Goal: Task Accomplishment & Management: Use online tool/utility

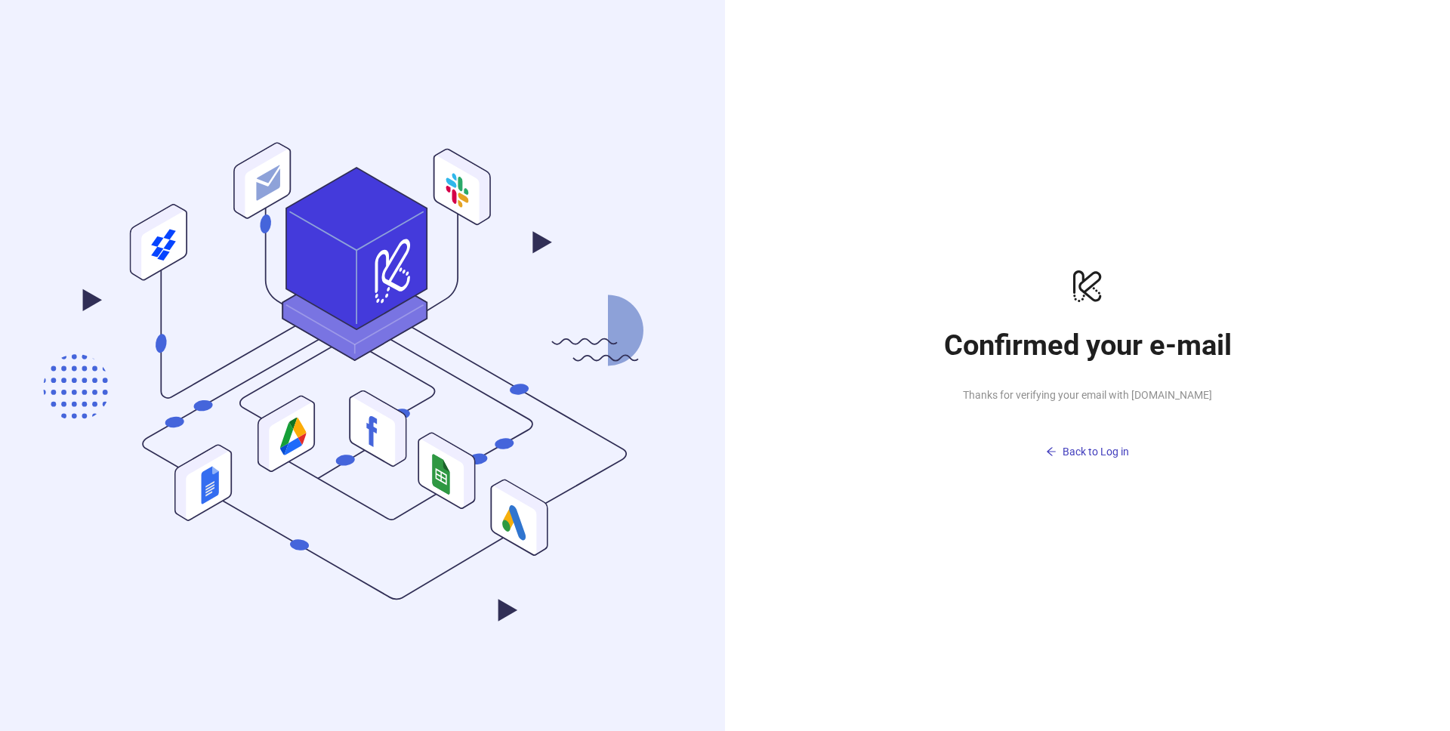
click at [1099, 357] on h1 "Confirmed your e-mail" at bounding box center [1087, 345] width 302 height 35
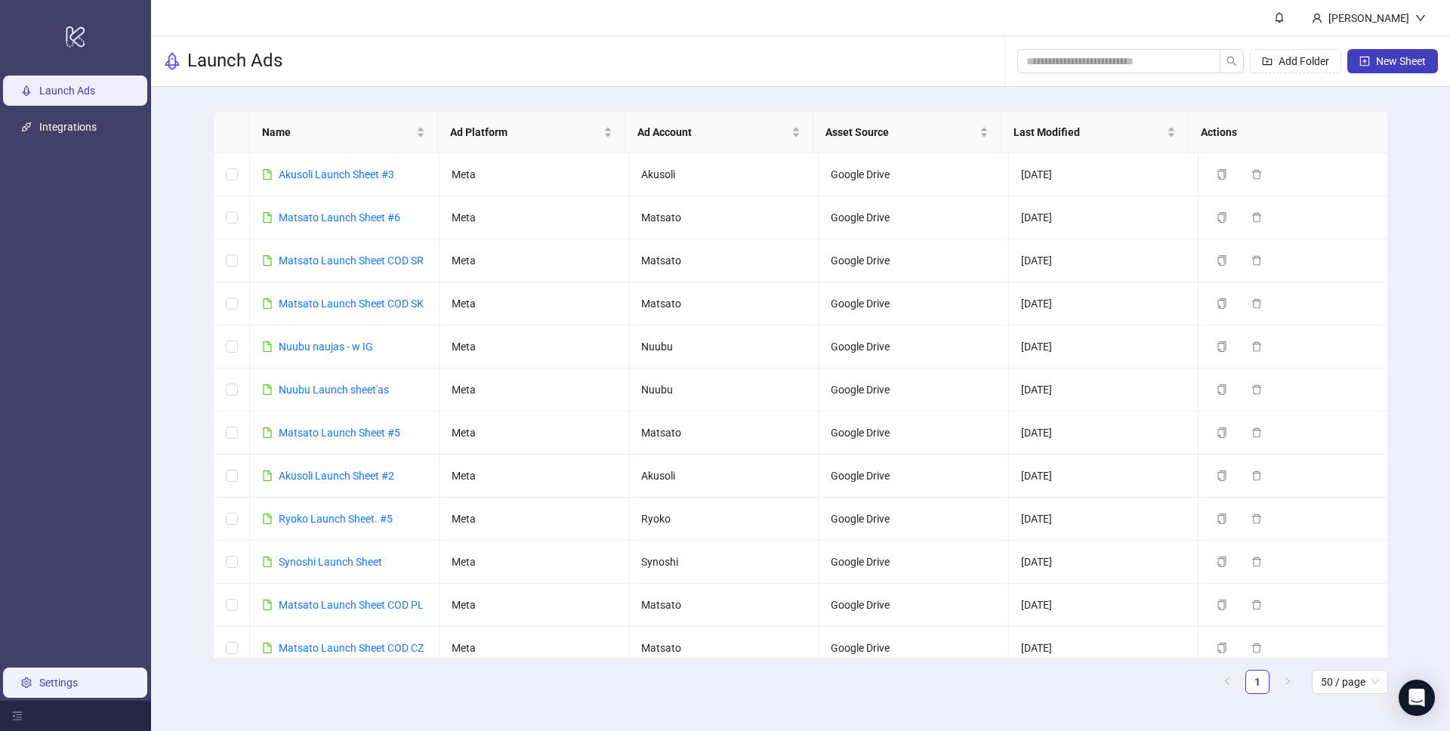
click at [71, 688] on link "Settings" at bounding box center [58, 683] width 39 height 12
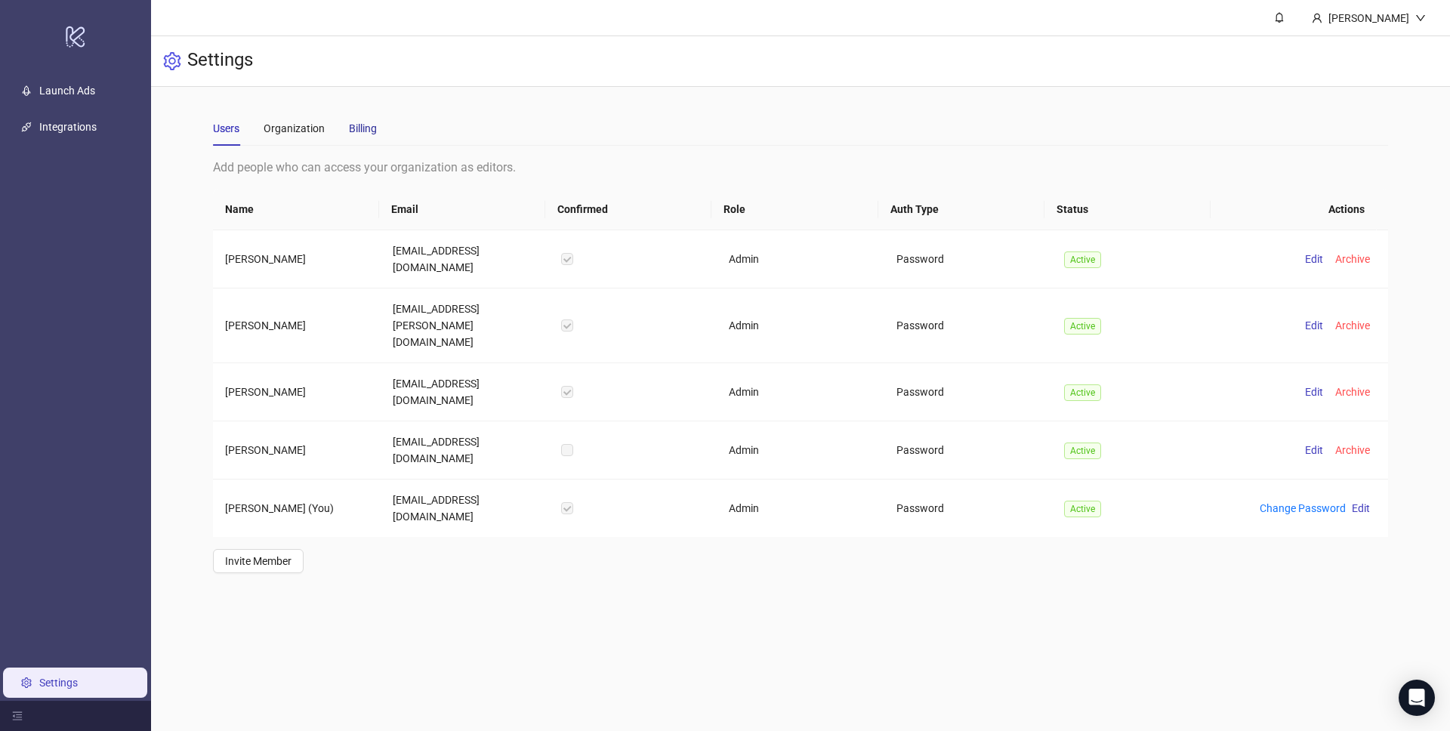
click at [357, 131] on div "Billing" at bounding box center [363, 128] width 28 height 17
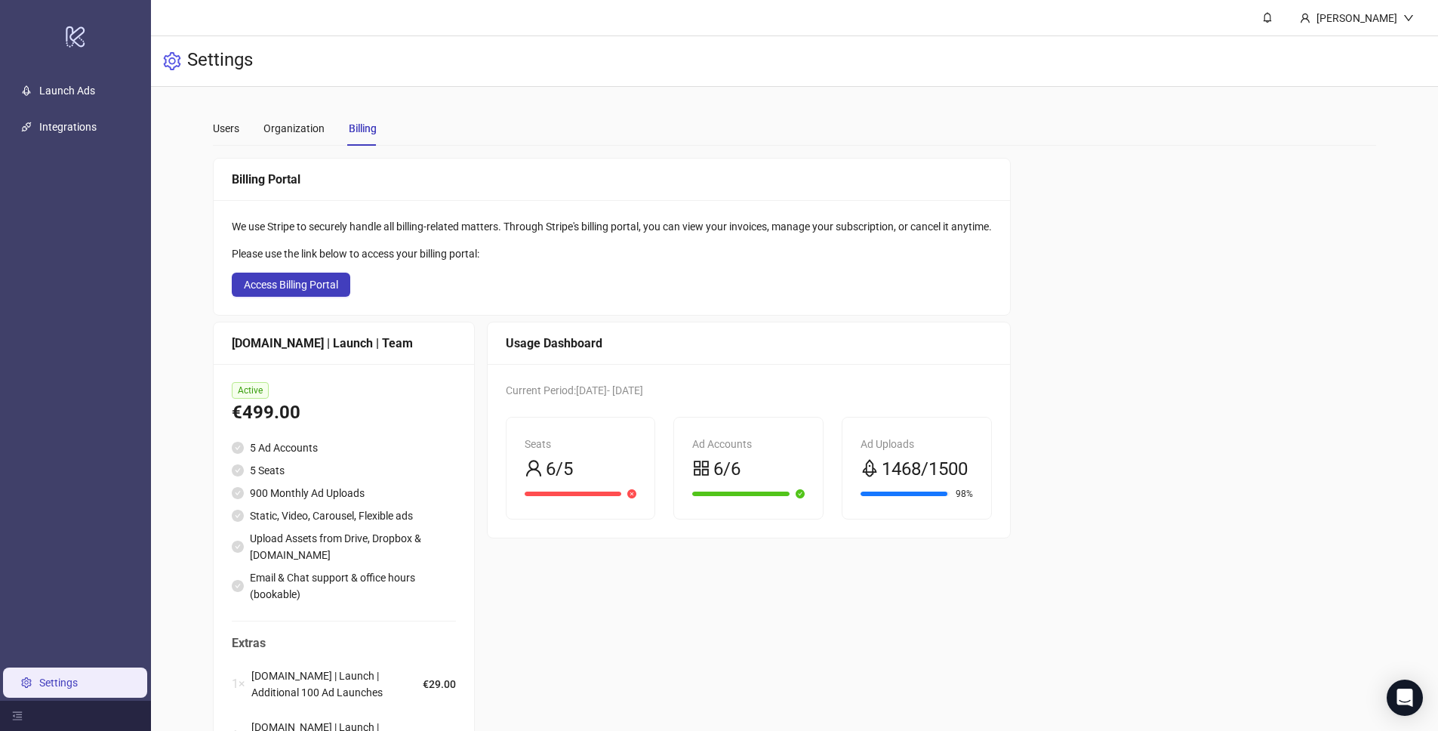
click at [78, 684] on link "Settings" at bounding box center [58, 683] width 39 height 12
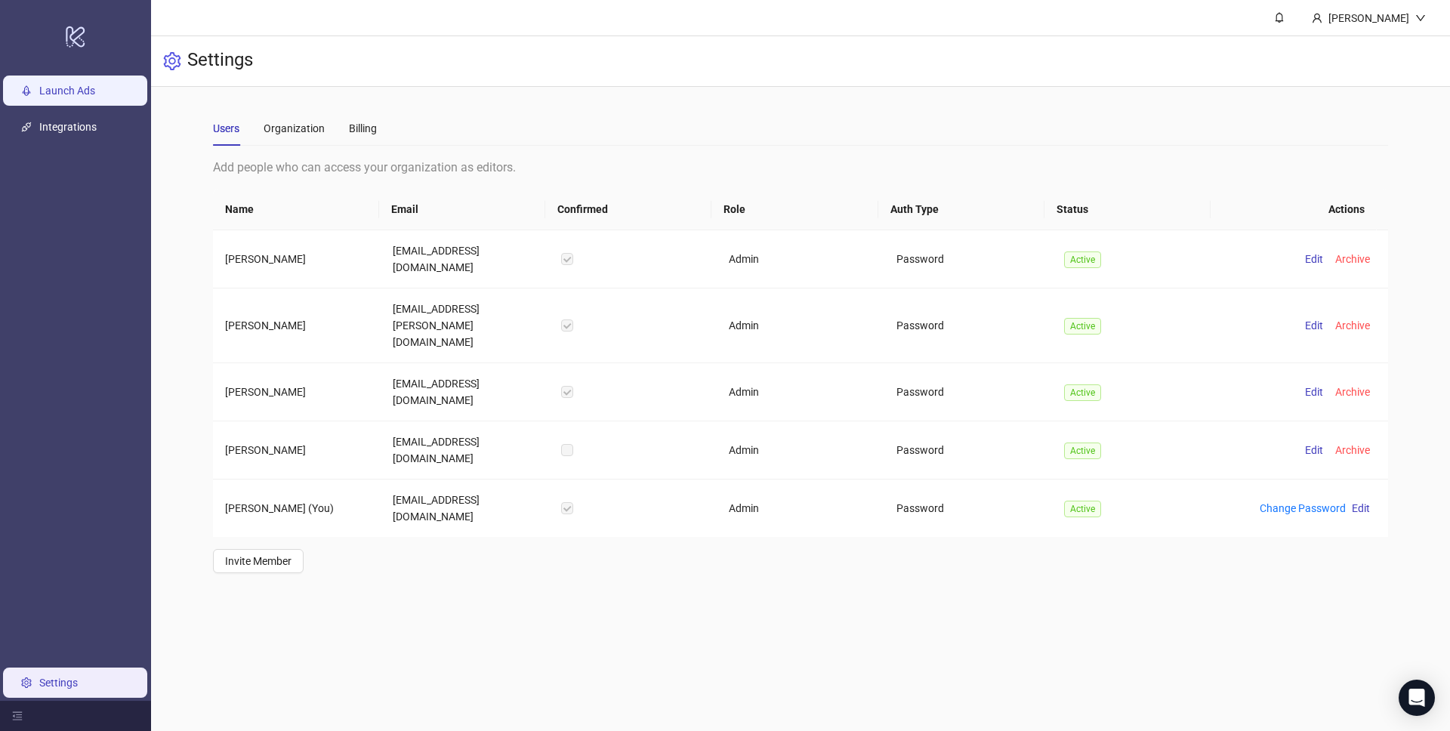
click at [41, 88] on link "Launch Ads" at bounding box center [67, 91] width 56 height 12
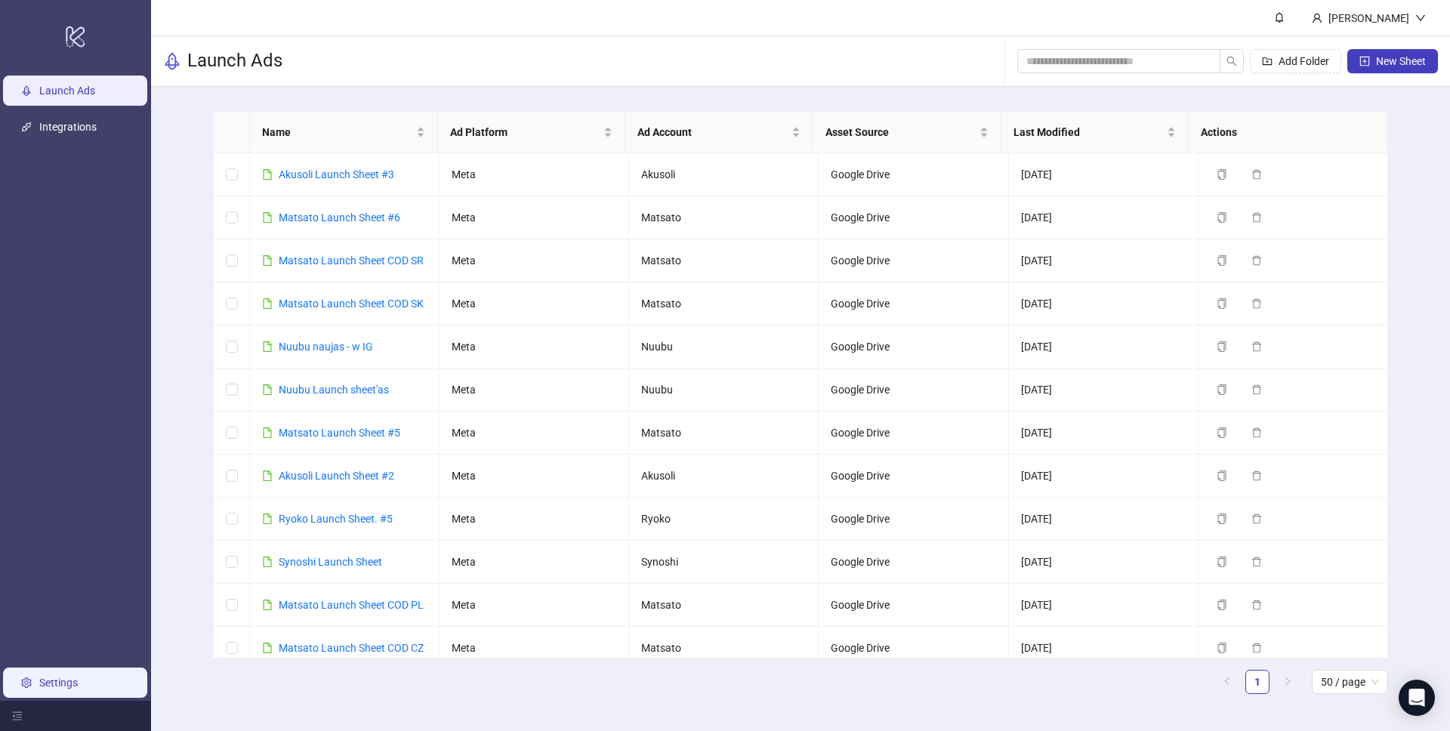
click at [78, 689] on link "Settings" at bounding box center [58, 683] width 39 height 12
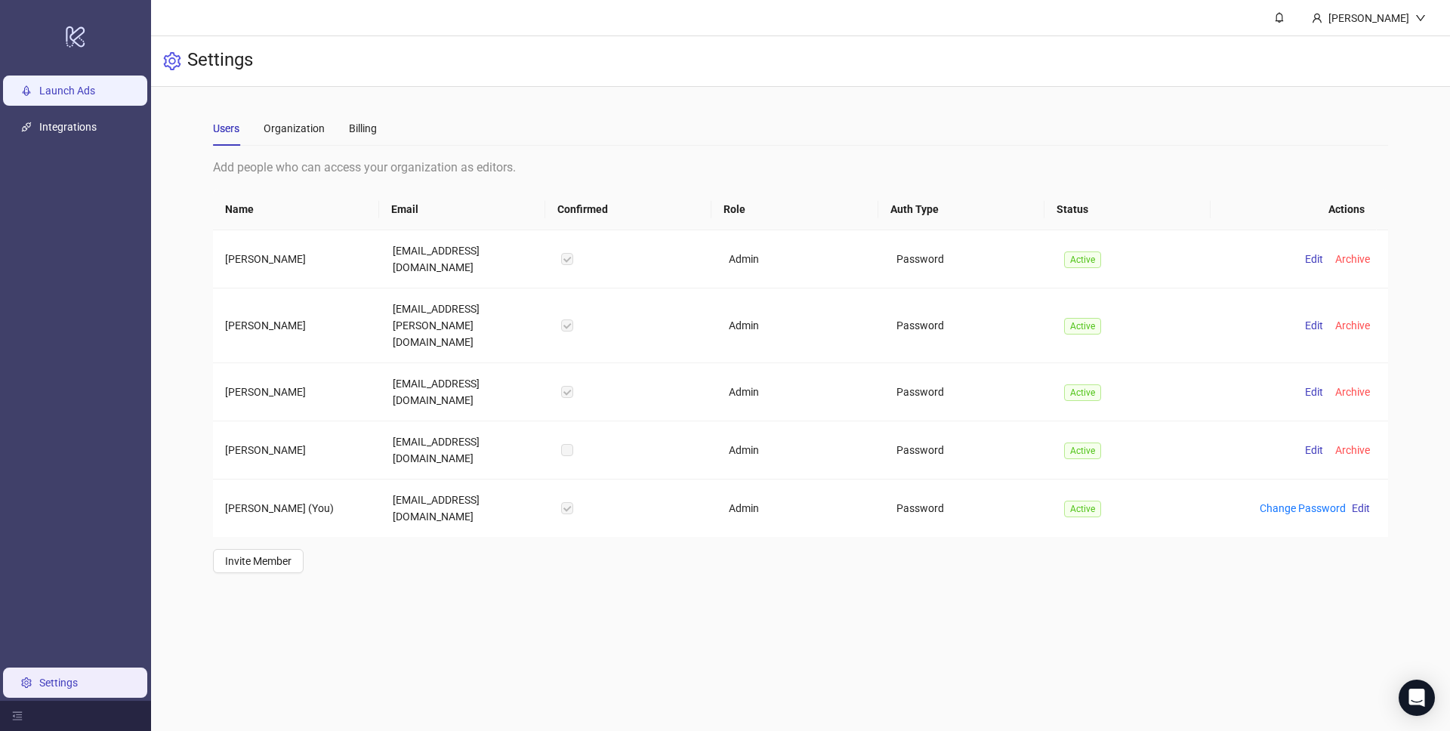
click at [63, 88] on link "Launch Ads" at bounding box center [67, 91] width 56 height 12
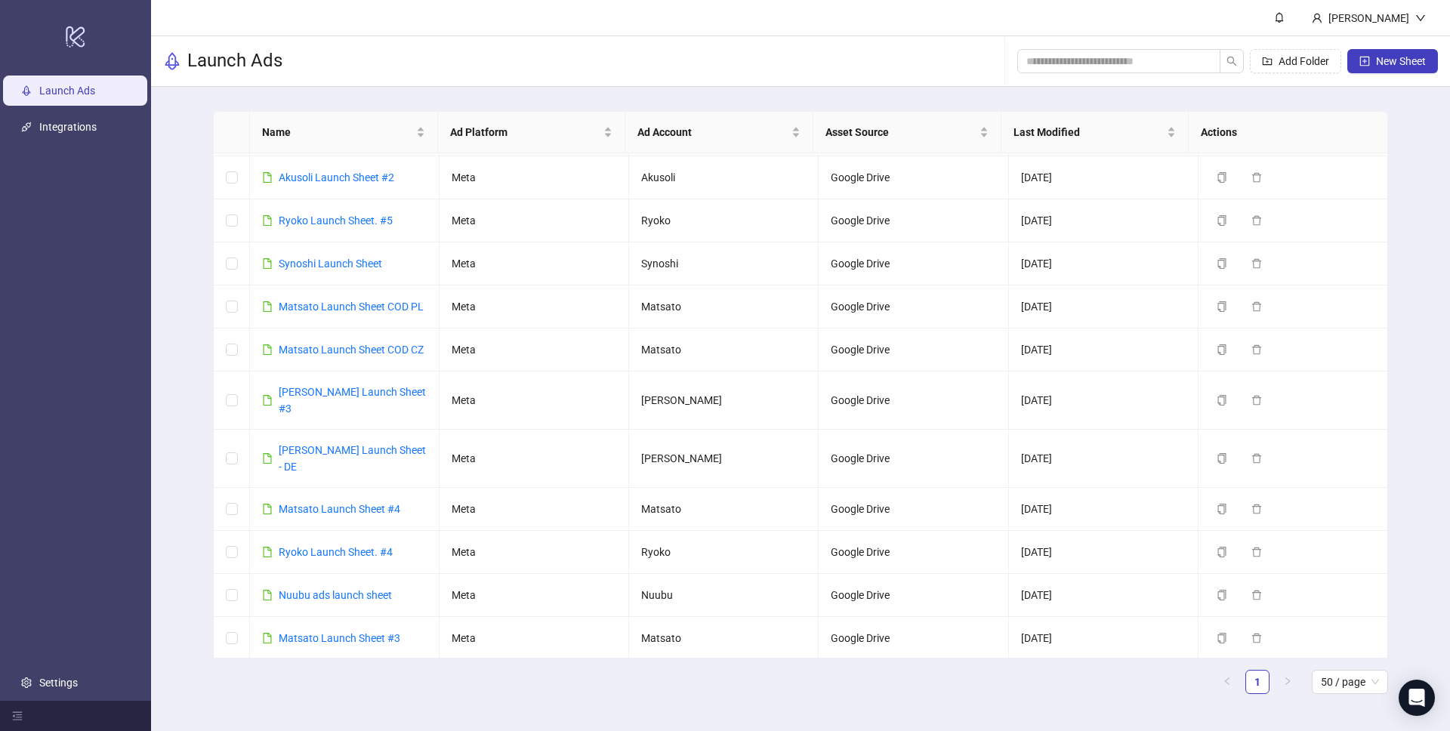
scroll to position [325, 0]
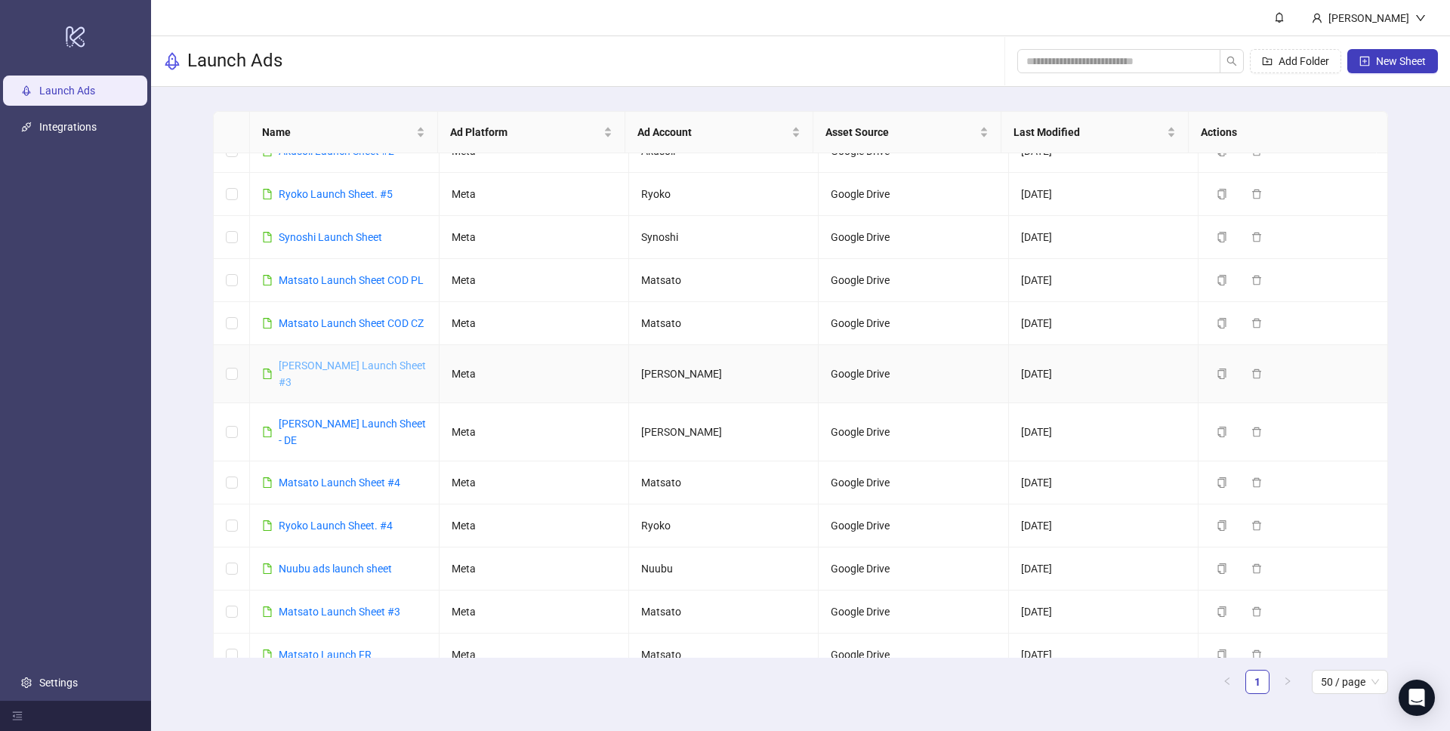
click at [362, 367] on link "Derila Ergo Launch Sheet #3" at bounding box center [352, 373] width 147 height 29
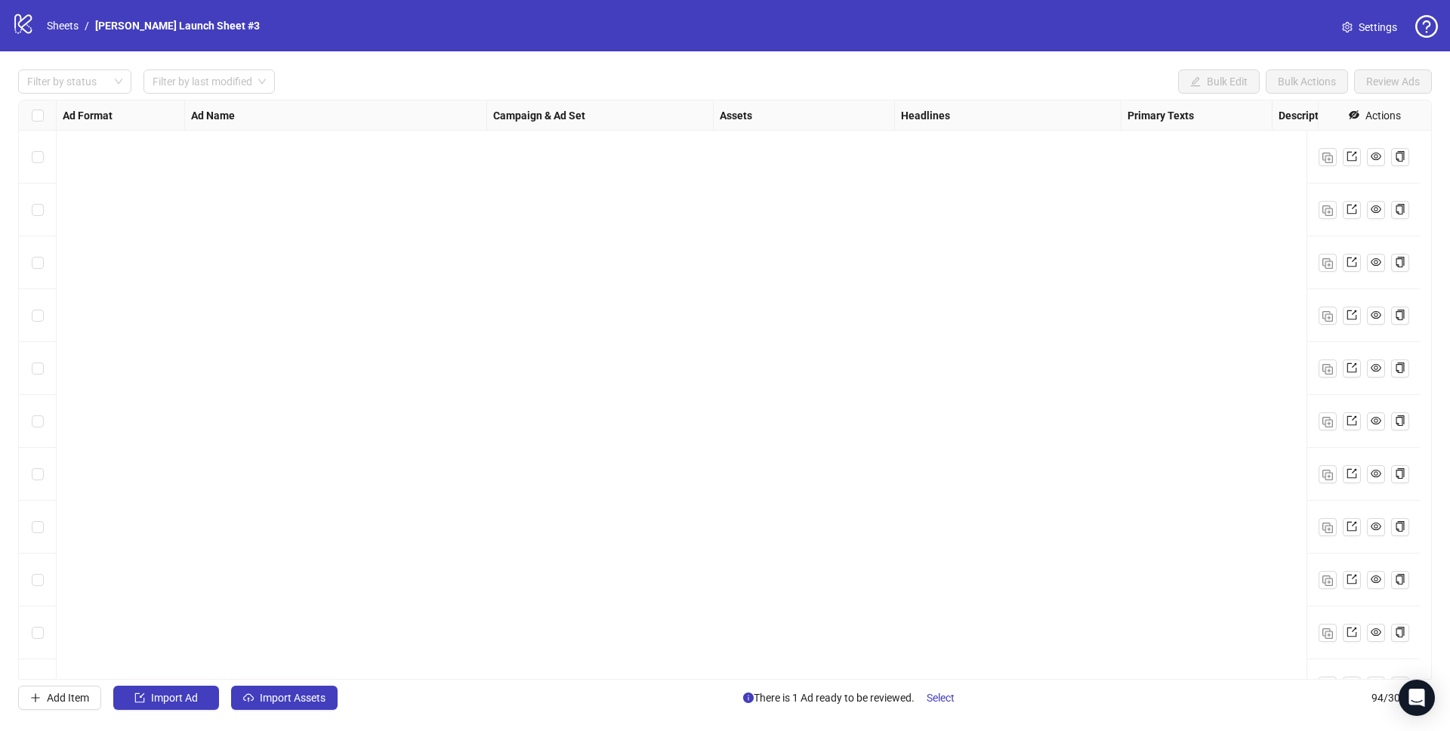
scroll to position [4431, 0]
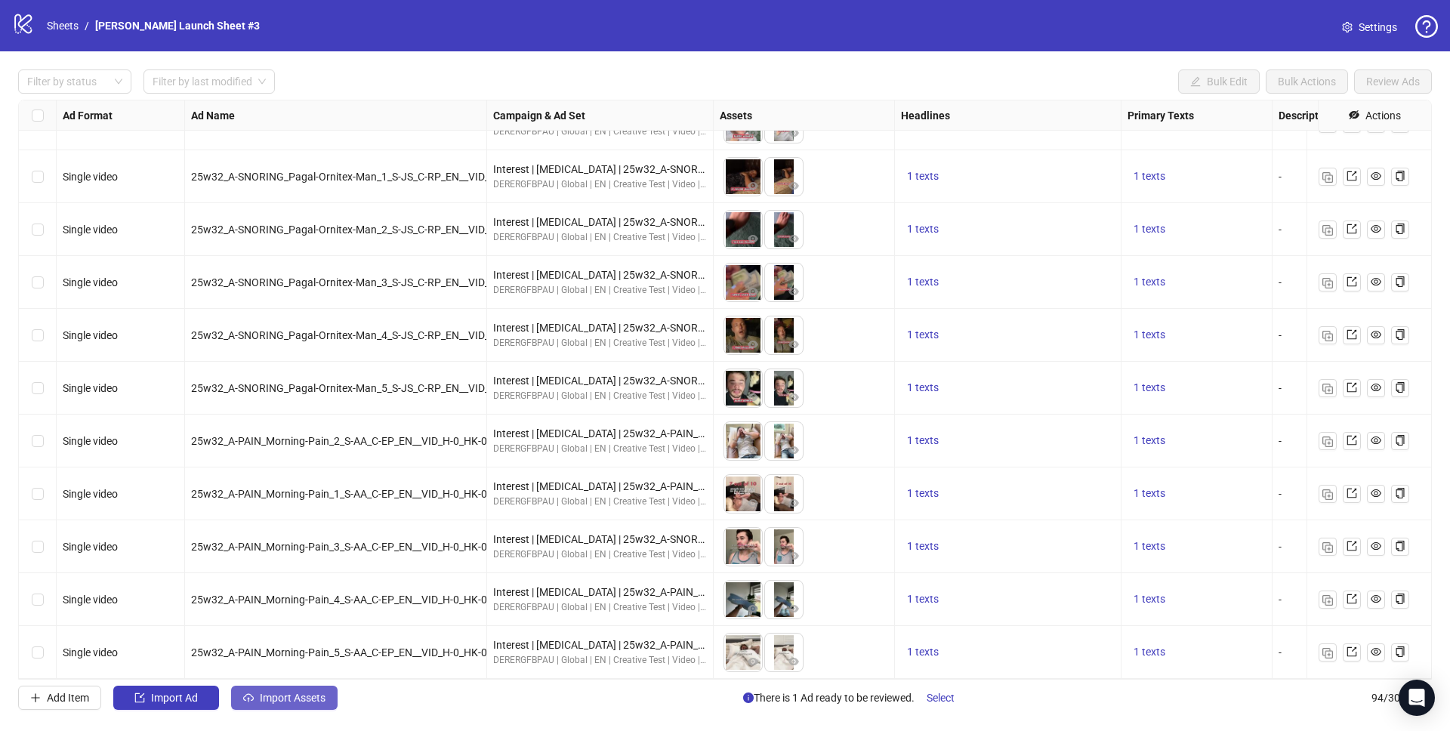
click at [272, 698] on span "Import Assets" at bounding box center [293, 698] width 66 height 12
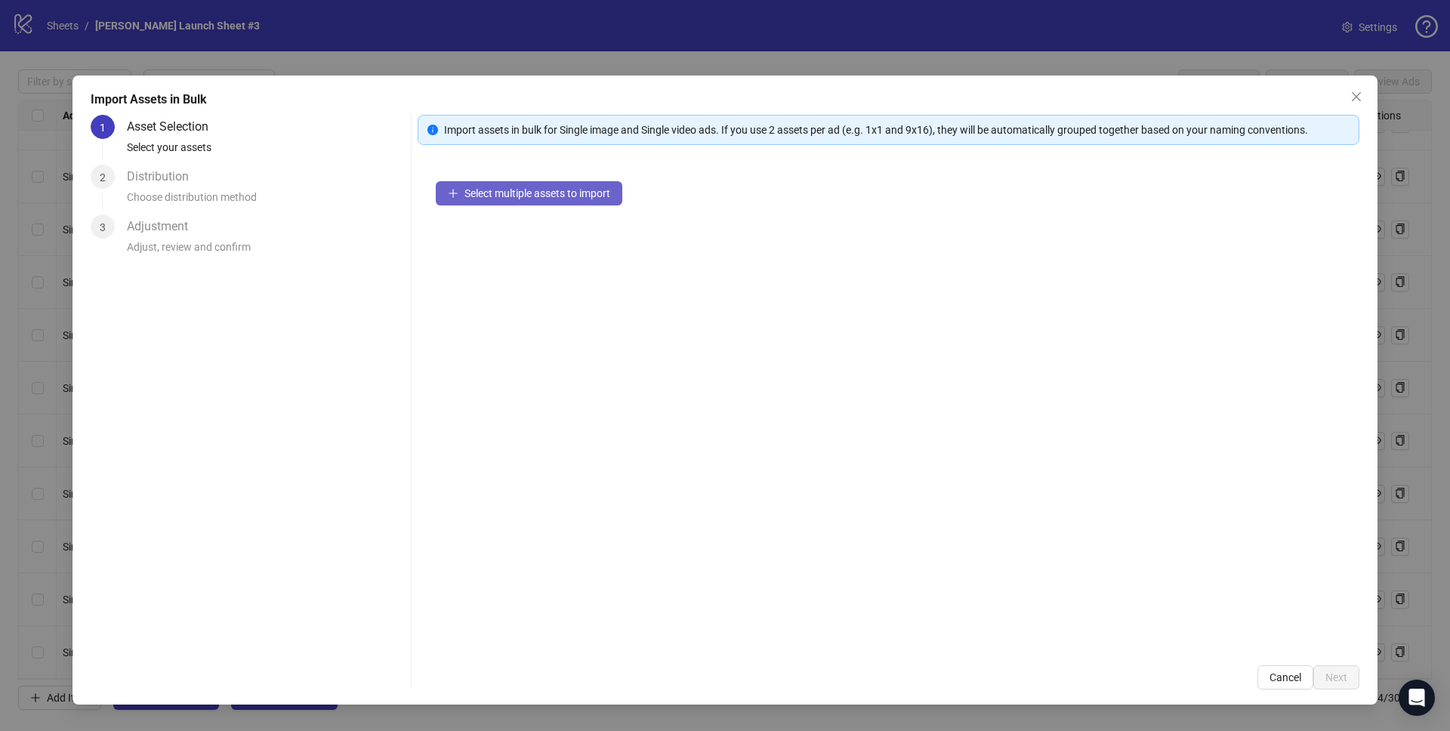
click at [501, 192] on span "Select multiple assets to import" at bounding box center [537, 193] width 146 height 12
click at [545, 189] on span "Select multiple assets to import" at bounding box center [537, 193] width 146 height 12
click at [519, 196] on span "Select multiple assets to import" at bounding box center [537, 193] width 146 height 12
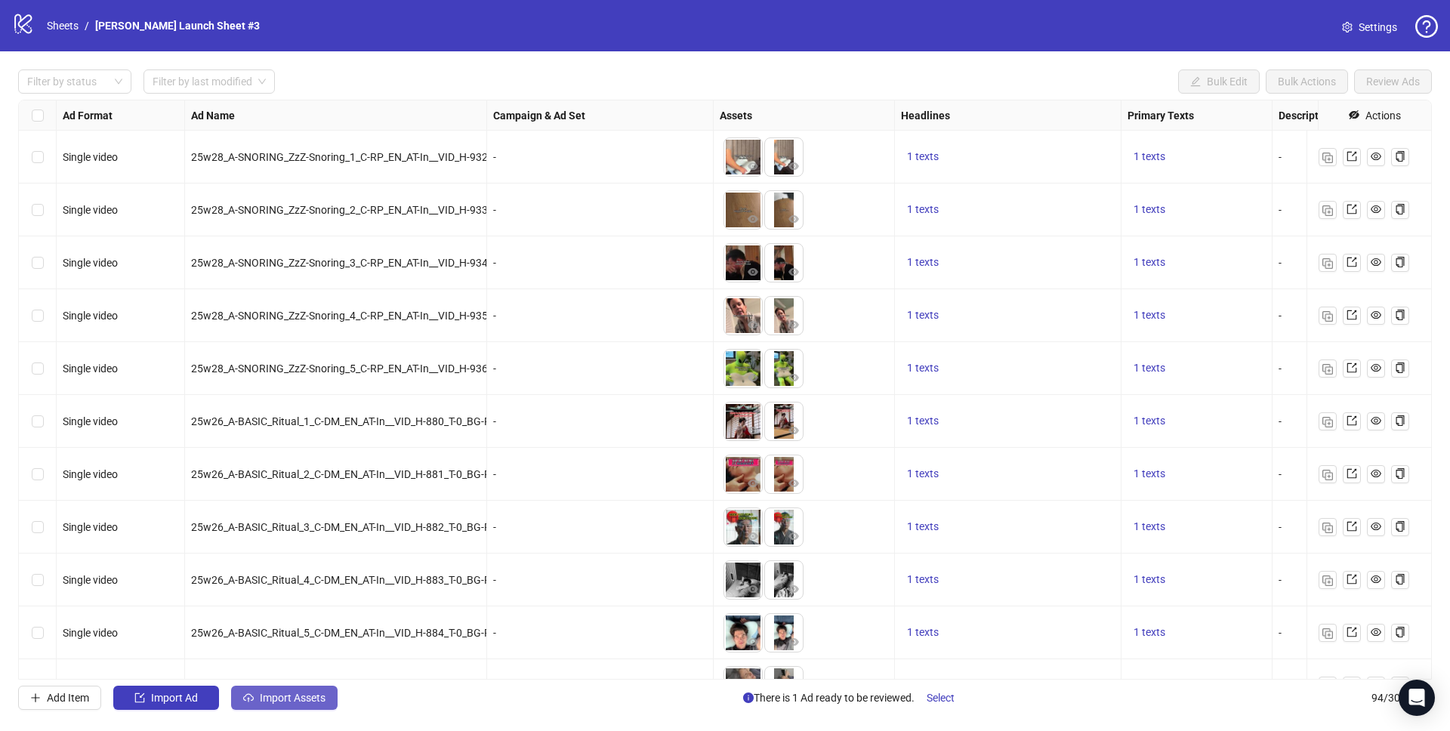
click at [252, 699] on icon "cloud-upload" at bounding box center [248, 696] width 11 height 7
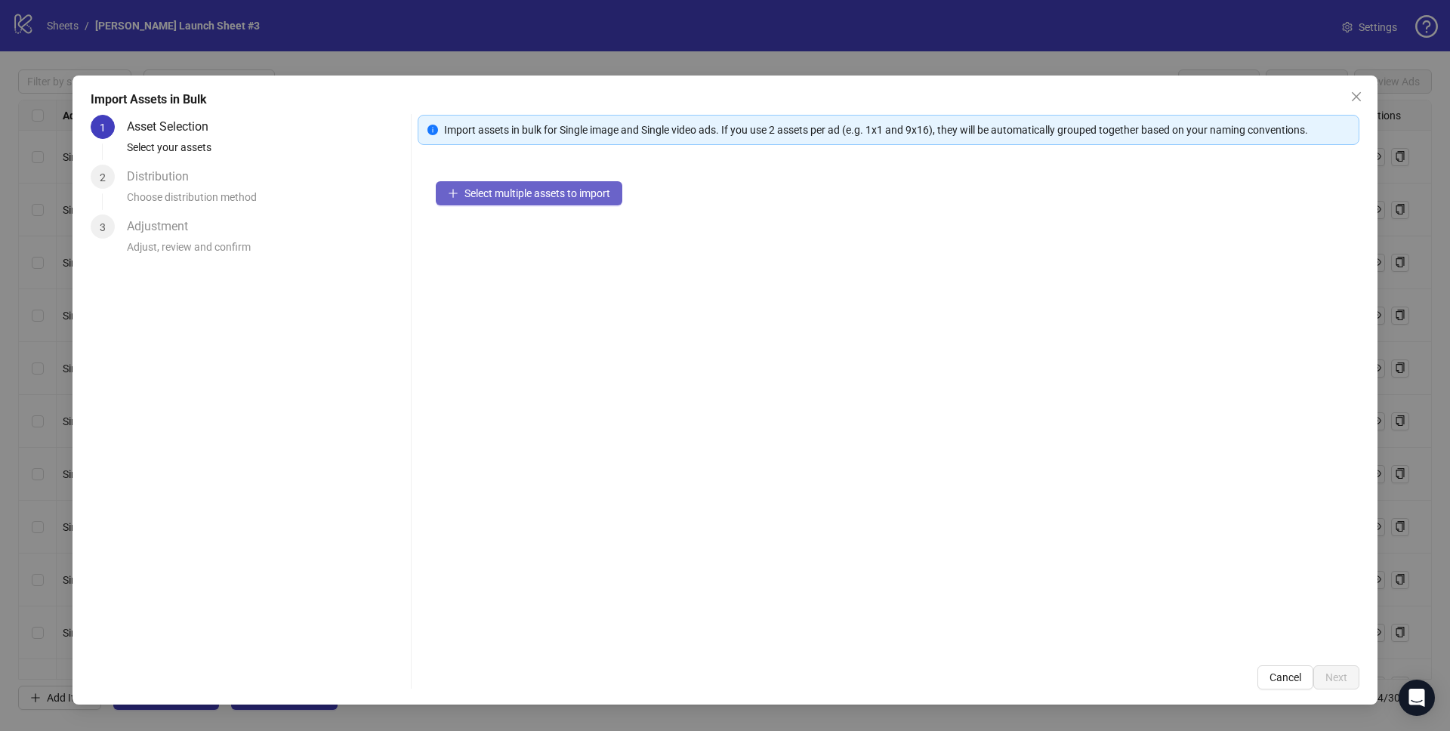
click at [517, 187] on span "Select multiple assets to import" at bounding box center [537, 193] width 146 height 12
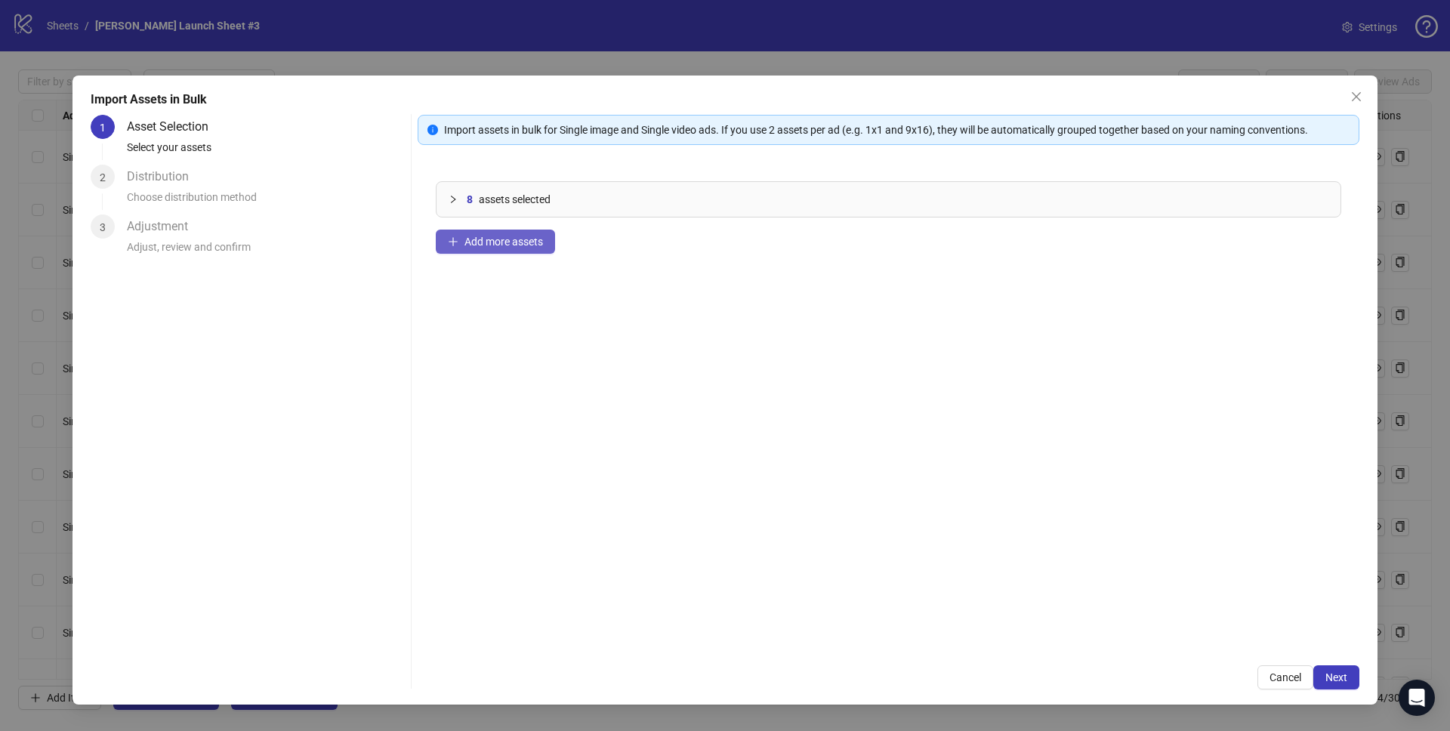
click at [484, 245] on span "Add more assets" at bounding box center [503, 242] width 79 height 12
click at [154, 177] on div "Distribution" at bounding box center [164, 177] width 74 height 24
click at [1335, 674] on span "Next" at bounding box center [1336, 677] width 22 height 12
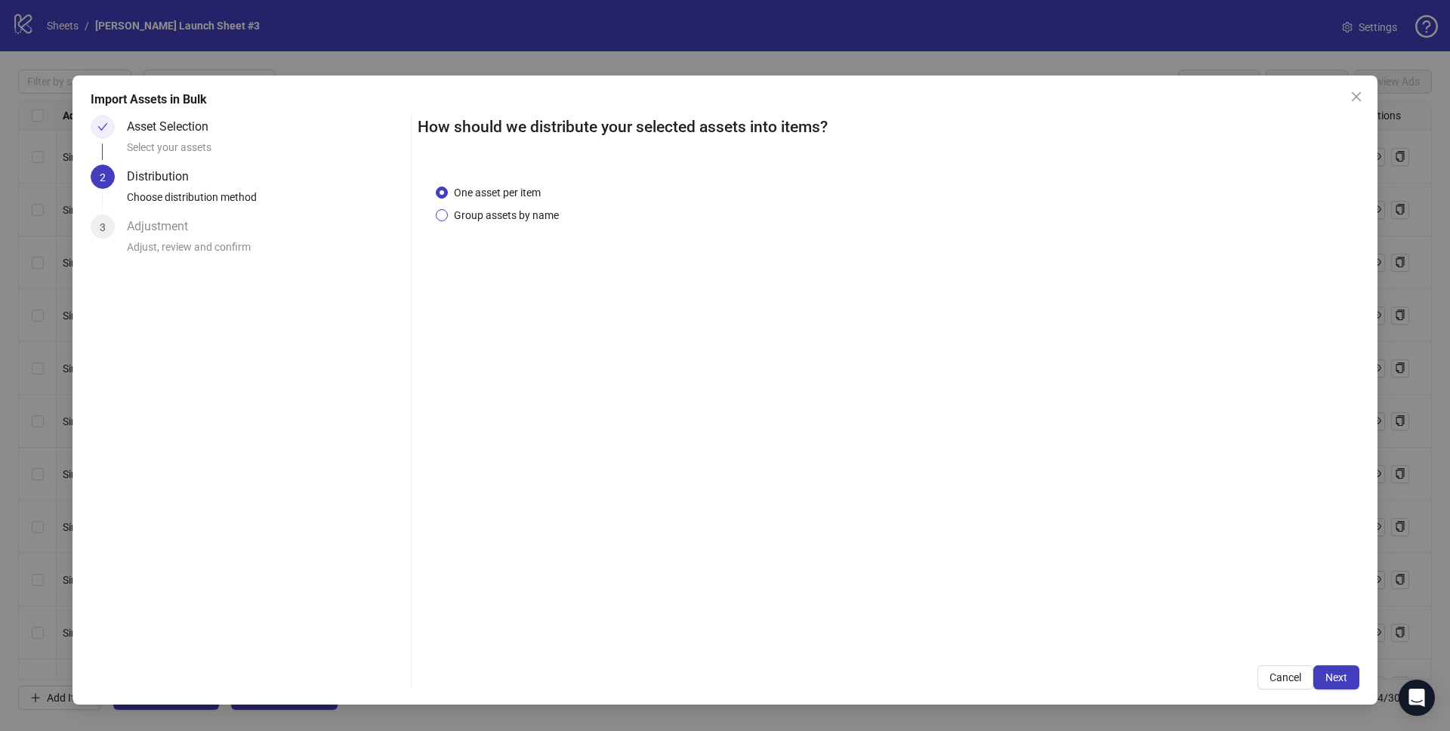
click at [523, 222] on span "Group assets by name" at bounding box center [506, 215] width 117 height 17
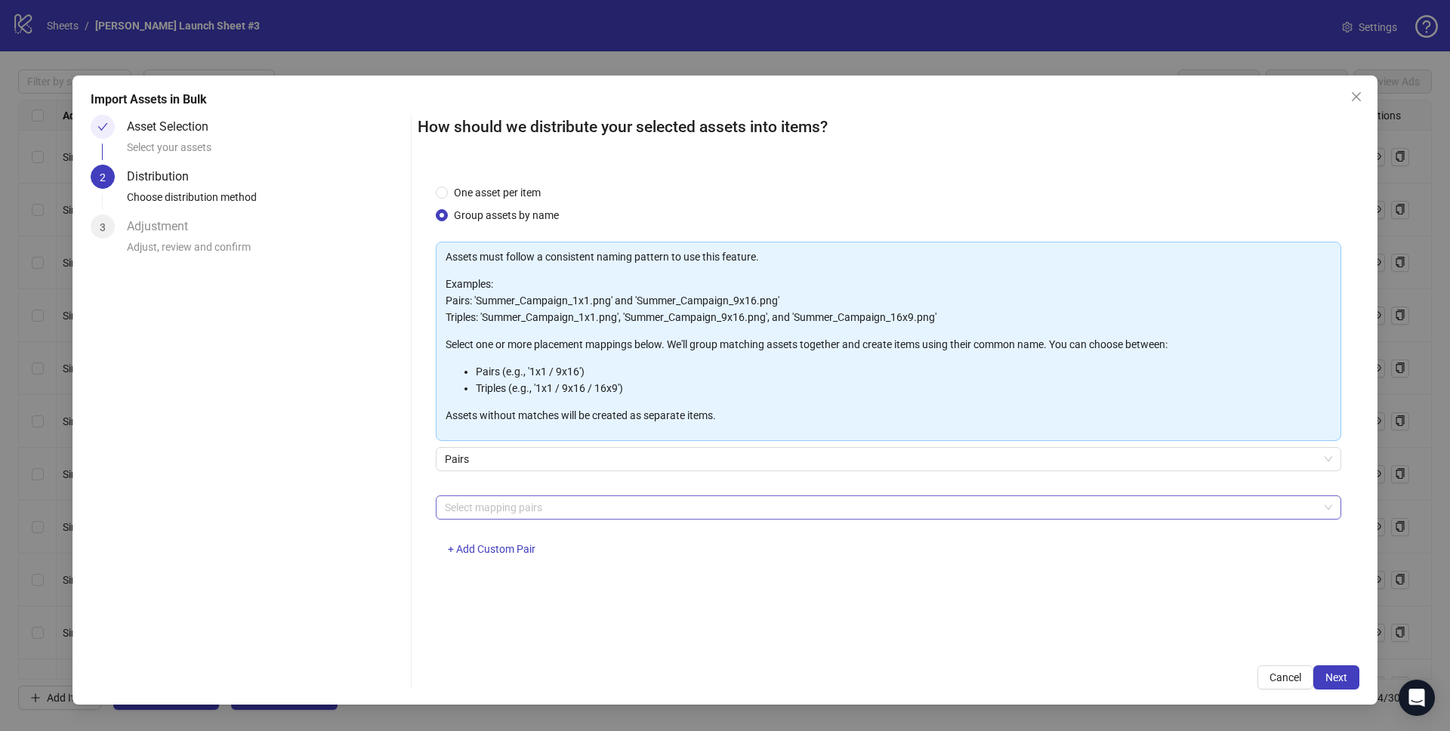
click at [499, 501] on div at bounding box center [880, 507] width 883 height 21
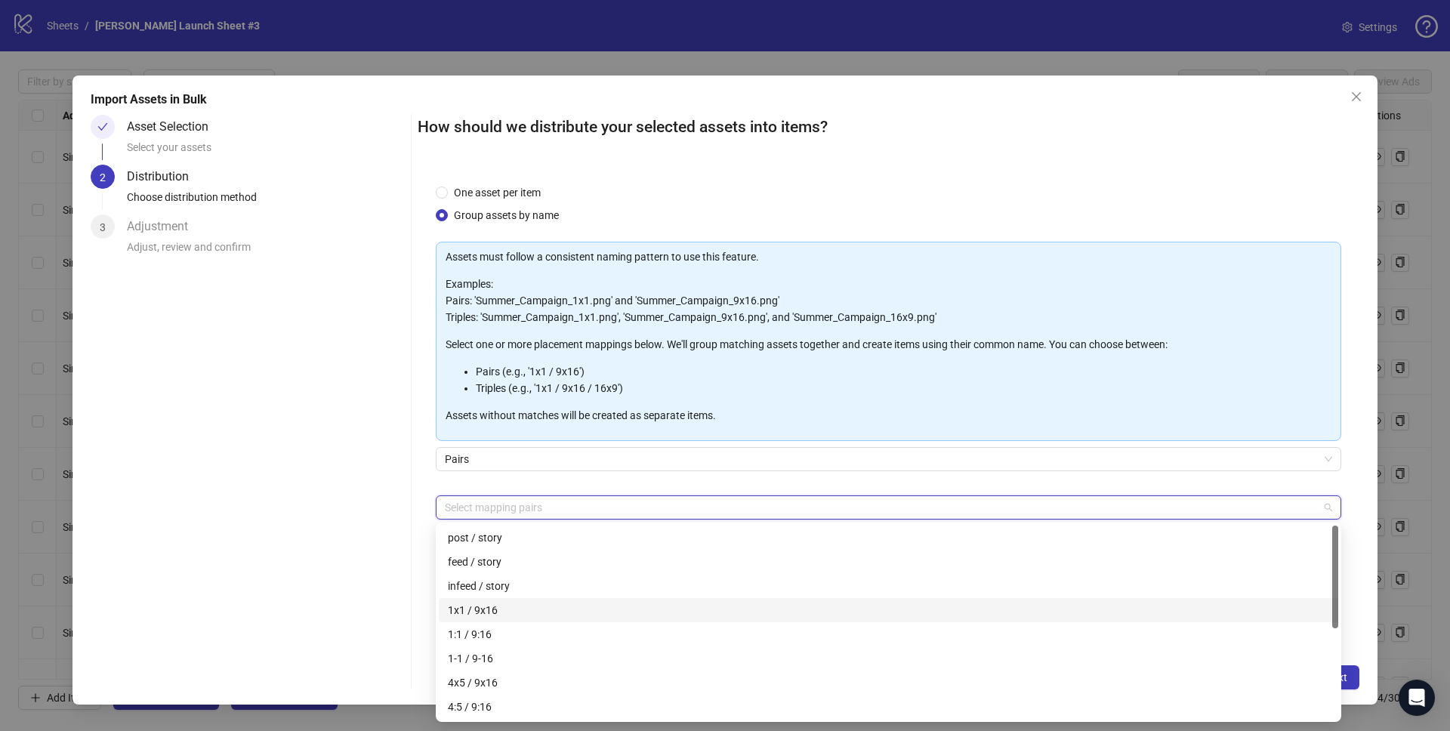
click at [486, 612] on div "1x1 / 9x16" at bounding box center [888, 610] width 881 height 17
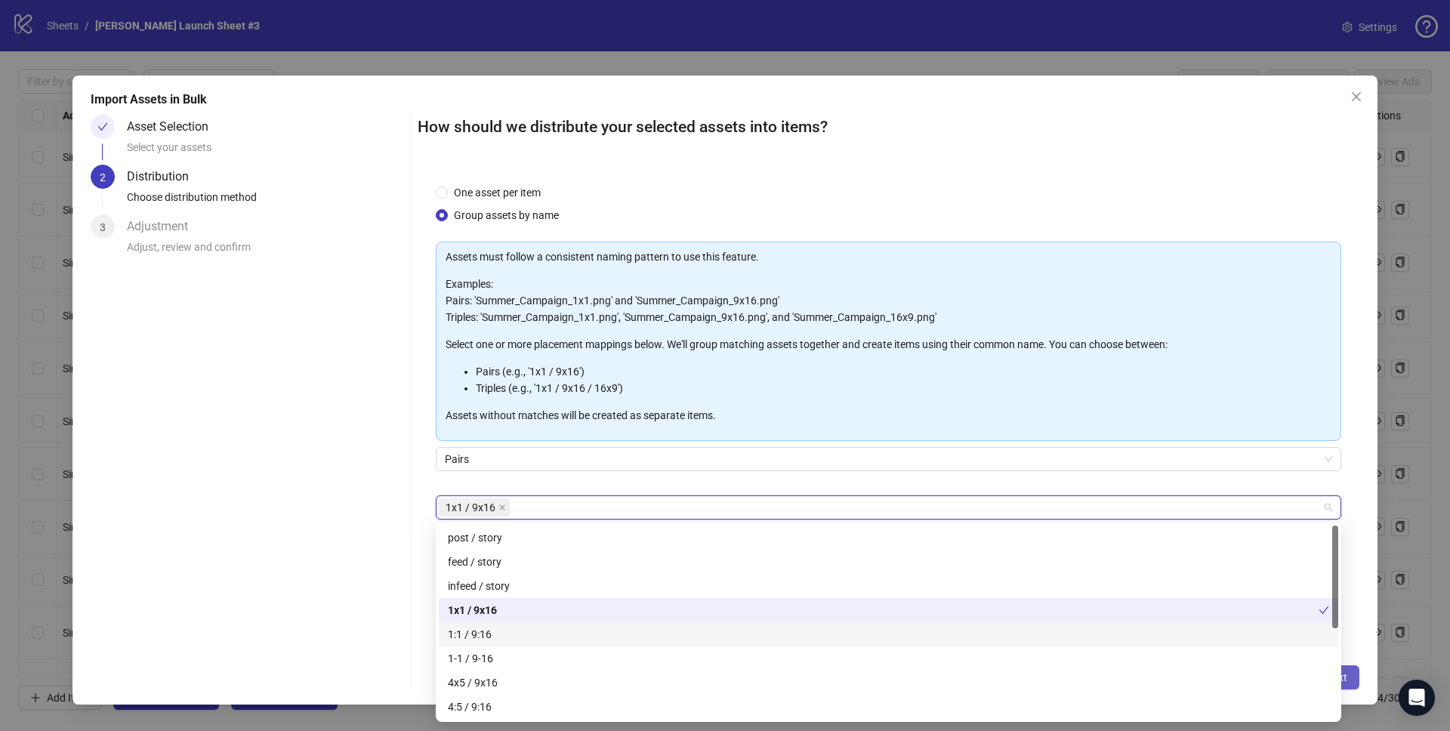
click at [1346, 677] on button "Next" at bounding box center [1336, 677] width 46 height 24
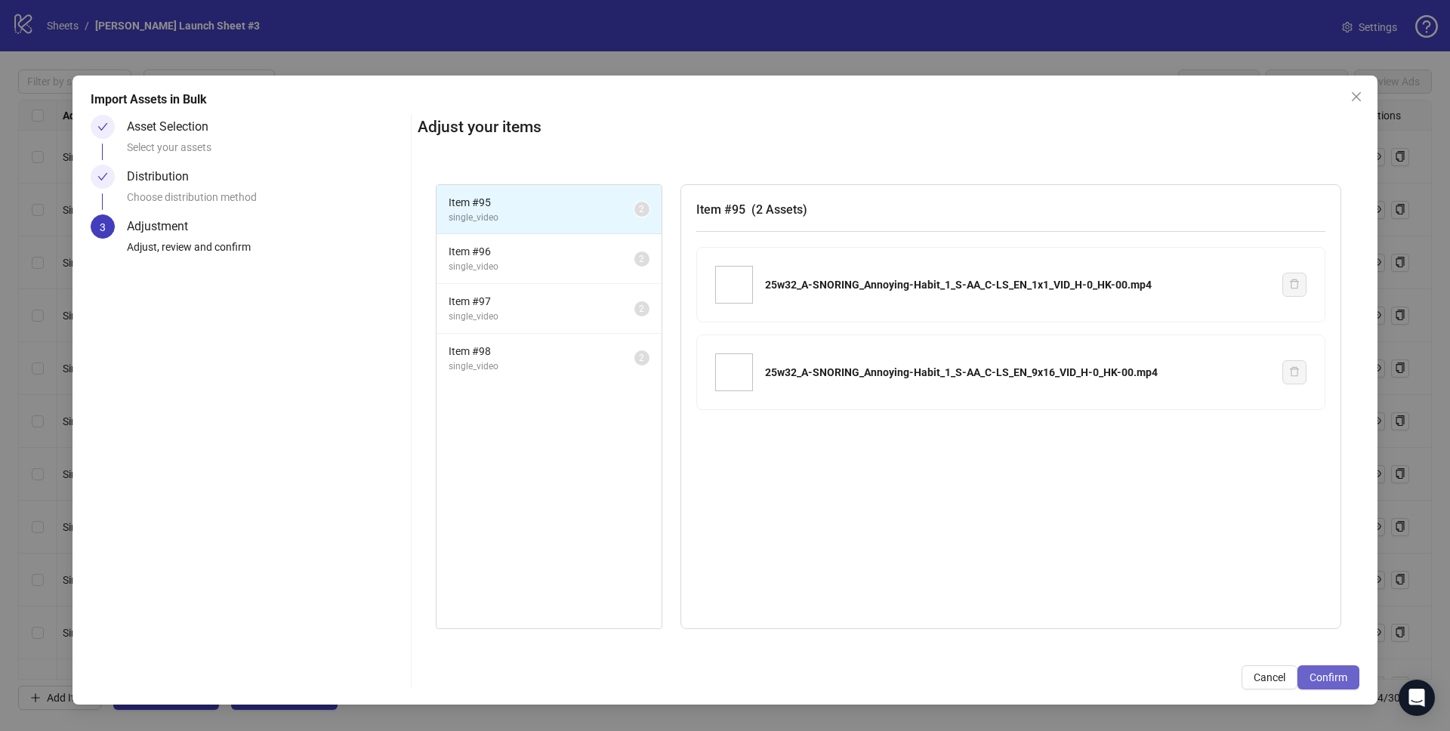
click at [1346, 675] on span "Confirm" at bounding box center [1328, 677] width 38 height 12
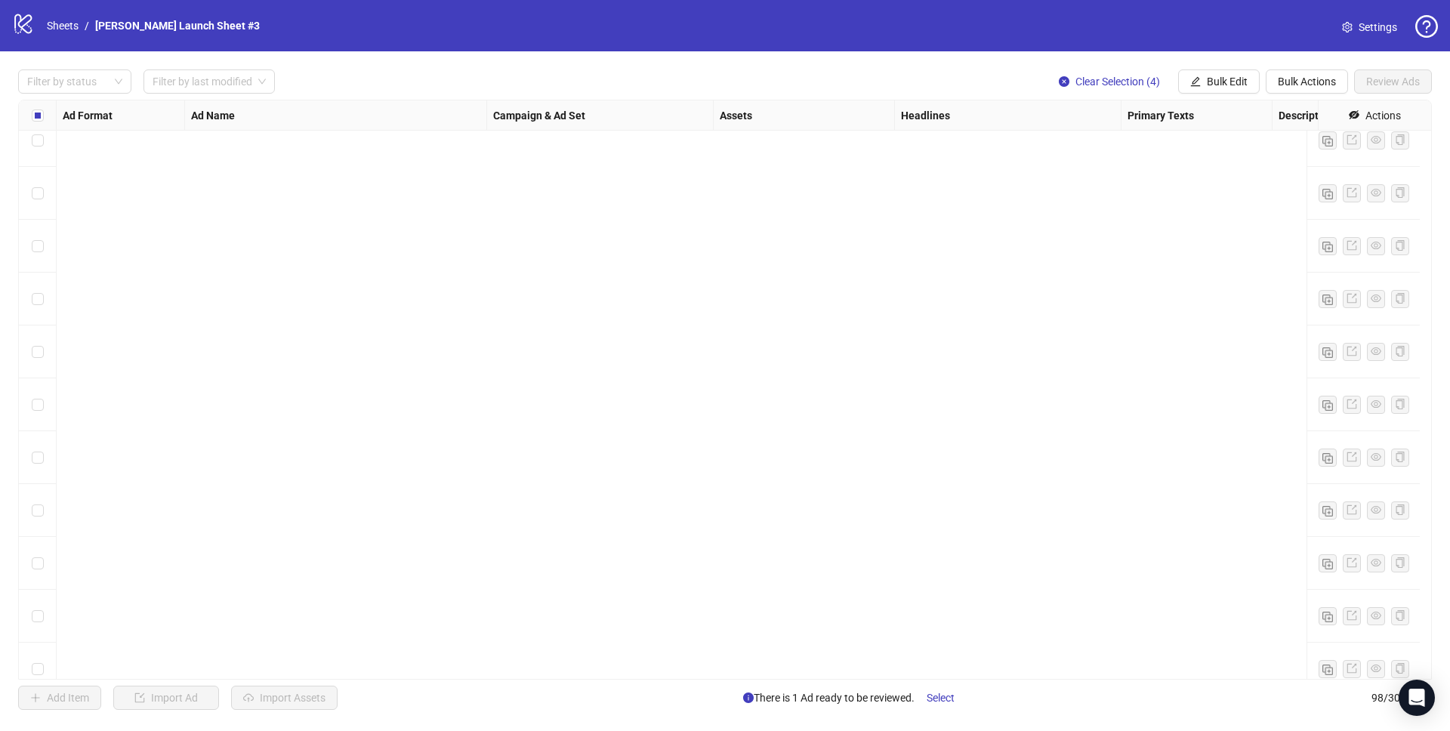
scroll to position [4643, 0]
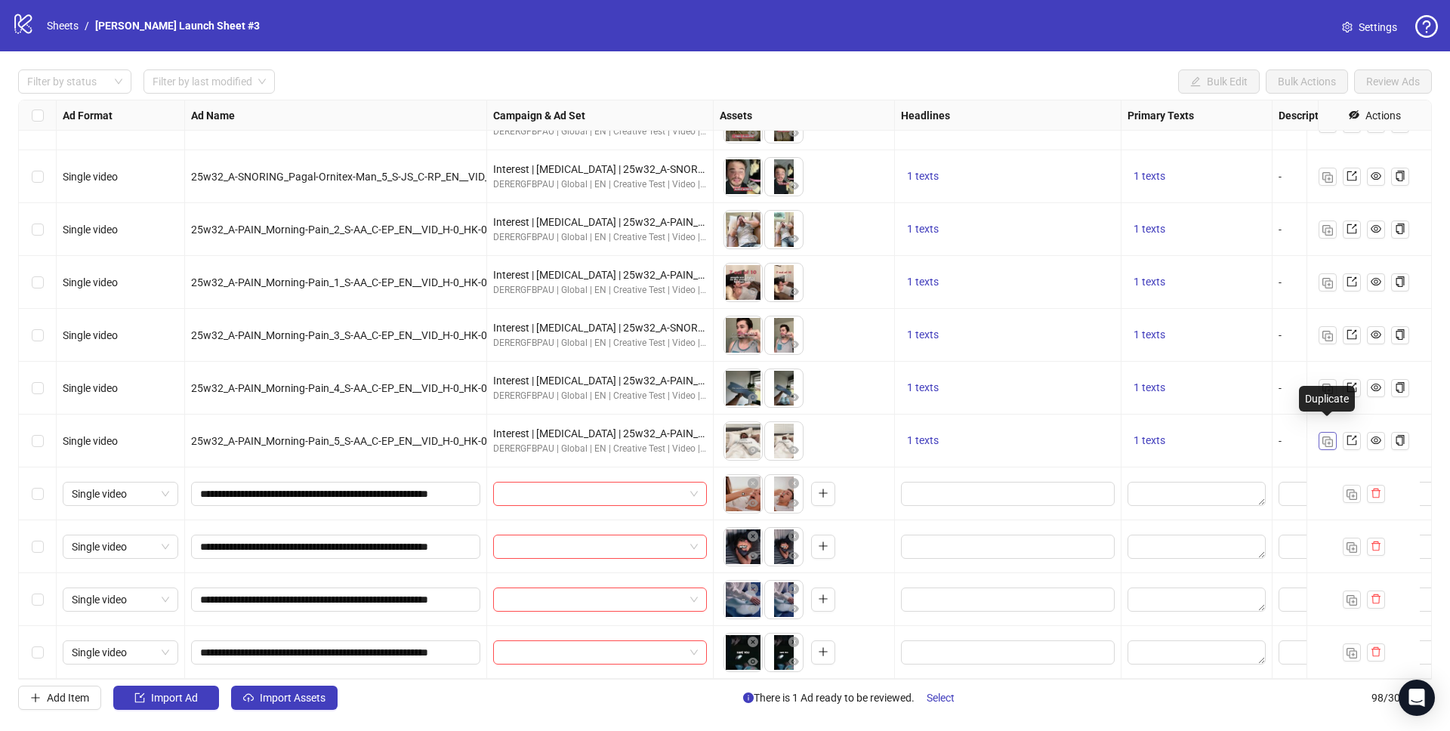
click at [1324, 436] on img "button" at bounding box center [1327, 441] width 11 height 11
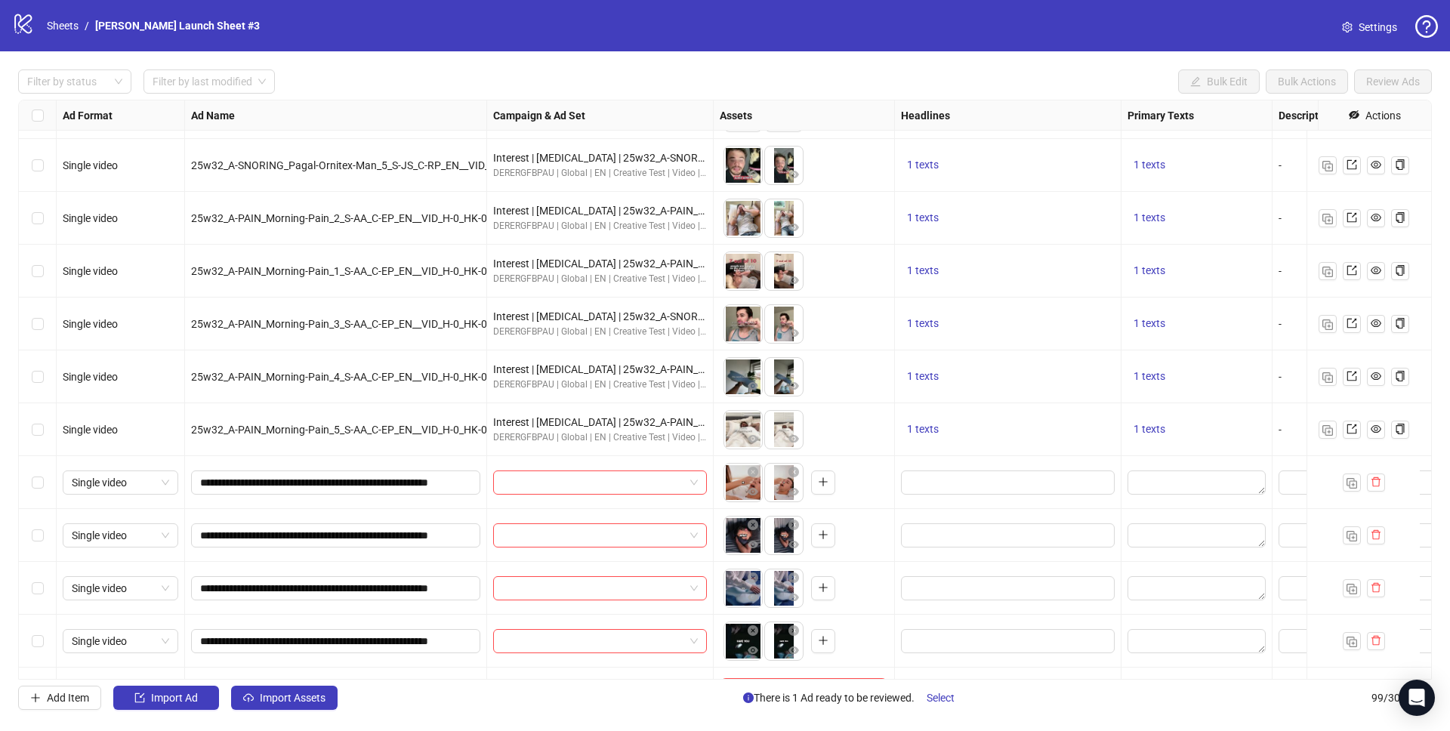
scroll to position [4696, 0]
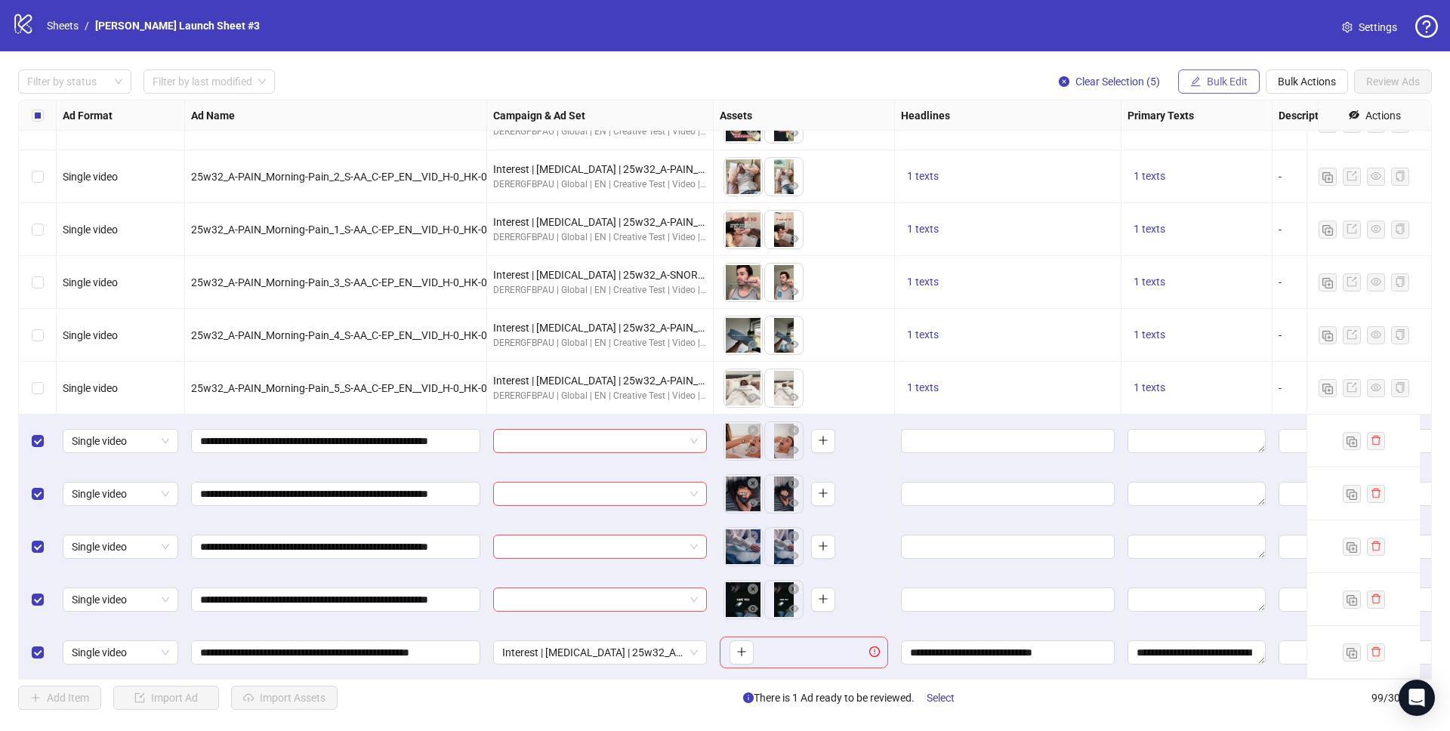
click at [1243, 78] on span "Bulk Edit" at bounding box center [1227, 82] width 41 height 12
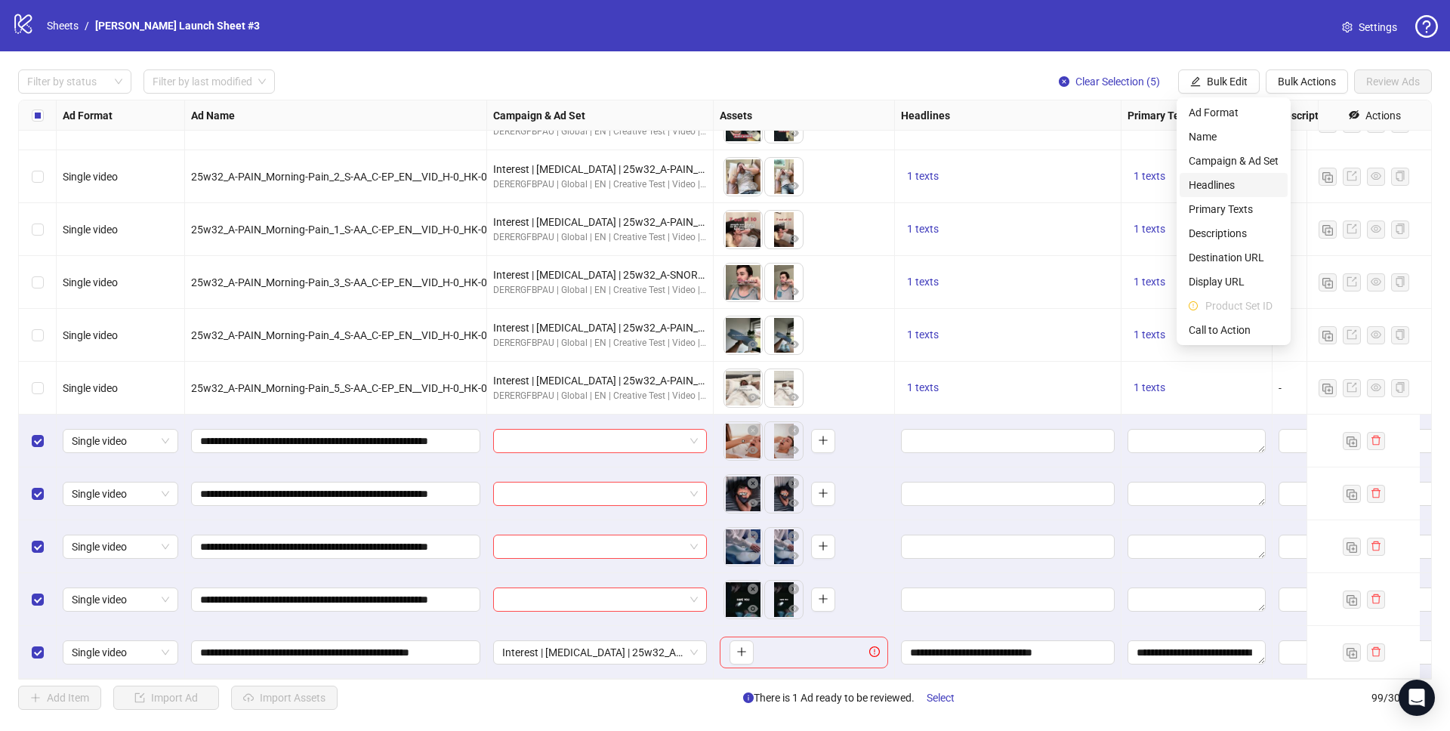
click at [1223, 186] on span "Headlines" at bounding box center [1233, 185] width 90 height 17
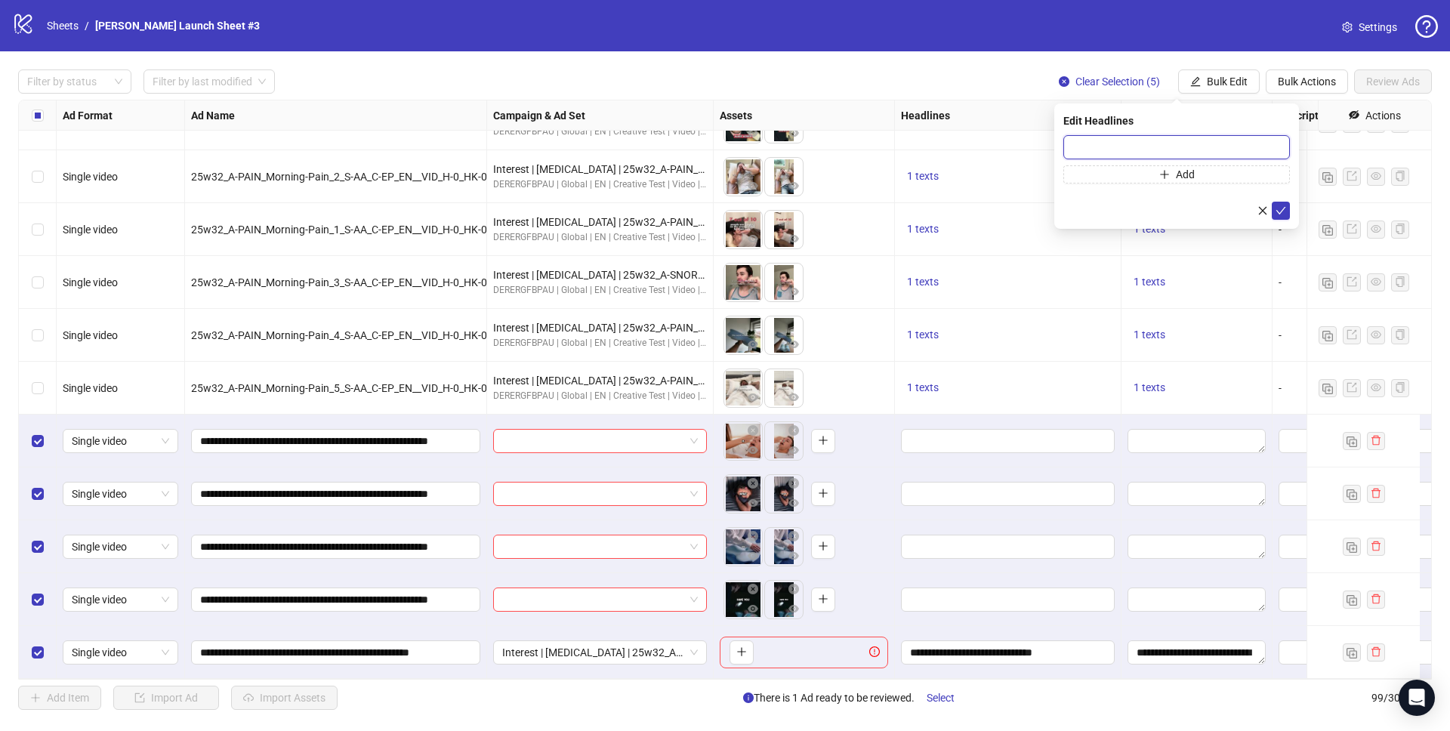
click at [1112, 143] on input "text" at bounding box center [1176, 147] width 227 height 24
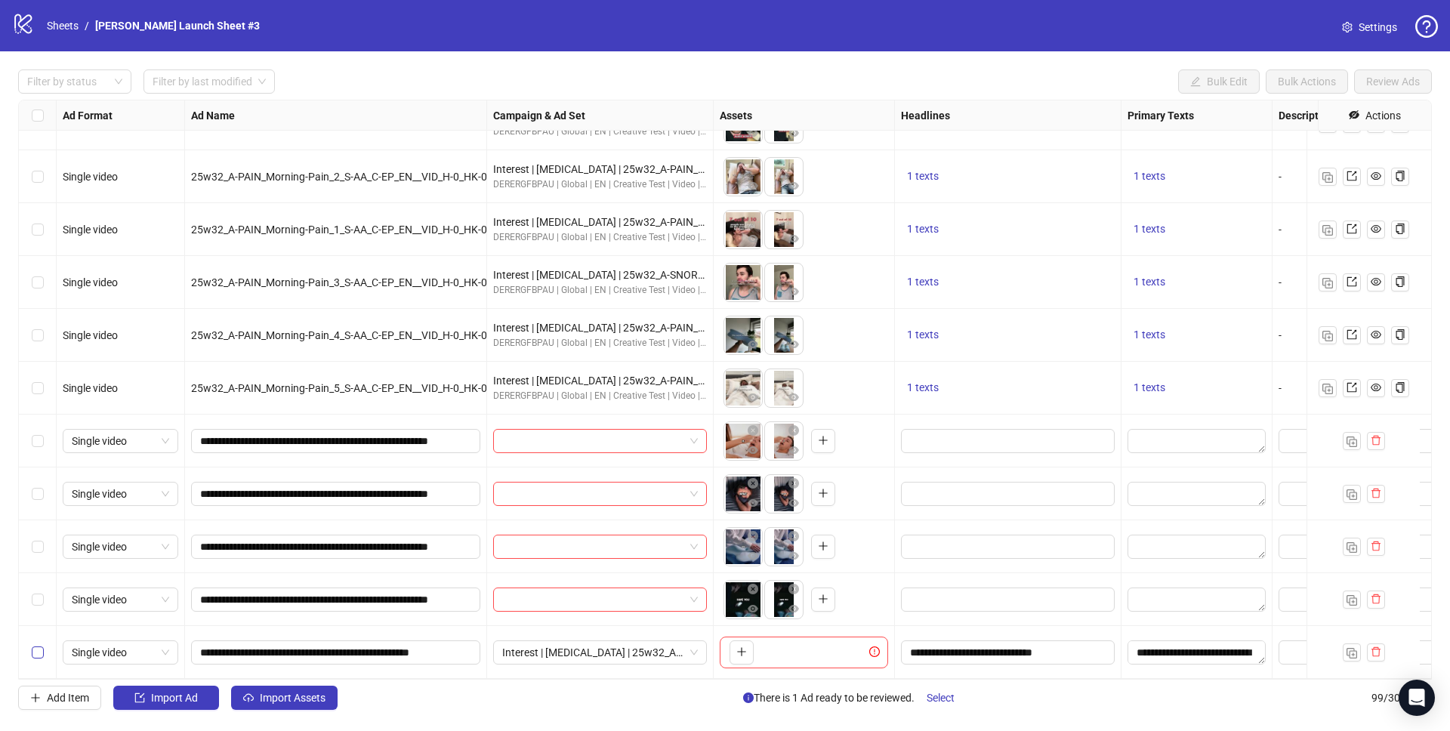
click at [33, 647] on label "Select row 99" at bounding box center [38, 652] width 12 height 17
click at [1380, 643] on button "button" at bounding box center [1376, 652] width 18 height 18
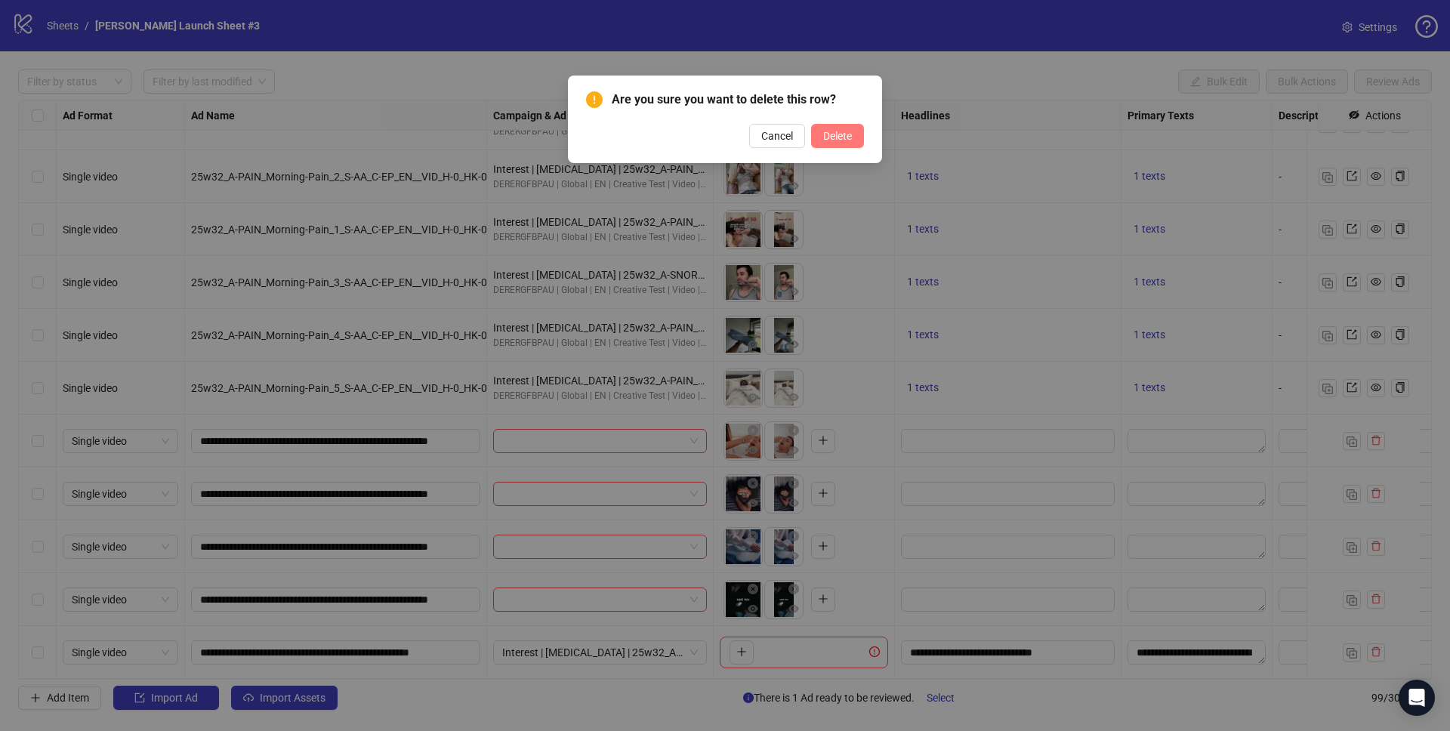
click at [825, 139] on span "Delete" at bounding box center [837, 136] width 29 height 12
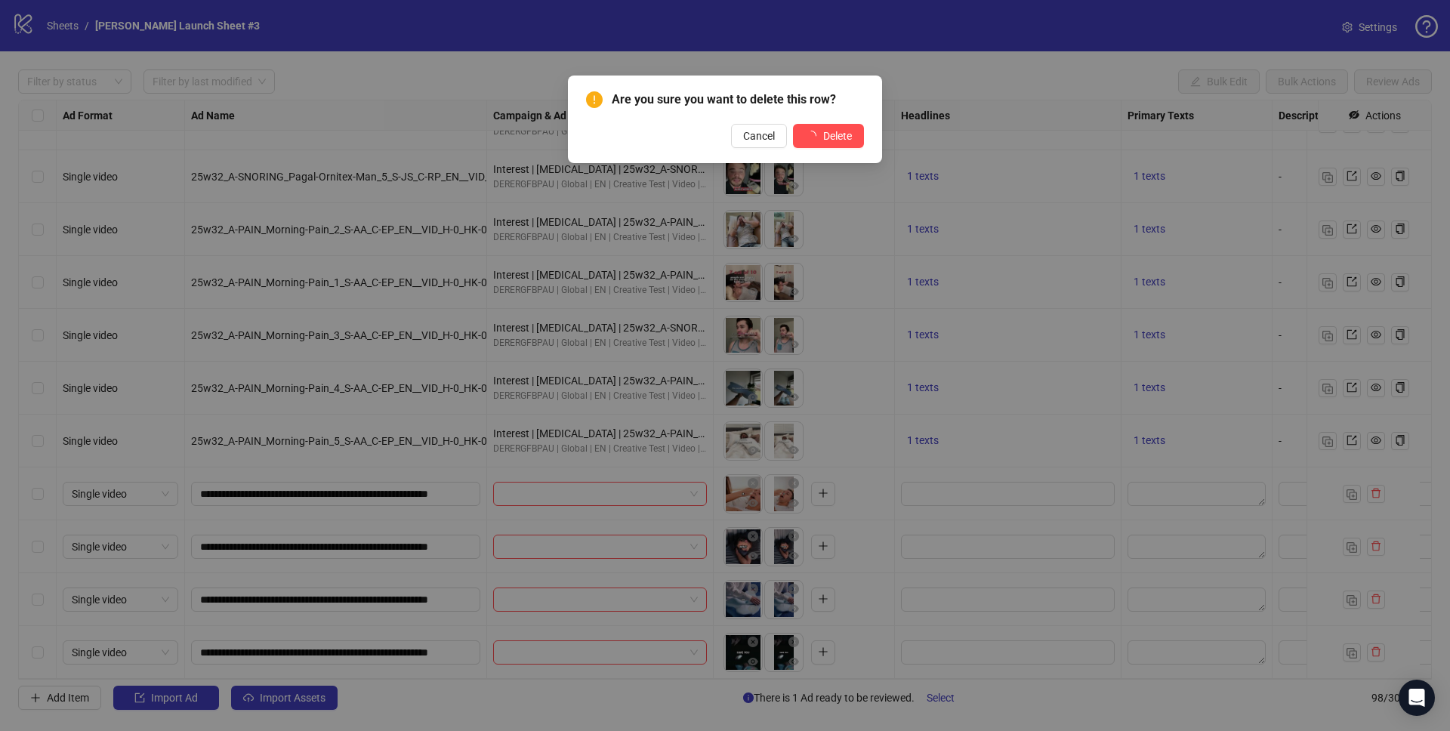
scroll to position [4643, 0]
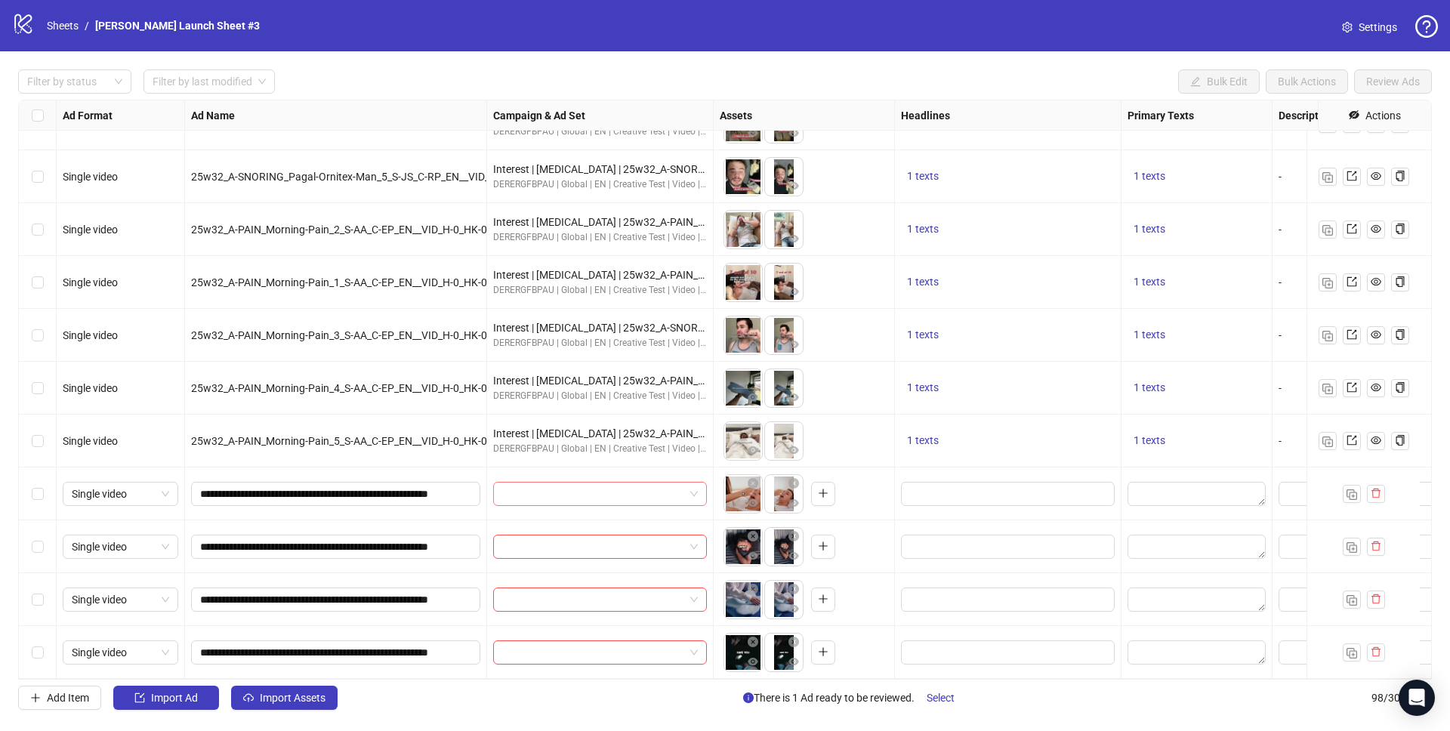
click at [506, 482] on div at bounding box center [600, 494] width 214 height 24
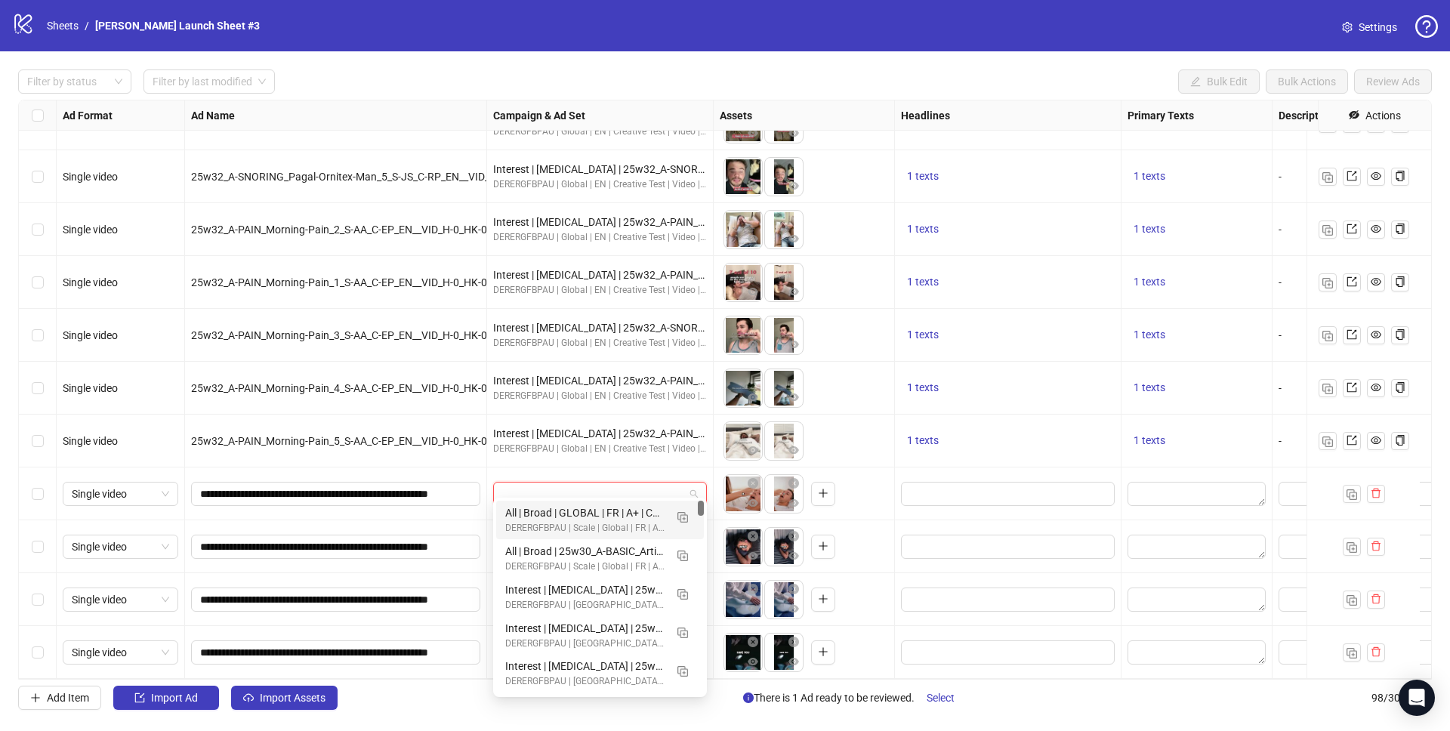
paste input "**********"
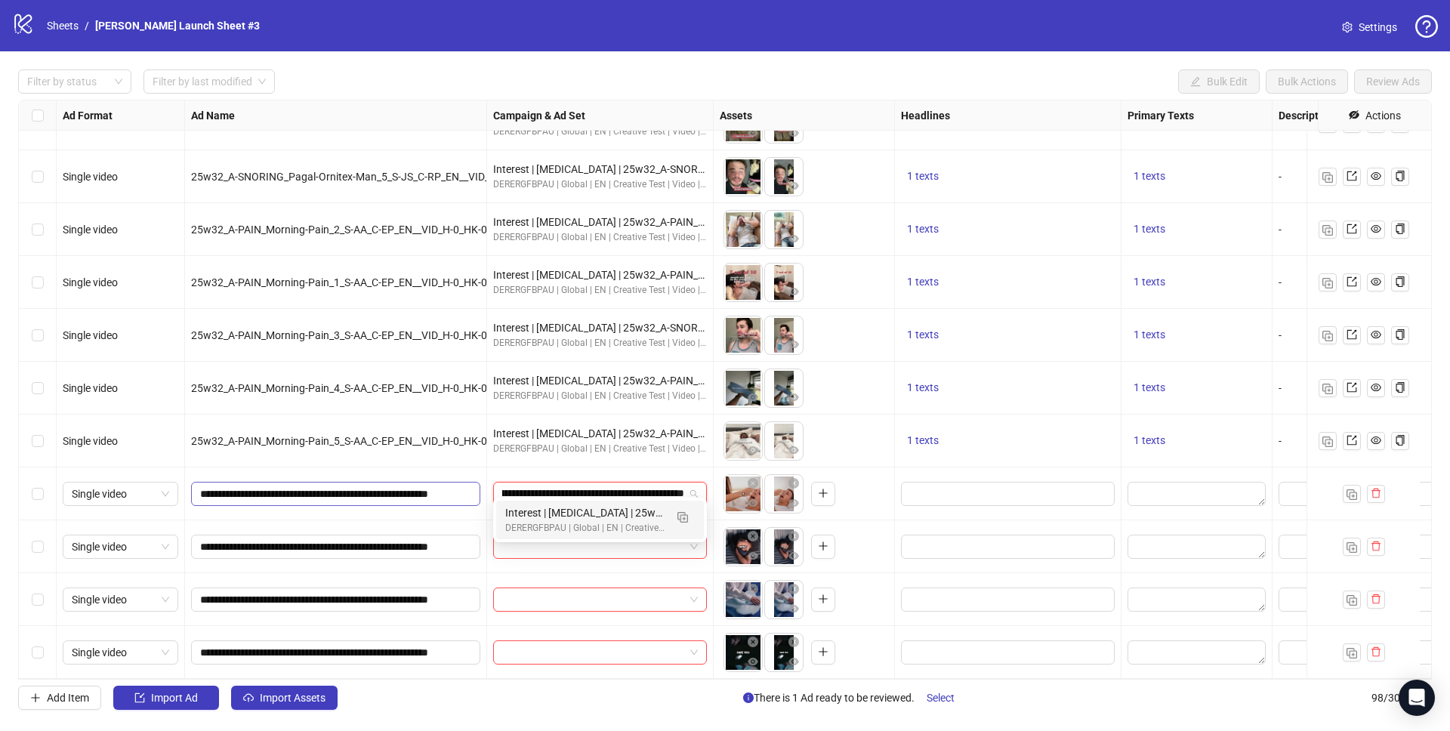
drag, startPoint x: 682, startPoint y: 514, endPoint x: 412, endPoint y: 493, distance: 270.4
click at [412, 493] on body "logo/logo-mobile Sheets / Derila Ergo Launch Sheet #3 Settings Filter by status…" at bounding box center [725, 365] width 1450 height 731
type input "**********"
click at [304, 486] on input "**********" at bounding box center [334, 494] width 268 height 17
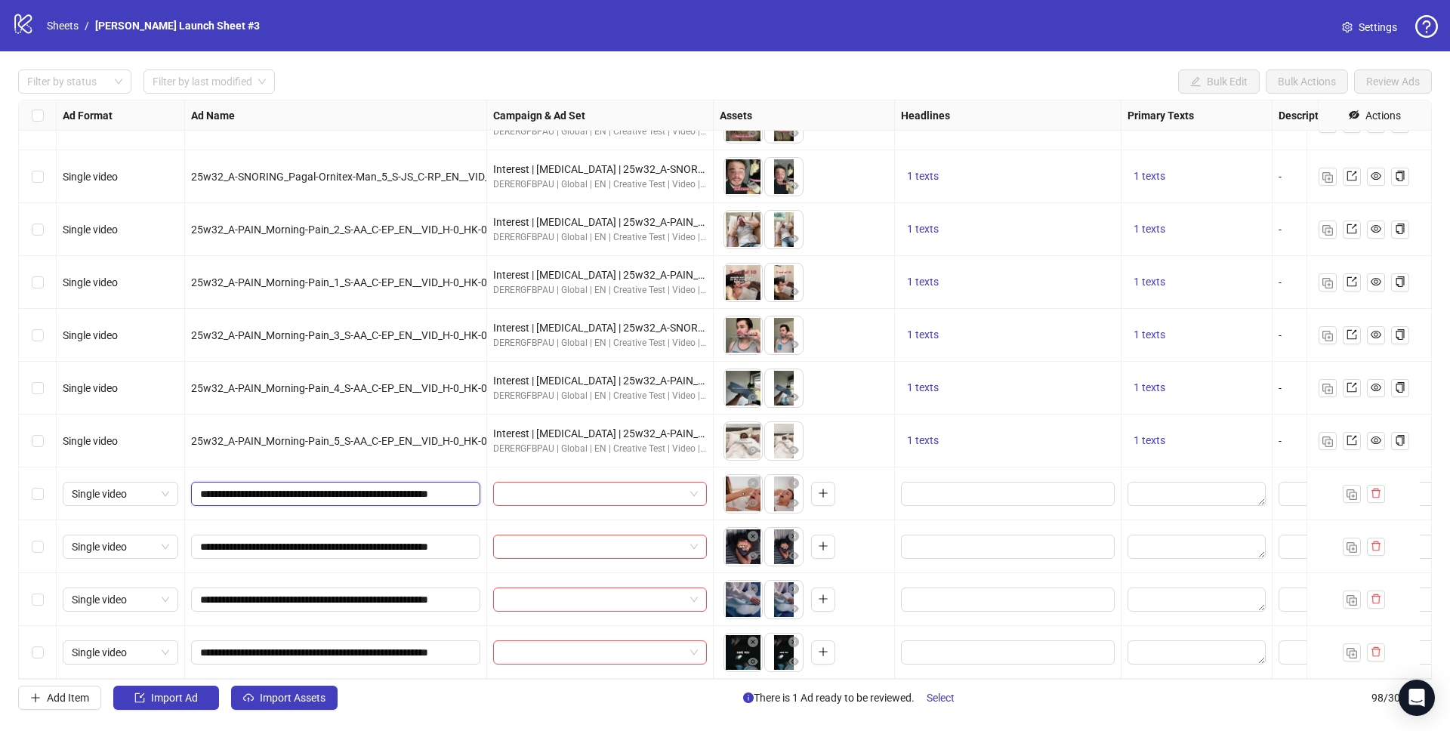
click at [304, 486] on input "**********" at bounding box center [334, 494] width 268 height 17
click at [362, 486] on input "**********" at bounding box center [334, 494] width 268 height 17
click at [367, 486] on input "**********" at bounding box center [334, 494] width 268 height 17
click at [369, 486] on input "**********" at bounding box center [334, 494] width 268 height 17
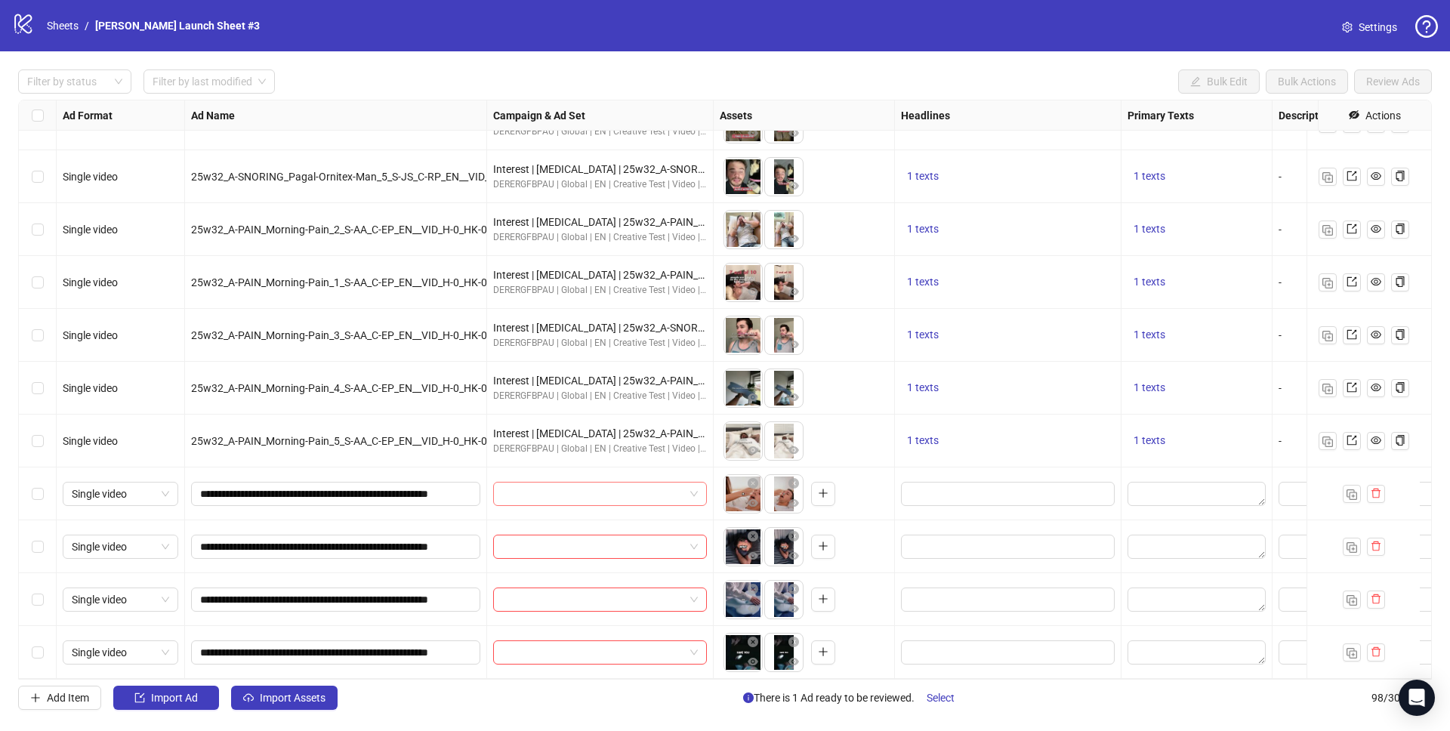
click at [553, 482] on input "search" at bounding box center [593, 493] width 182 height 23
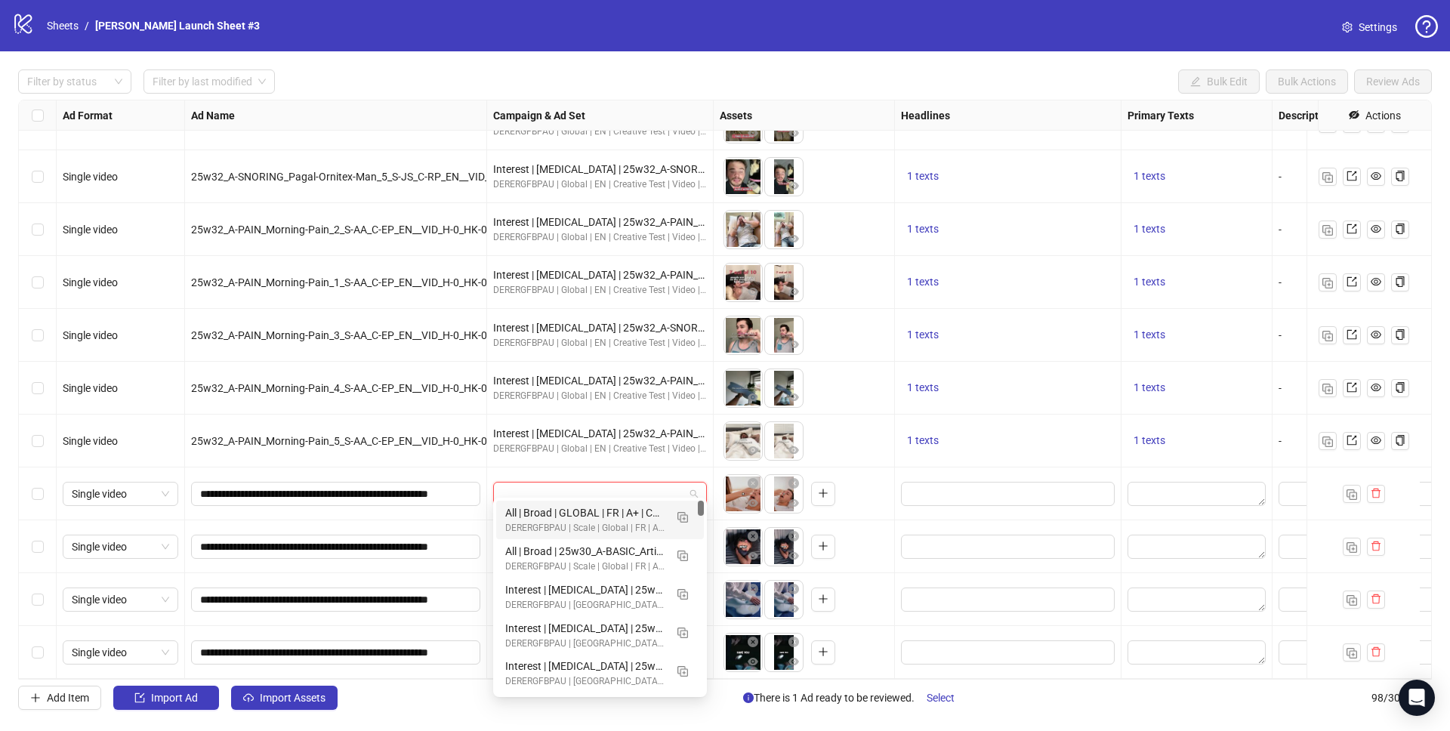
paste input "**********"
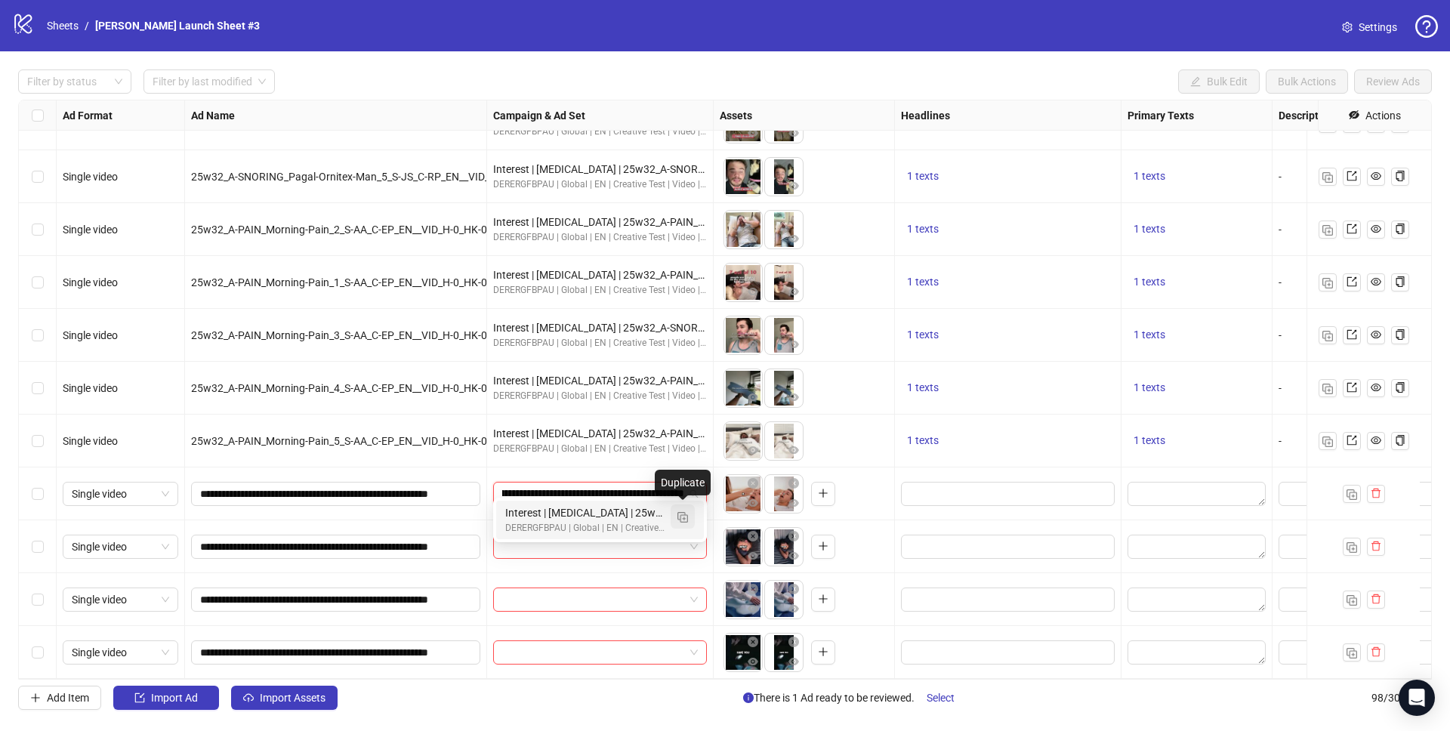
click at [685, 516] on img "button" at bounding box center [682, 517] width 11 height 11
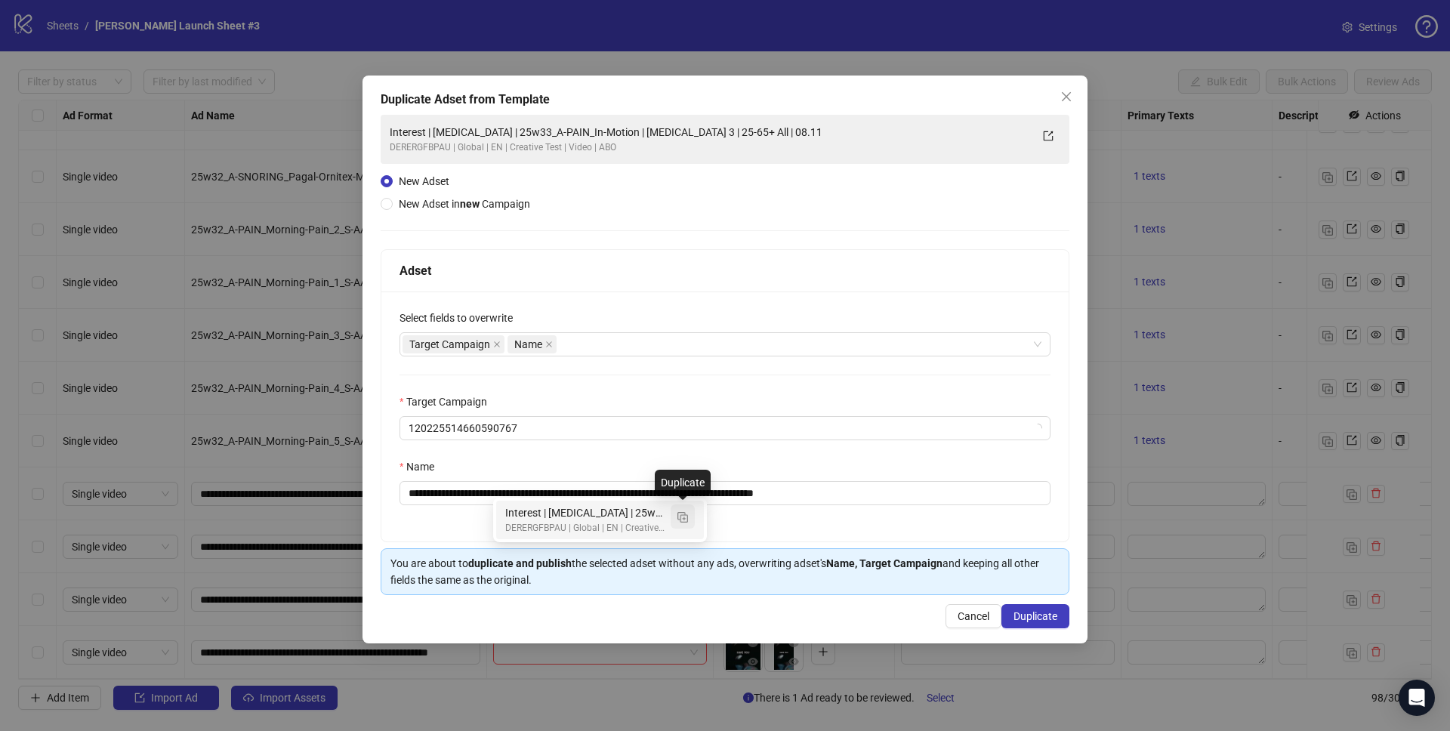
type input "**********"
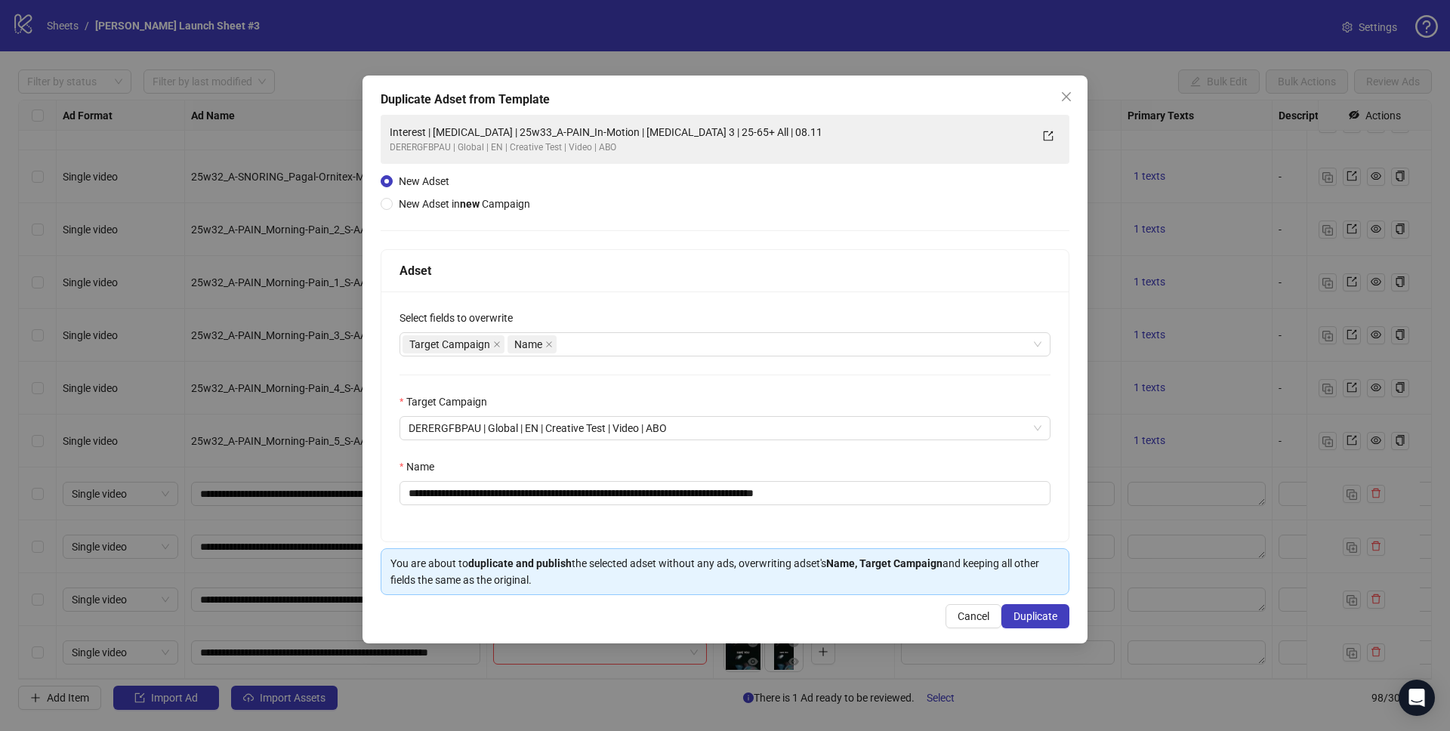
click at [295, 479] on div "**********" at bounding box center [725, 365] width 1450 height 731
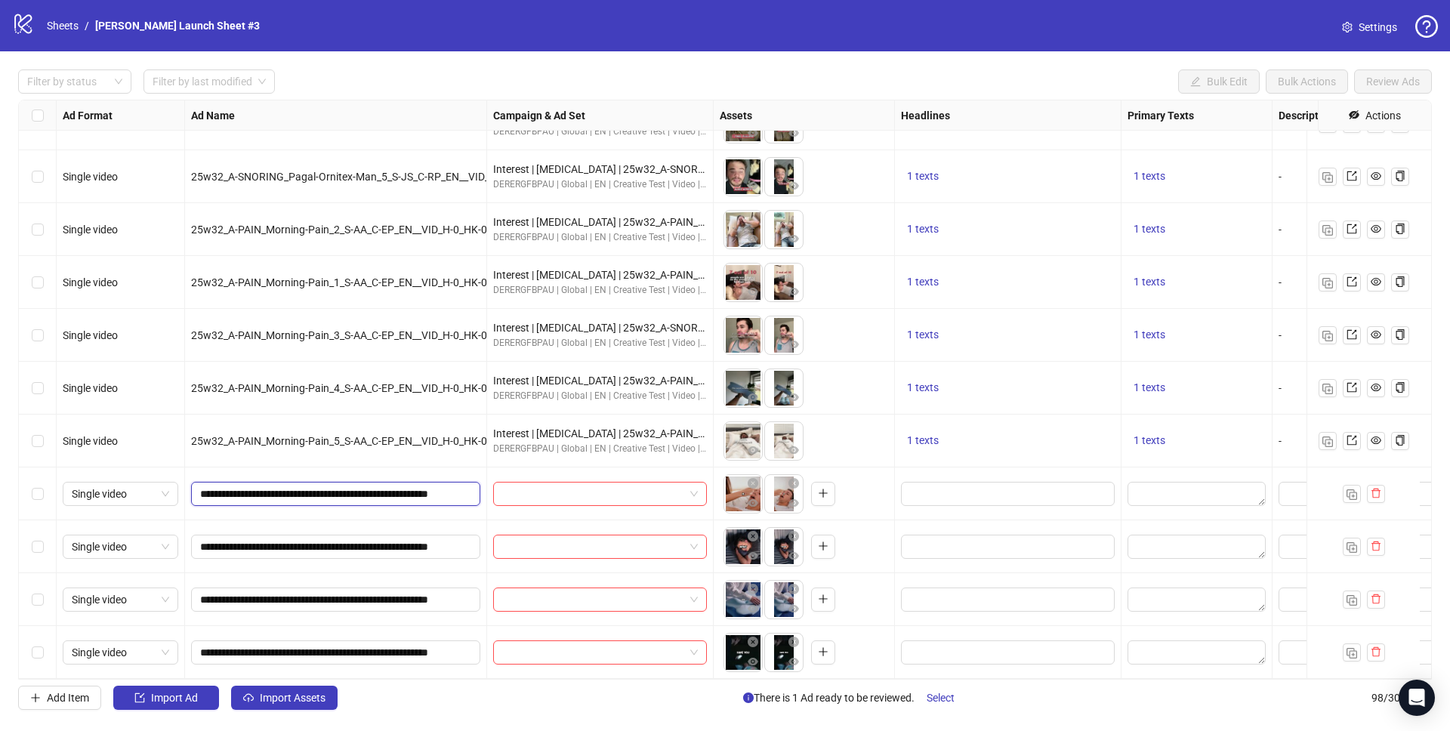
click at [295, 486] on input "**********" at bounding box center [334, 494] width 268 height 17
click at [582, 482] on input "search" at bounding box center [593, 493] width 182 height 23
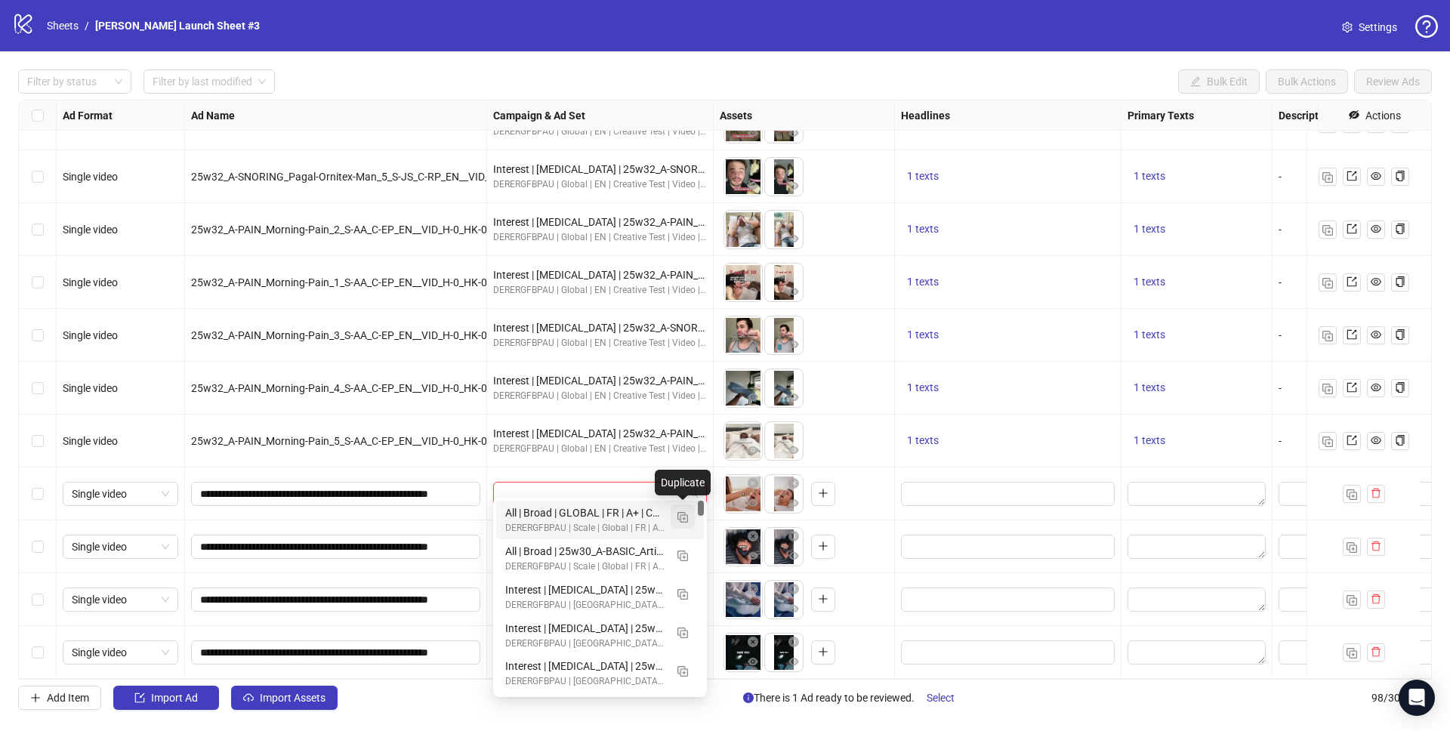
paste input "**********"
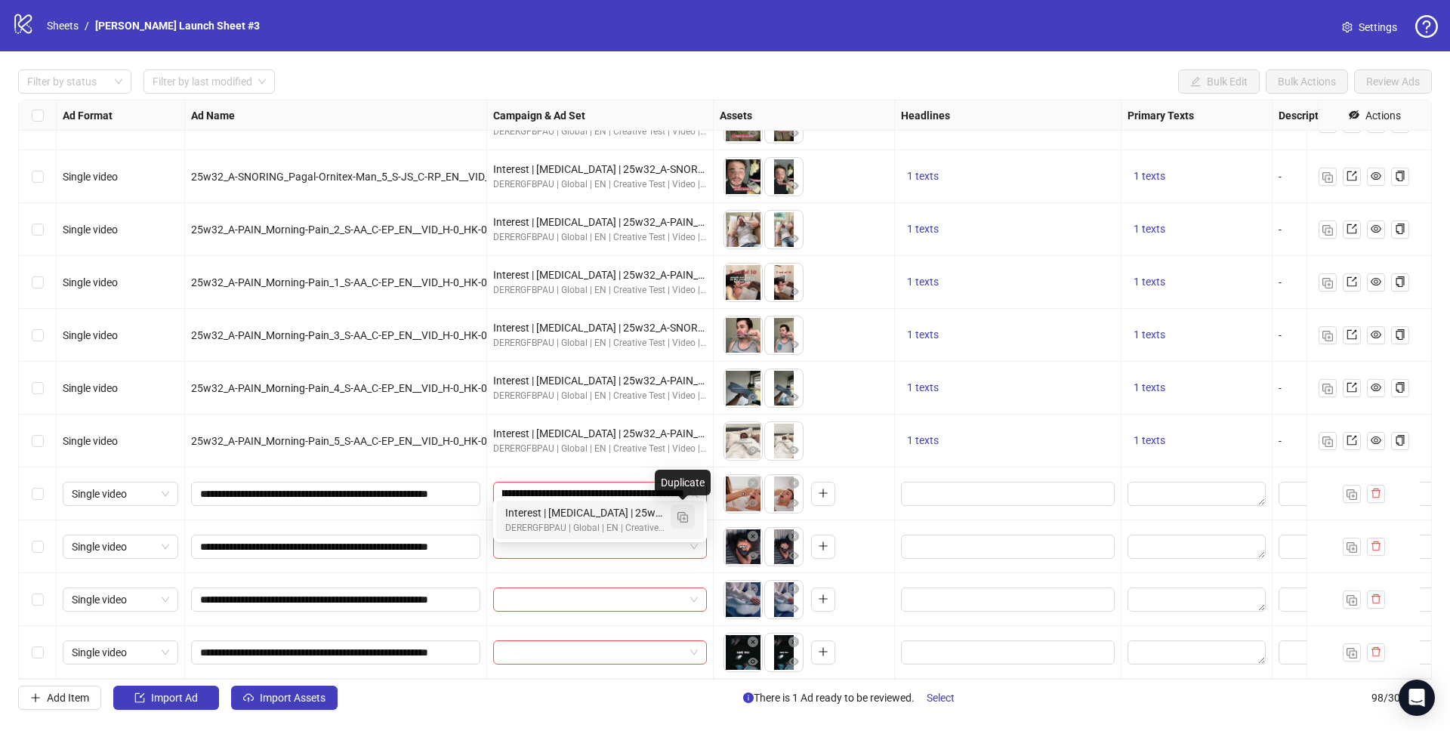
click at [686, 514] on img "button" at bounding box center [682, 517] width 11 height 11
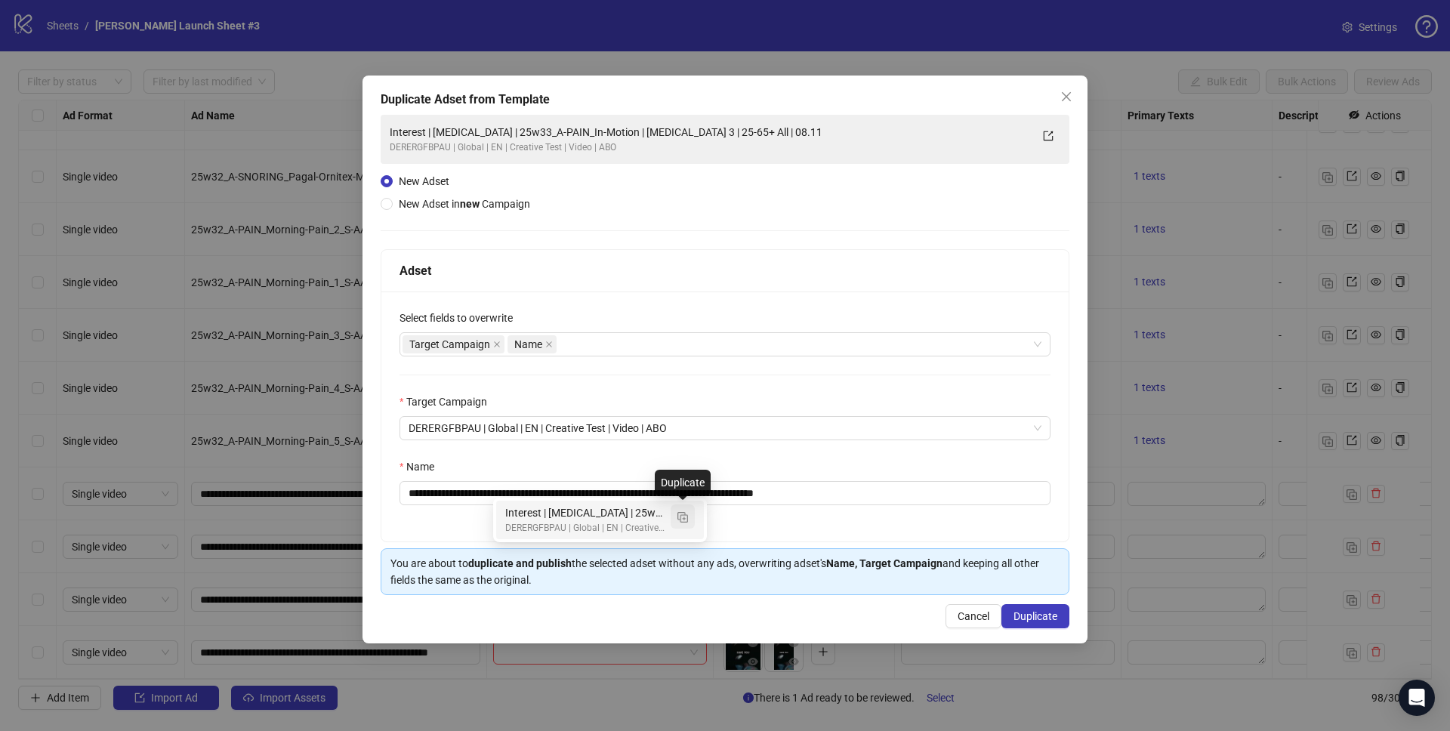
type input "**********"
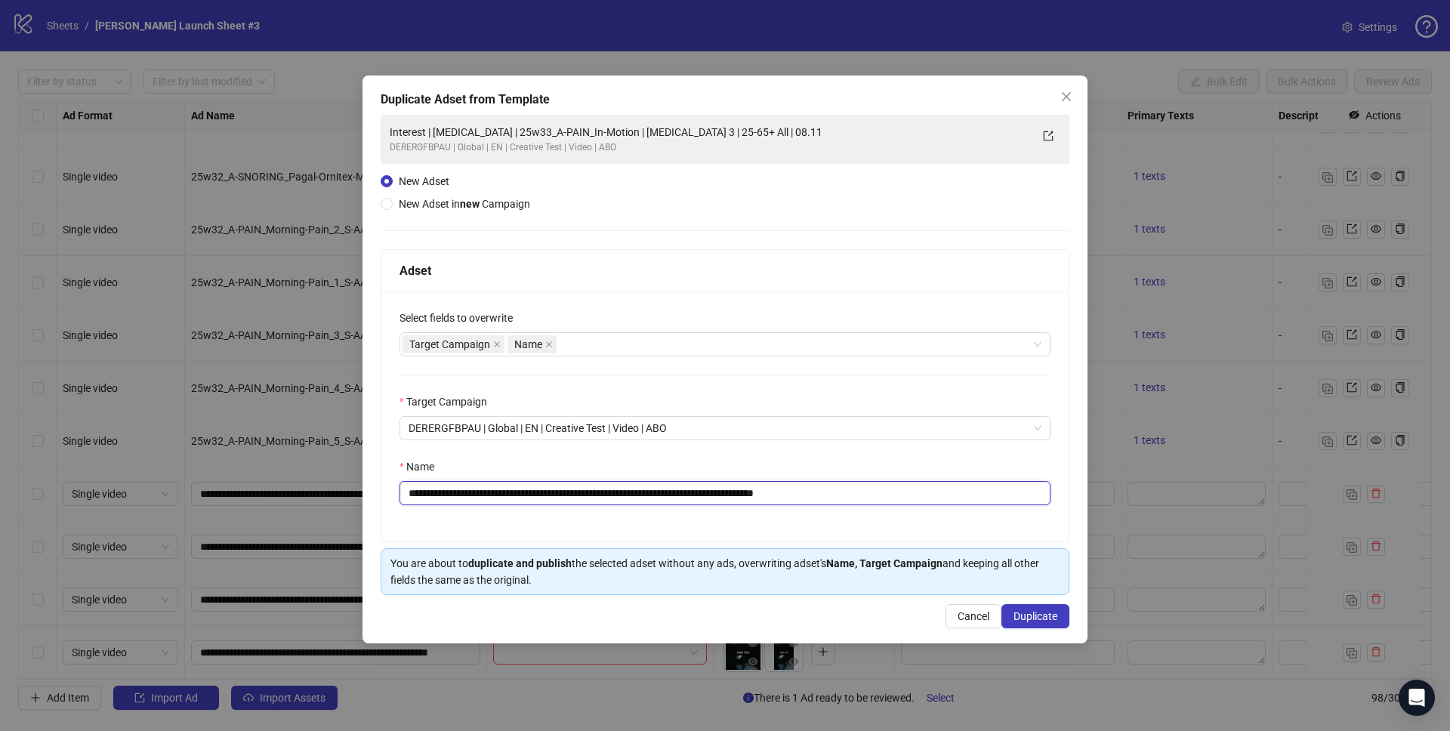
drag, startPoint x: 807, startPoint y: 491, endPoint x: 947, endPoint y: 507, distance: 140.7
click at [947, 507] on div "**********" at bounding box center [724, 416] width 687 height 250
type input "**********"
click at [1050, 620] on span "Duplicate" at bounding box center [1035, 616] width 44 height 12
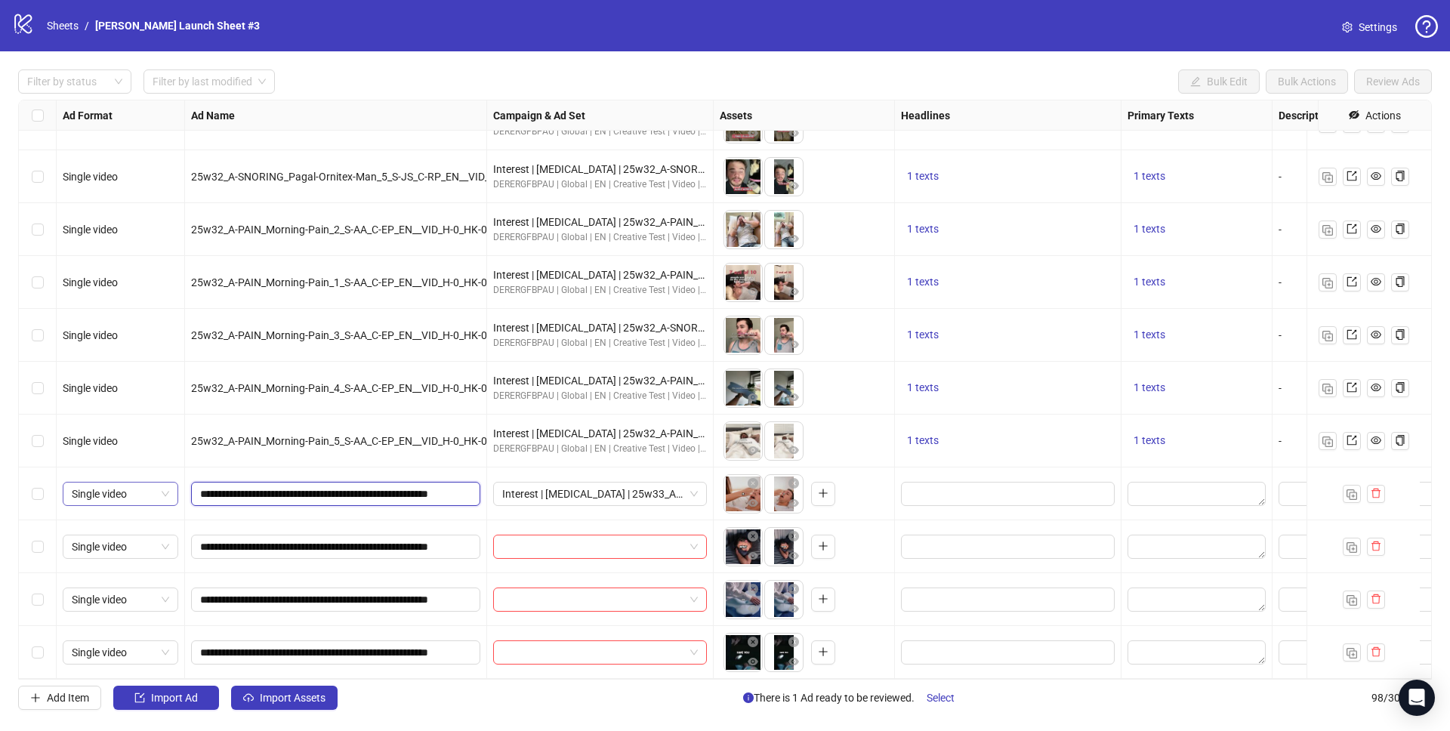
drag, startPoint x: 366, startPoint y: 480, endPoint x: 177, endPoint y: 479, distance: 188.8
click at [376, 486] on input "**********" at bounding box center [334, 494] width 268 height 17
drag, startPoint x: 367, startPoint y: 479, endPoint x: 194, endPoint y: 479, distance: 172.9
click at [194, 482] on span "**********" at bounding box center [335, 494] width 289 height 24
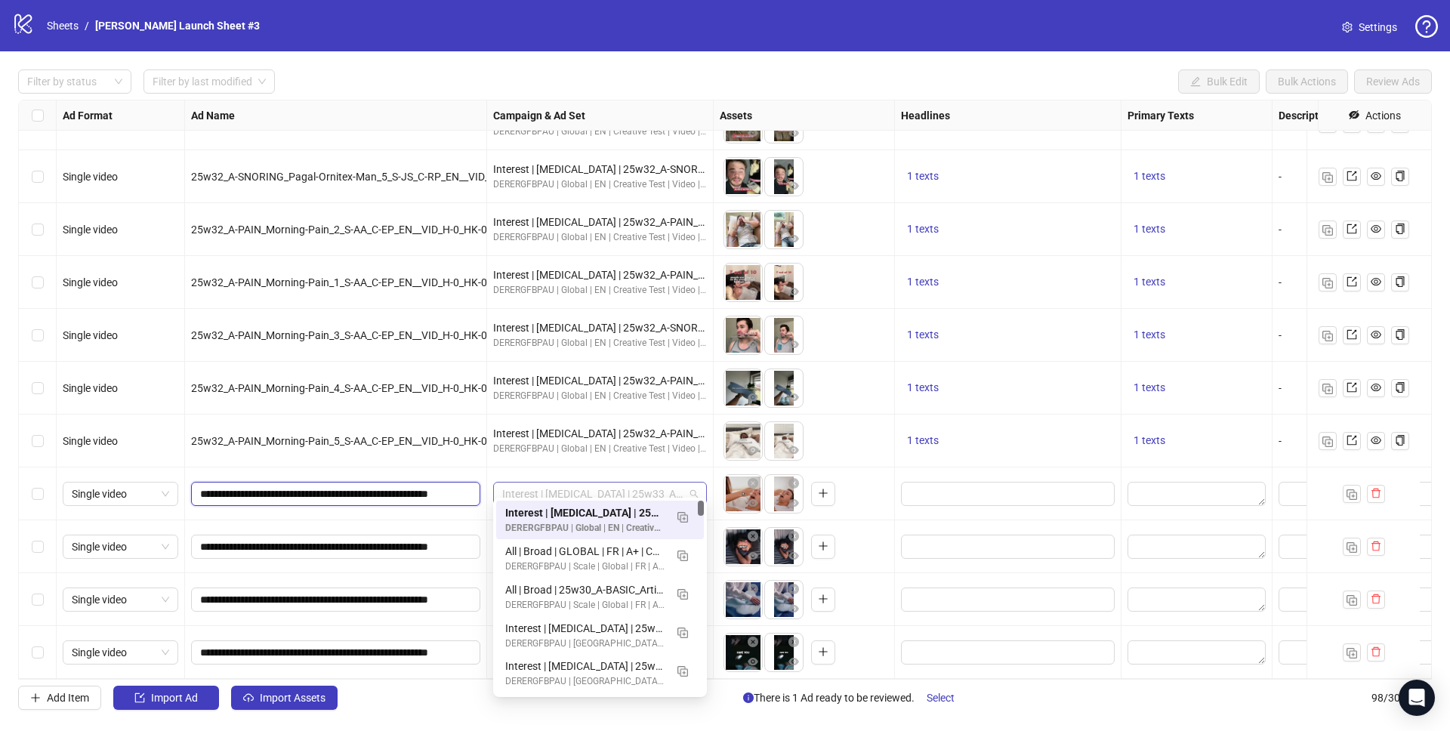
click at [558, 486] on span "Interest | Memory foam | 25w33_A-PAIN_In-Motion | Sleep apnea 3 | 25-65+ All | …" at bounding box center [600, 493] width 196 height 23
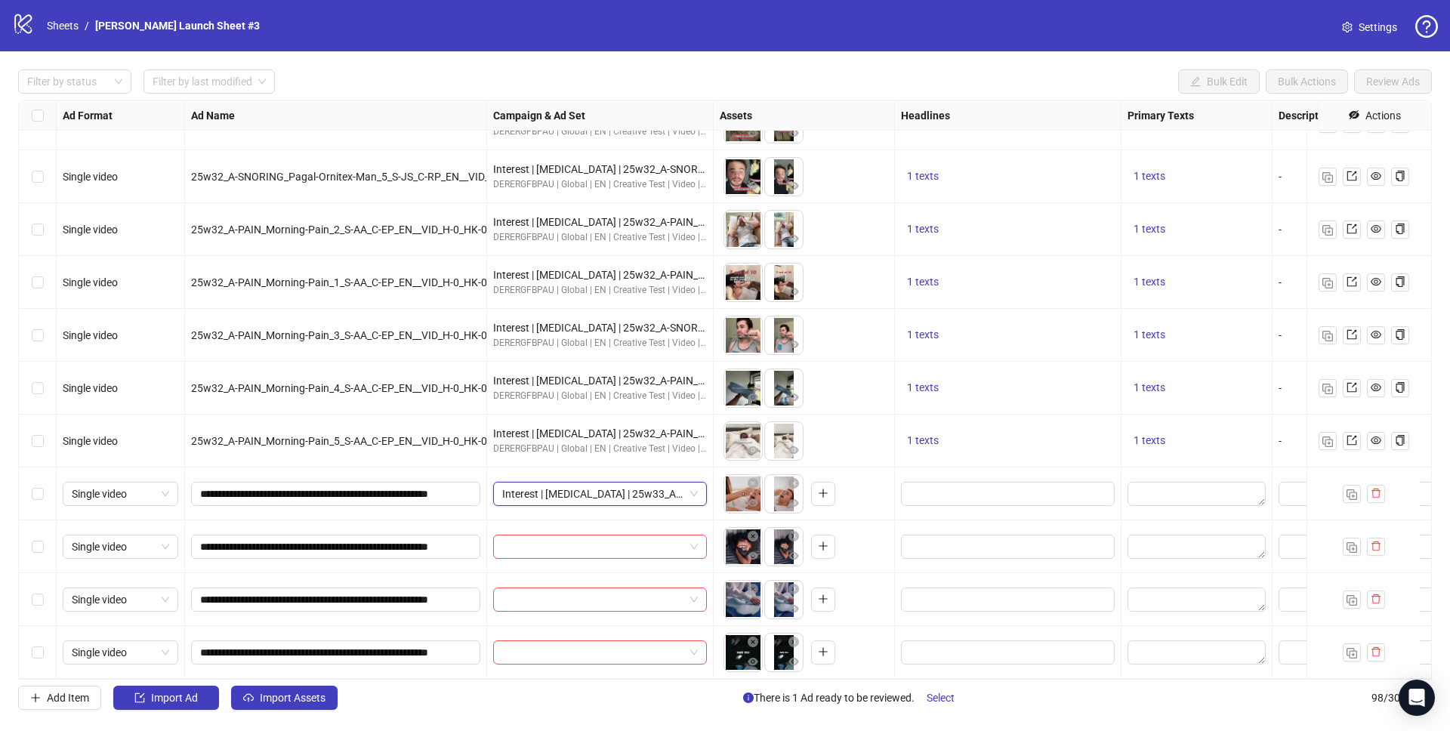
click at [702, 482] on div "Interest | Memory foam | 25w33_A-PAIN_In-Motion | Sleep apnea 3 | 25-65+ All | …" at bounding box center [600, 494] width 214 height 24
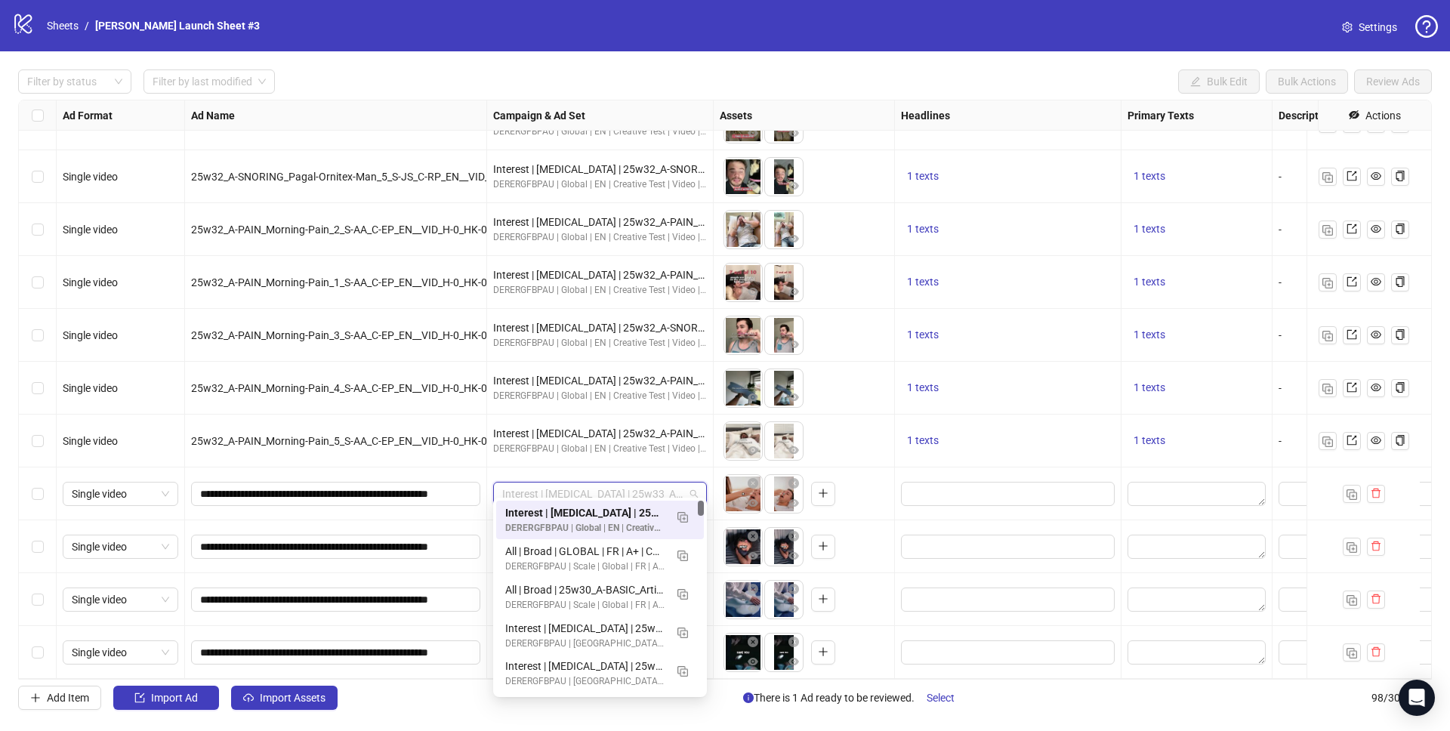
click at [649, 485] on span "Interest | Memory foam | 25w33_A-PAIN_In-Motion | Sleep apnea 3 | 25-65+ All | …" at bounding box center [600, 493] width 196 height 23
drag, startPoint x: 627, startPoint y: 519, endPoint x: 686, endPoint y: 518, distance: 58.9
click at [686, 518] on div "Interest | Memory foam | 25w33_A-PAIN_In-Motion | Sleep apnea 3 | 25-65+ All | …" at bounding box center [600, 519] width 190 height 31
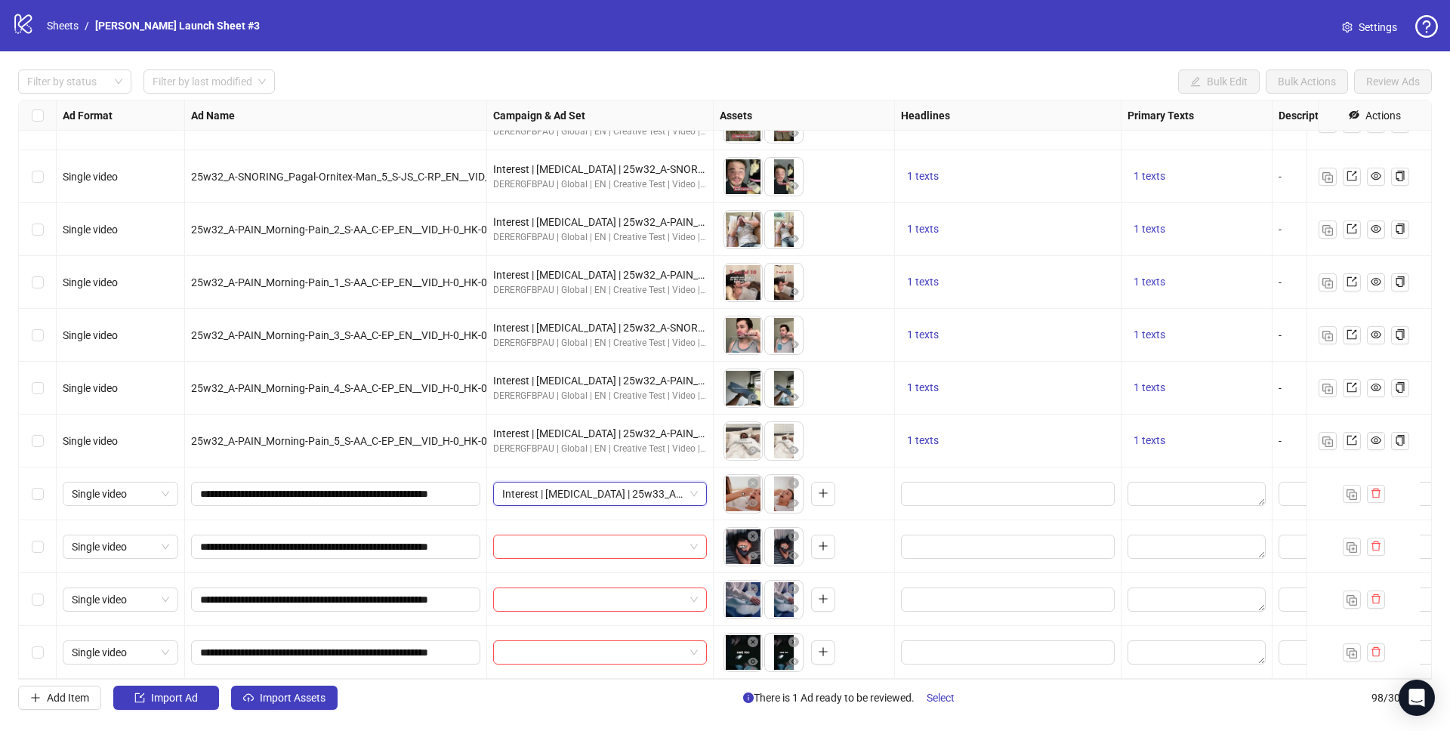
click at [667, 520] on div at bounding box center [600, 546] width 227 height 53
click at [666, 482] on span "Interest | Memory foam | 25w33_A-PAIN_In-Motion | Sleep apnea 3 | 25-65+ All | …" at bounding box center [600, 493] width 196 height 23
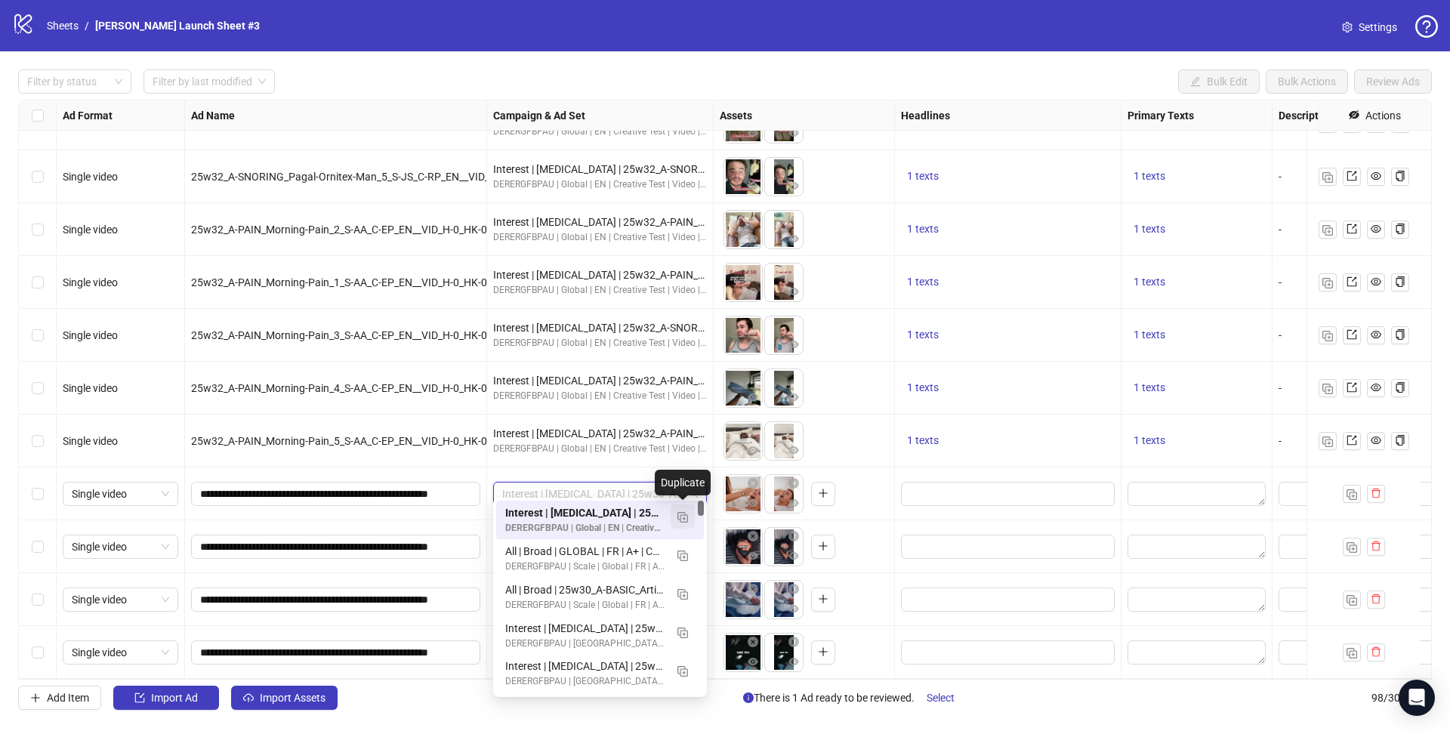
click at [683, 516] on img "button" at bounding box center [682, 517] width 11 height 11
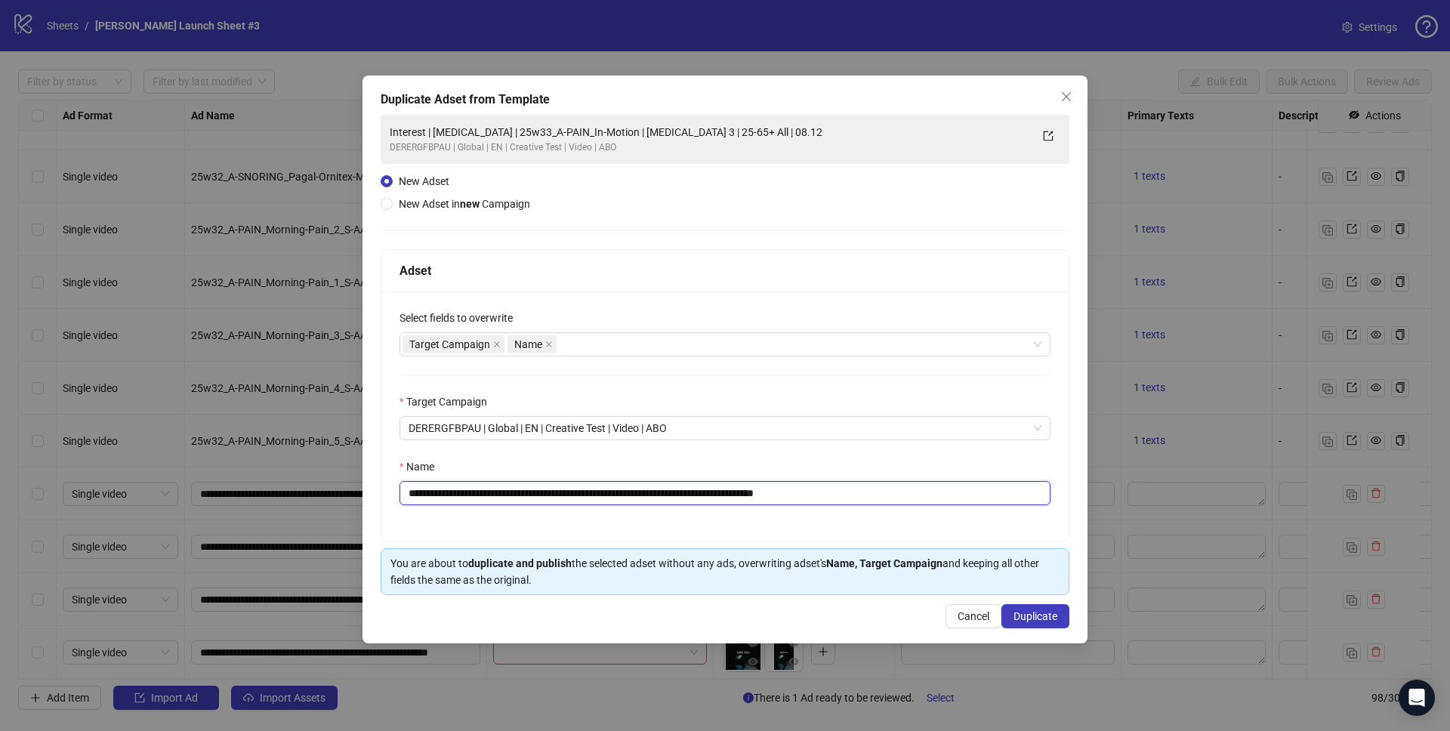
click at [643, 492] on input "**********" at bounding box center [724, 493] width 651 height 24
click at [648, 495] on input "**********" at bounding box center [724, 493] width 651 height 24
drag, startPoint x: 646, startPoint y: 492, endPoint x: 529, endPoint y: 488, distance: 117.1
click at [529, 488] on input "**********" at bounding box center [724, 493] width 651 height 24
paste input "********"
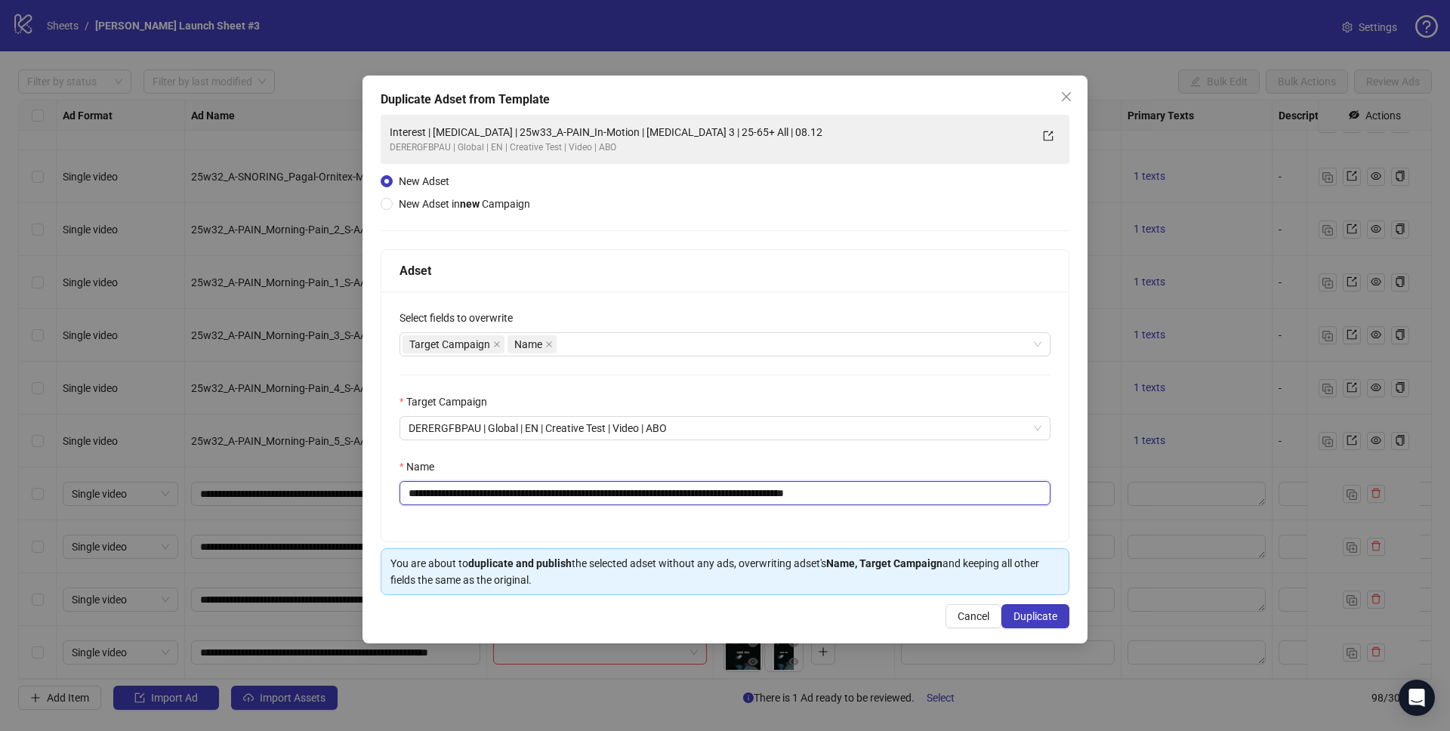
drag, startPoint x: 862, startPoint y: 494, endPoint x: 989, endPoint y: 507, distance: 127.6
click at [989, 507] on div "**********" at bounding box center [724, 416] width 687 height 250
type input "**********"
click at [858, 462] on div "Name" at bounding box center [724, 469] width 651 height 23
click at [1026, 614] on span "Duplicate" at bounding box center [1035, 616] width 44 height 12
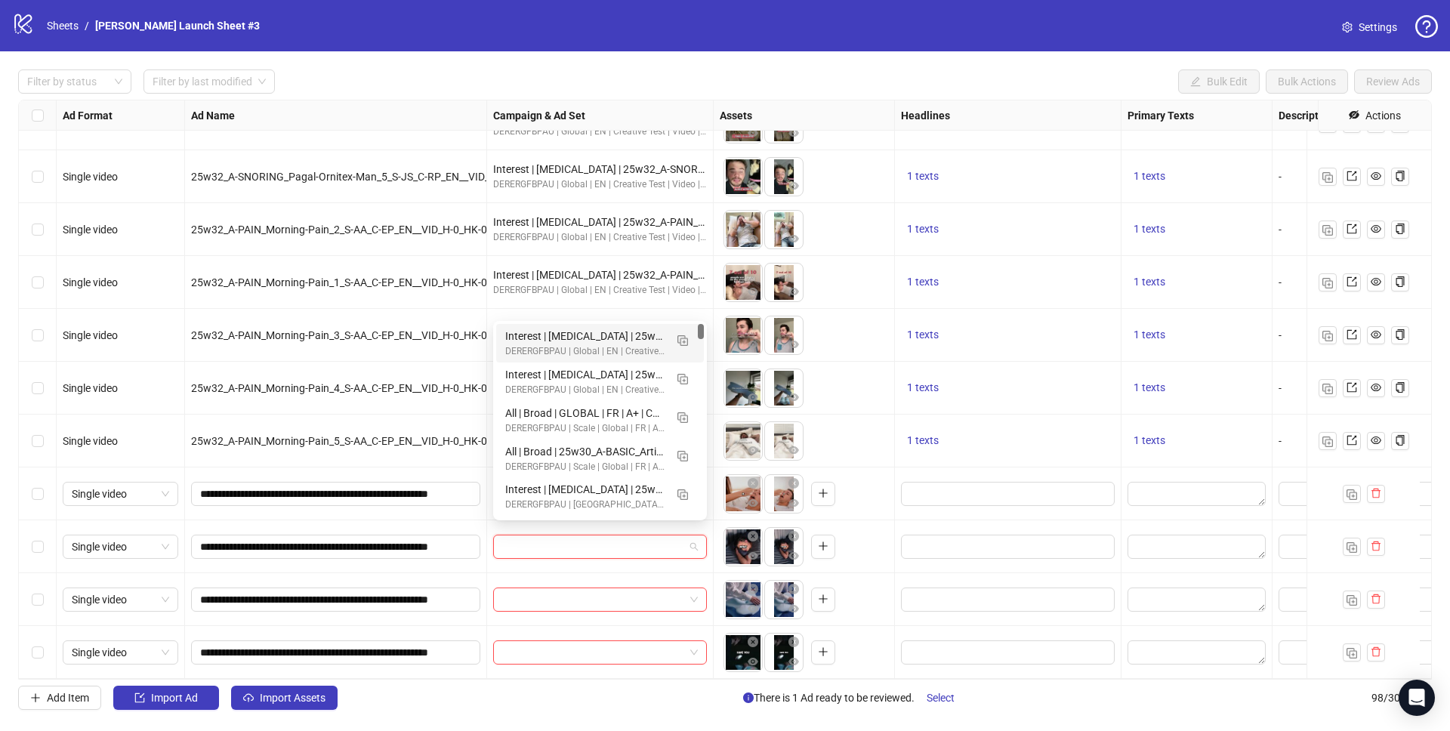
click at [620, 535] on input "search" at bounding box center [593, 546] width 182 height 23
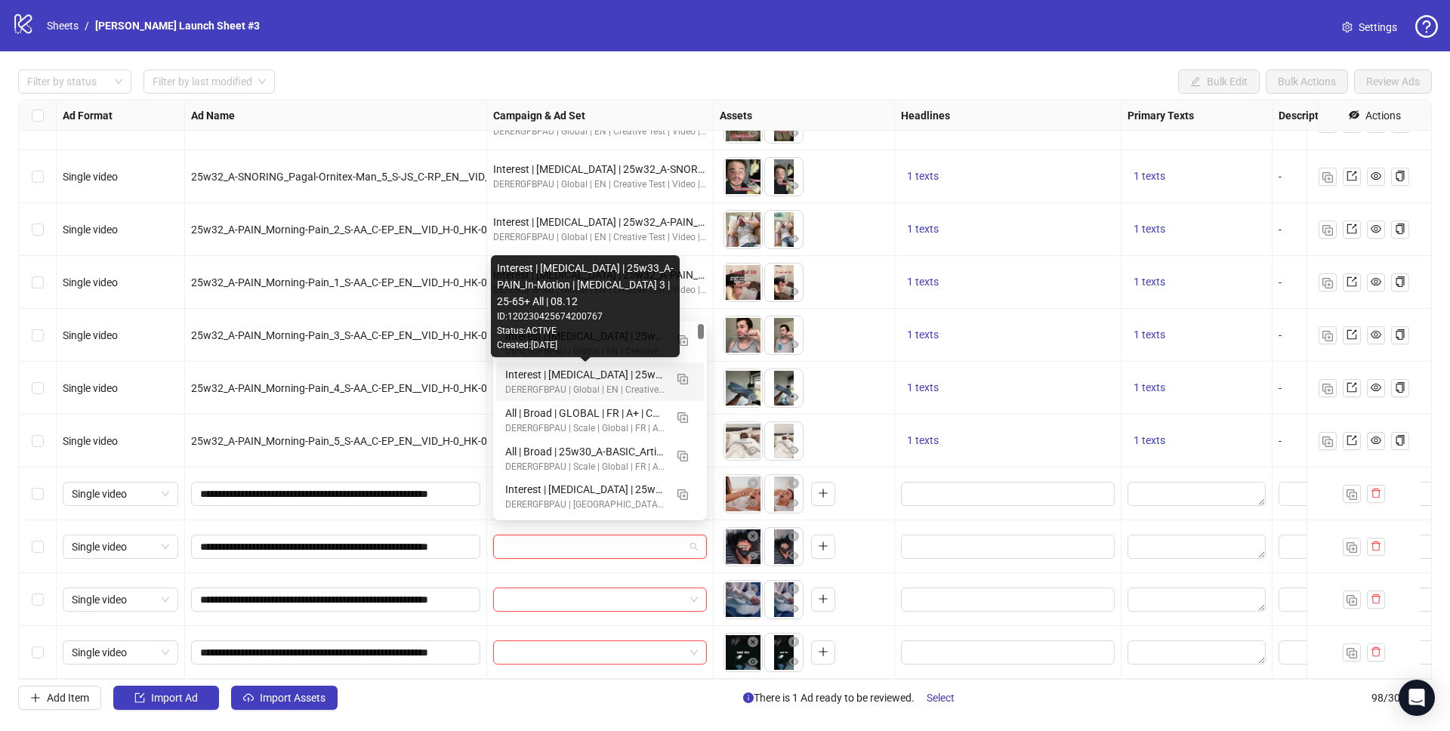
click at [572, 338] on div "Status: ACTIVE" at bounding box center [585, 331] width 177 height 14
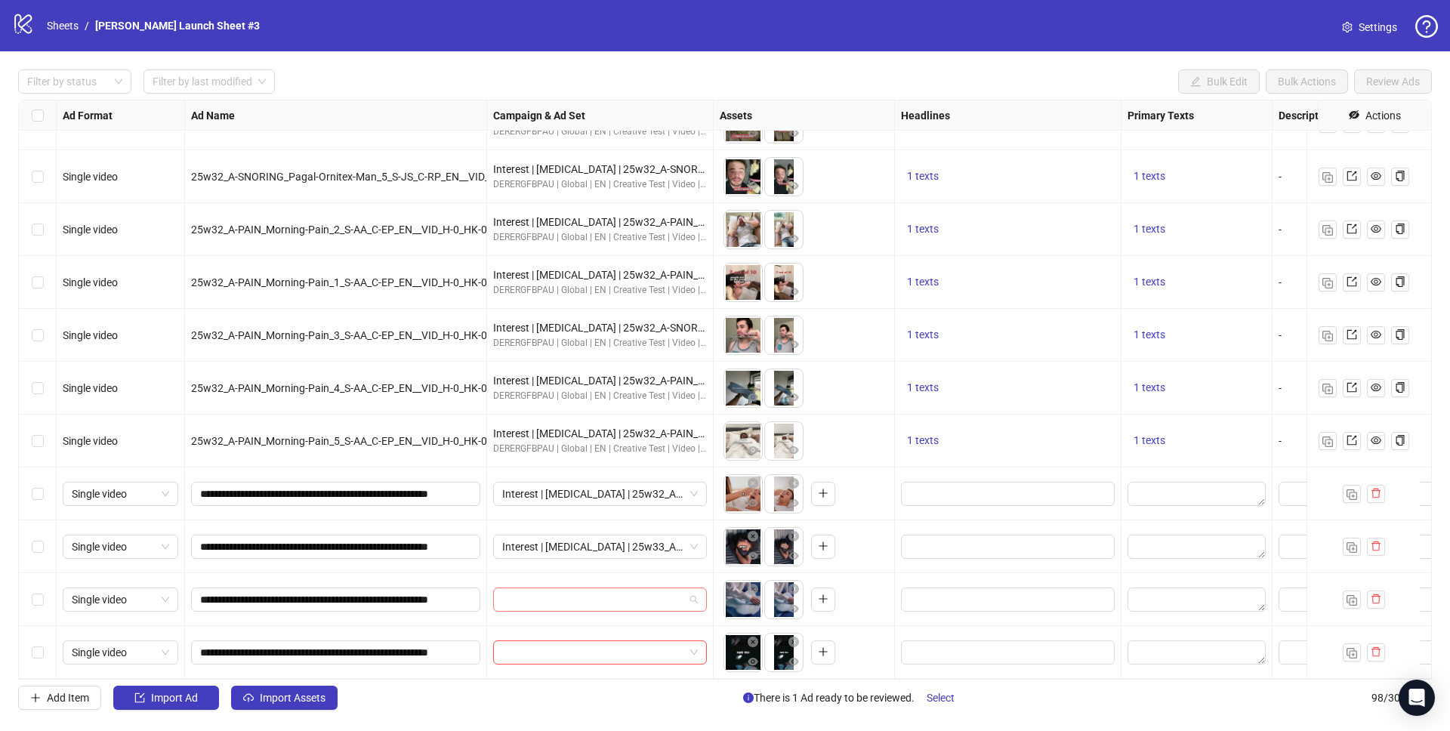
click at [595, 588] on input "search" at bounding box center [593, 599] width 182 height 23
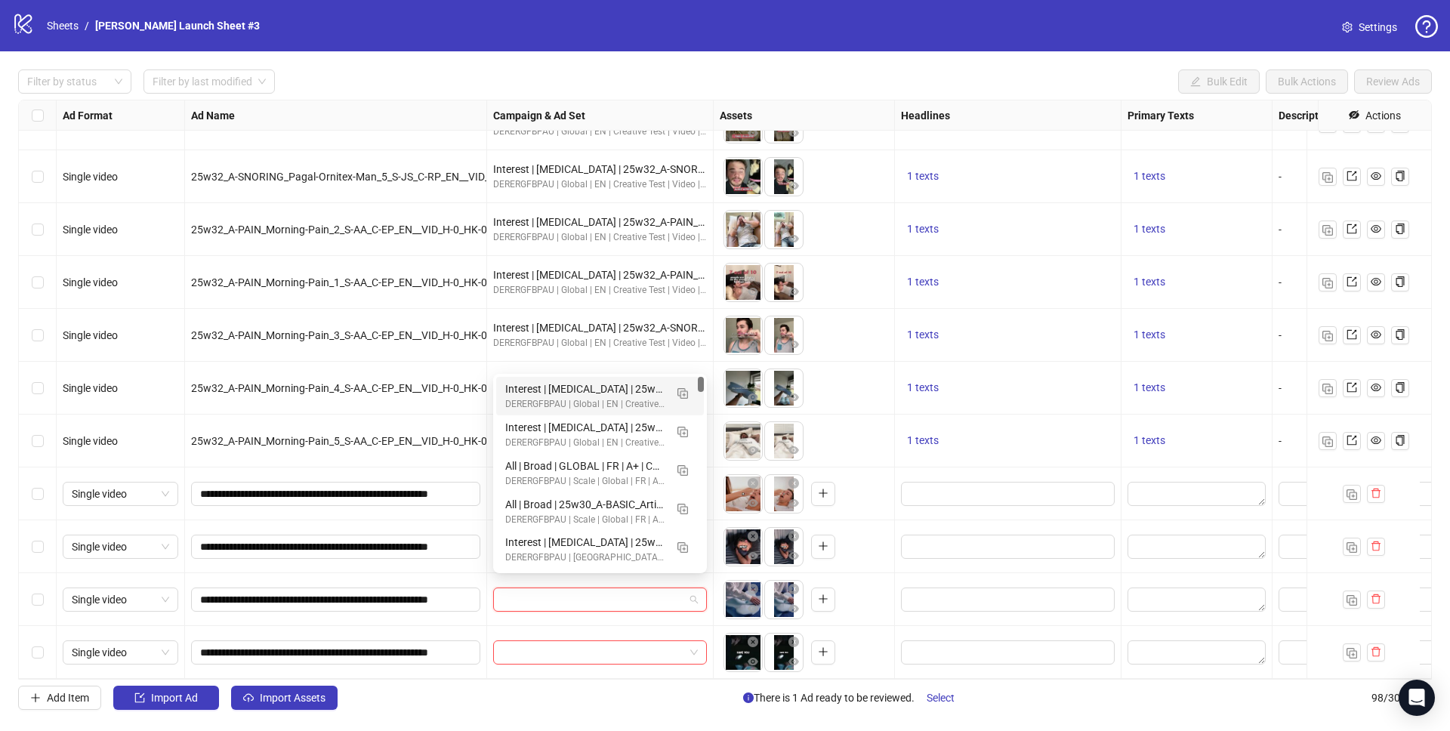
click at [596, 399] on div "DERERGFBPAU | Global | EN | Creative Test | Video | ABO" at bounding box center [584, 404] width 159 height 14
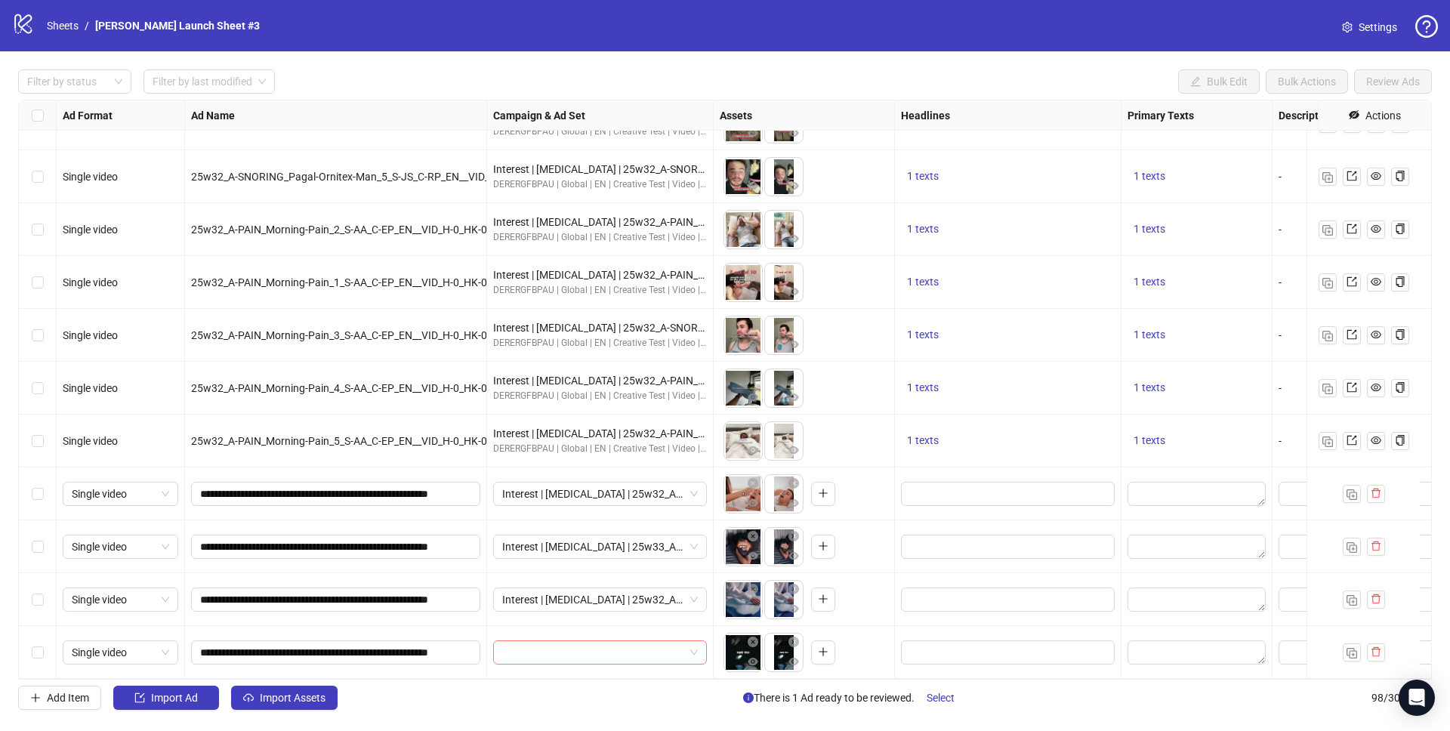
click at [569, 641] on input "search" at bounding box center [593, 652] width 182 height 23
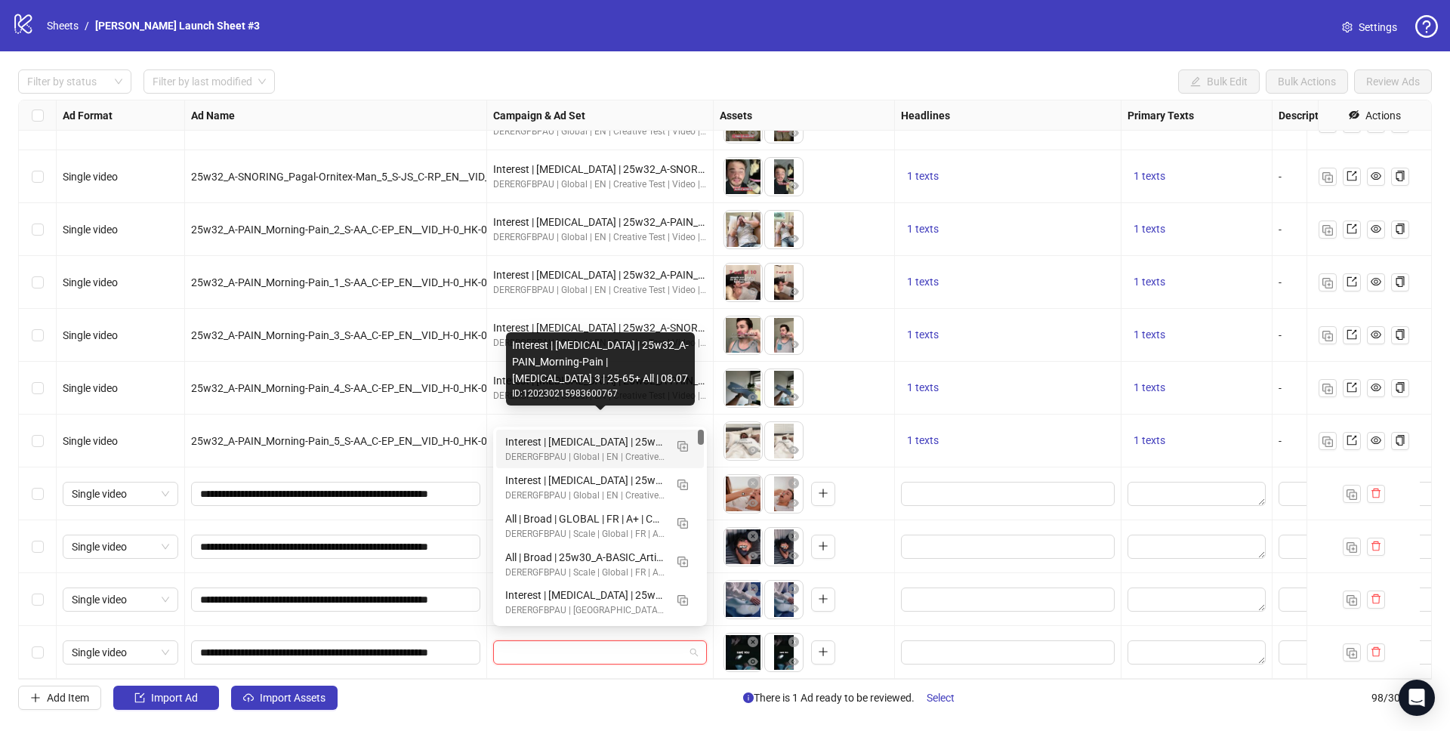
click at [603, 438] on div "Interest | Memory foam | 25w32_A-SNORING_Annoying-Habit | Sleep apnea 3 | 25-65…" at bounding box center [584, 441] width 159 height 17
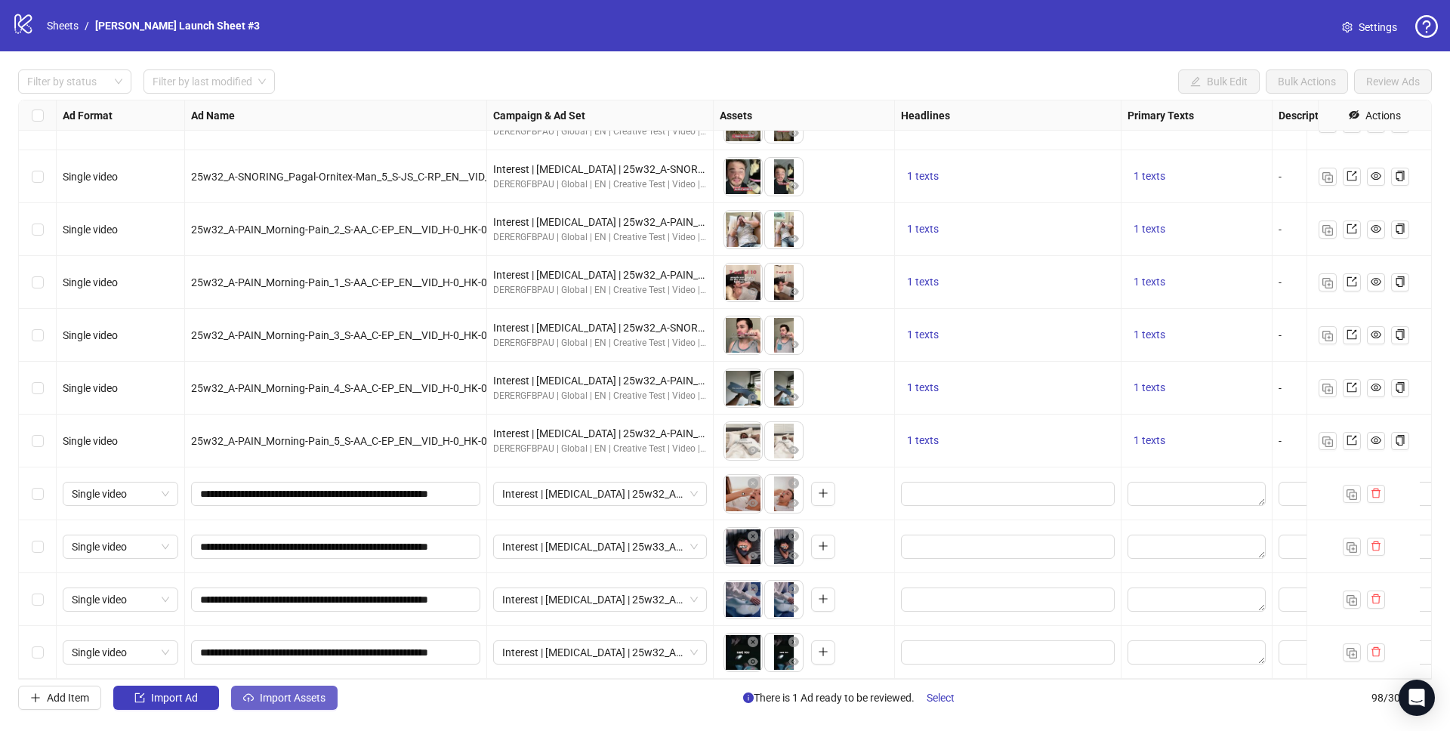
click at [292, 698] on span "Import Assets" at bounding box center [293, 698] width 66 height 12
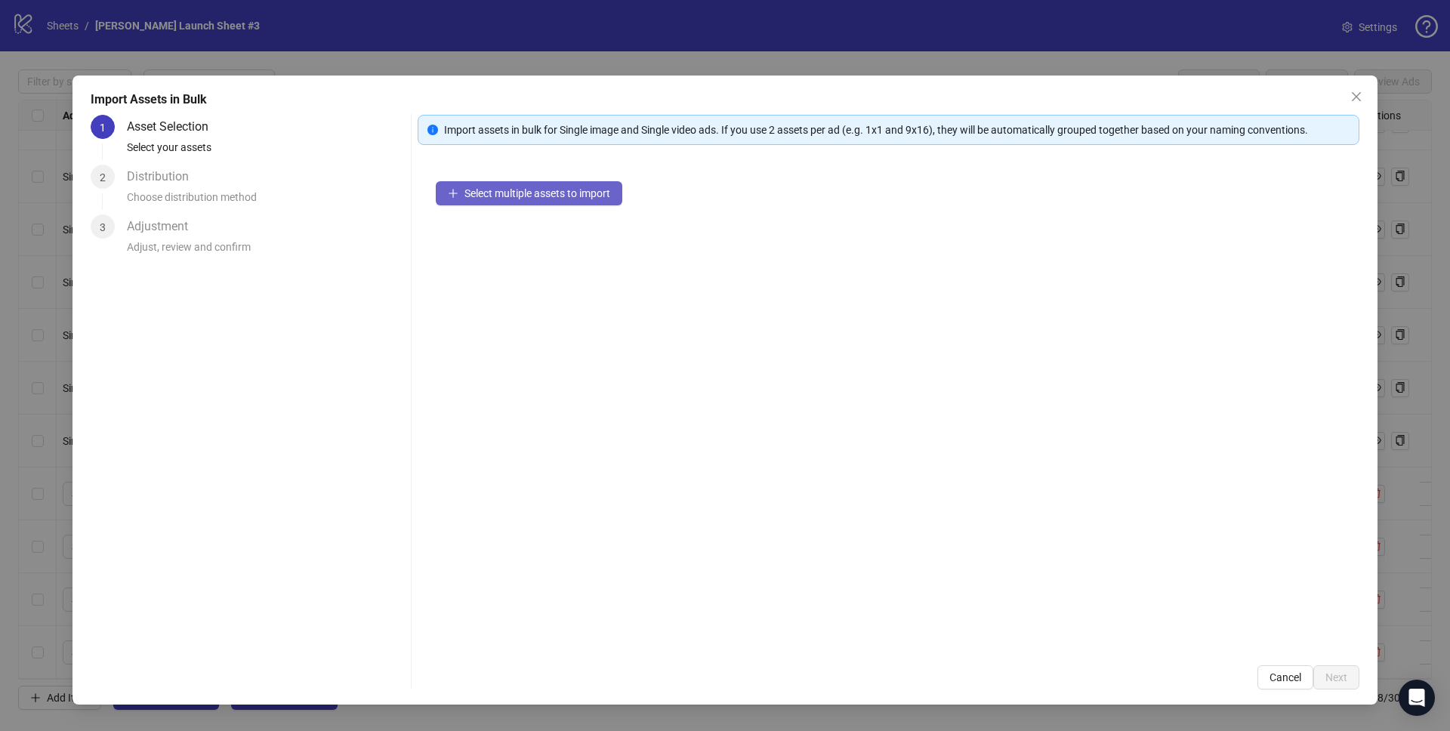
click at [492, 192] on span "Select multiple assets to import" at bounding box center [537, 193] width 146 height 12
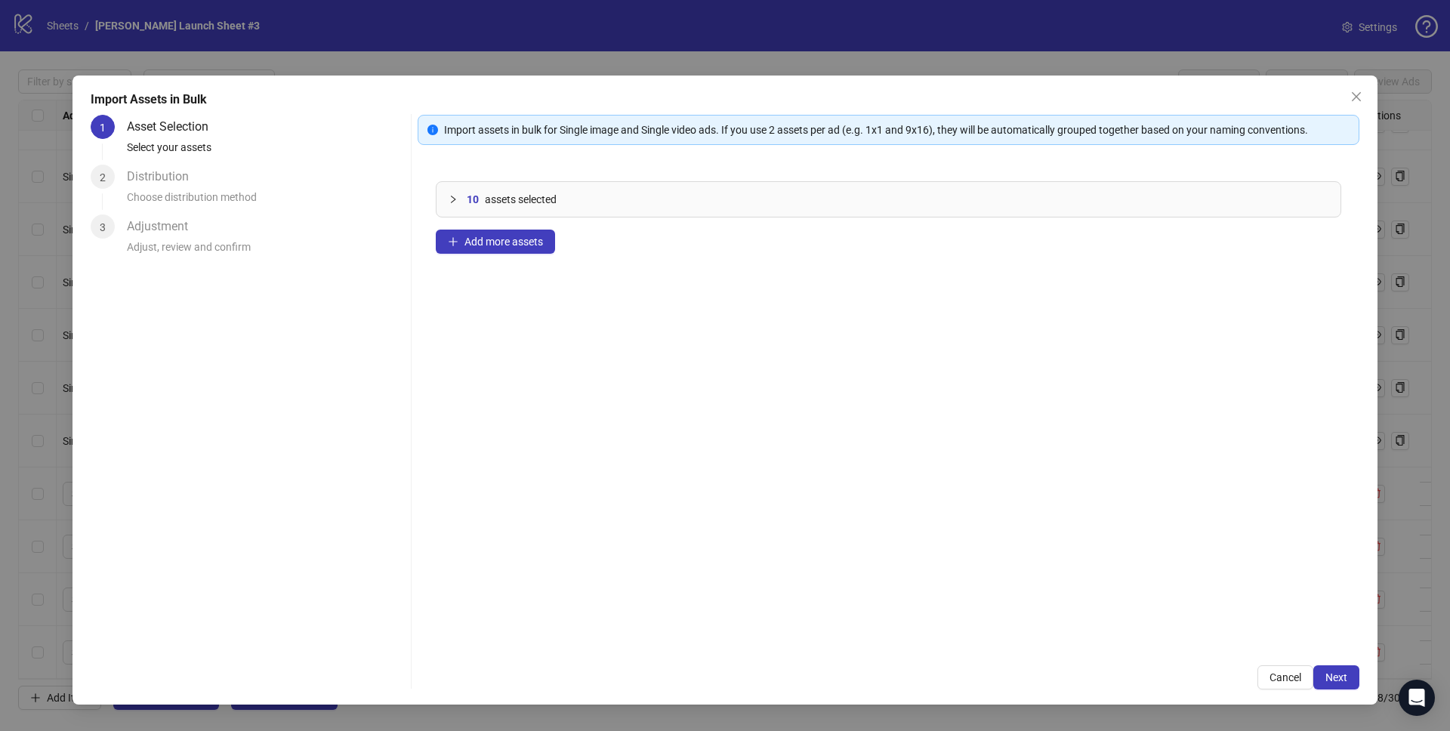
drag, startPoint x: 476, startPoint y: 248, endPoint x: 180, endPoint y: 184, distance: 302.1
click at [180, 184] on div "1 Asset Selection Select your assets 2 Distribution Choose distribution method …" at bounding box center [725, 402] width 1268 height 575
click at [1343, 680] on span "Next" at bounding box center [1336, 677] width 22 height 12
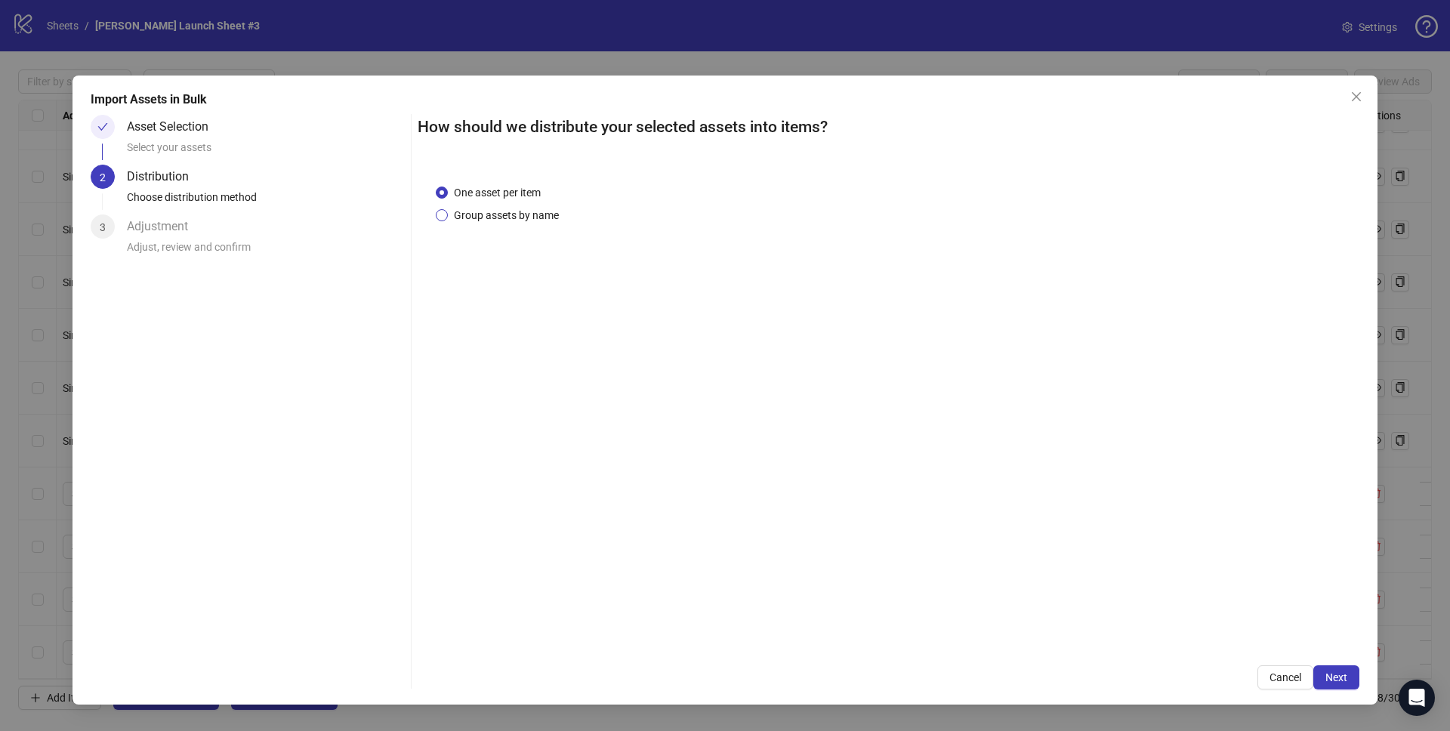
click at [490, 220] on span "Group assets by name" at bounding box center [506, 215] width 117 height 17
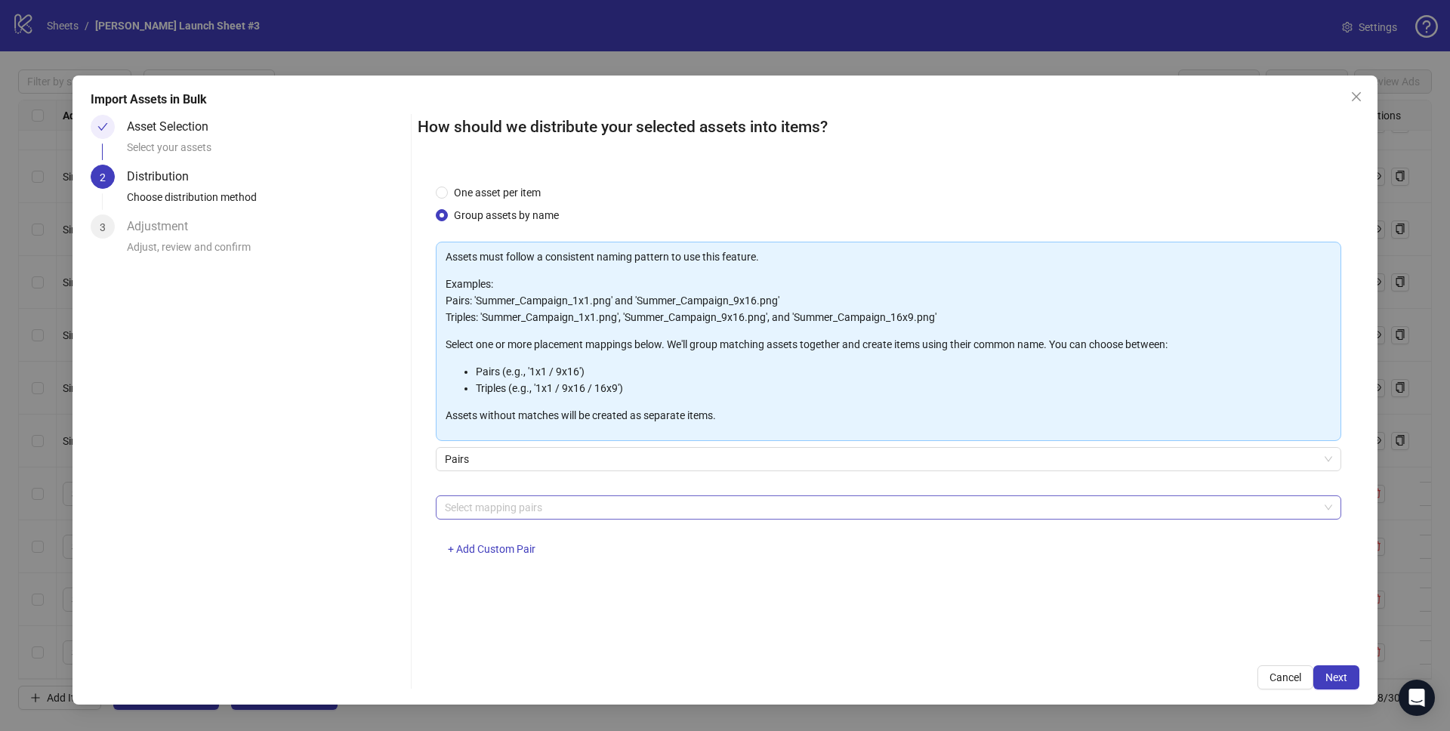
click at [500, 502] on div at bounding box center [880, 507] width 883 height 21
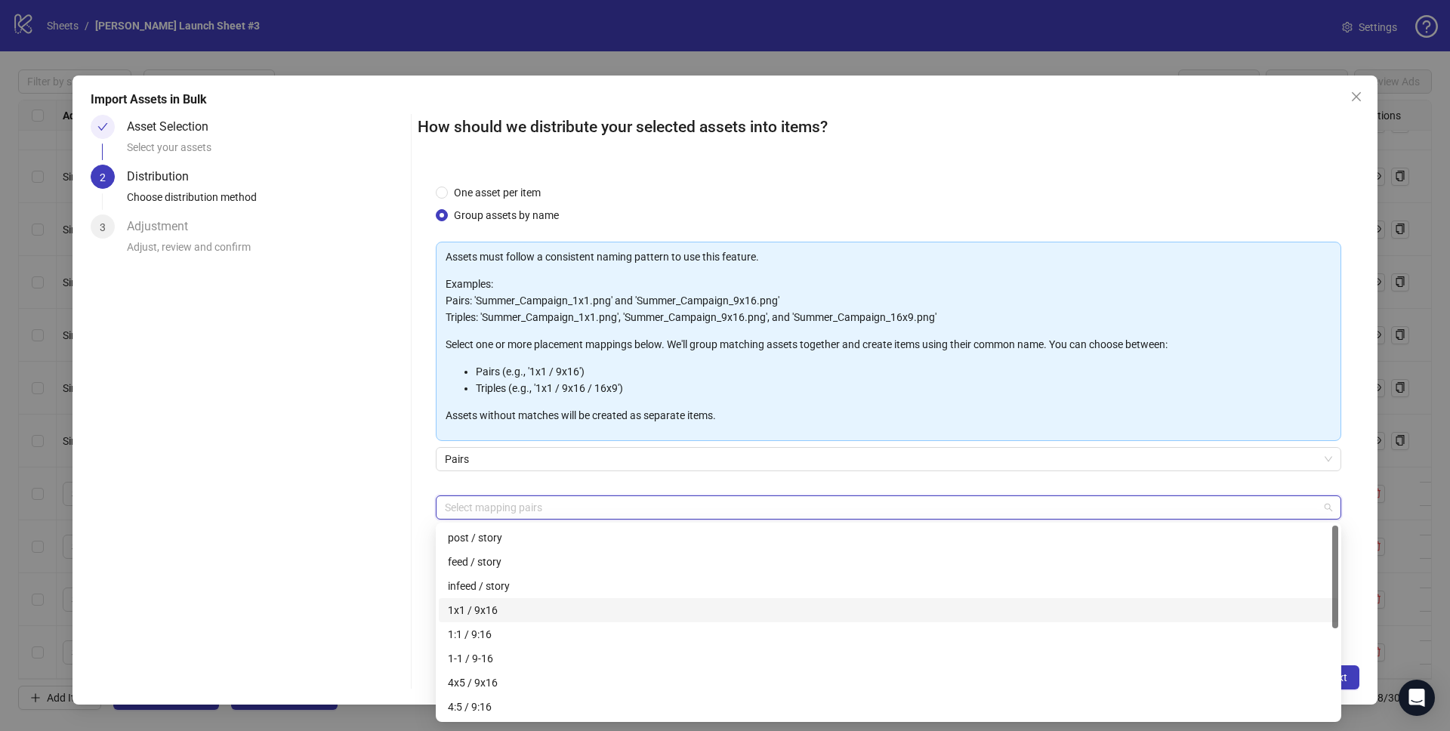
click at [483, 614] on div "1x1 / 9x16" at bounding box center [888, 610] width 881 height 17
click at [1345, 681] on span "Next" at bounding box center [1336, 677] width 22 height 12
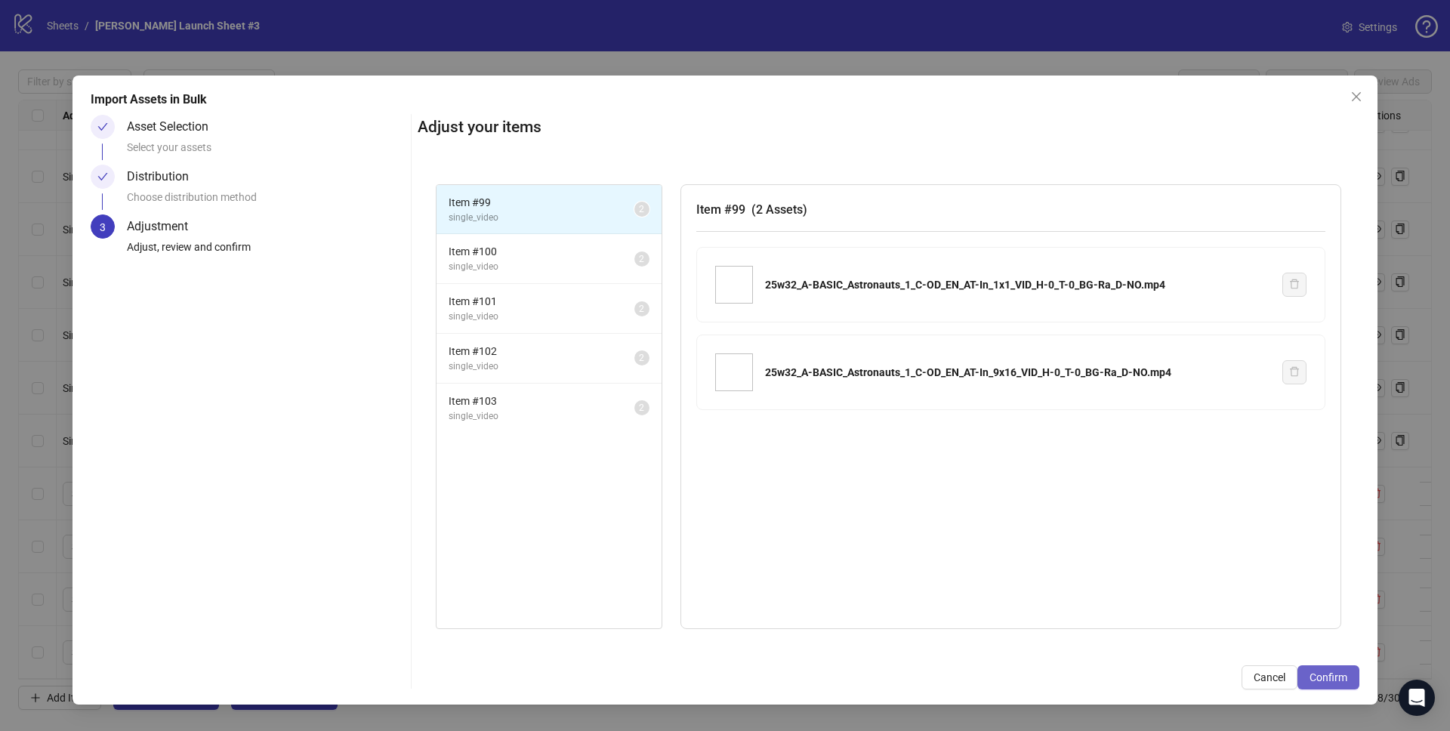
click at [1344, 679] on span "Confirm" at bounding box center [1328, 677] width 38 height 12
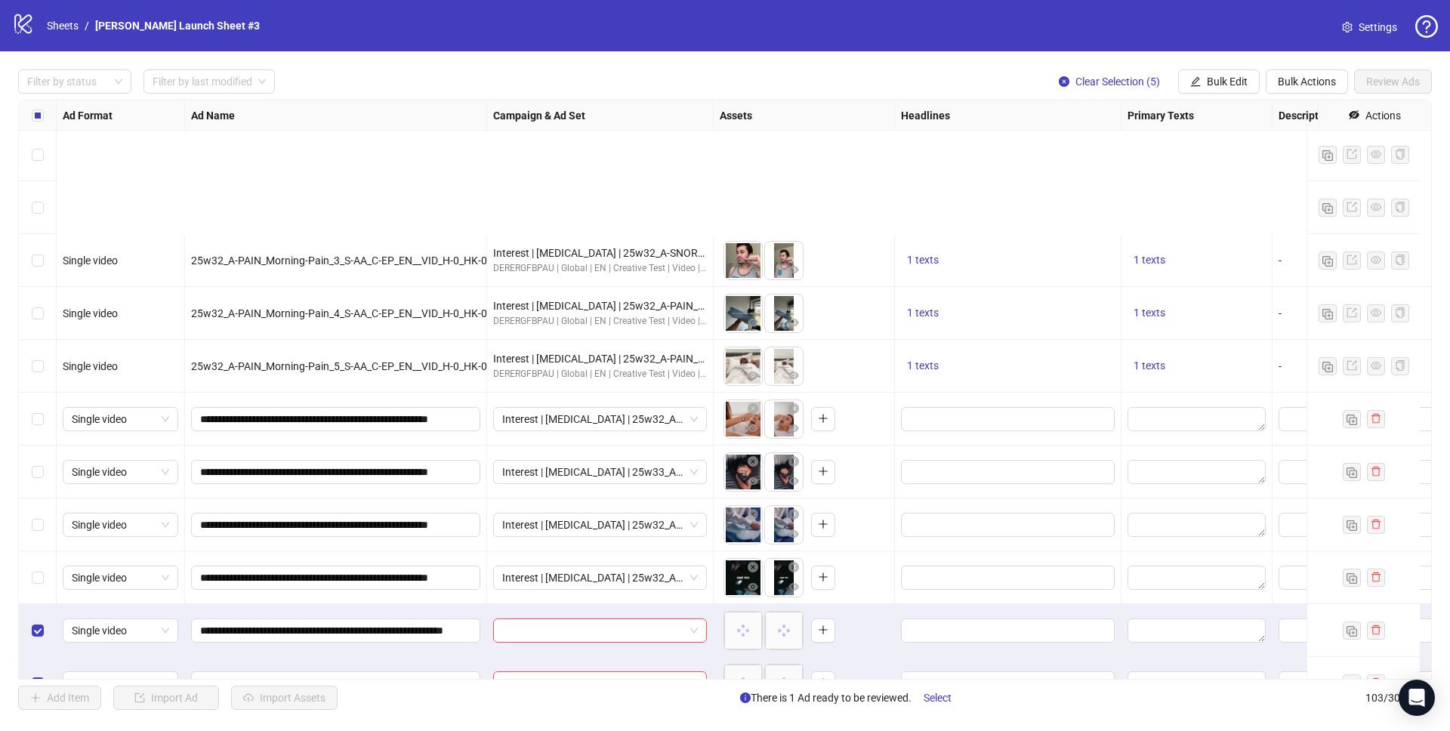
scroll to position [4907, 0]
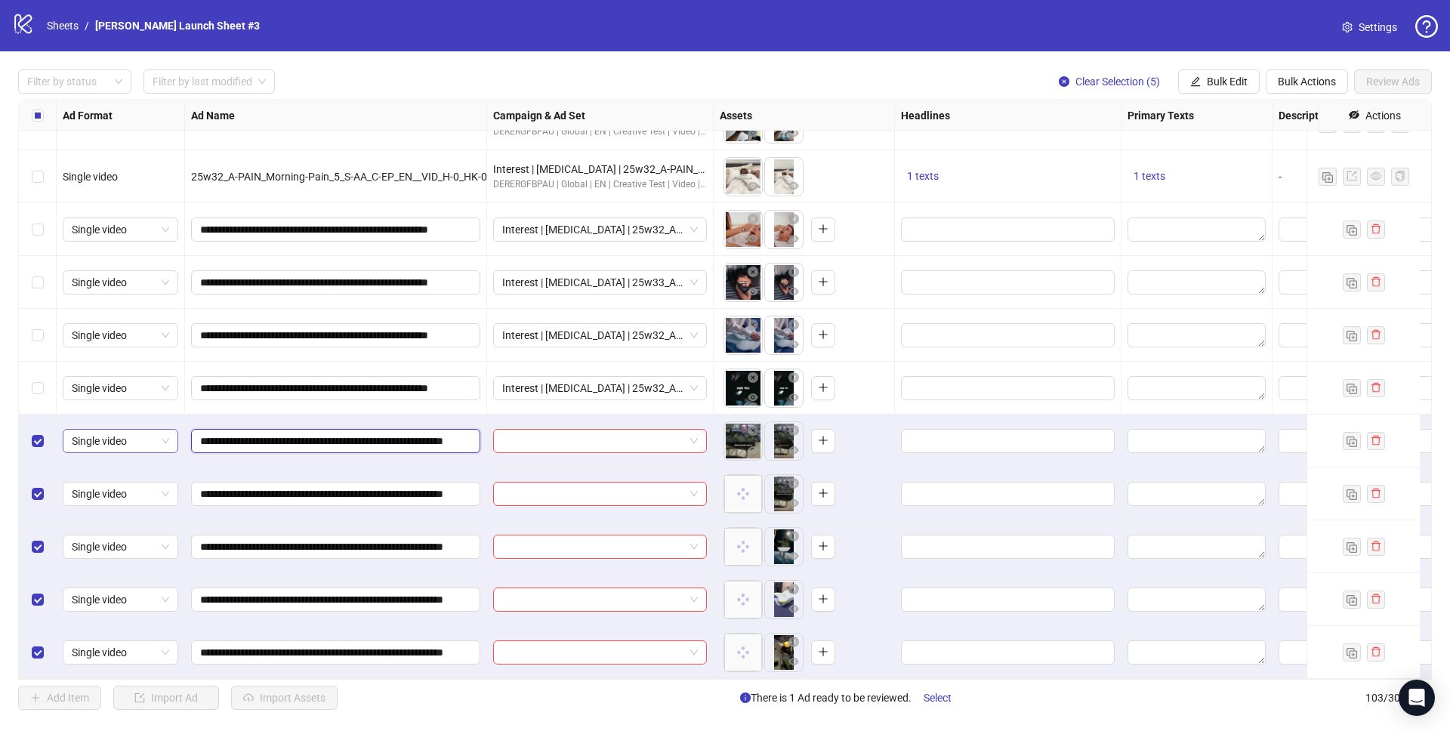
drag, startPoint x: 331, startPoint y: 427, endPoint x: 163, endPoint y: 433, distance: 168.5
click at [597, 430] on input "search" at bounding box center [593, 441] width 182 height 23
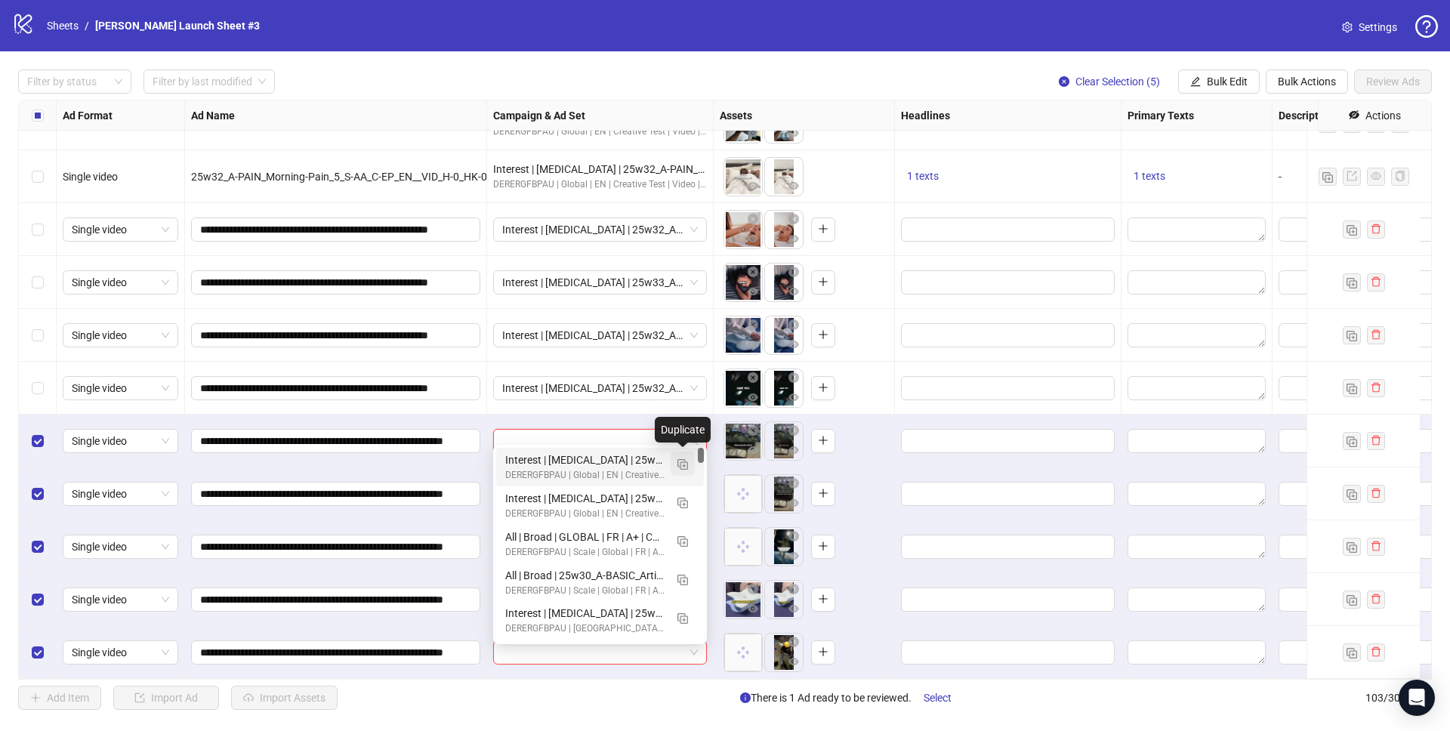
click at [685, 464] on img "button" at bounding box center [682, 464] width 11 height 11
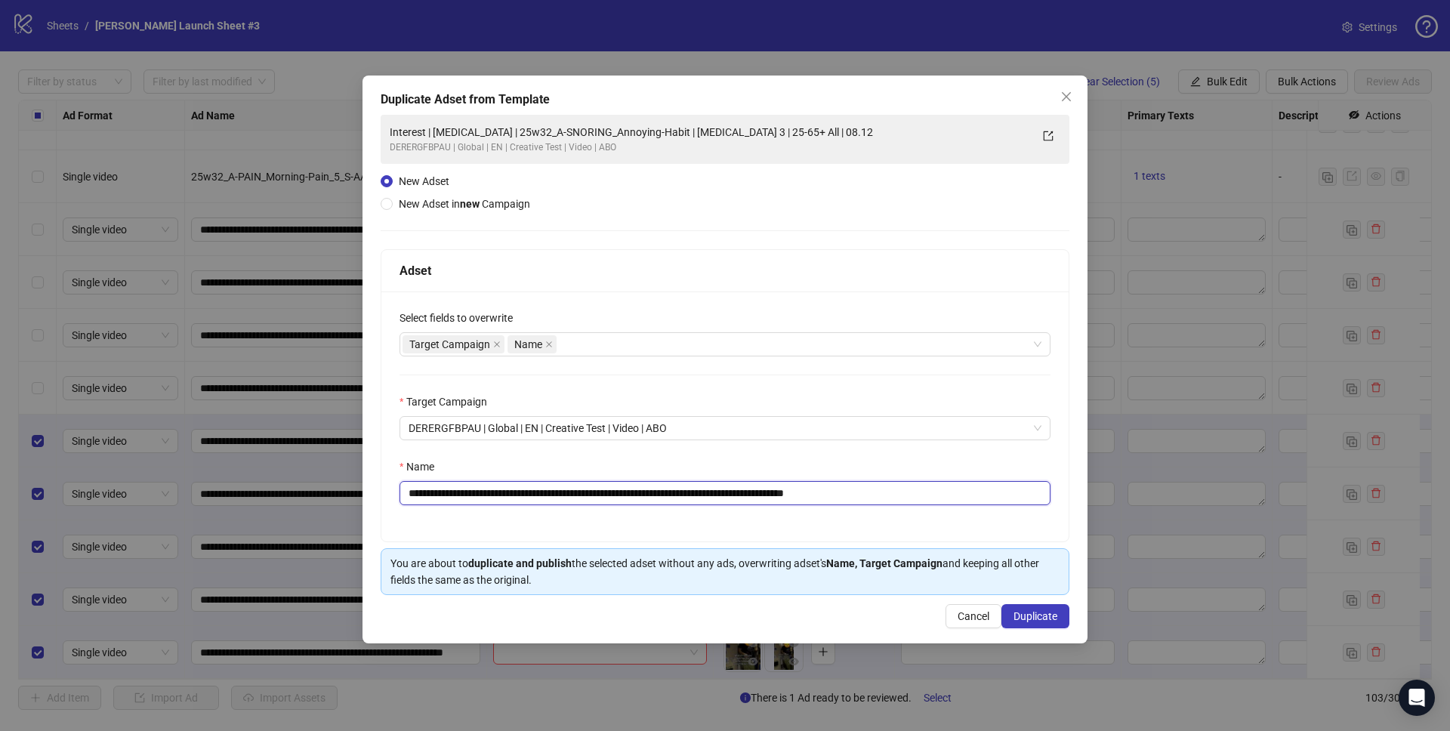
click at [529, 493] on input "**********" at bounding box center [724, 493] width 651 height 24
click at [527, 494] on input "**********" at bounding box center [724, 493] width 651 height 24
drag, startPoint x: 534, startPoint y: 493, endPoint x: 694, endPoint y: 488, distance: 160.2
click at [694, 488] on input "**********" at bounding box center [724, 493] width 651 height 24
paste input "text"
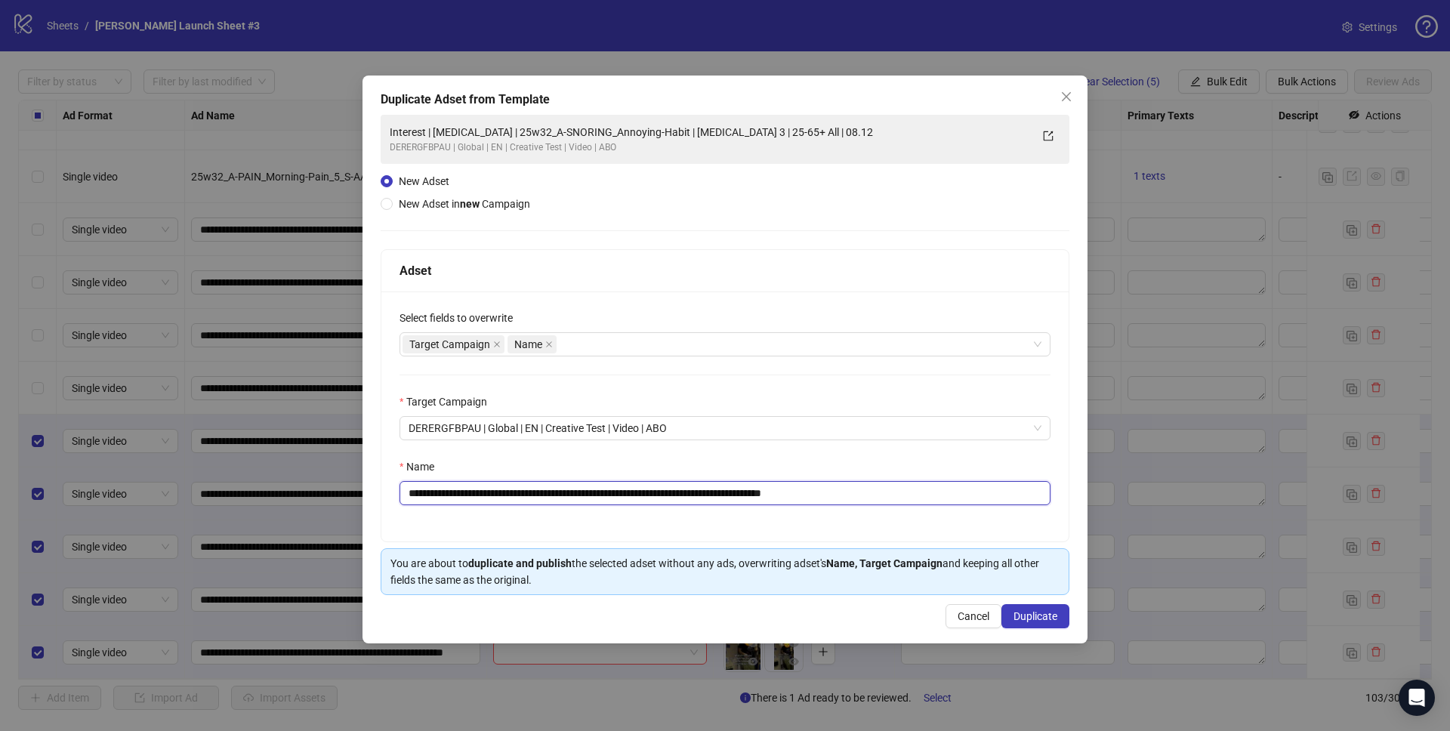
drag, startPoint x: 817, startPoint y: 492, endPoint x: 979, endPoint y: 516, distance: 163.5
click at [979, 516] on div "**********" at bounding box center [724, 416] width 687 height 250
type input "**********"
click at [905, 461] on div "Name" at bounding box center [724, 469] width 651 height 23
click at [1031, 617] on span "Duplicate" at bounding box center [1035, 616] width 44 height 12
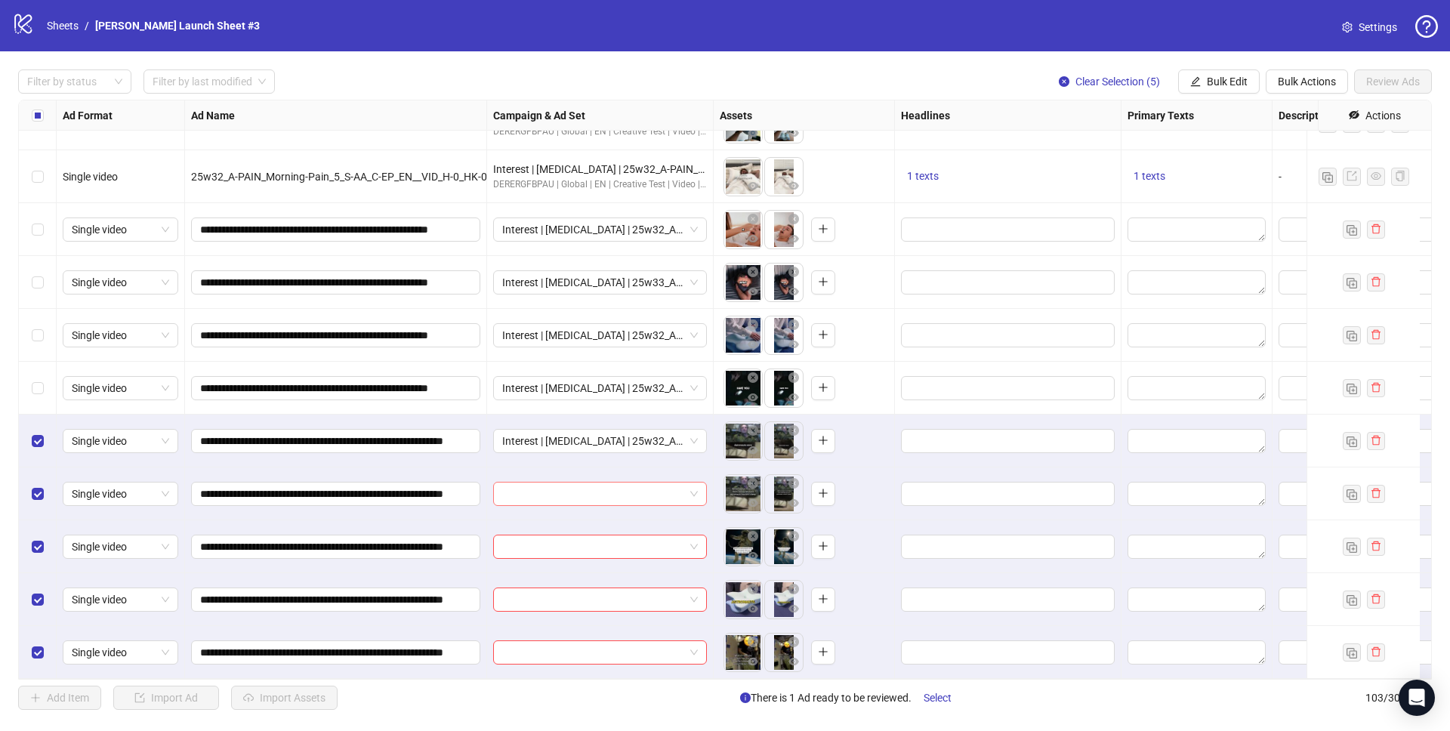
click at [634, 482] on input "search" at bounding box center [593, 493] width 182 height 23
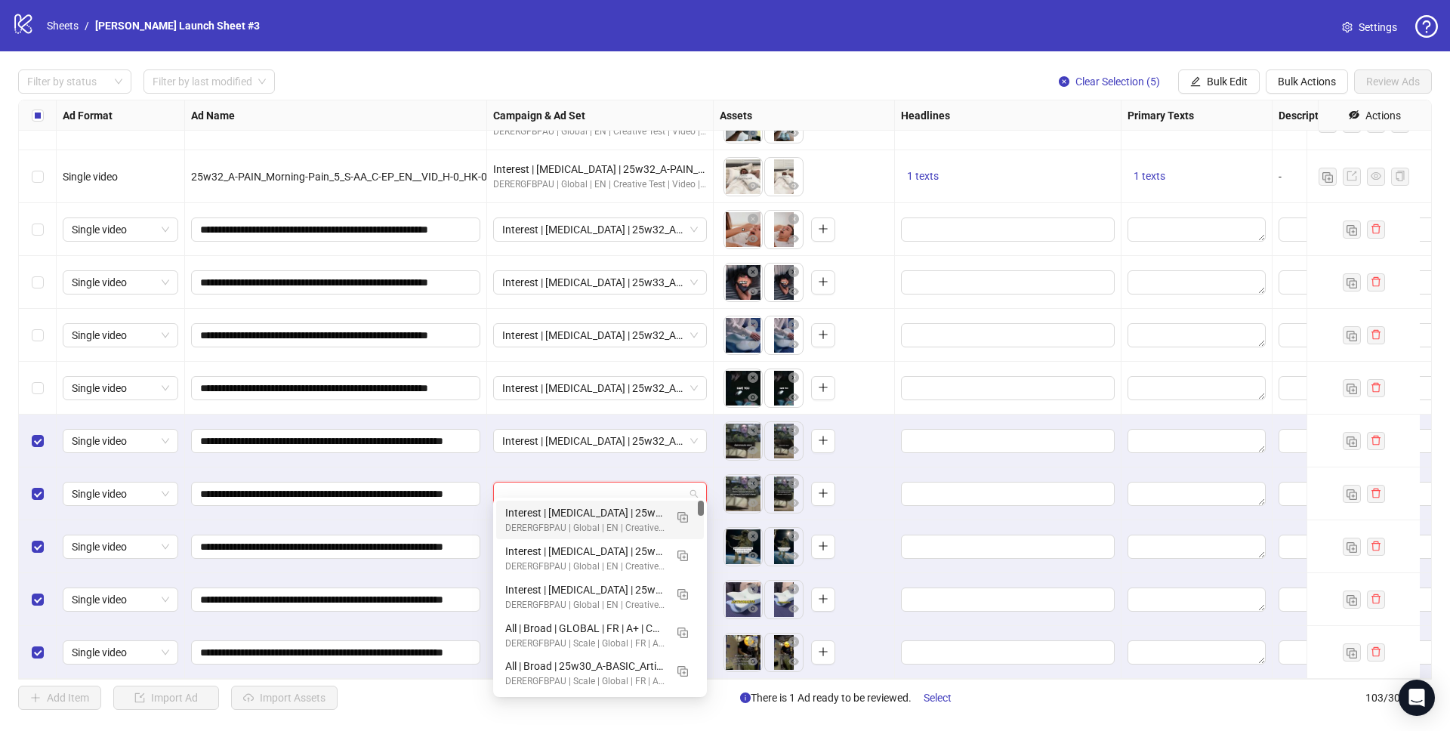
click at [585, 523] on div "DERERGFBPAU | Global | EN | Creative Test | Video | ABO" at bounding box center [584, 528] width 159 height 14
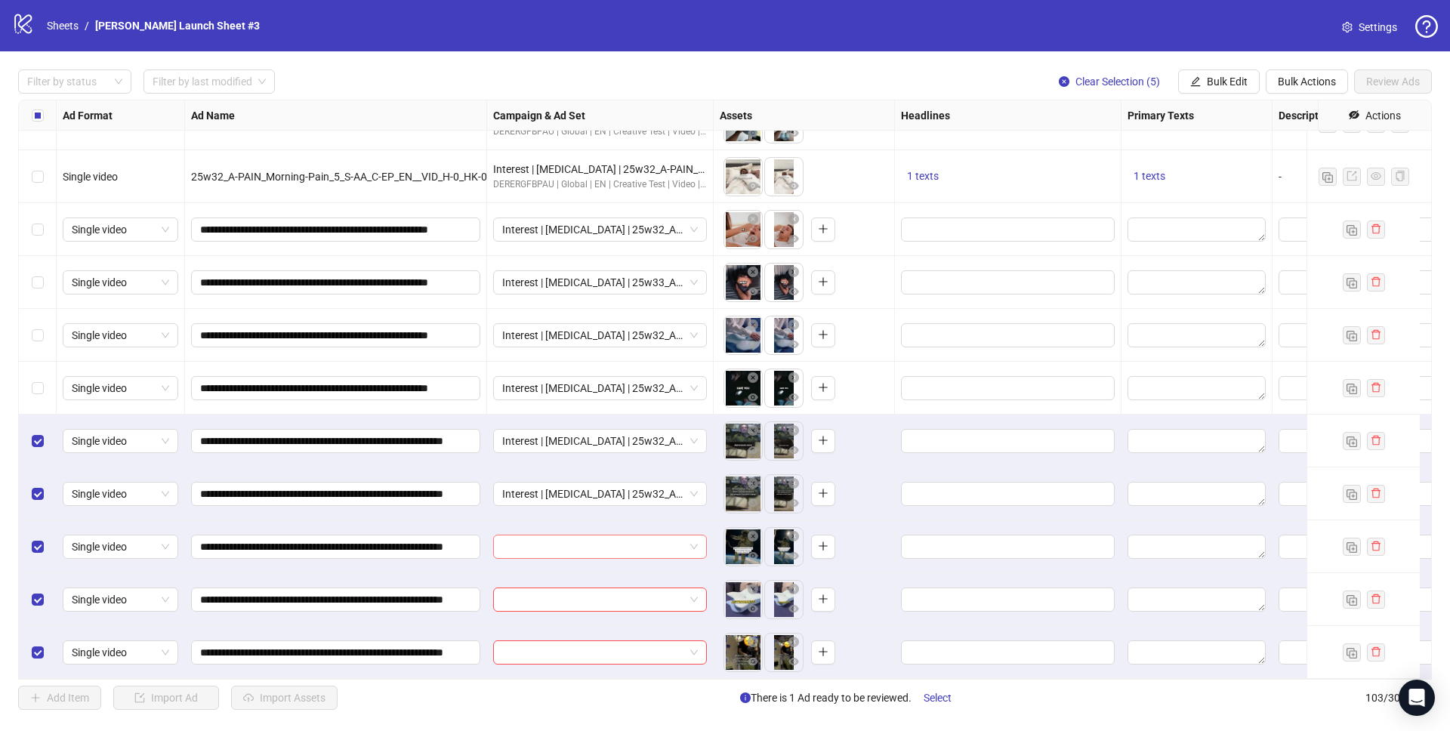
click at [569, 535] on input "search" at bounding box center [593, 546] width 182 height 23
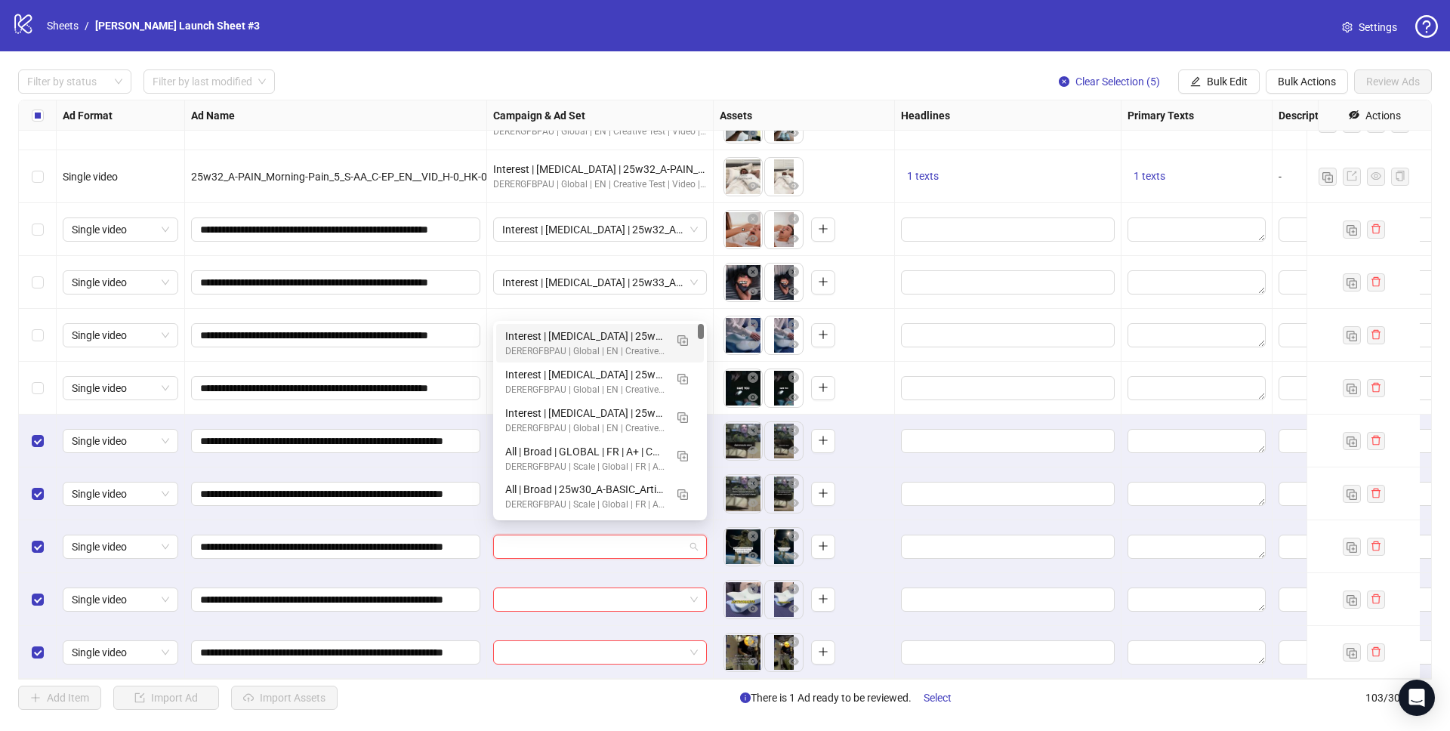
click at [566, 336] on div "Interest | Memory foam | 25w32_A-BASIC_Astronauts | Sleep apnea 3 | 25-65+ All …" at bounding box center [584, 336] width 159 height 17
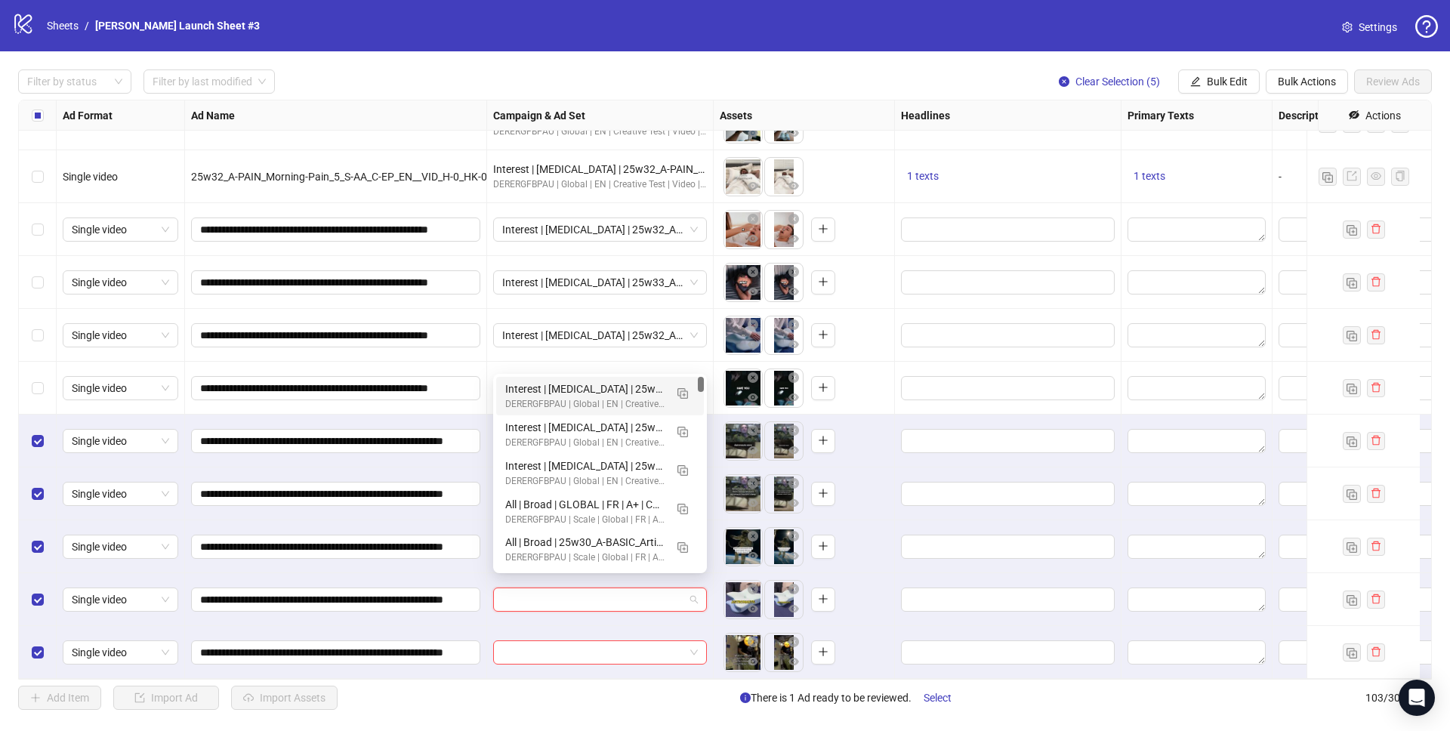
click at [562, 588] on input "search" at bounding box center [593, 599] width 182 height 23
click at [573, 390] on div "Interest | Memory foam | 25w32_A-BASIC_Astronauts | Sleep apnea 3 | 25-65+ All …" at bounding box center [584, 389] width 159 height 17
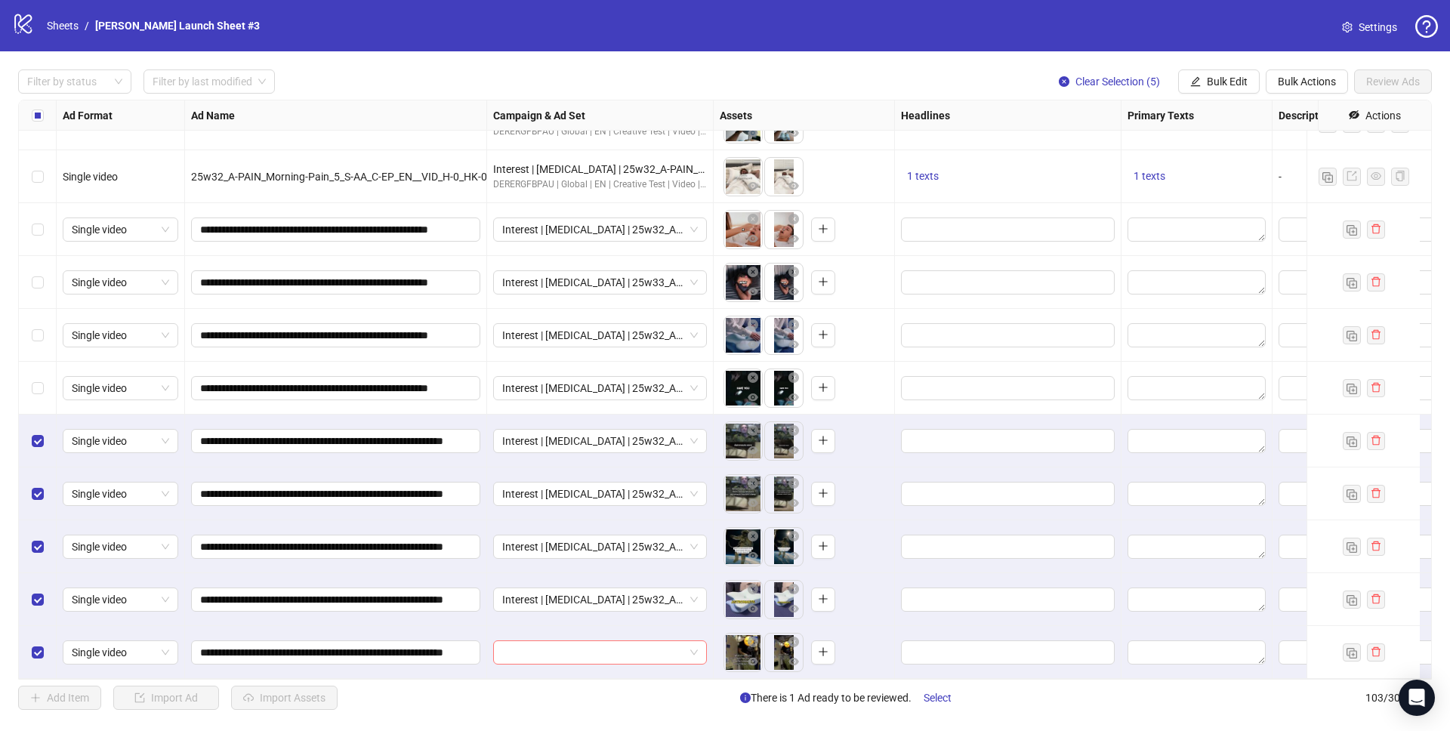
click at [579, 645] on input "search" at bounding box center [593, 652] width 182 height 23
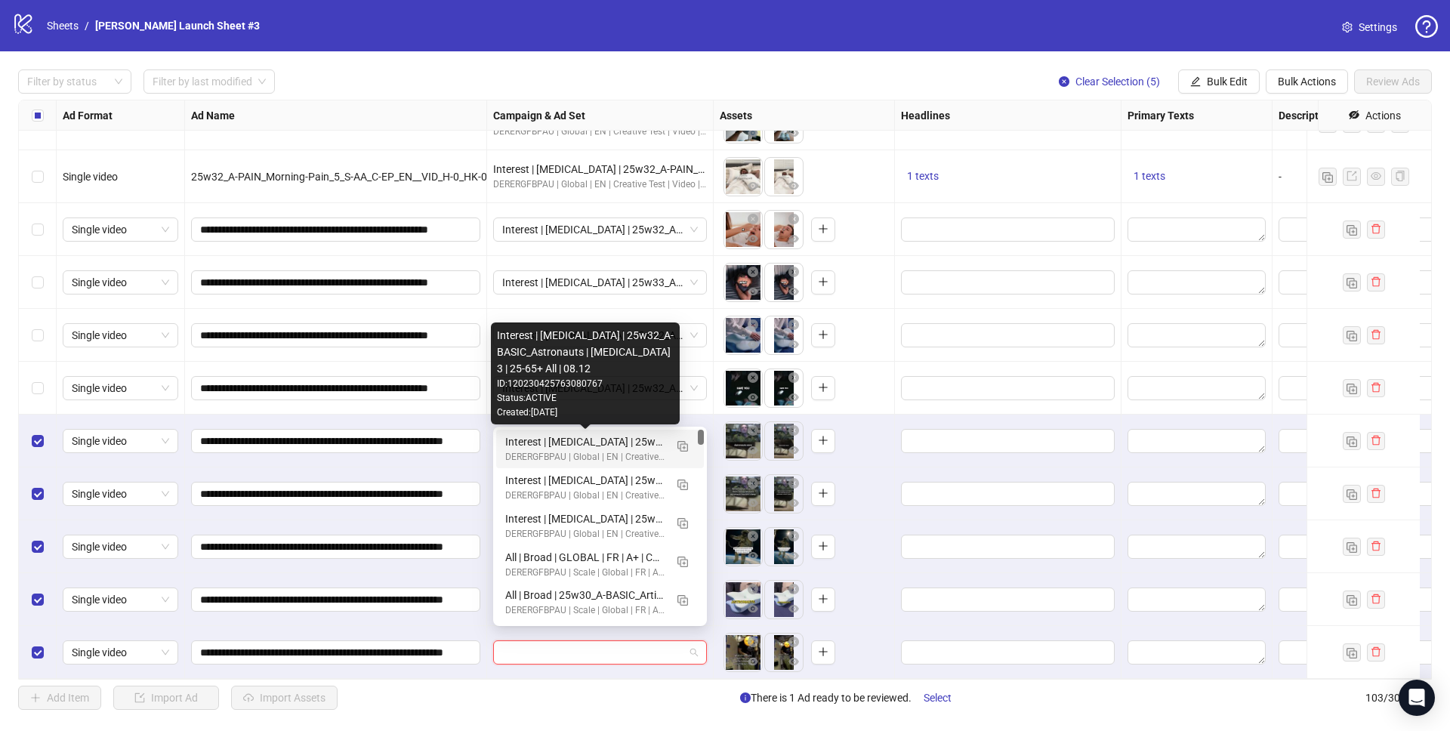
click at [592, 439] on div "Interest | Memory foam | 25w32_A-BASIC_Astronauts | Sleep apnea 3 | 25-65+ All …" at bounding box center [584, 441] width 159 height 17
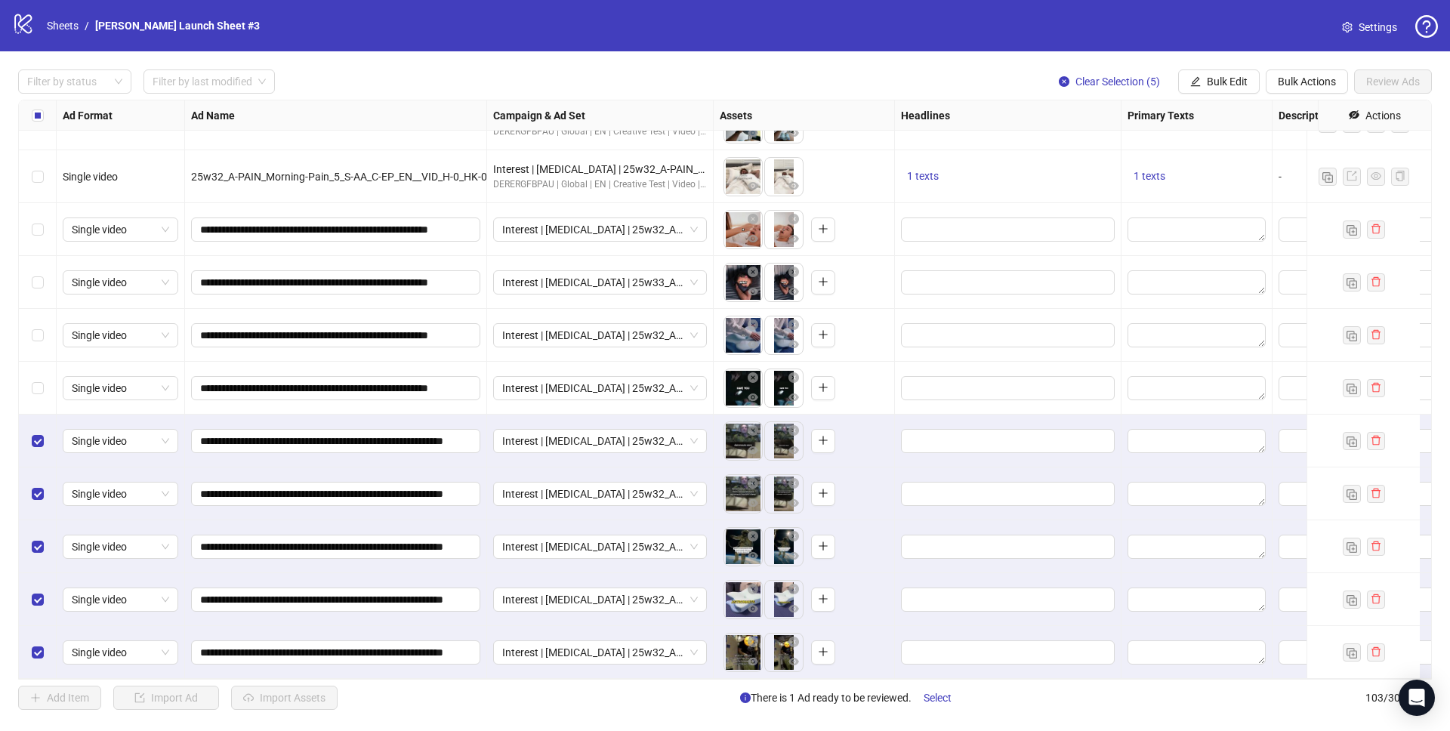
click at [395, 692] on div "Add Item Import Ad Import Assets There is 1 Ad ready to be reviewed. Select 103…" at bounding box center [724, 698] width 1413 height 24
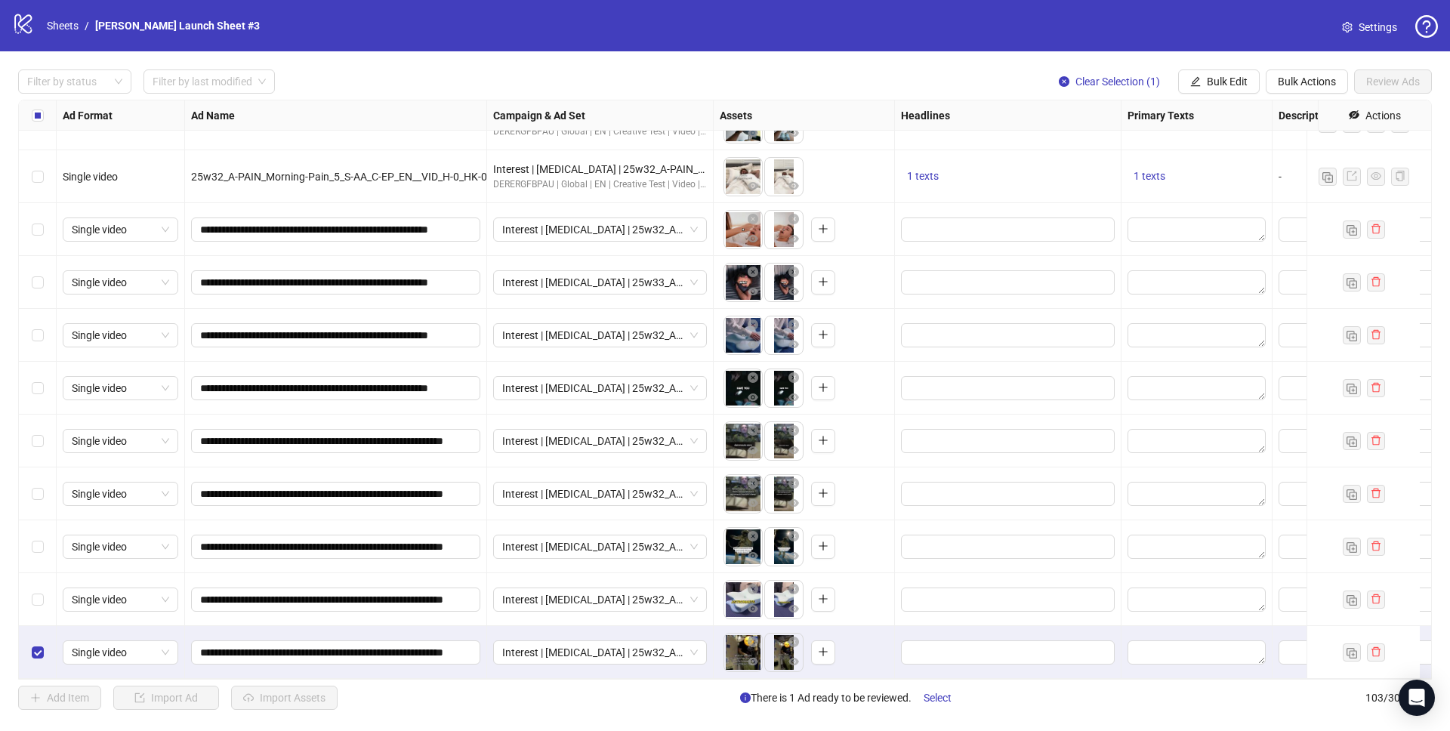
click at [39, 649] on div "Select row 103" at bounding box center [38, 652] width 38 height 53
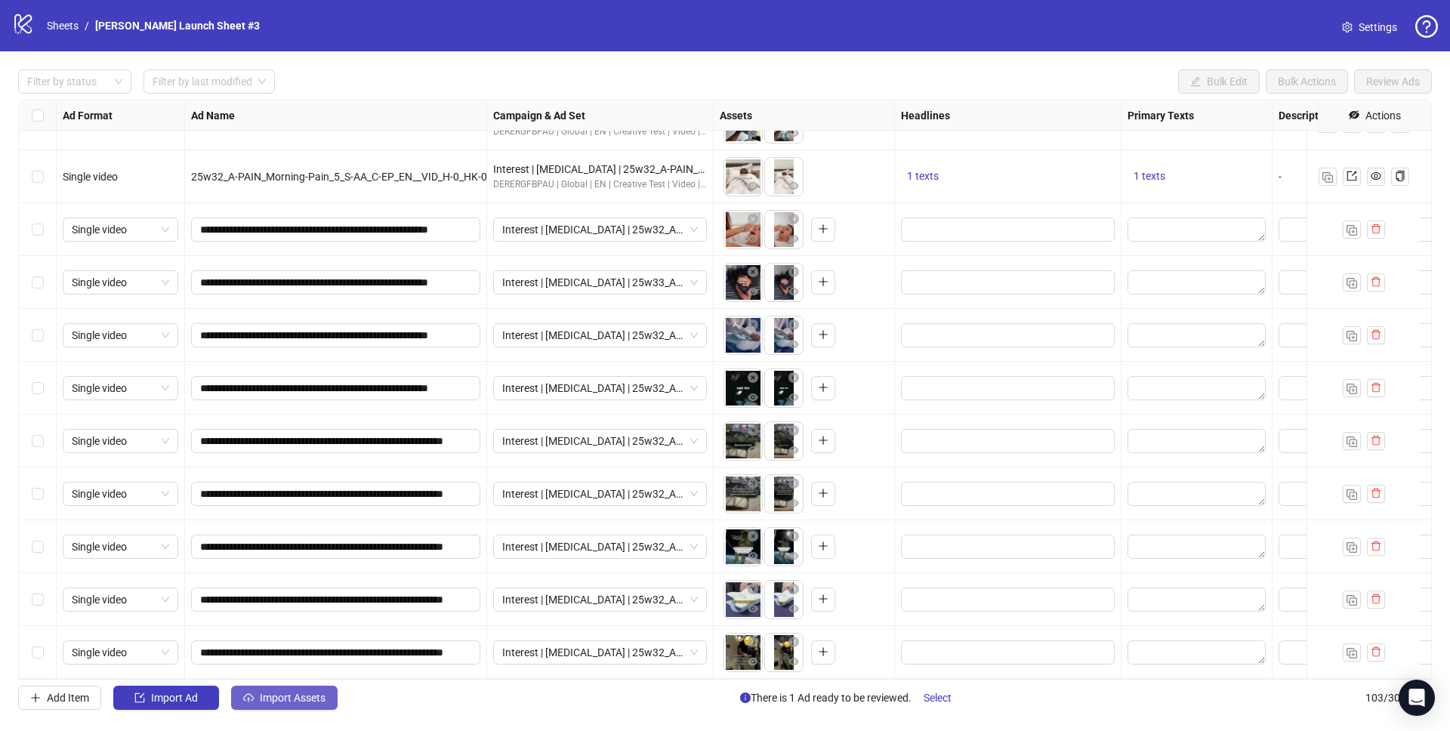
click at [284, 698] on span "Import Assets" at bounding box center [293, 698] width 66 height 12
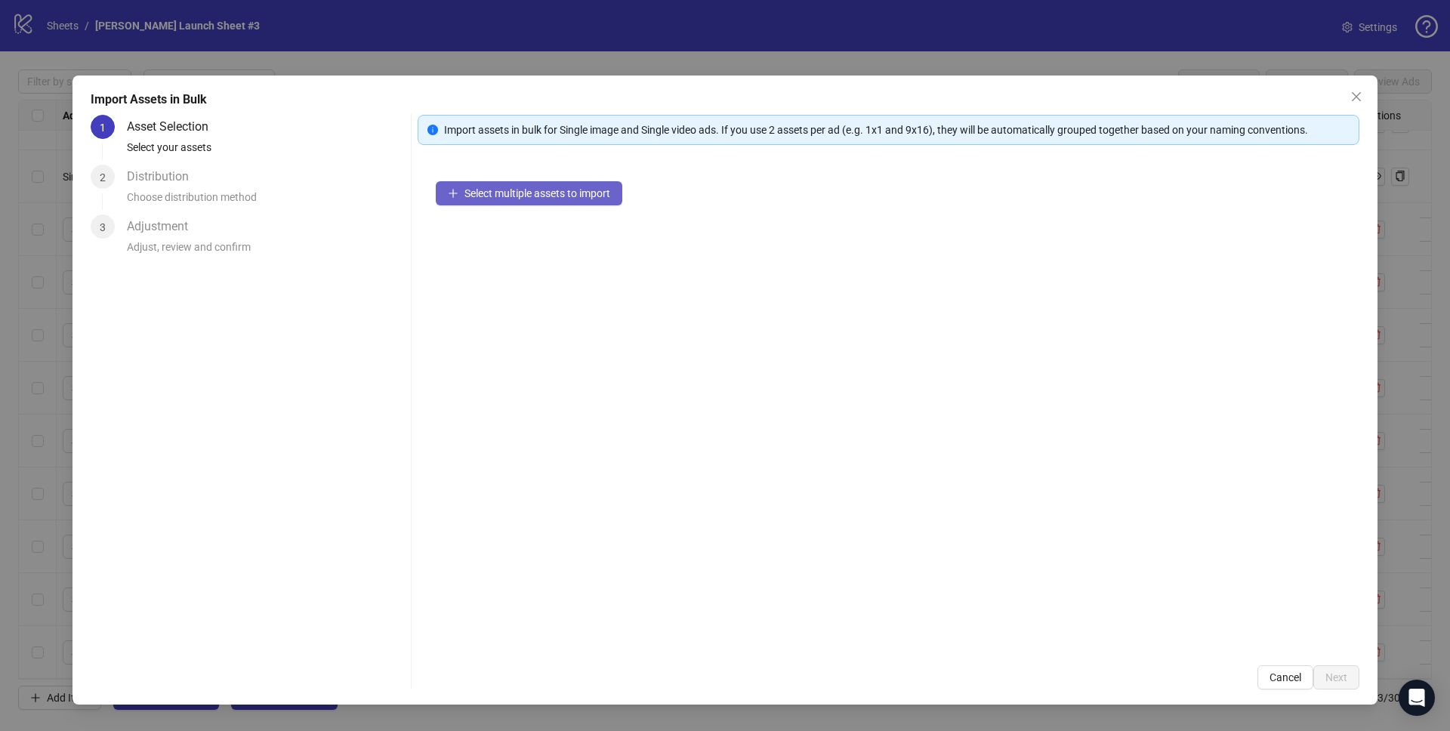
click at [585, 193] on span "Select multiple assets to import" at bounding box center [537, 193] width 146 height 12
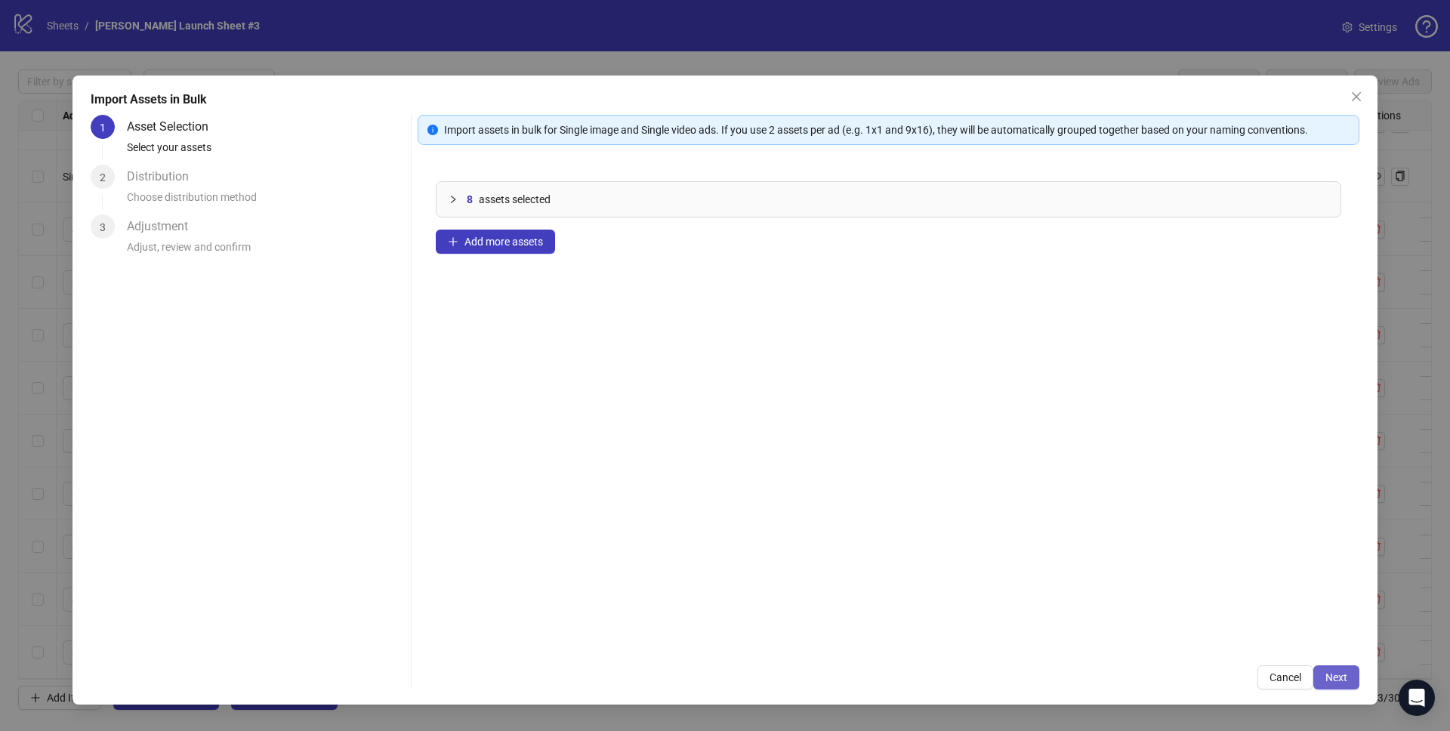
click at [1357, 677] on button "Next" at bounding box center [1336, 677] width 46 height 24
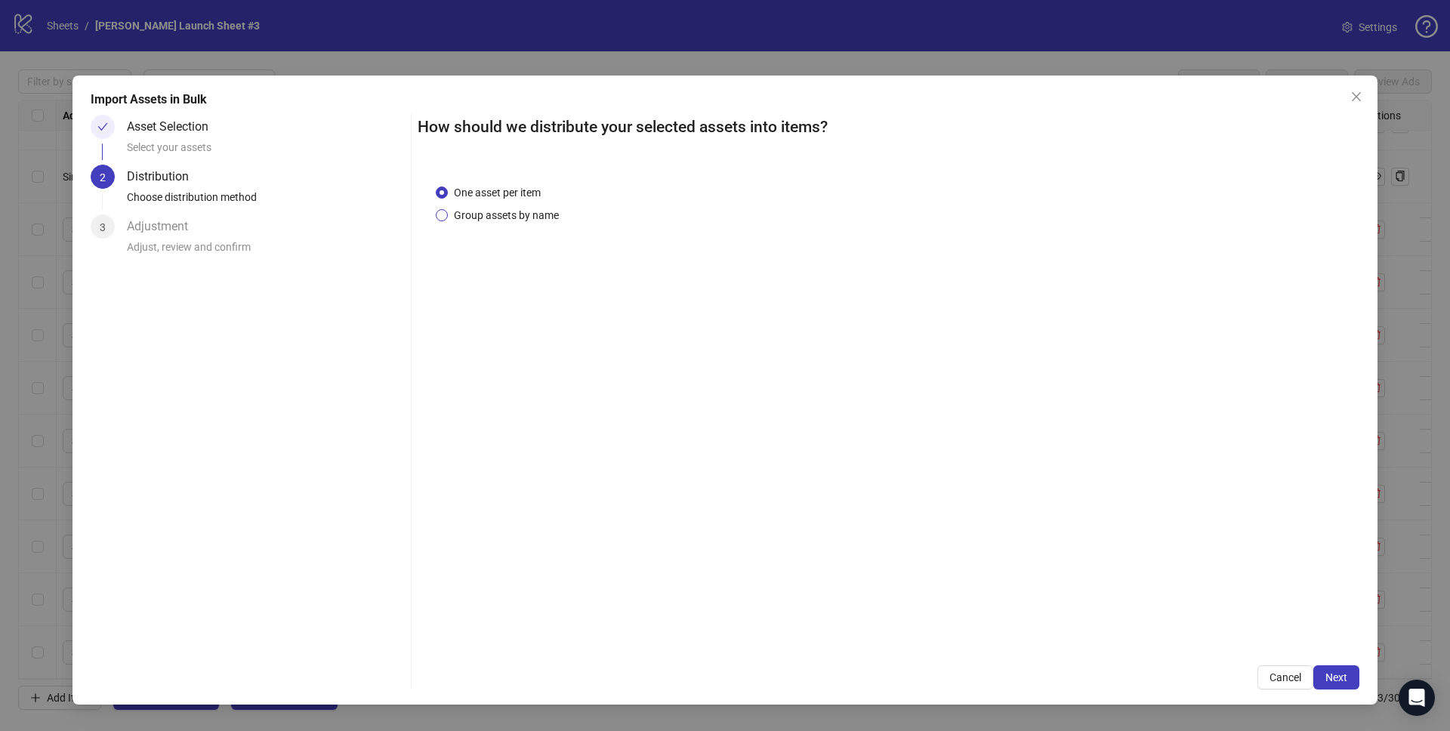
click at [471, 214] on span "Group assets by name" at bounding box center [506, 215] width 117 height 17
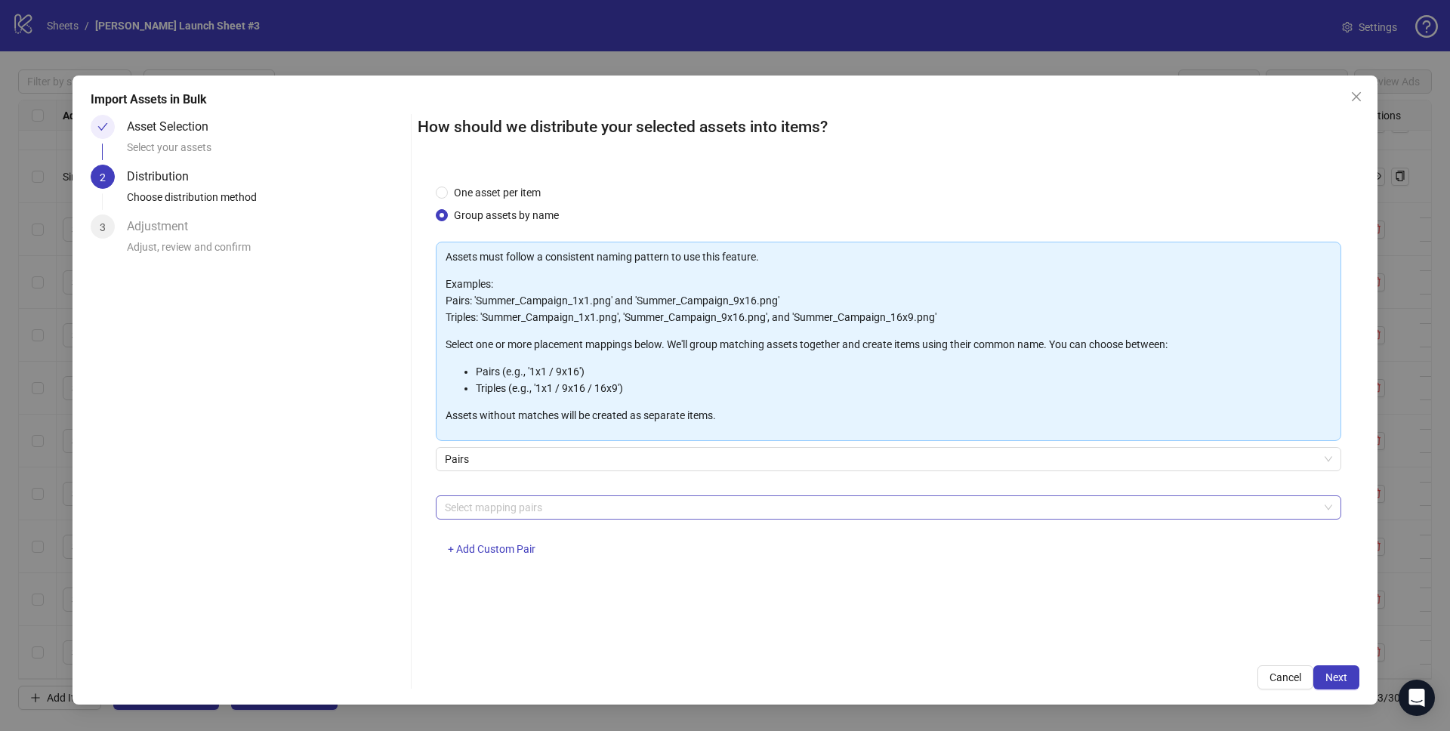
click at [510, 510] on div at bounding box center [880, 507] width 883 height 21
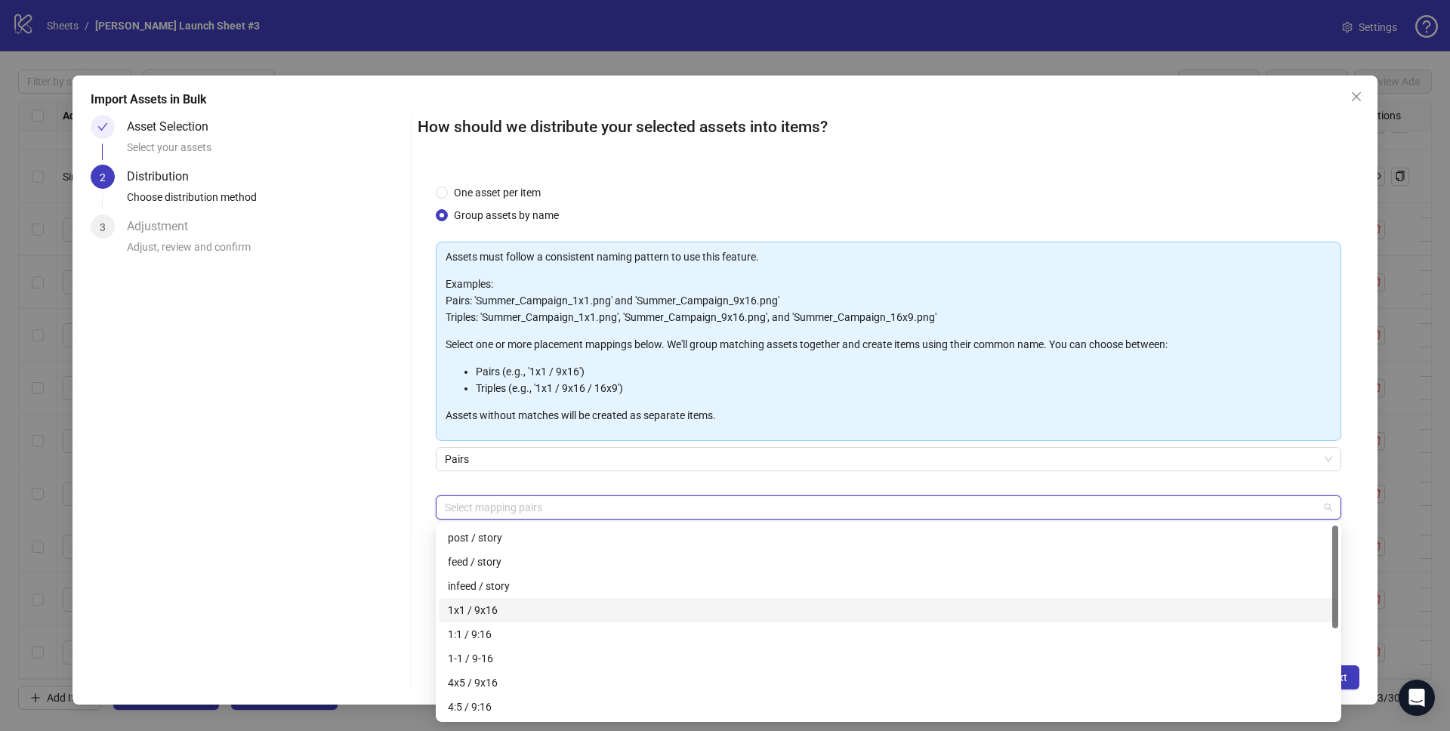
click at [502, 616] on div "1x1 / 9x16" at bounding box center [888, 610] width 881 height 17
click at [1358, 670] on div "Import Assets in Bulk Asset Selection Select your assets 2 Distribution Choose …" at bounding box center [724, 390] width 1305 height 629
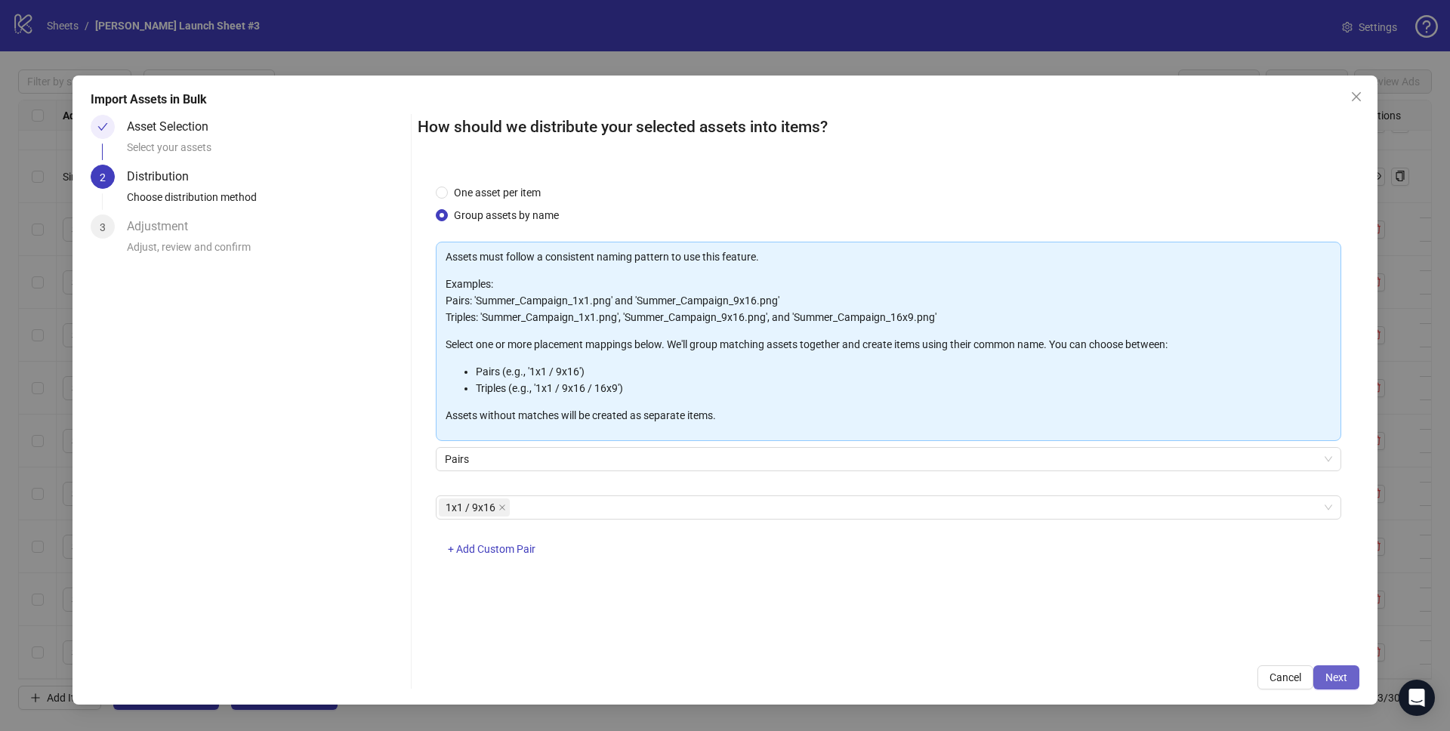
click at [1347, 673] on button "Next" at bounding box center [1336, 677] width 46 height 24
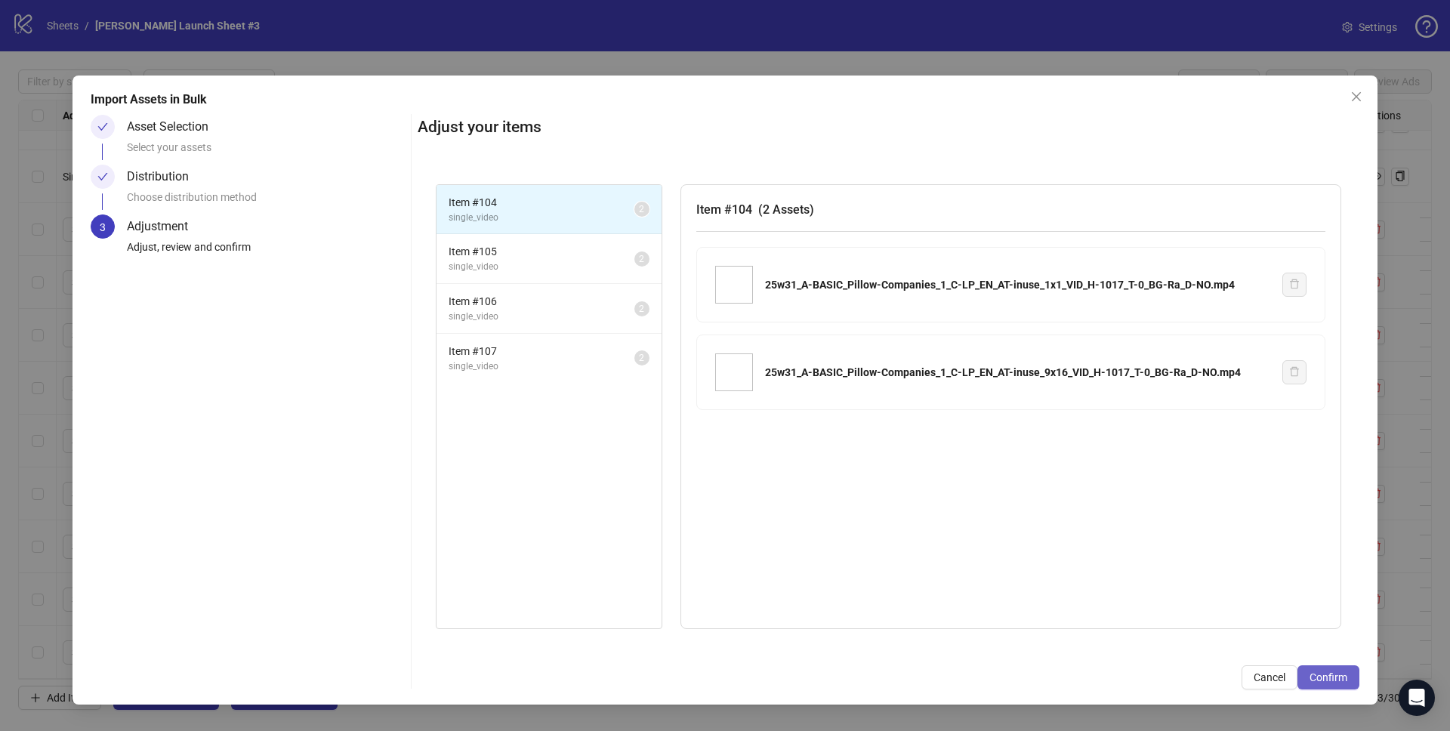
click at [1324, 671] on span "Confirm" at bounding box center [1328, 677] width 38 height 12
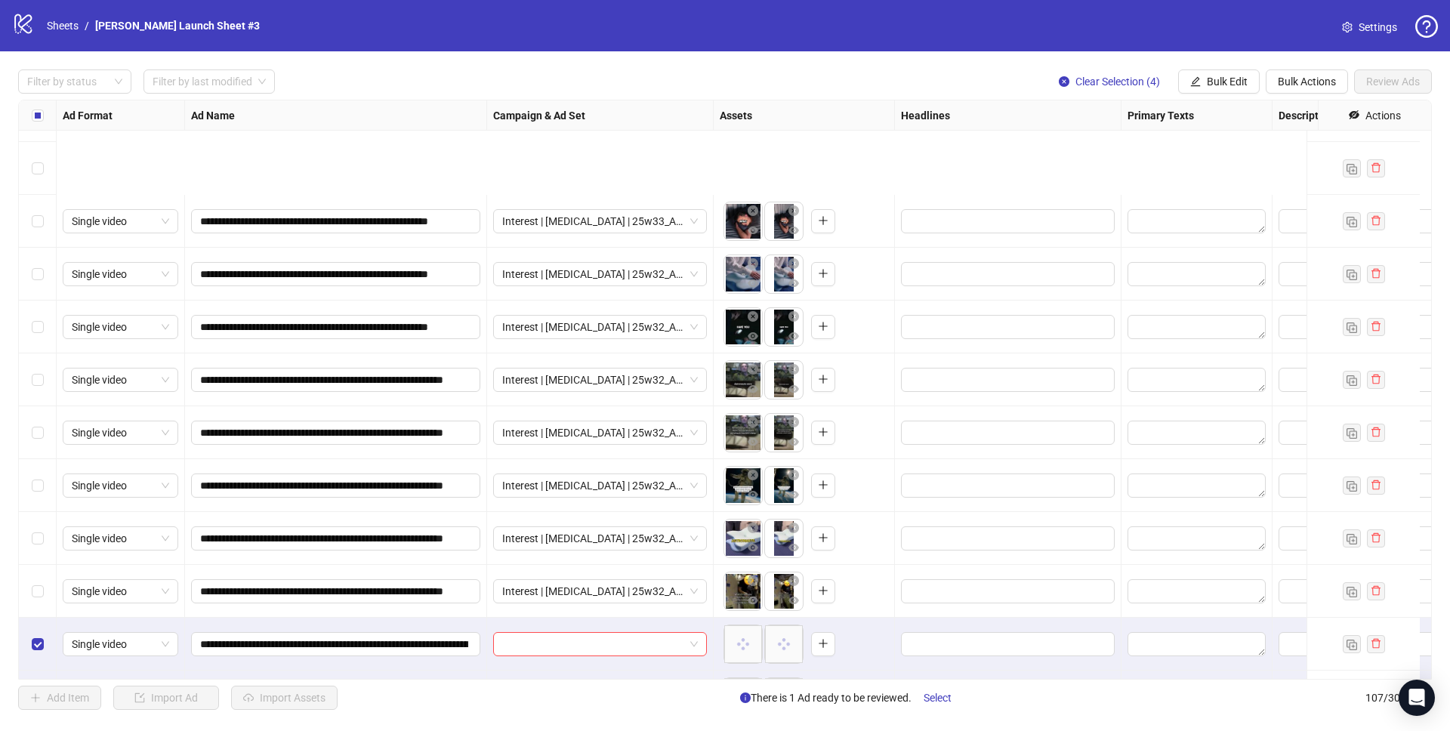
scroll to position [5119, 0]
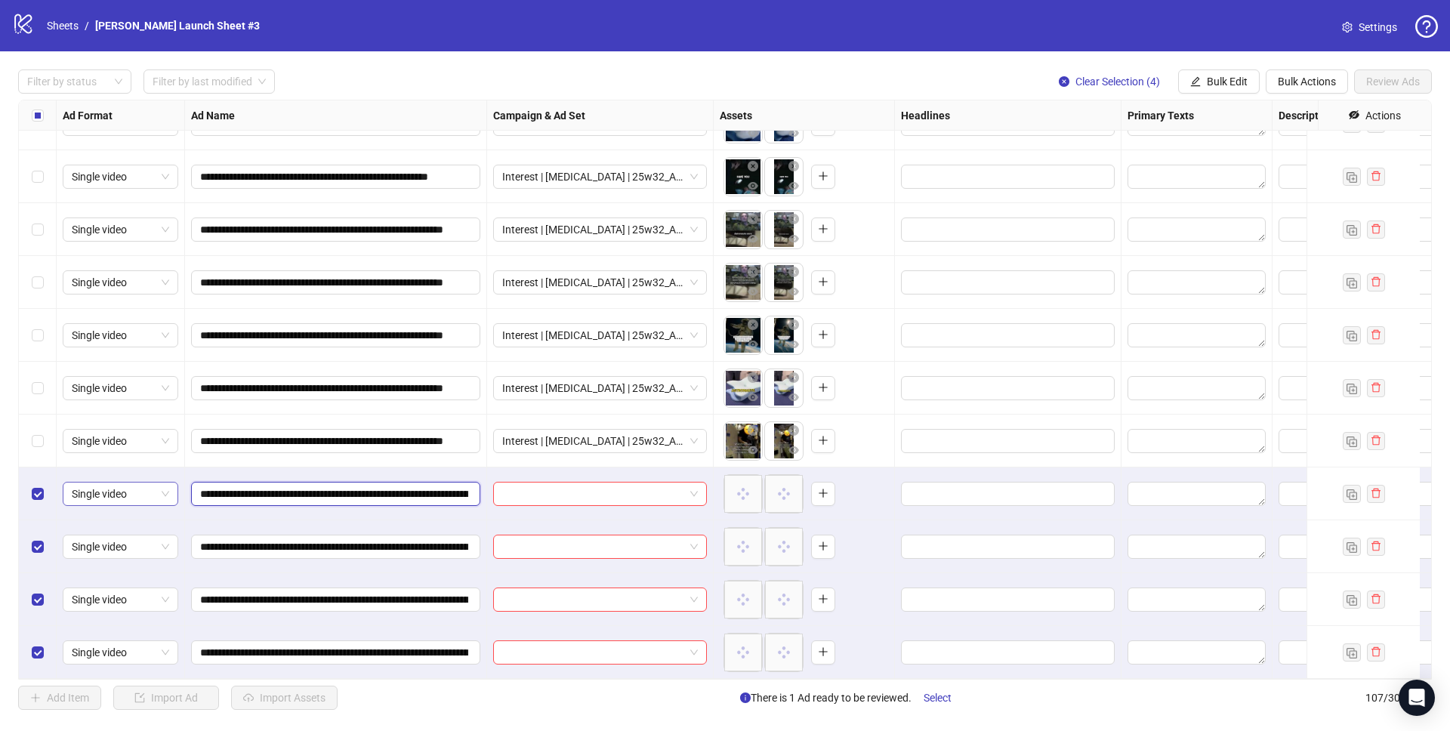
drag, startPoint x: 363, startPoint y: 482, endPoint x: 177, endPoint y: 479, distance: 186.5
click at [522, 482] on input "search" at bounding box center [593, 493] width 182 height 23
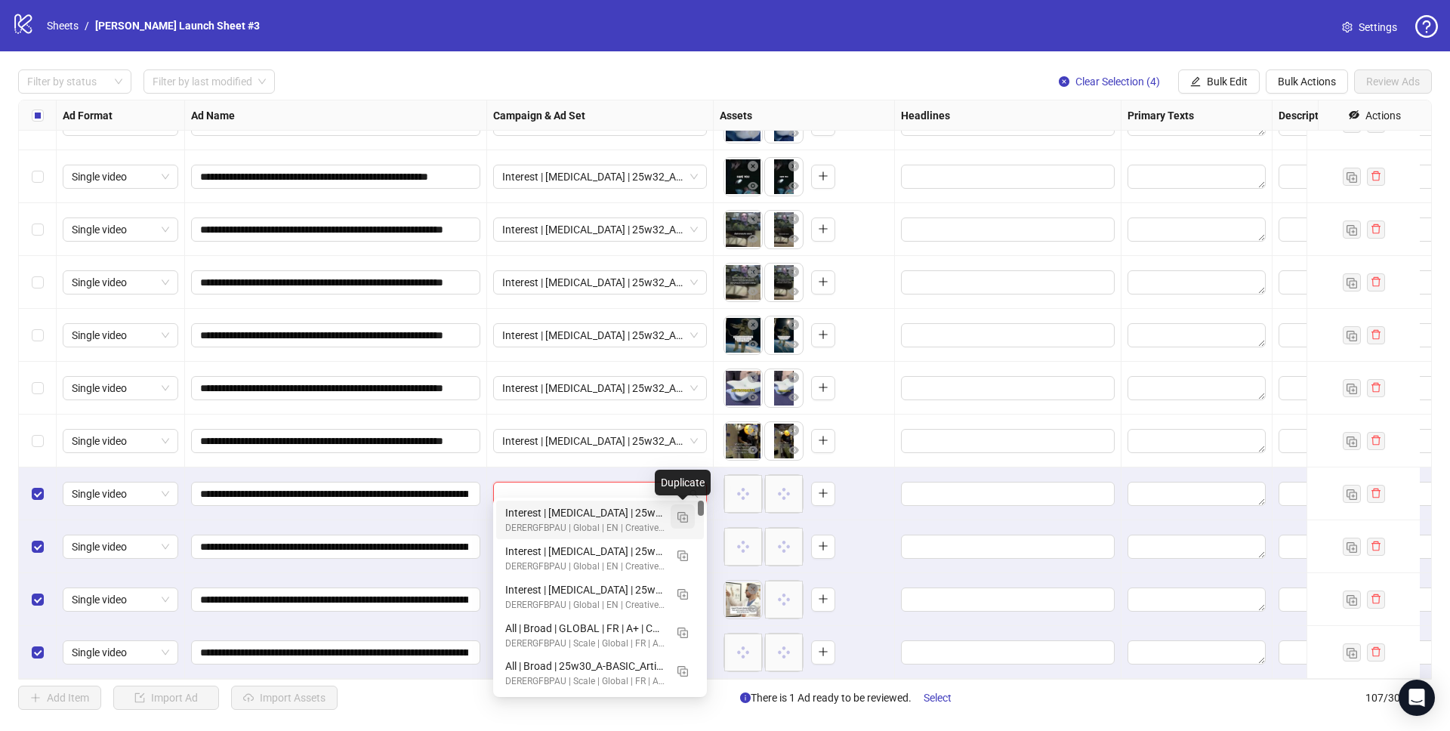
click at [685, 515] on img "button" at bounding box center [682, 517] width 11 height 11
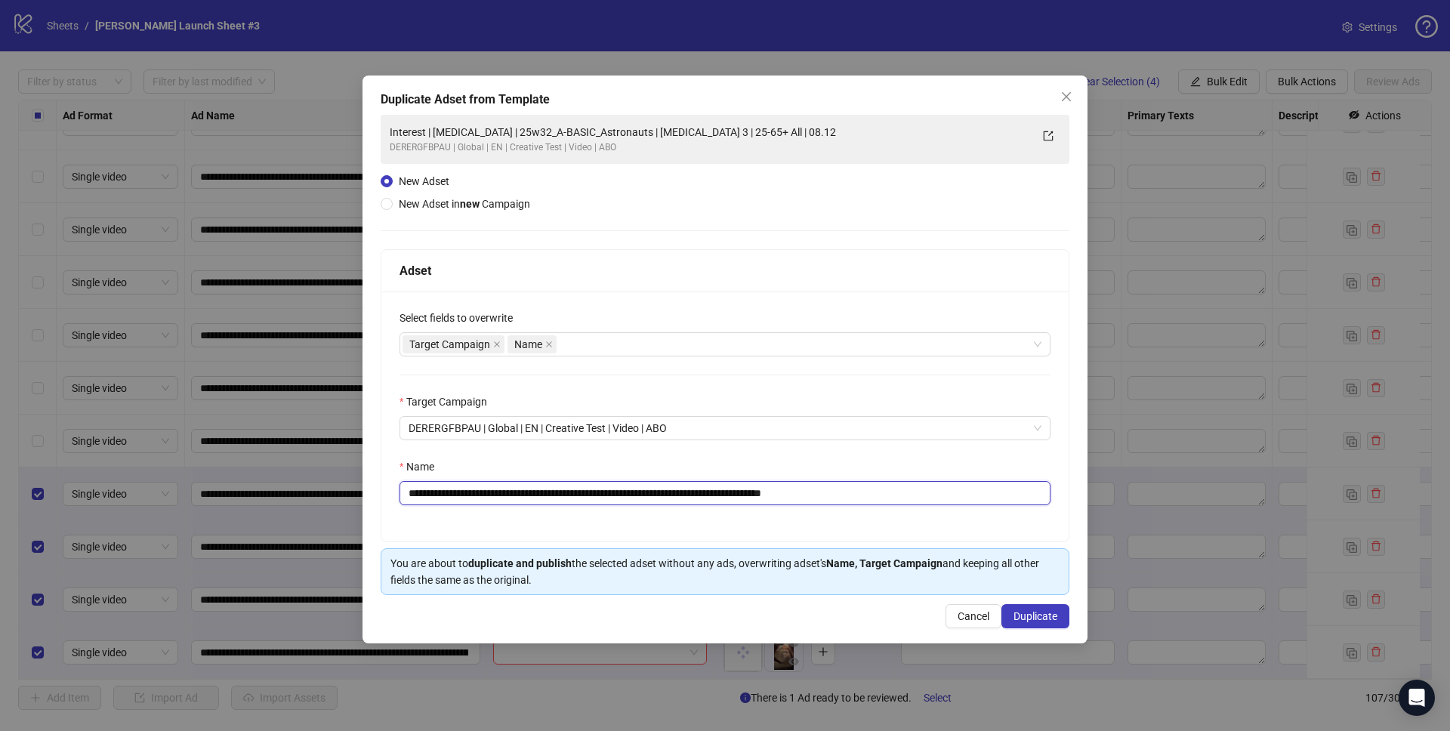
drag, startPoint x: 528, startPoint y: 492, endPoint x: 657, endPoint y: 489, distance: 129.2
click at [657, 489] on input "**********" at bounding box center [724, 493] width 651 height 24
paste input "******"
drag, startPoint x: 855, startPoint y: 494, endPoint x: 1036, endPoint y: 517, distance: 182.7
click at [1036, 517] on div "**********" at bounding box center [724, 416] width 687 height 250
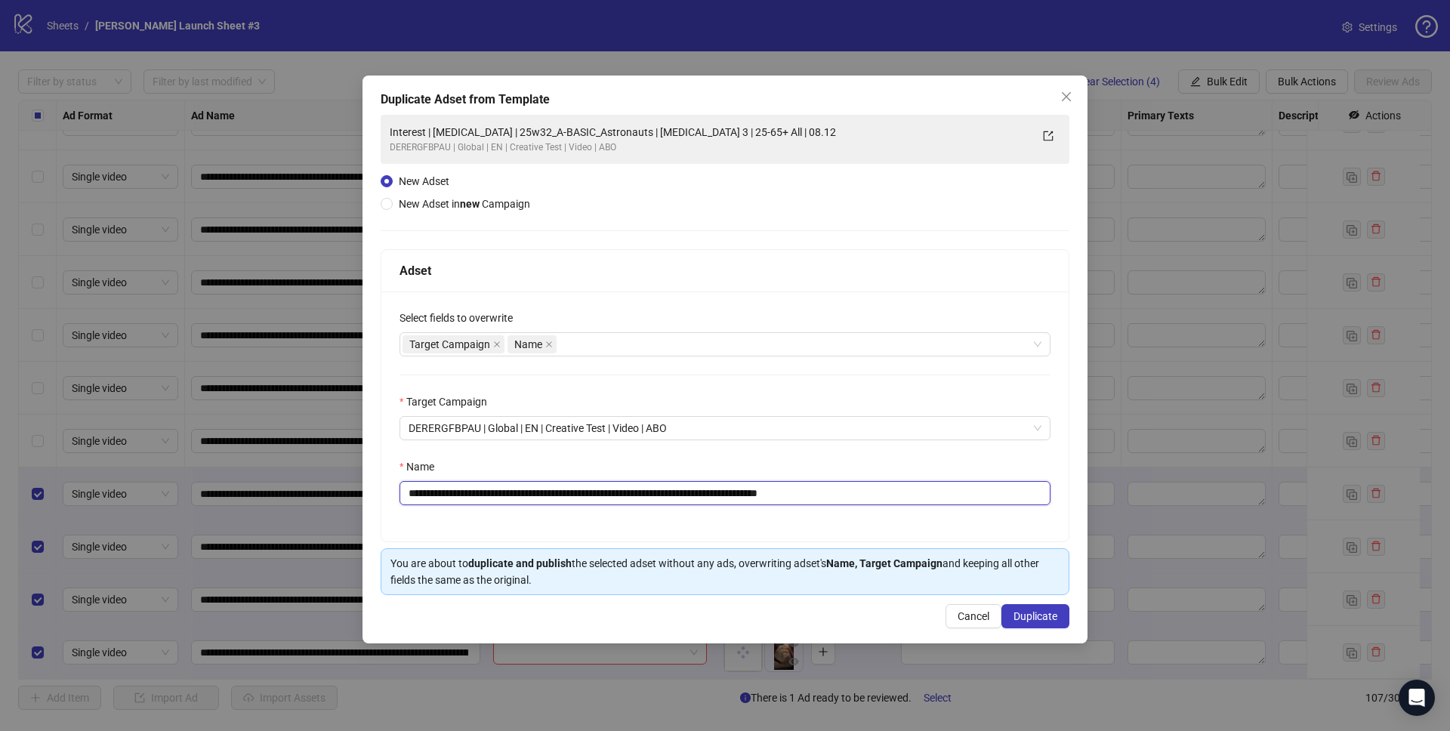
type input "**********"
click at [909, 465] on div "Name" at bounding box center [724, 469] width 651 height 23
click at [1030, 608] on button "Duplicate" at bounding box center [1035, 616] width 68 height 24
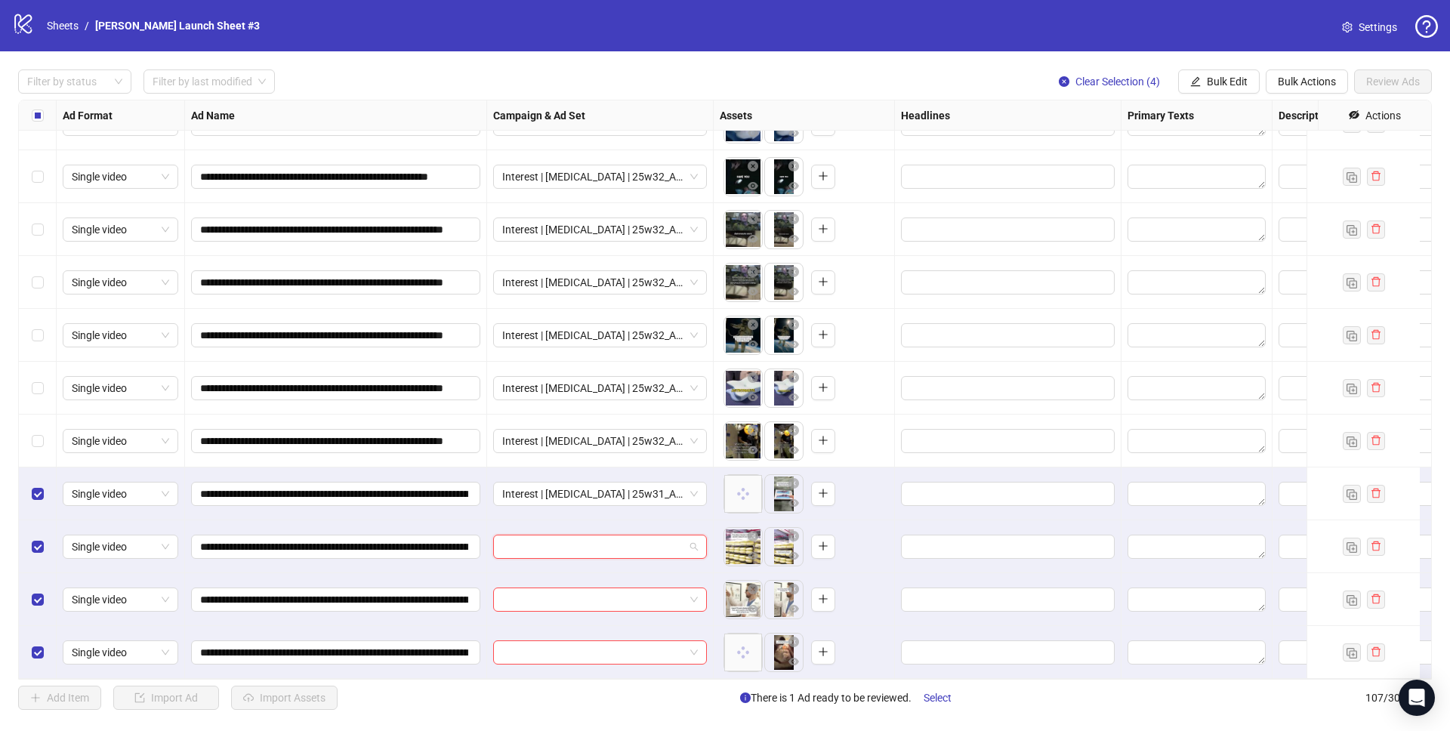
click at [633, 535] on input "search" at bounding box center [593, 546] width 182 height 23
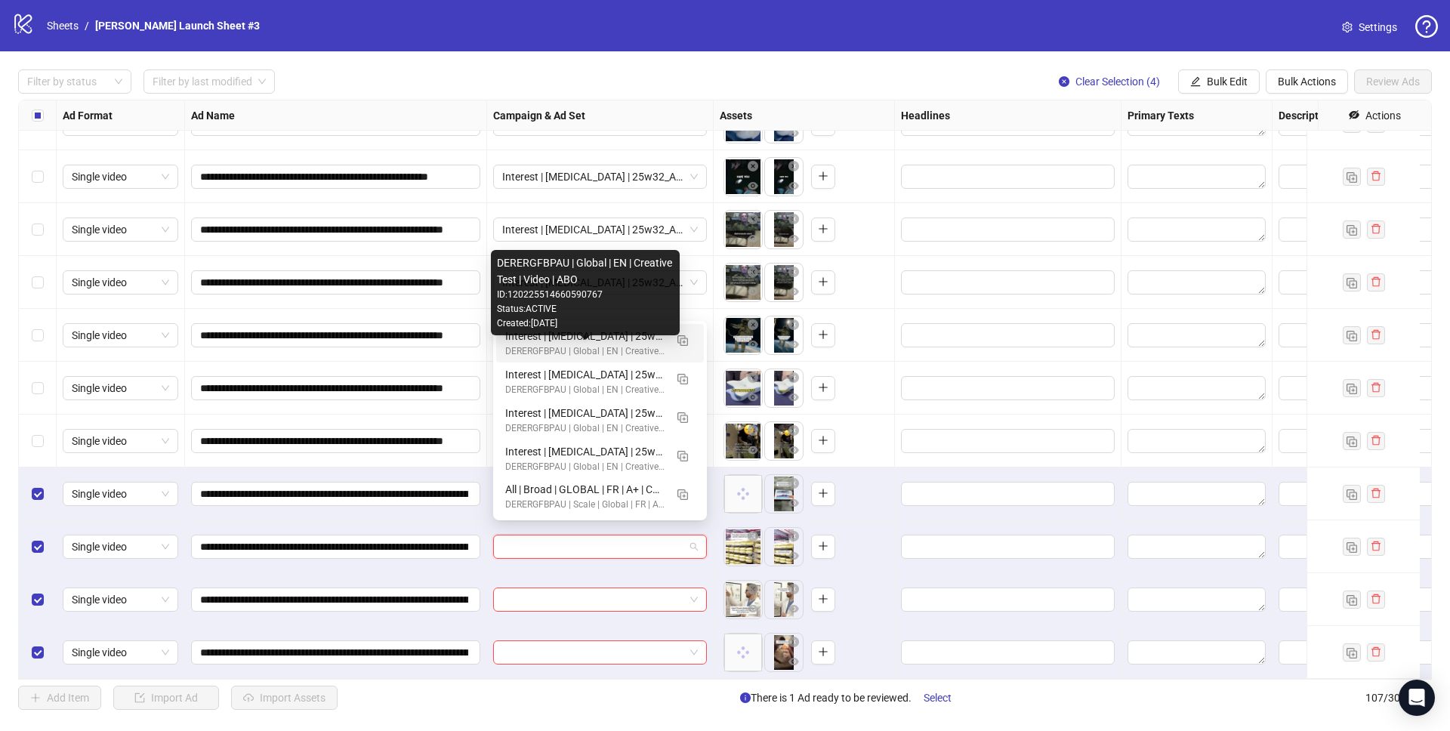
click at [594, 349] on div "DERERGFBPAU | Global | EN | Creative Test | Video | ABO" at bounding box center [584, 351] width 159 height 14
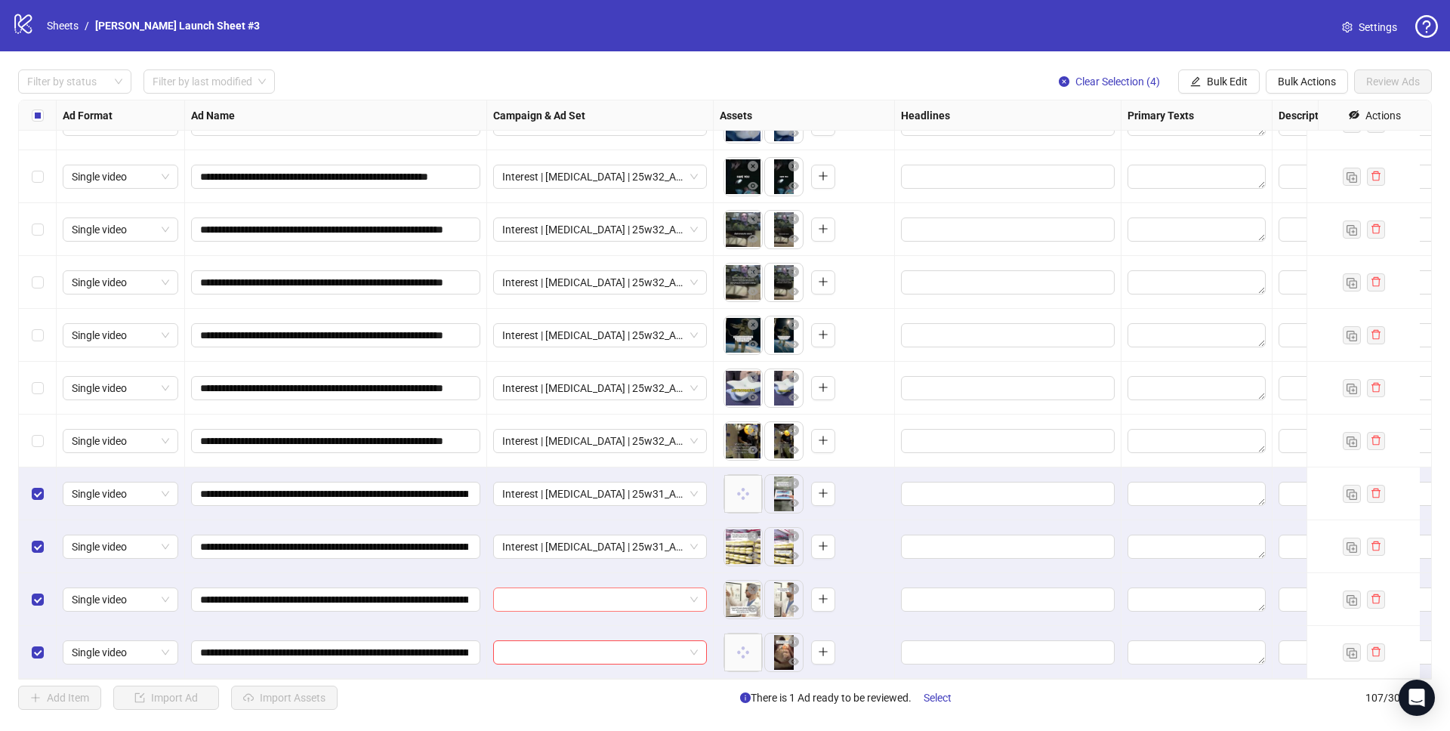
click at [563, 588] on input "search" at bounding box center [593, 599] width 182 height 23
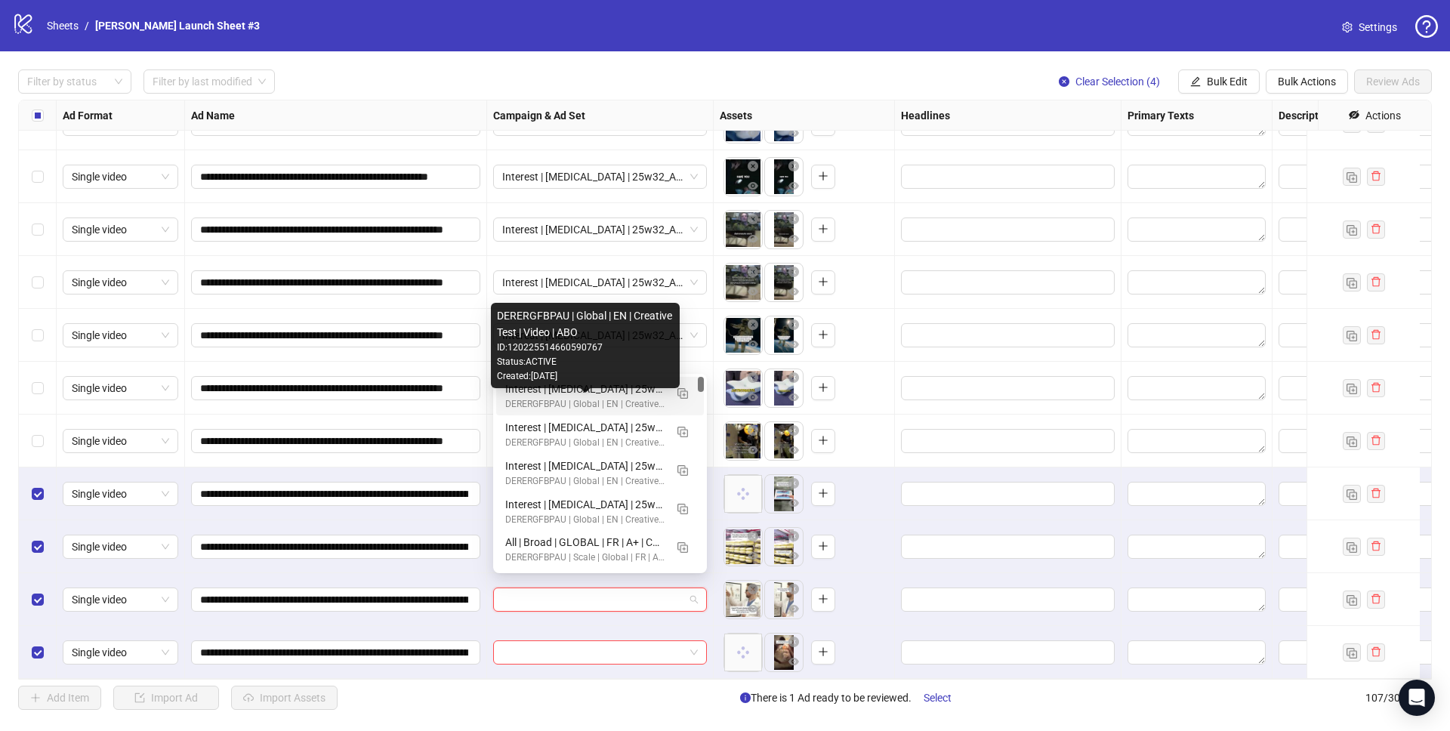
click at [572, 391] on div "Interest | Memory foam | 25w31_A-BASIC_Pillow-Companies | Sleep apnea 3 | 25-65…" at bounding box center [584, 389] width 159 height 17
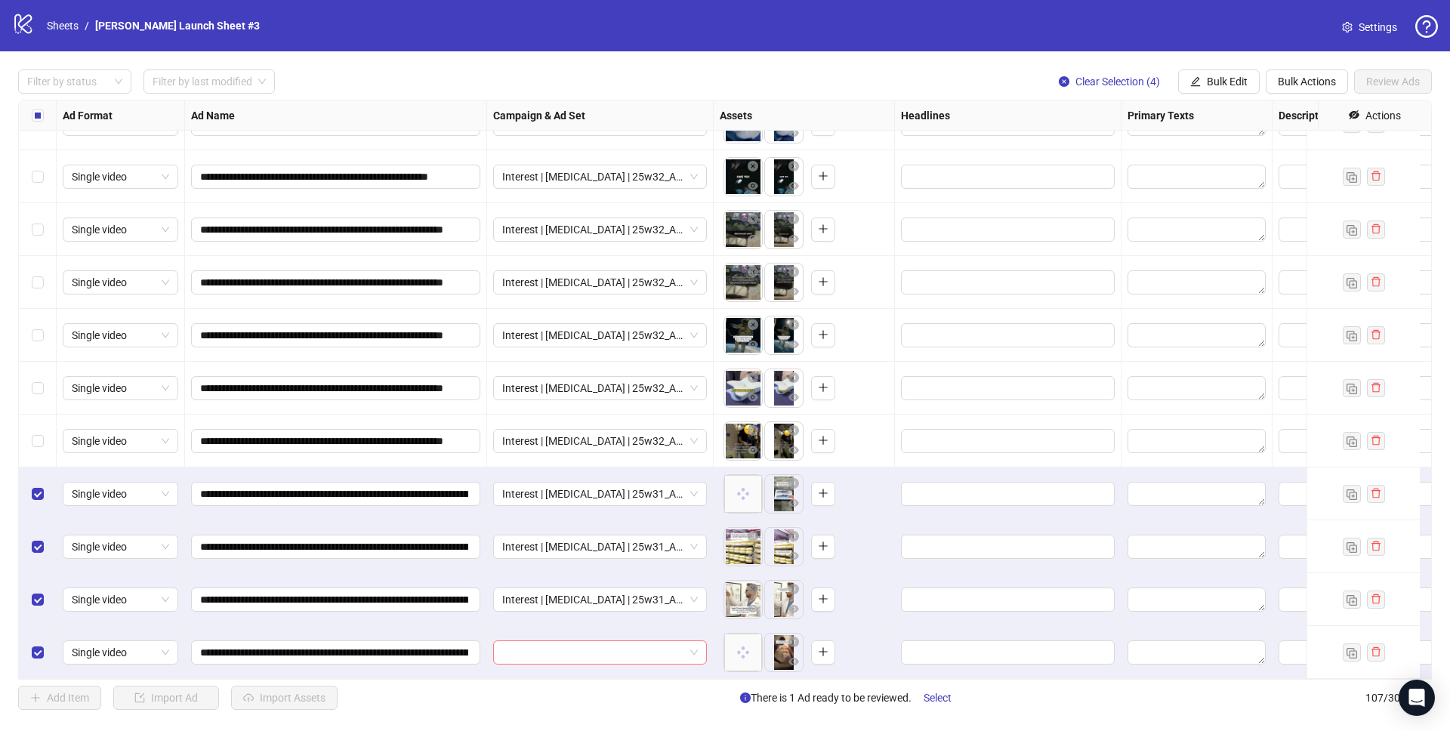
click at [556, 649] on input "search" at bounding box center [593, 652] width 182 height 23
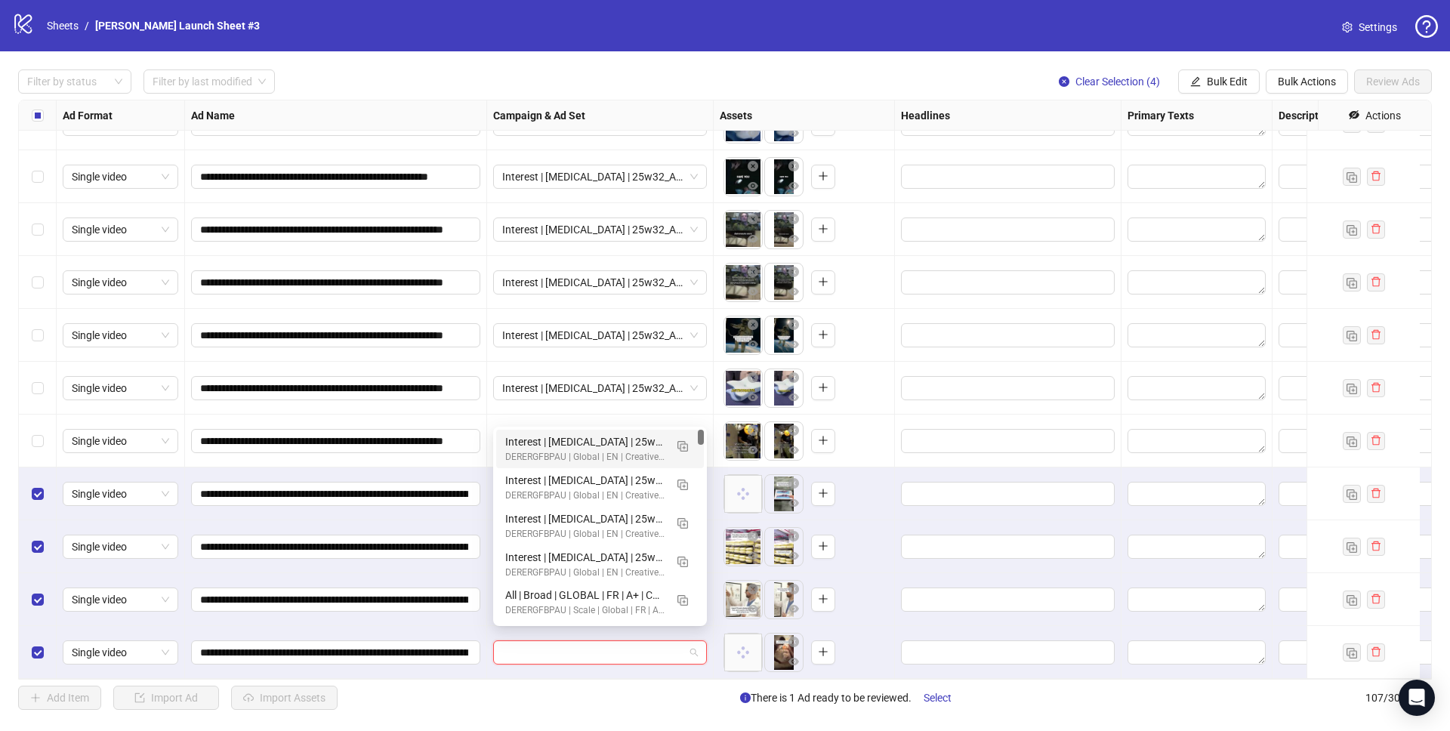
click at [593, 446] on div "Interest | Memory foam | 25w31_A-BASIC_Pillow-Companies | Sleep apnea 3 | 25-65…" at bounding box center [584, 441] width 159 height 17
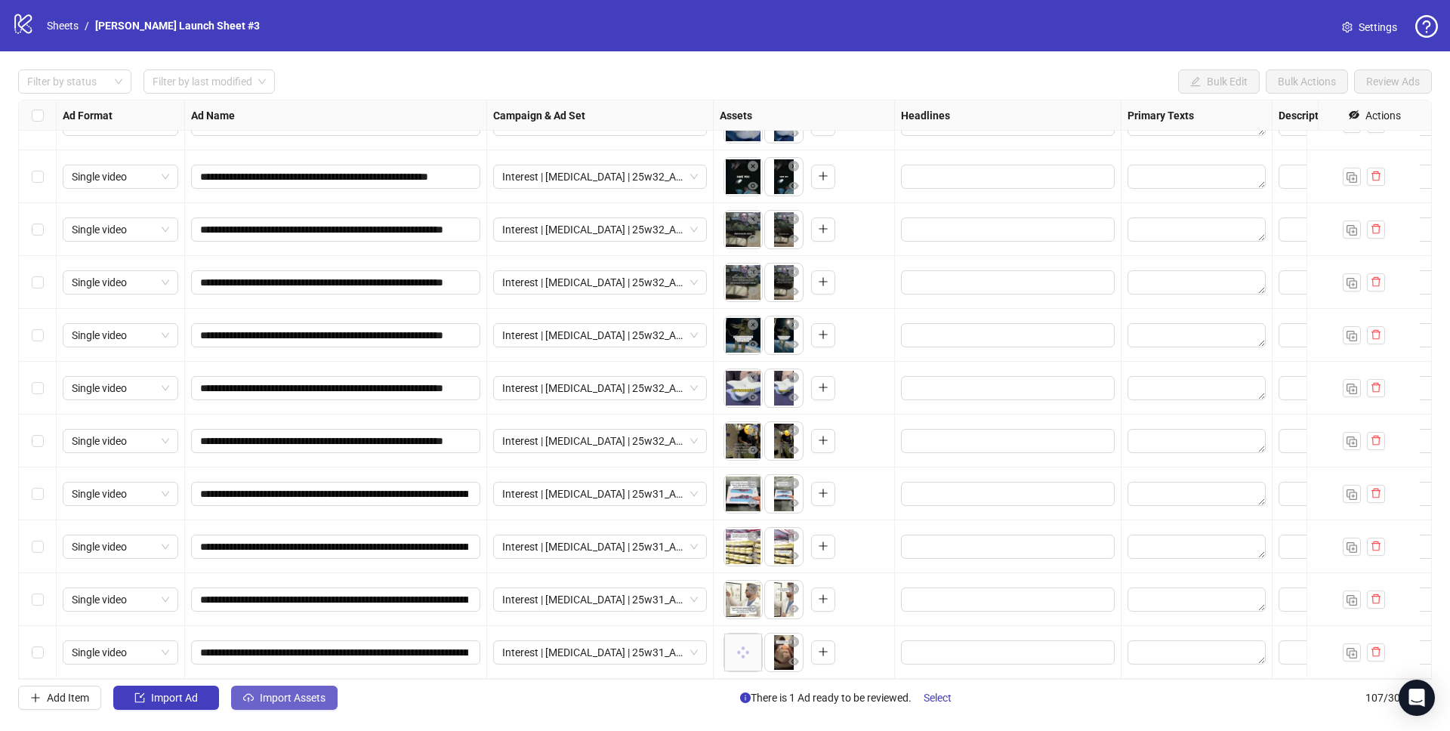
click at [272, 699] on span "Import Assets" at bounding box center [293, 698] width 66 height 12
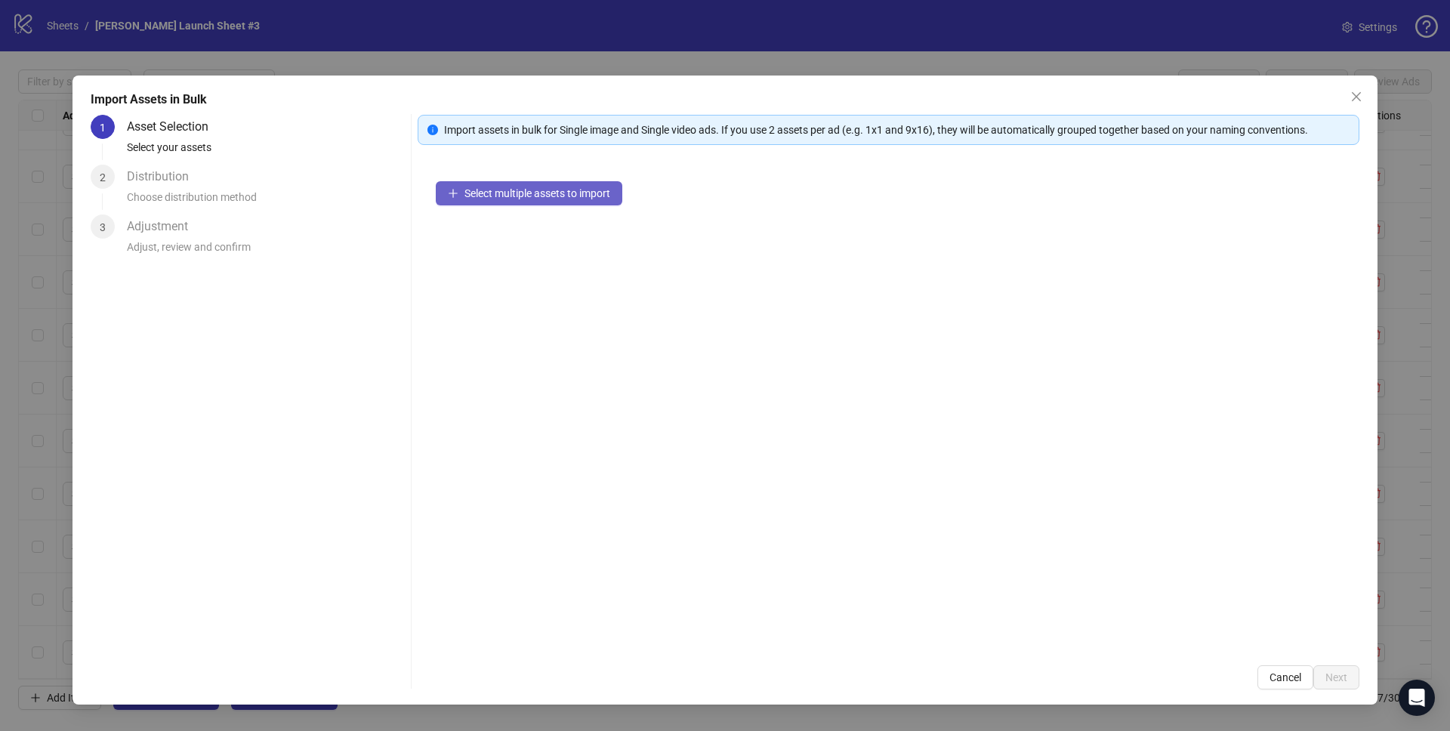
click at [505, 192] on span "Select multiple assets to import" at bounding box center [537, 193] width 146 height 12
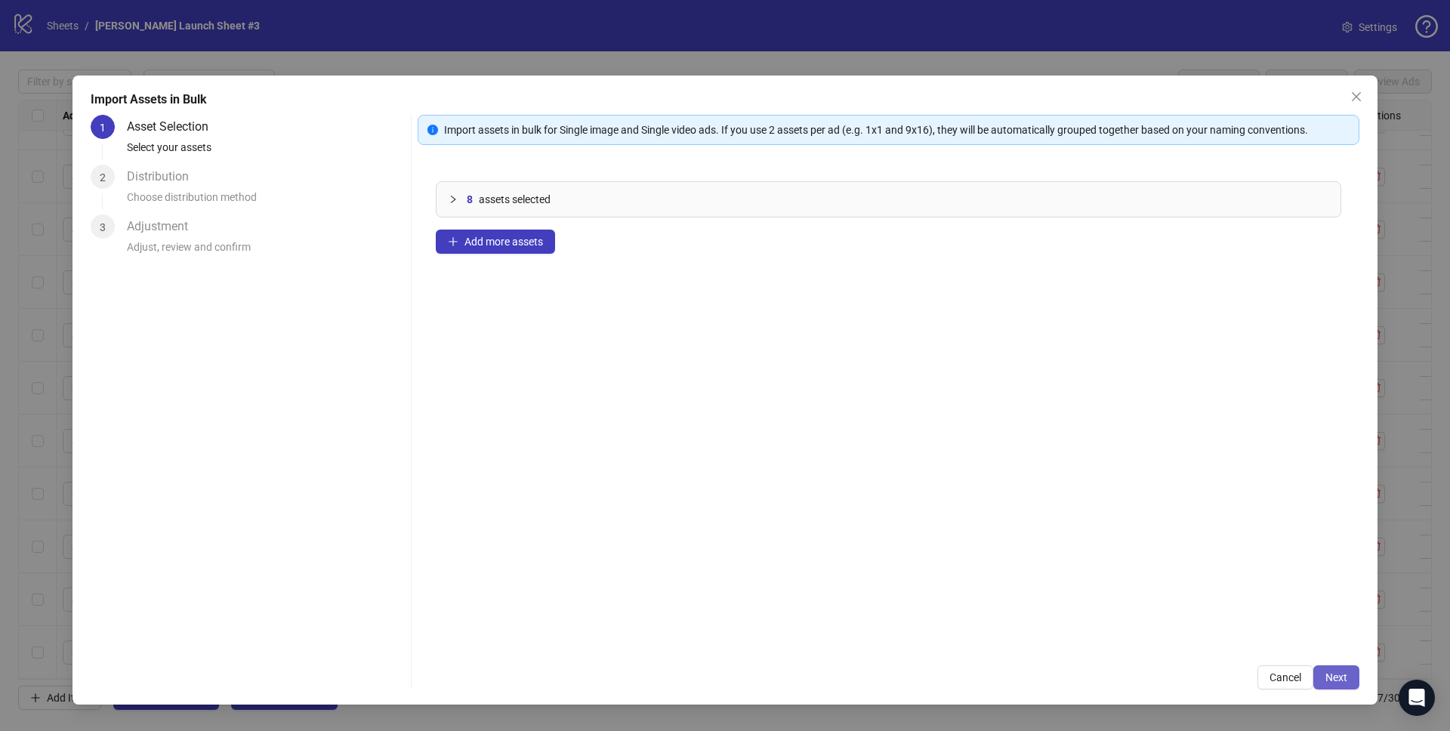
click at [1333, 680] on span "Next" at bounding box center [1336, 677] width 22 height 12
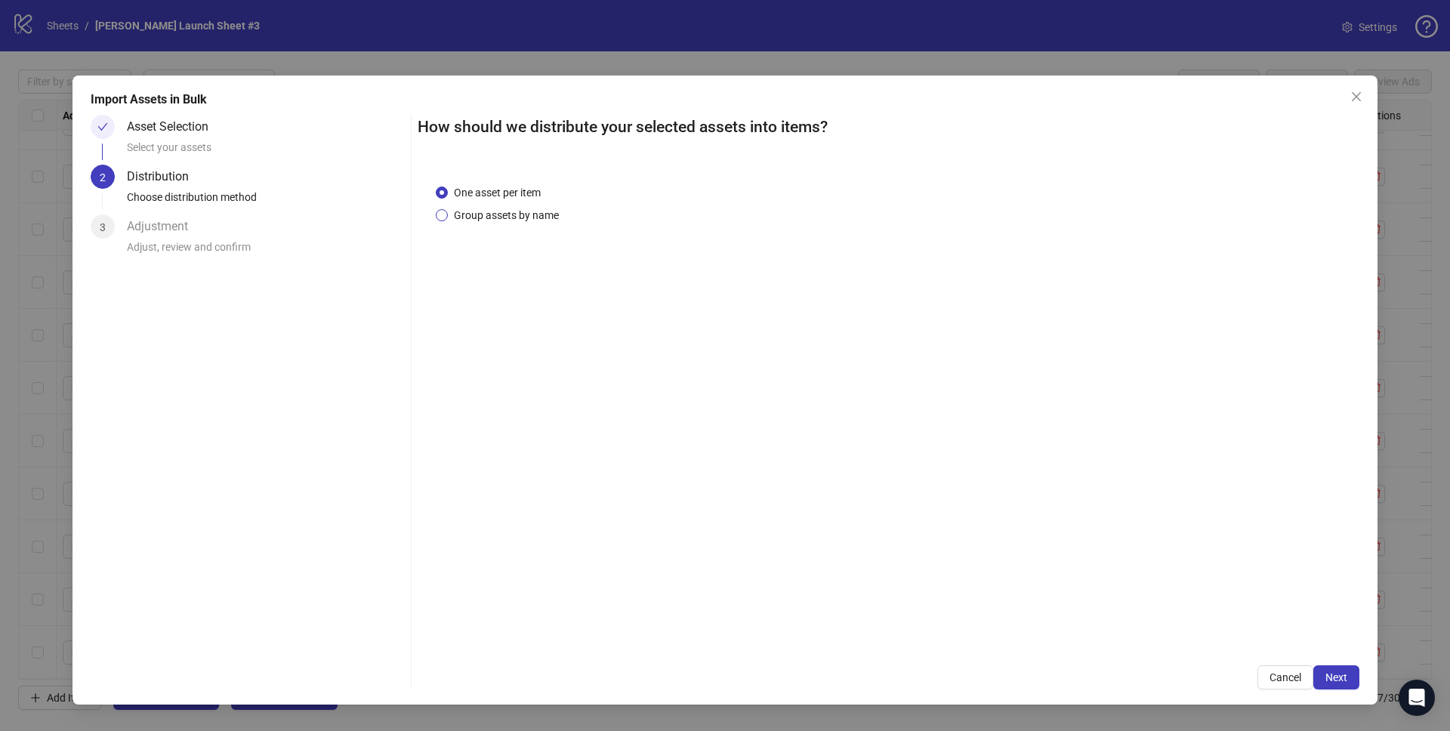
click at [512, 214] on span "Group assets by name" at bounding box center [506, 215] width 117 height 17
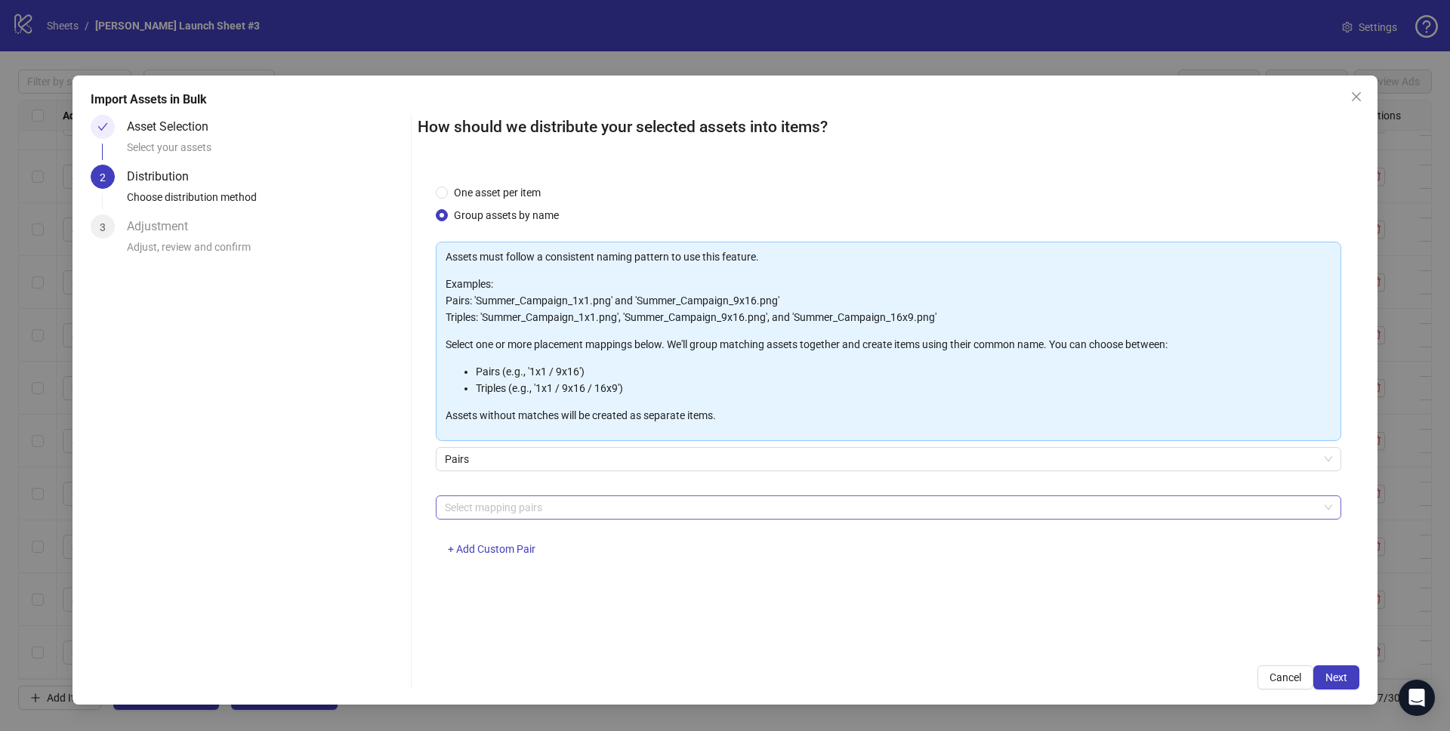
click at [507, 514] on div at bounding box center [880, 507] width 883 height 21
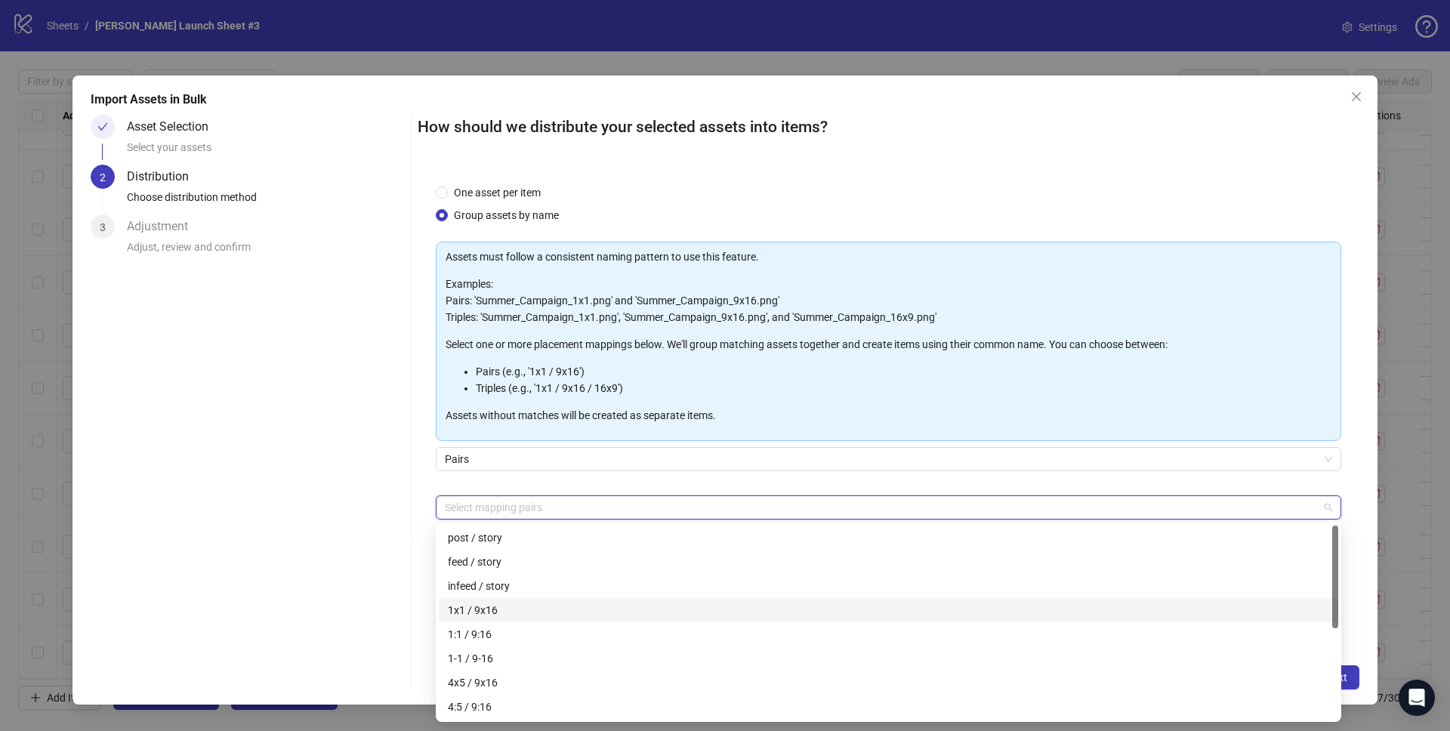
click at [477, 612] on div "1x1 / 9x16" at bounding box center [888, 610] width 881 height 17
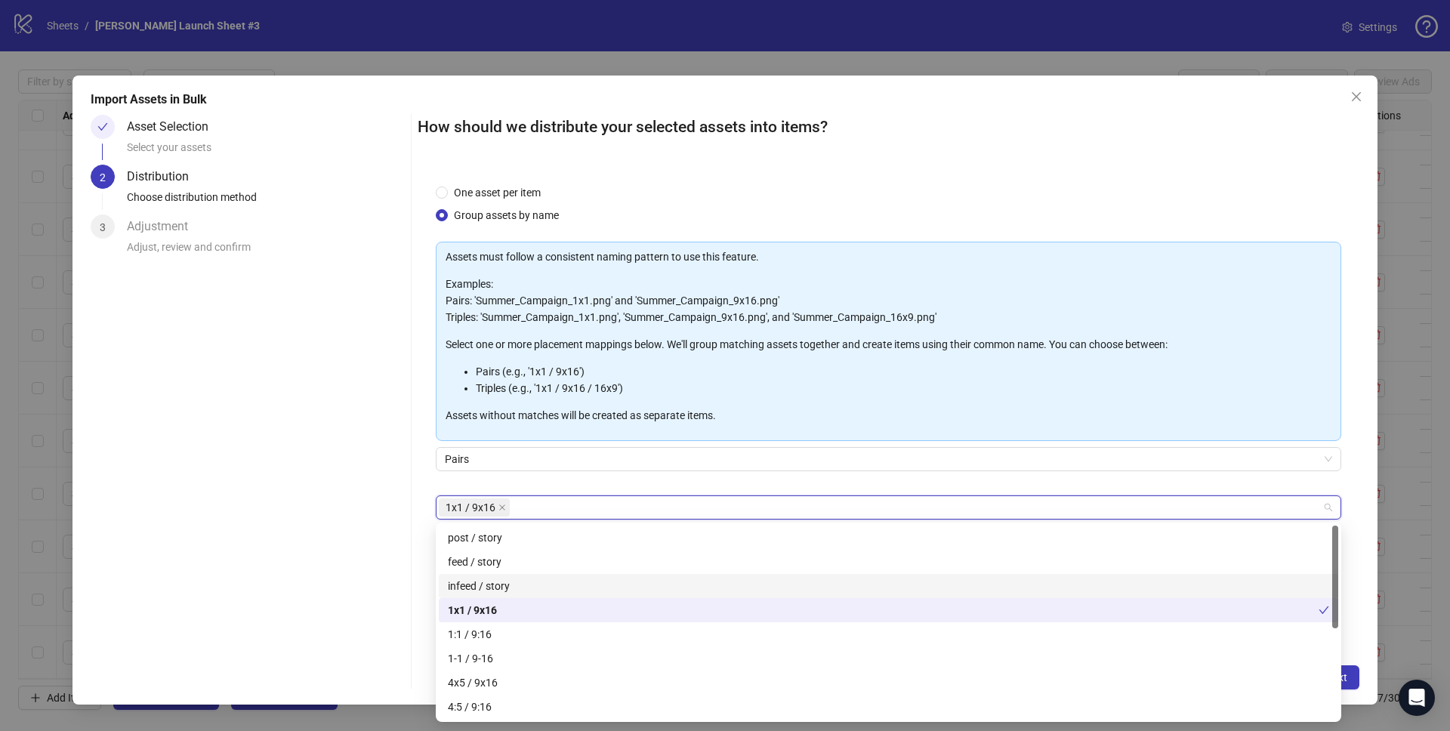
click at [1353, 606] on div "One asset per item Group assets by name Assets must follow a consistent naming …" at bounding box center [889, 407] width 942 height 482
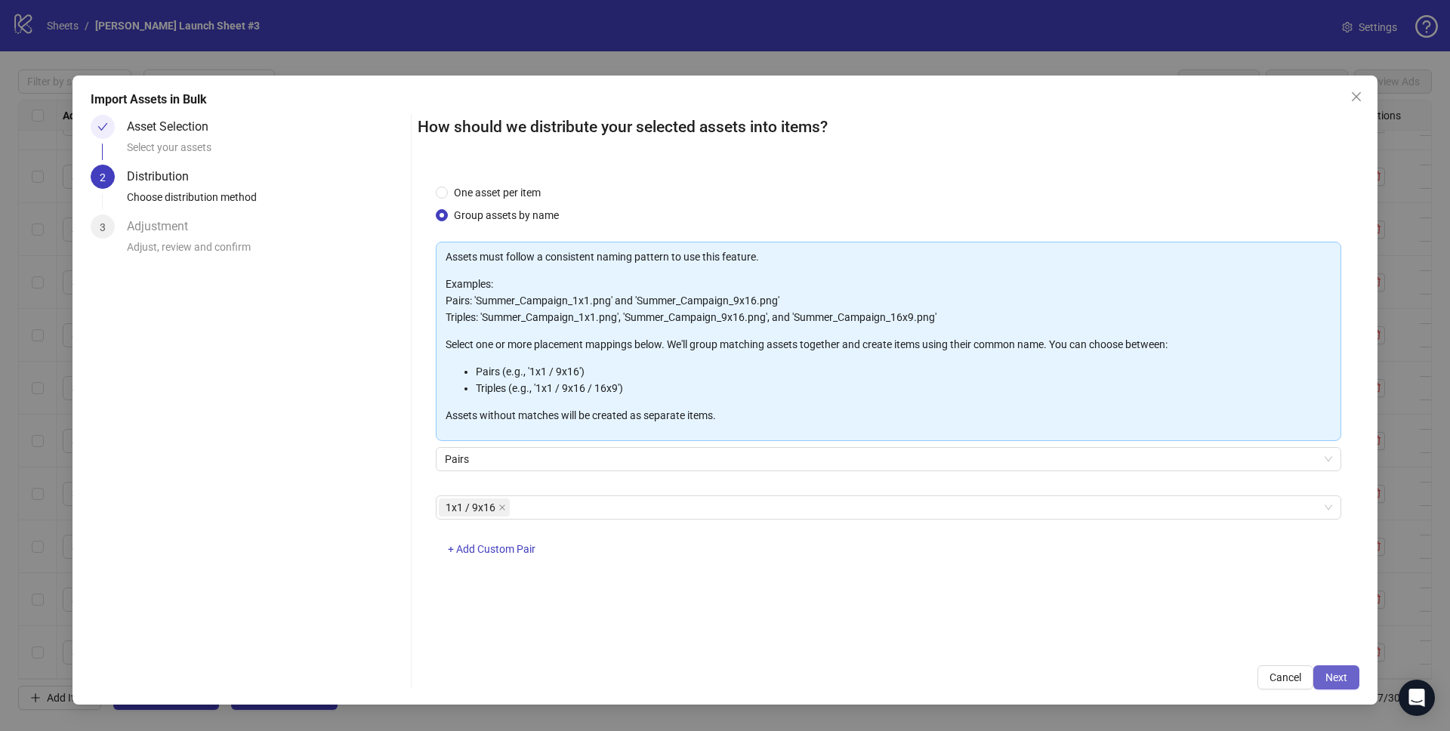
click at [1336, 680] on span "Next" at bounding box center [1336, 677] width 22 height 12
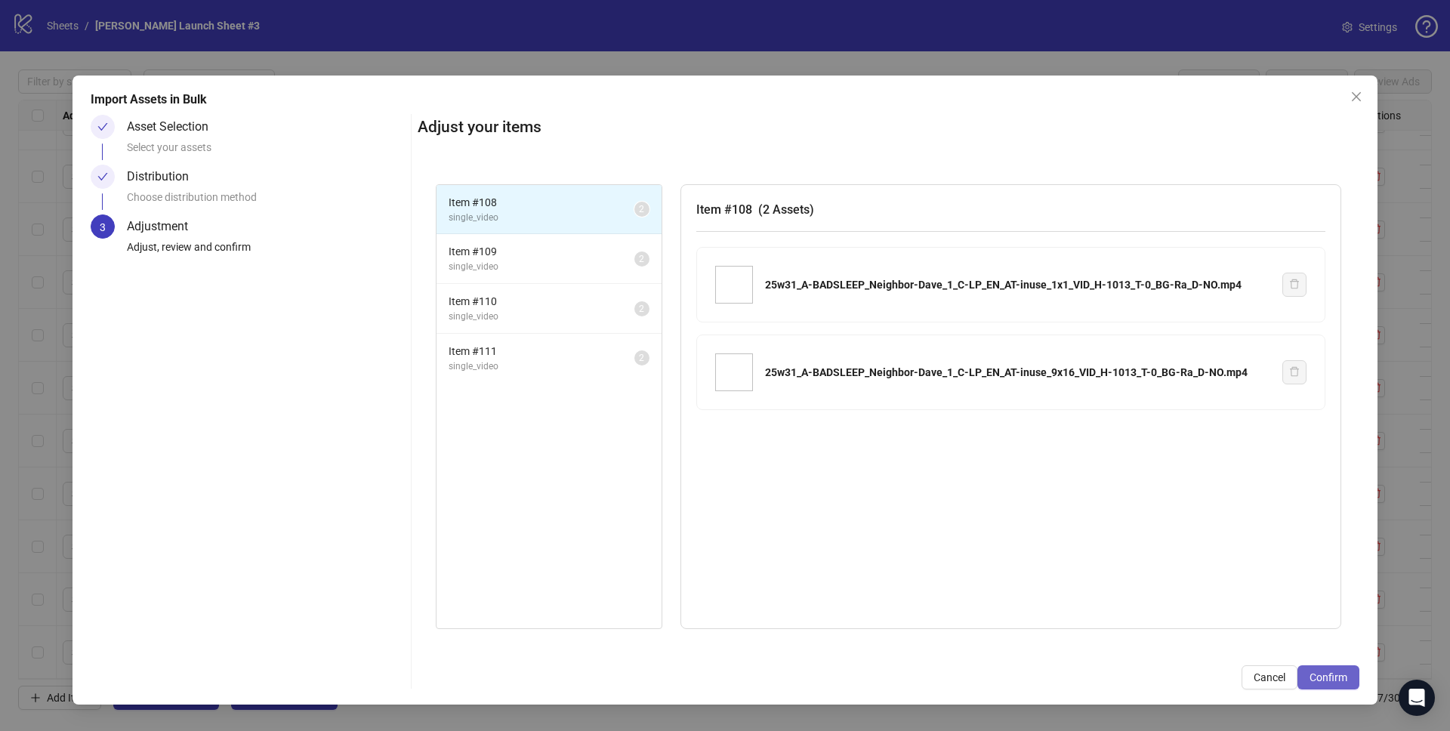
drag, startPoint x: 1331, startPoint y: 677, endPoint x: 1323, endPoint y: 677, distance: 8.3
click at [1331, 678] on span "Confirm" at bounding box center [1328, 677] width 38 height 12
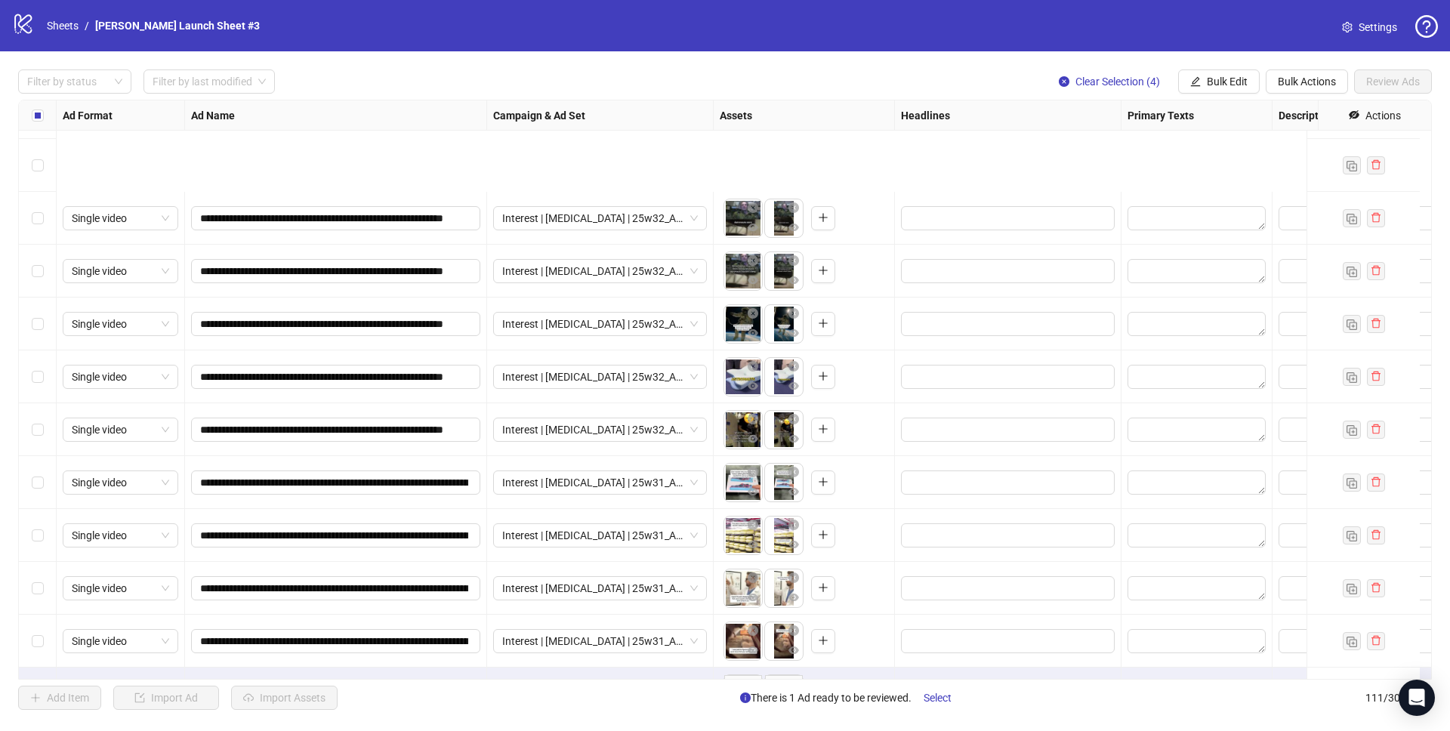
scroll to position [5330, 0]
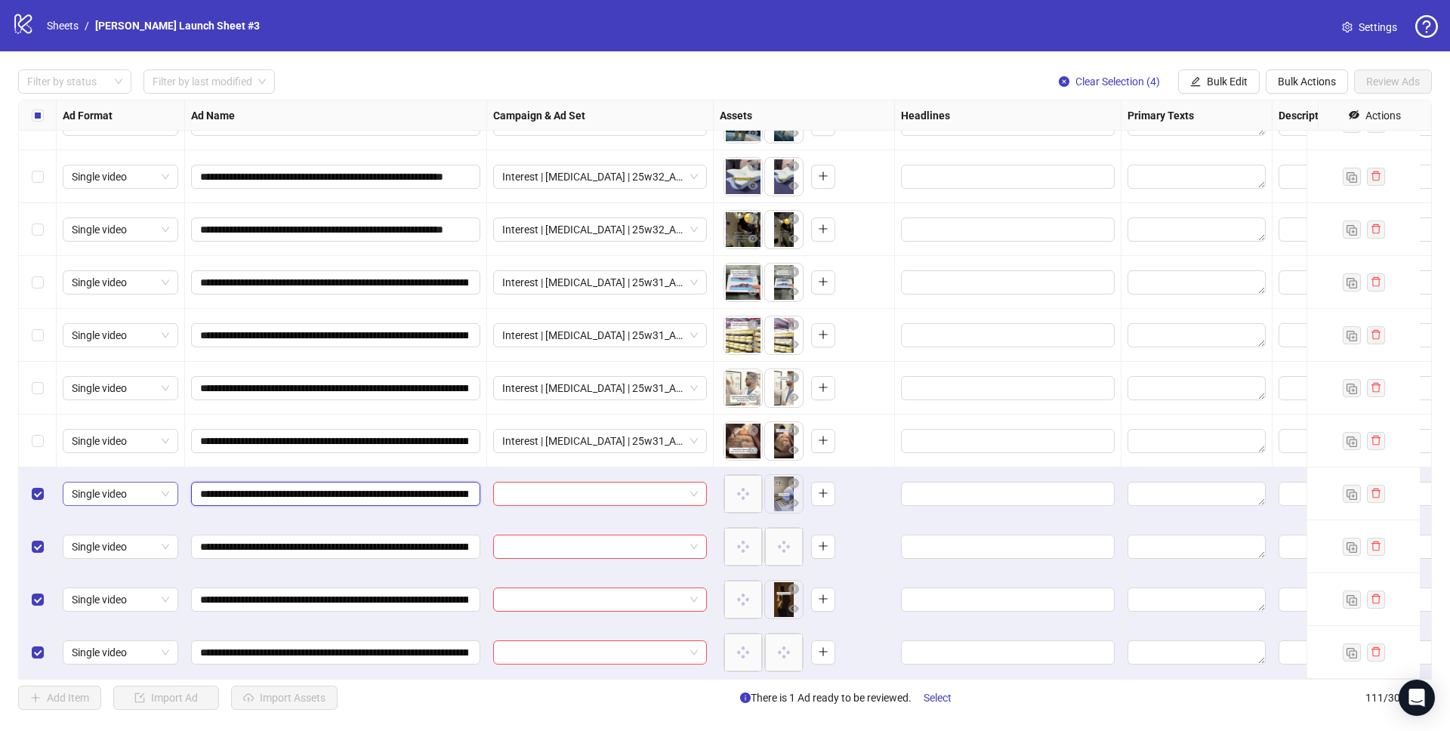
drag, startPoint x: 371, startPoint y: 480, endPoint x: 103, endPoint y: 488, distance: 267.4
click at [599, 482] on input "search" at bounding box center [593, 493] width 182 height 23
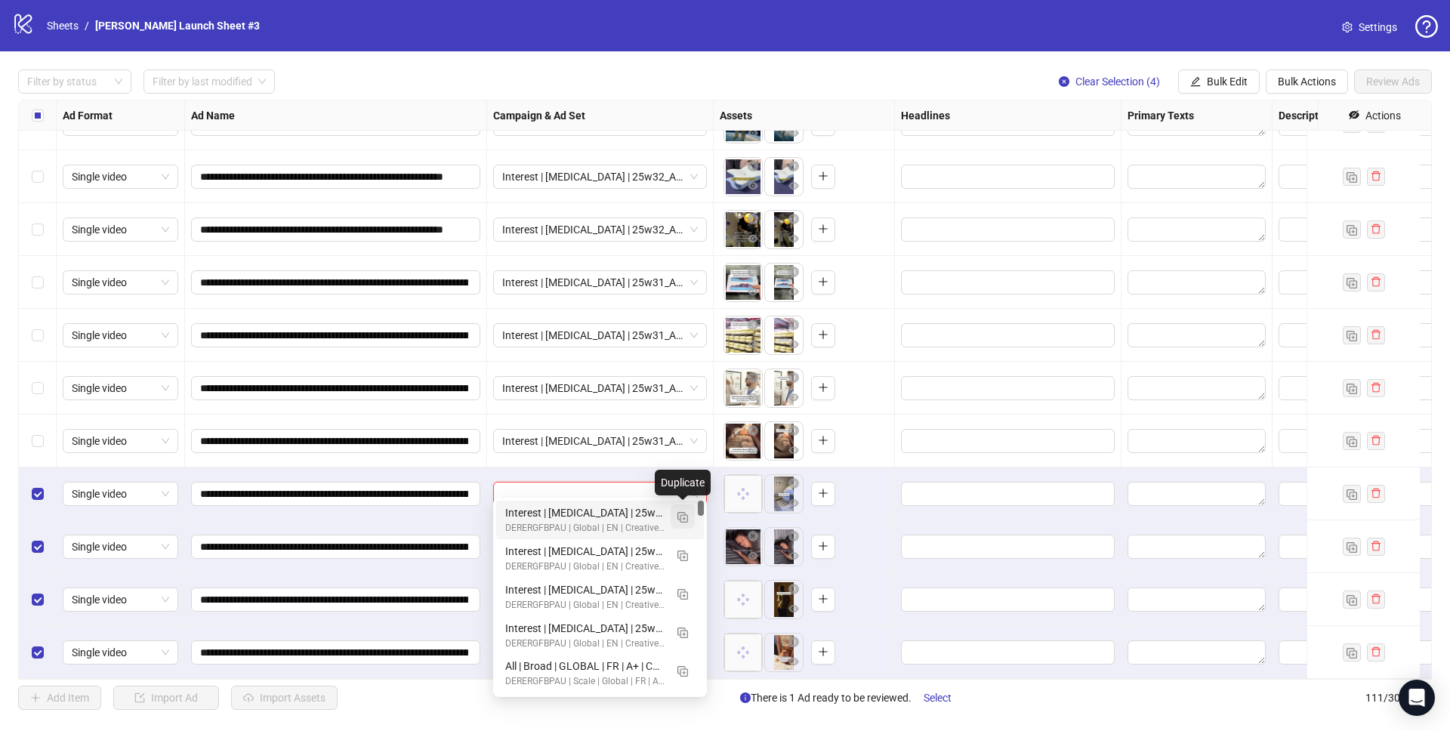
click at [681, 513] on img "button" at bounding box center [682, 517] width 11 height 11
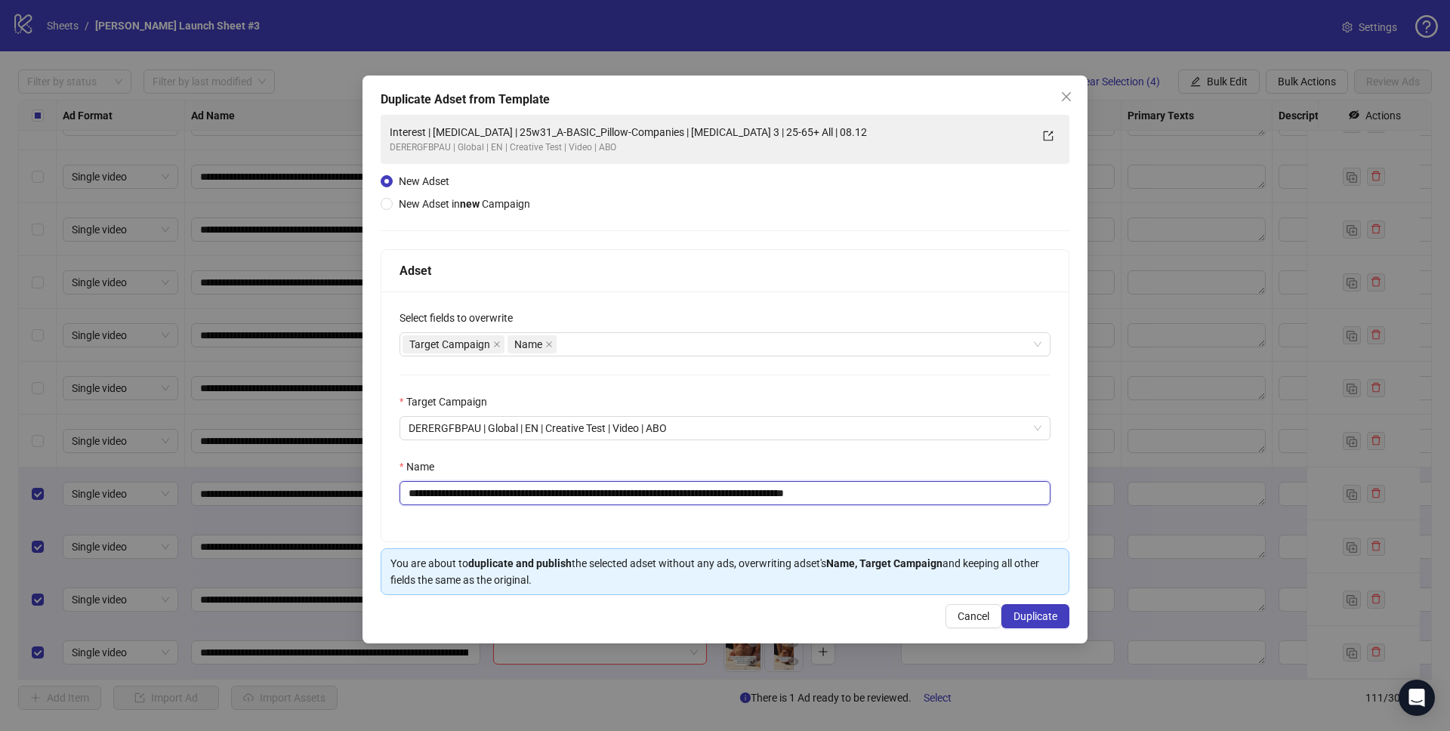
drag, startPoint x: 525, startPoint y: 492, endPoint x: 692, endPoint y: 490, distance: 166.9
click at [692, 490] on input "**********" at bounding box center [724, 493] width 651 height 24
paste input "text"
drag, startPoint x: 860, startPoint y: 494, endPoint x: 1091, endPoint y: 526, distance: 233.2
click at [1076, 526] on div "**********" at bounding box center [724, 360] width 725 height 568
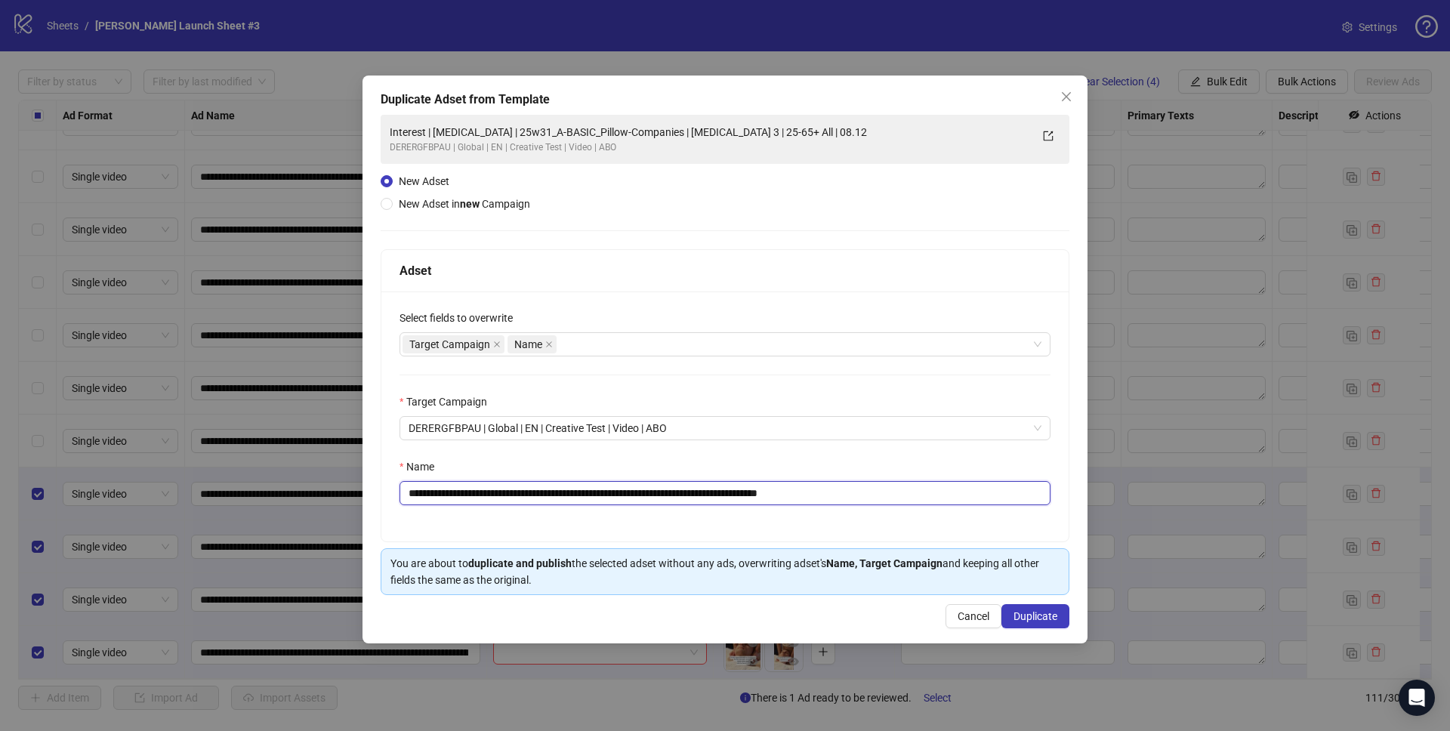
type input "**********"
click at [976, 471] on div "Name" at bounding box center [724, 469] width 651 height 23
click at [1046, 612] on span "Duplicate" at bounding box center [1035, 616] width 44 height 12
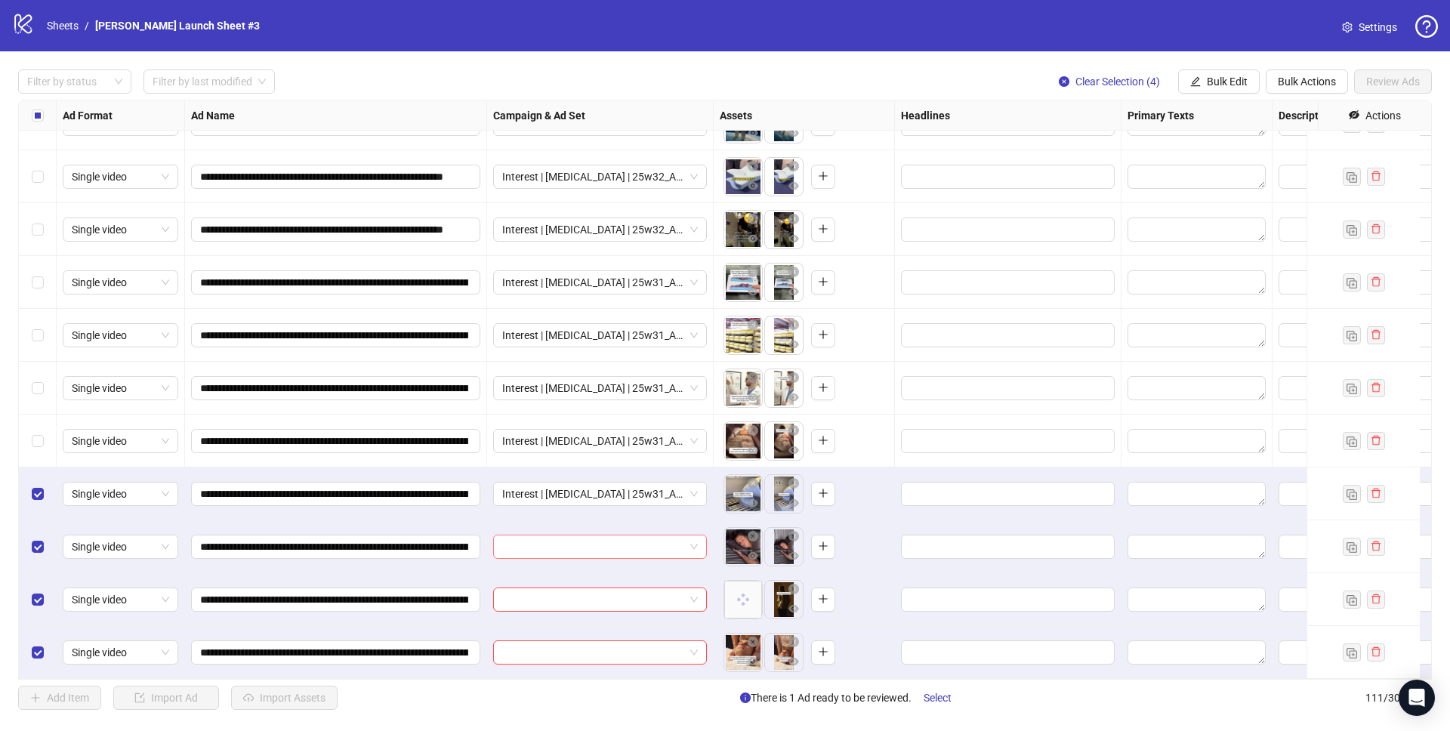
click at [600, 535] on input "search" at bounding box center [593, 546] width 182 height 23
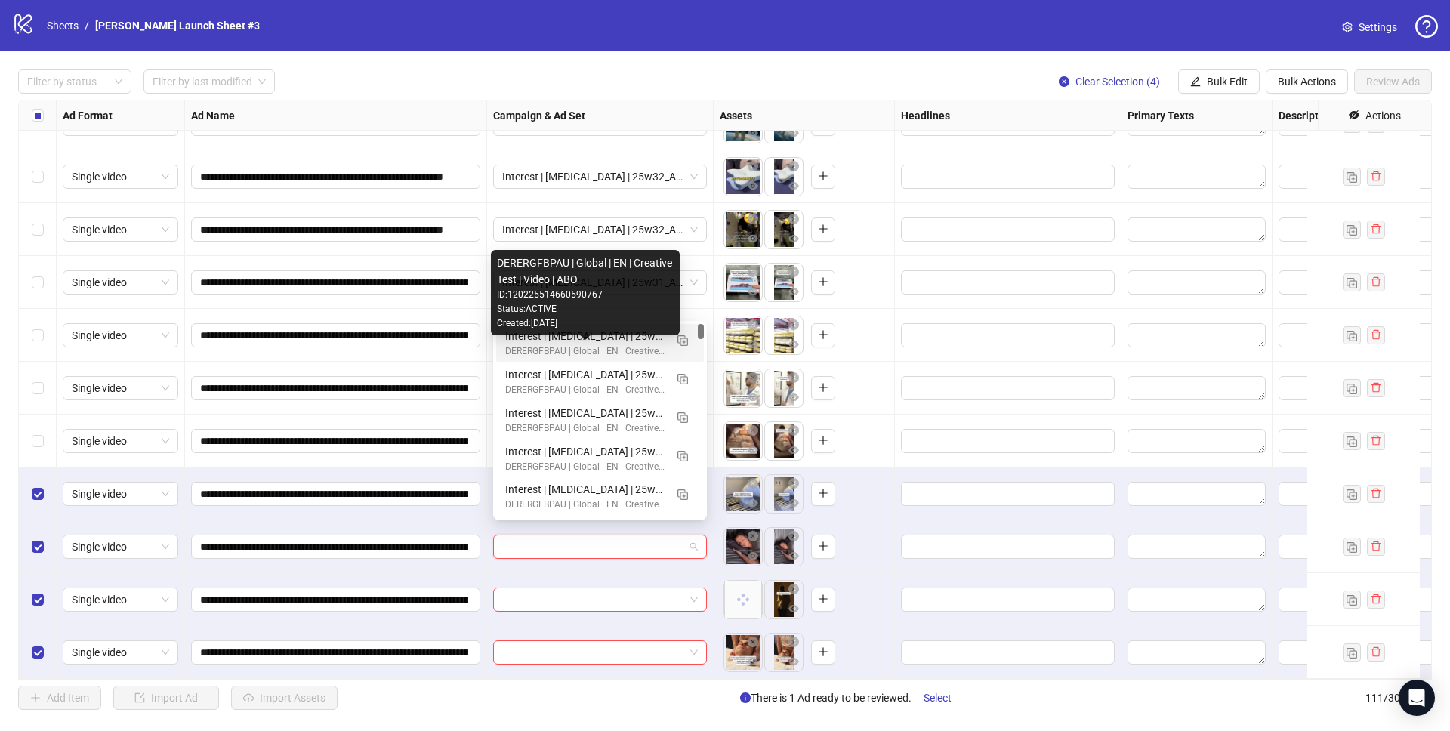
click at [555, 341] on div "Interest | Memory foam | 25w31_A-BADSLEEP_Neighbor-Dave | Sleep apnea 3 | 25-65…" at bounding box center [584, 336] width 159 height 17
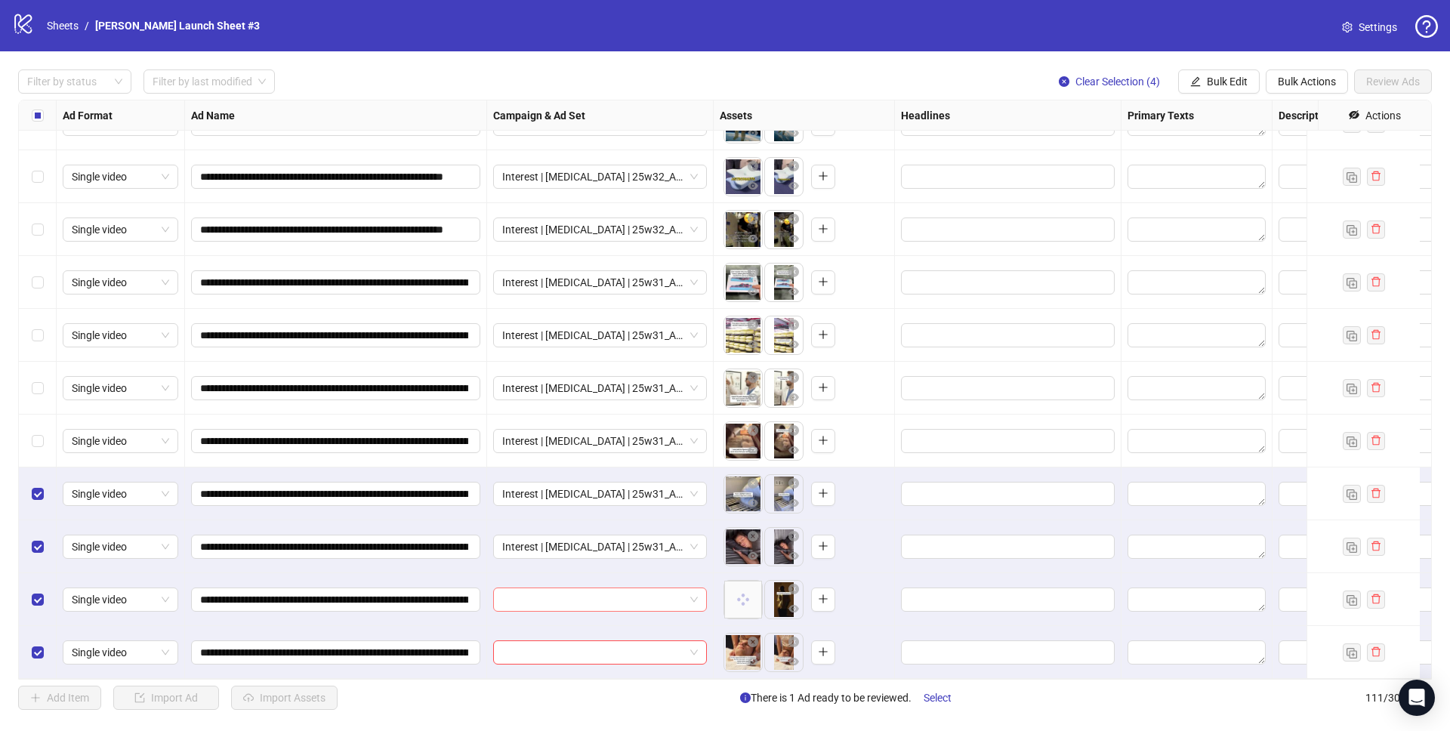
click at [590, 588] on input "search" at bounding box center [593, 599] width 182 height 23
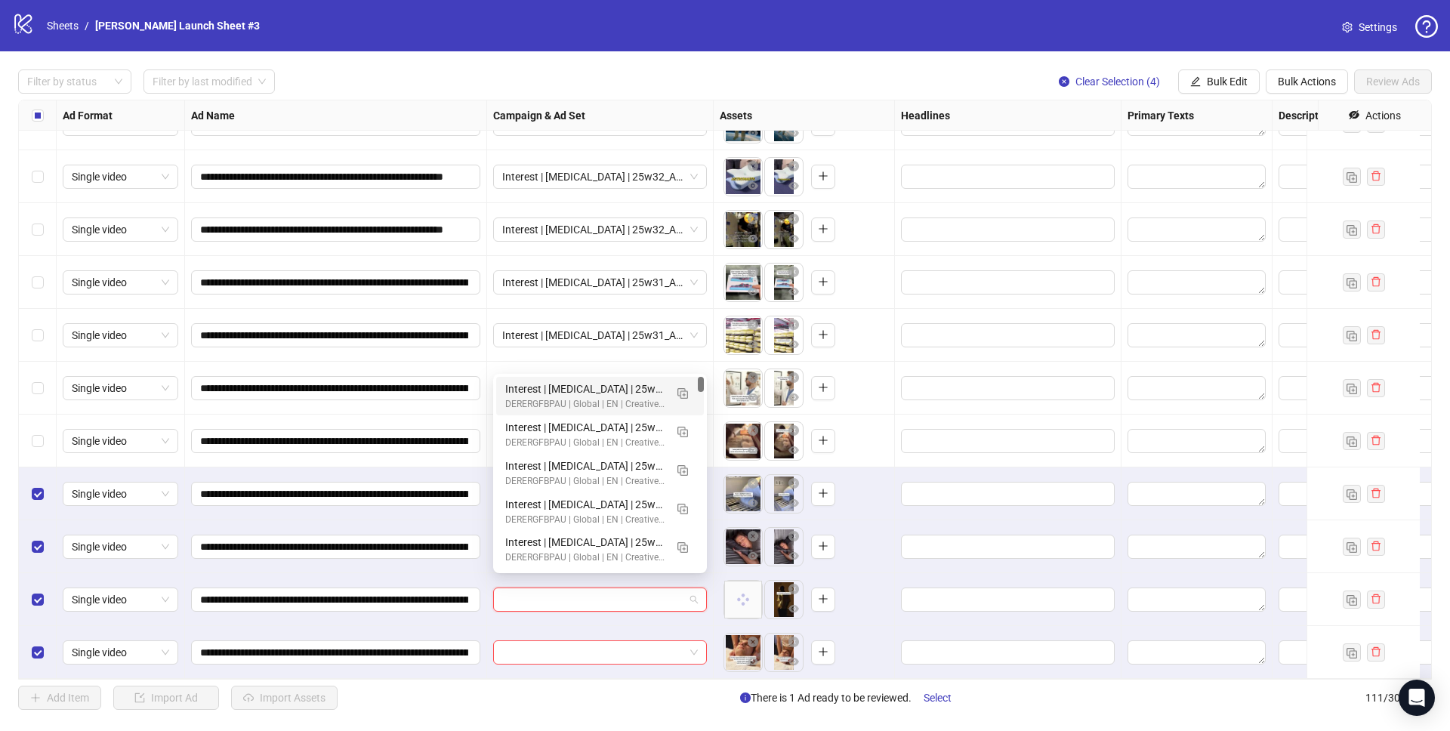
click at [583, 389] on div "Interest | Memory foam | 25w31_A-BADSLEEP_Neighbor-Dave | Sleep apnea 3 | 25-65…" at bounding box center [584, 389] width 159 height 17
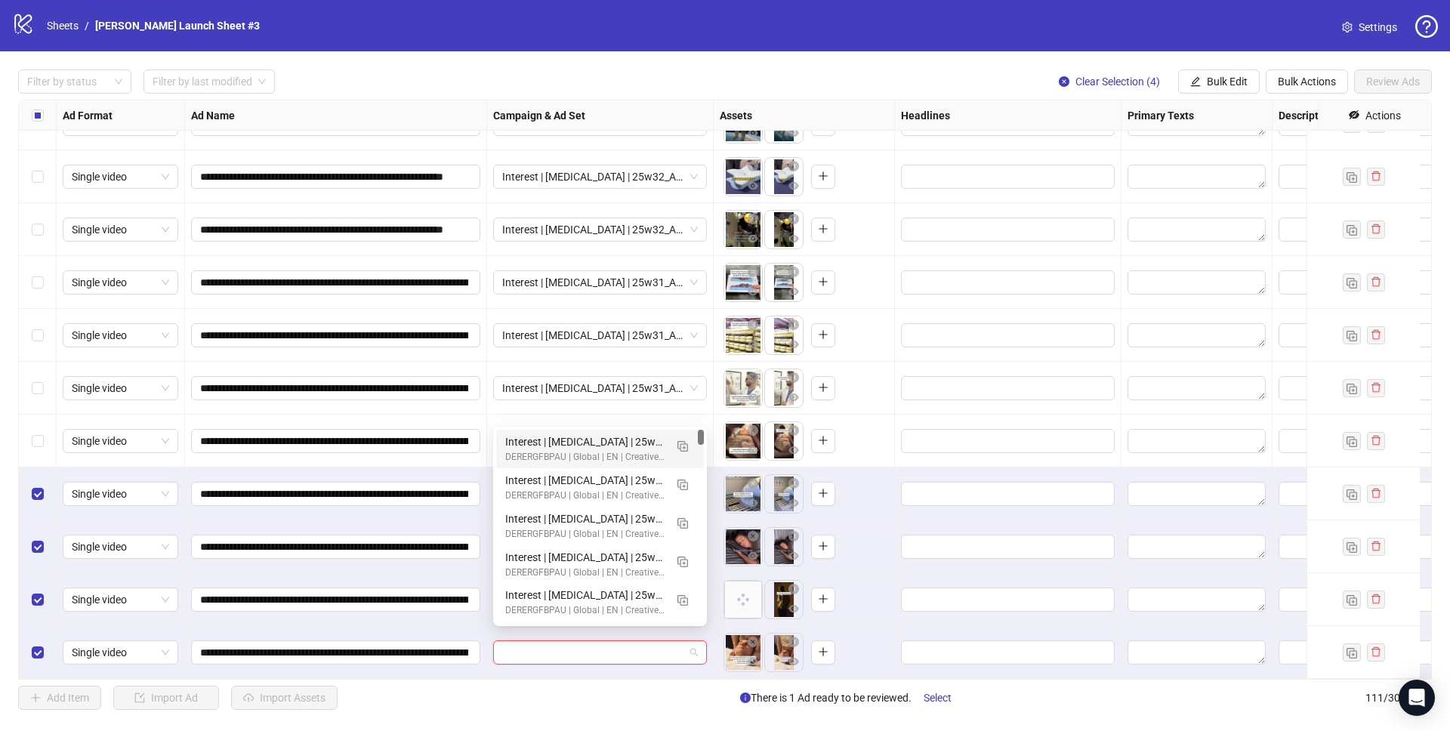
click at [573, 645] on input "search" at bounding box center [593, 652] width 182 height 23
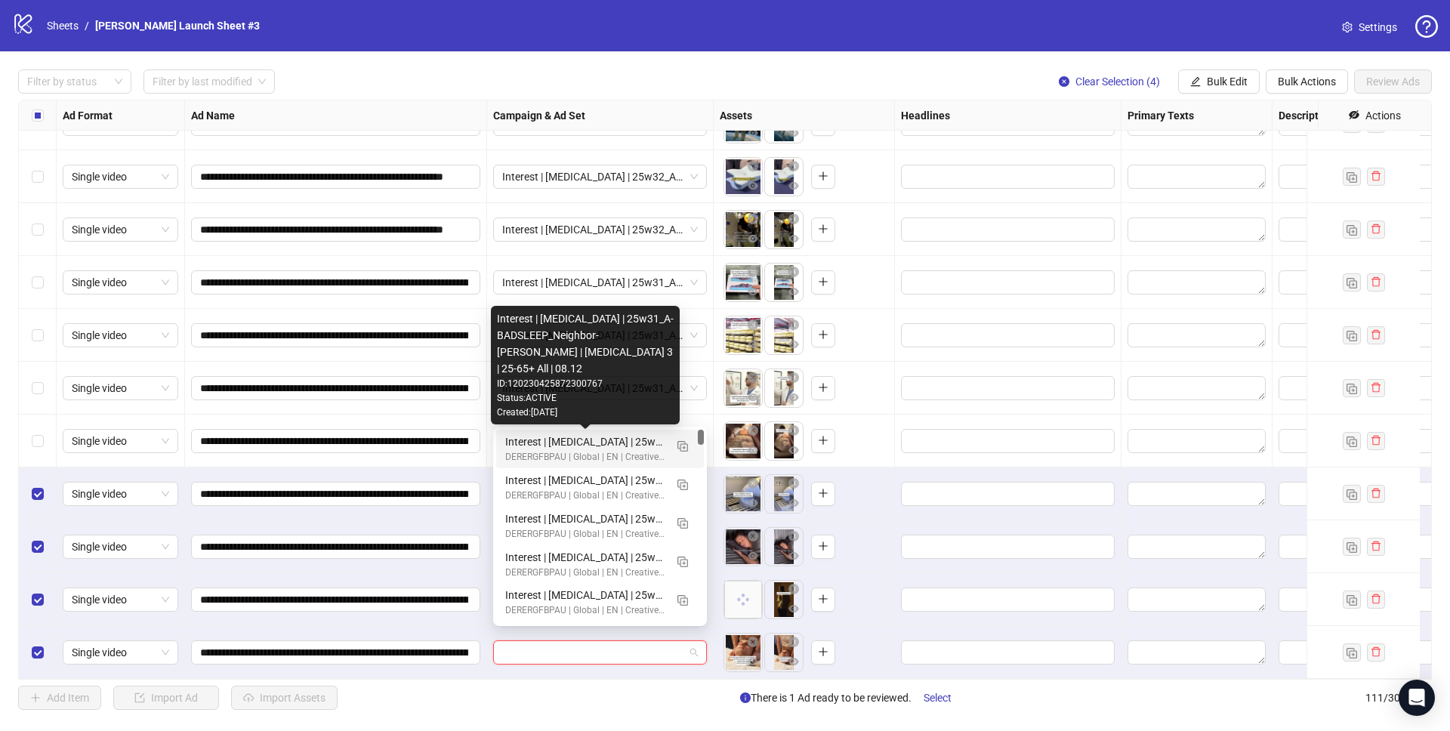
click at [589, 448] on div "Interest | Memory foam | 25w31_A-BADSLEEP_Neighbor-Dave | Sleep apnea 3 | 25-65…" at bounding box center [584, 441] width 159 height 17
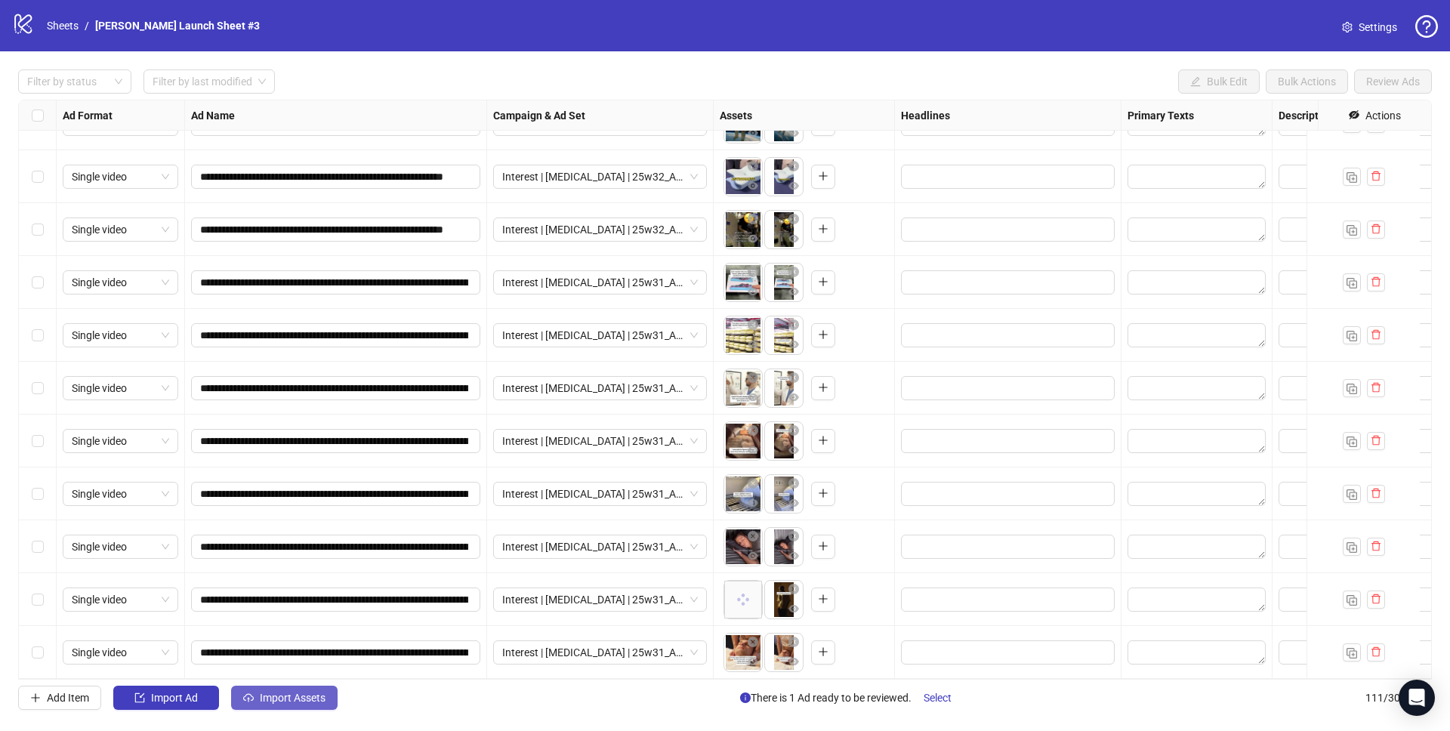
click at [285, 705] on button "Import Assets" at bounding box center [284, 698] width 106 height 24
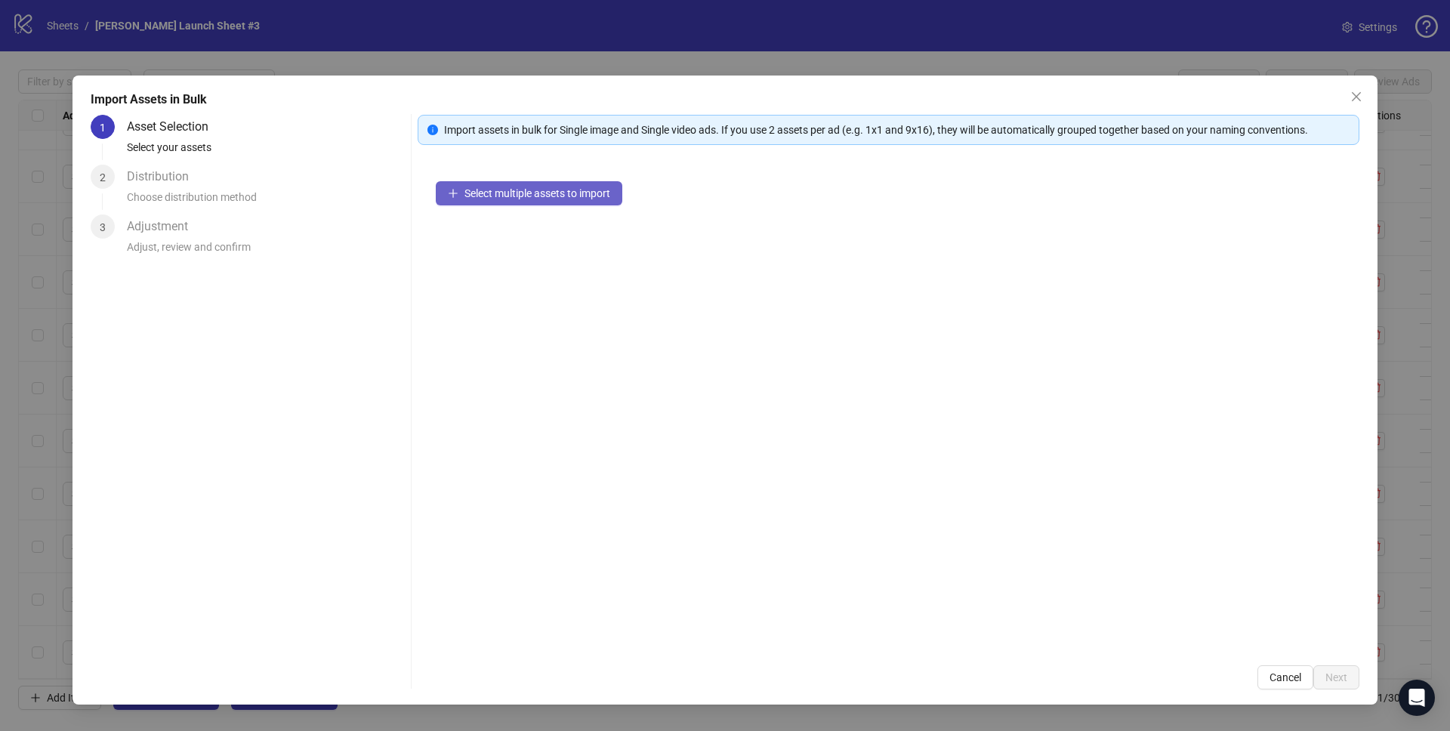
click at [522, 196] on span "Select multiple assets to import" at bounding box center [537, 193] width 146 height 12
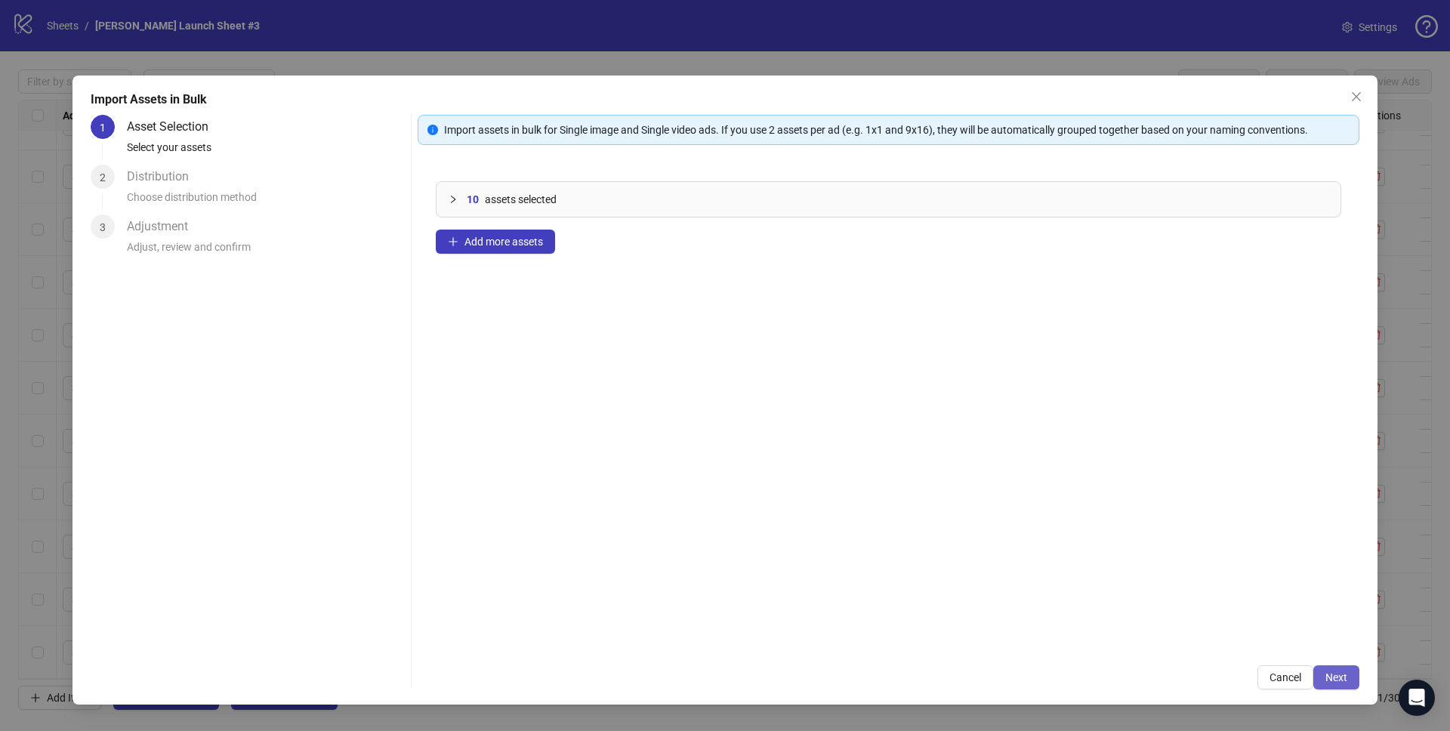
click at [1336, 683] on button "Next" at bounding box center [1336, 677] width 46 height 24
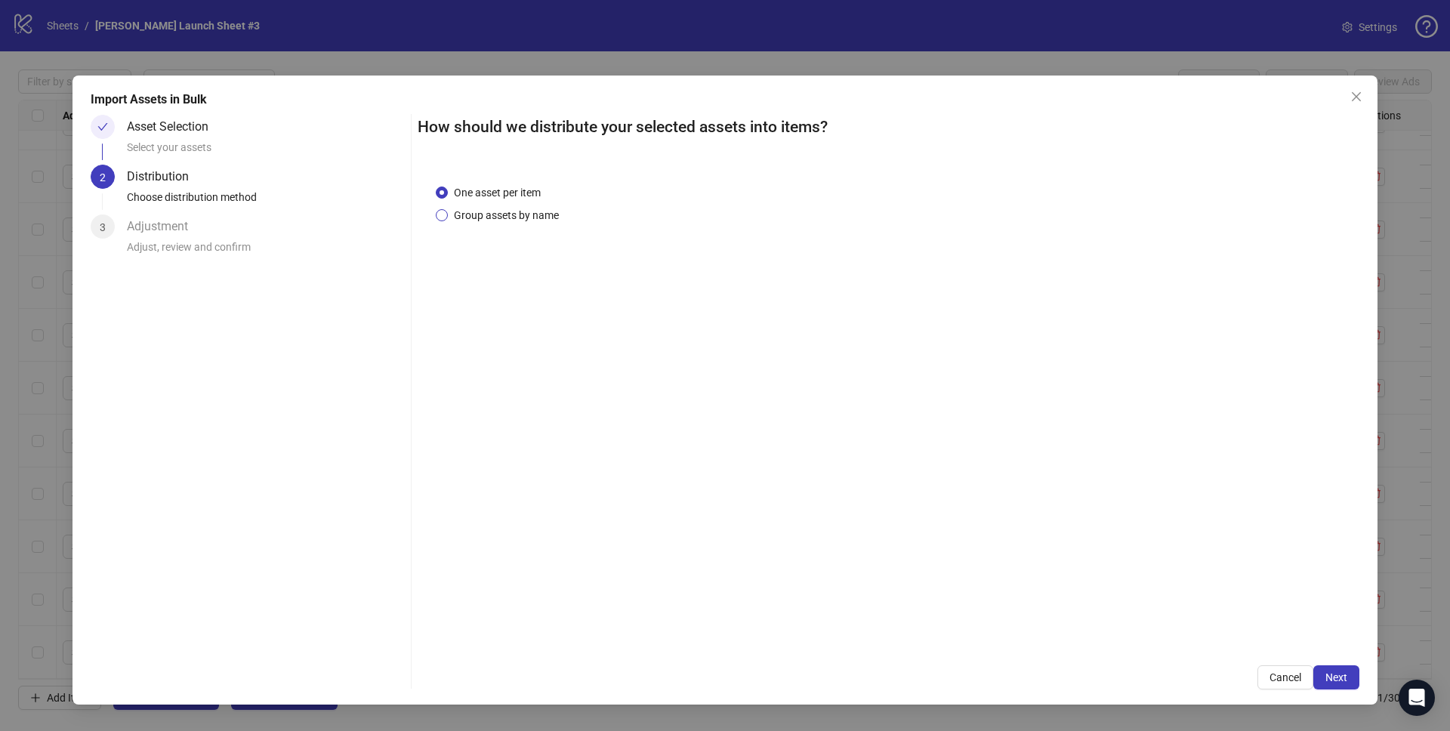
click at [492, 208] on span "Group assets by name" at bounding box center [506, 215] width 117 height 17
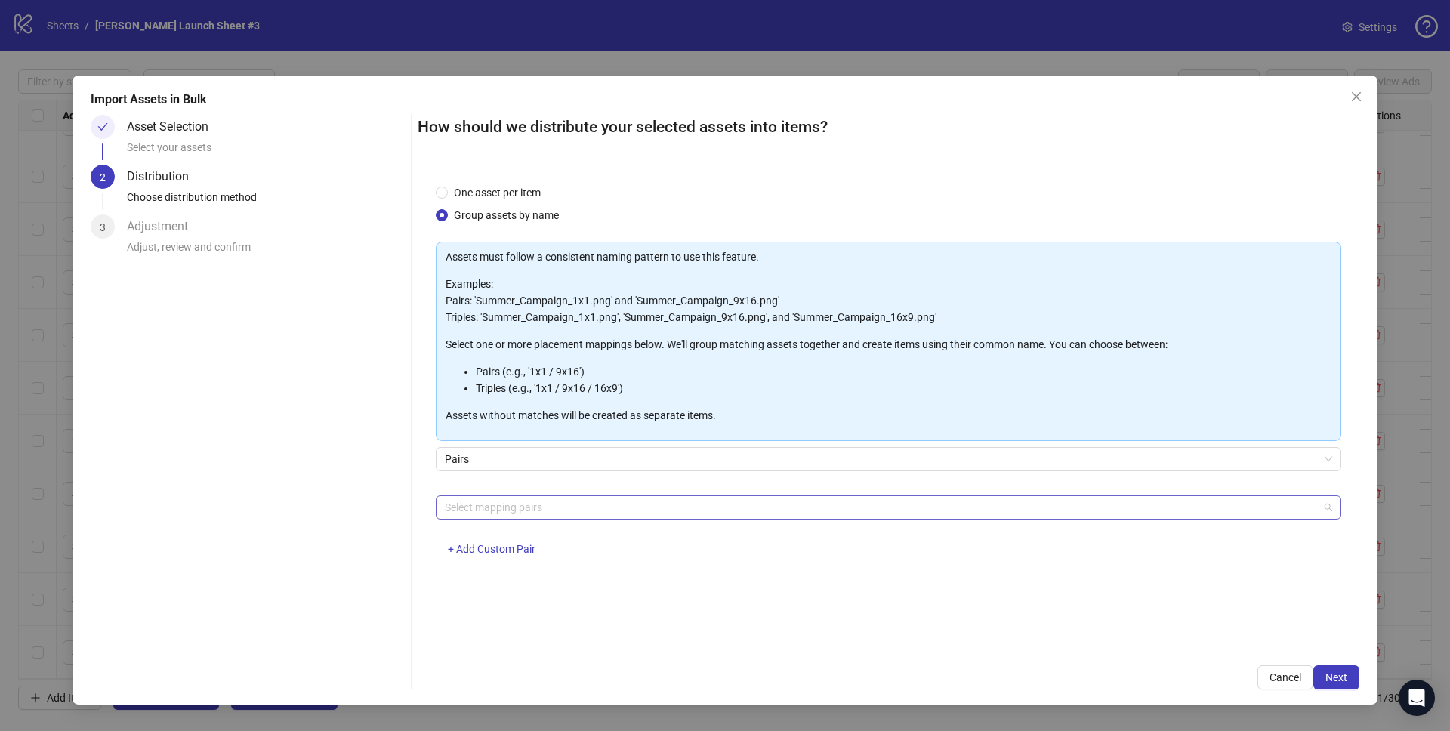
click at [496, 516] on div at bounding box center [880, 507] width 883 height 21
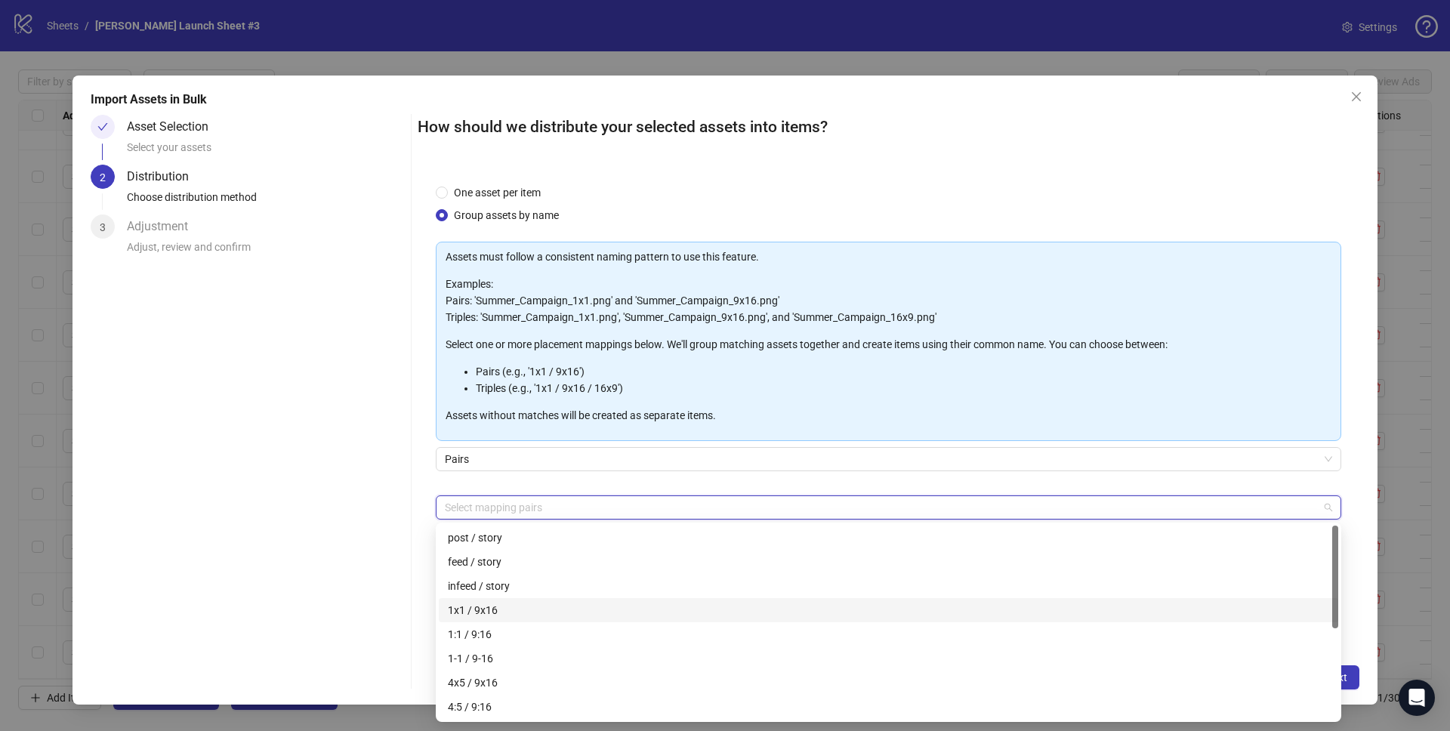
drag, startPoint x: 495, startPoint y: 611, endPoint x: 619, endPoint y: 618, distance: 124.0
click at [496, 611] on div "1x1 / 9x16" at bounding box center [888, 610] width 881 height 17
click at [1361, 649] on div "Import Assets in Bulk Asset Selection Select your assets 2 Distribution Choose …" at bounding box center [724, 390] width 1305 height 629
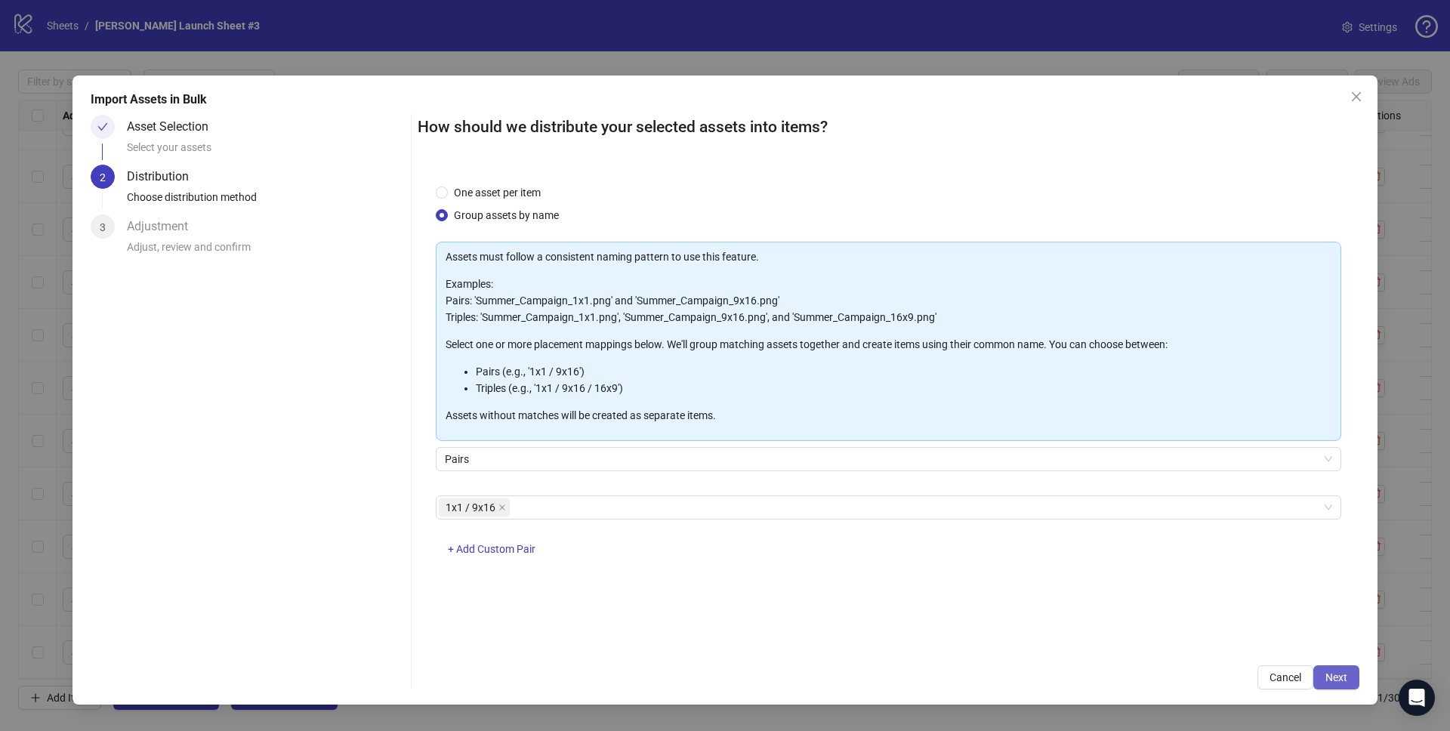
click at [1343, 670] on button "Next" at bounding box center [1336, 677] width 46 height 24
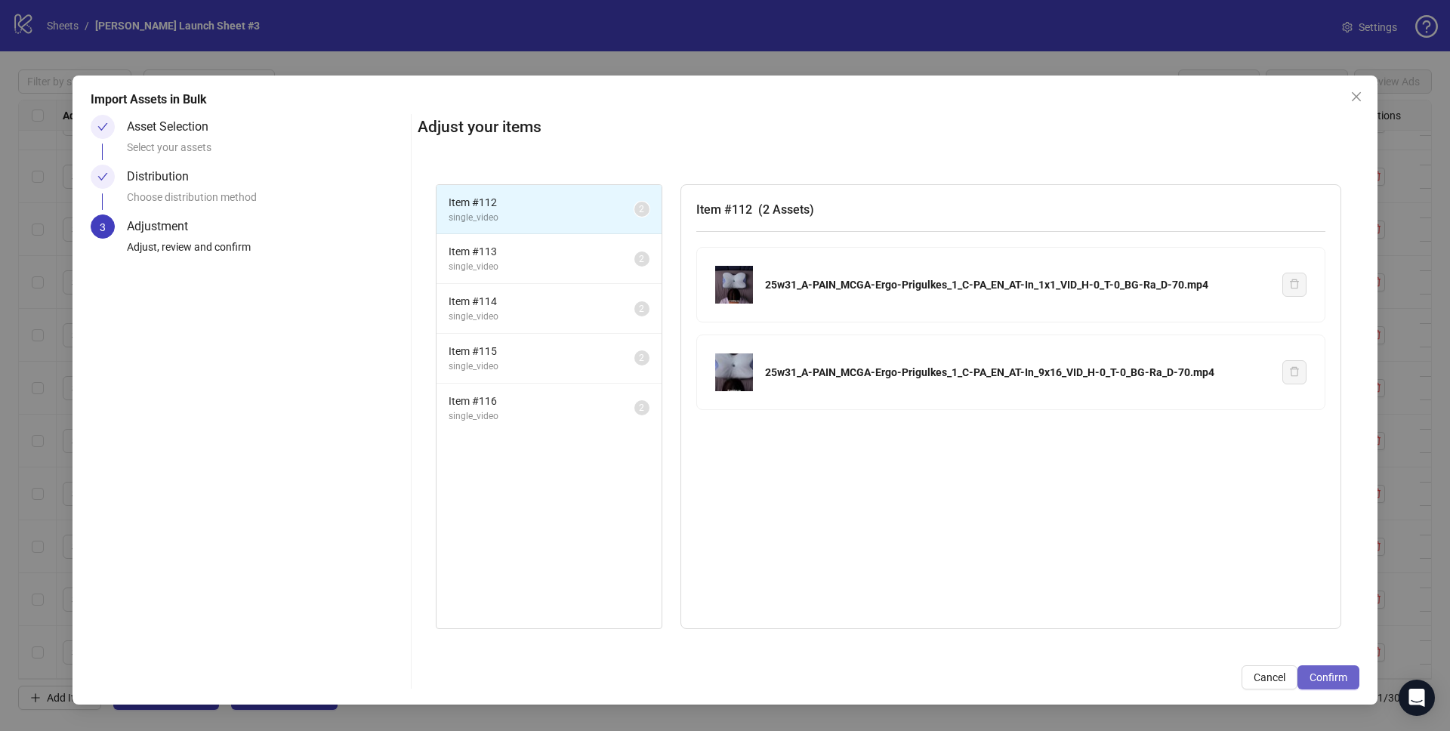
click at [1344, 683] on button "Confirm" at bounding box center [1328, 677] width 62 height 24
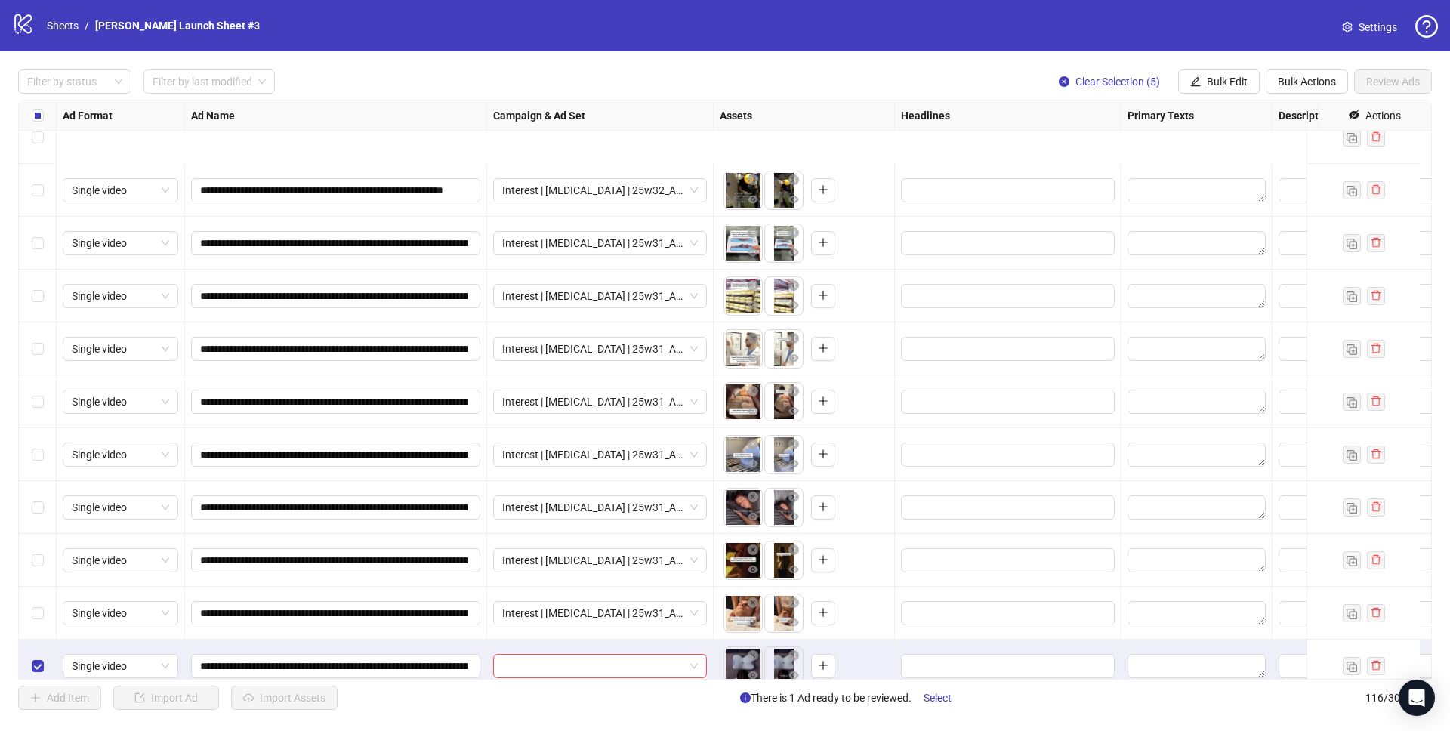
scroll to position [5594, 0]
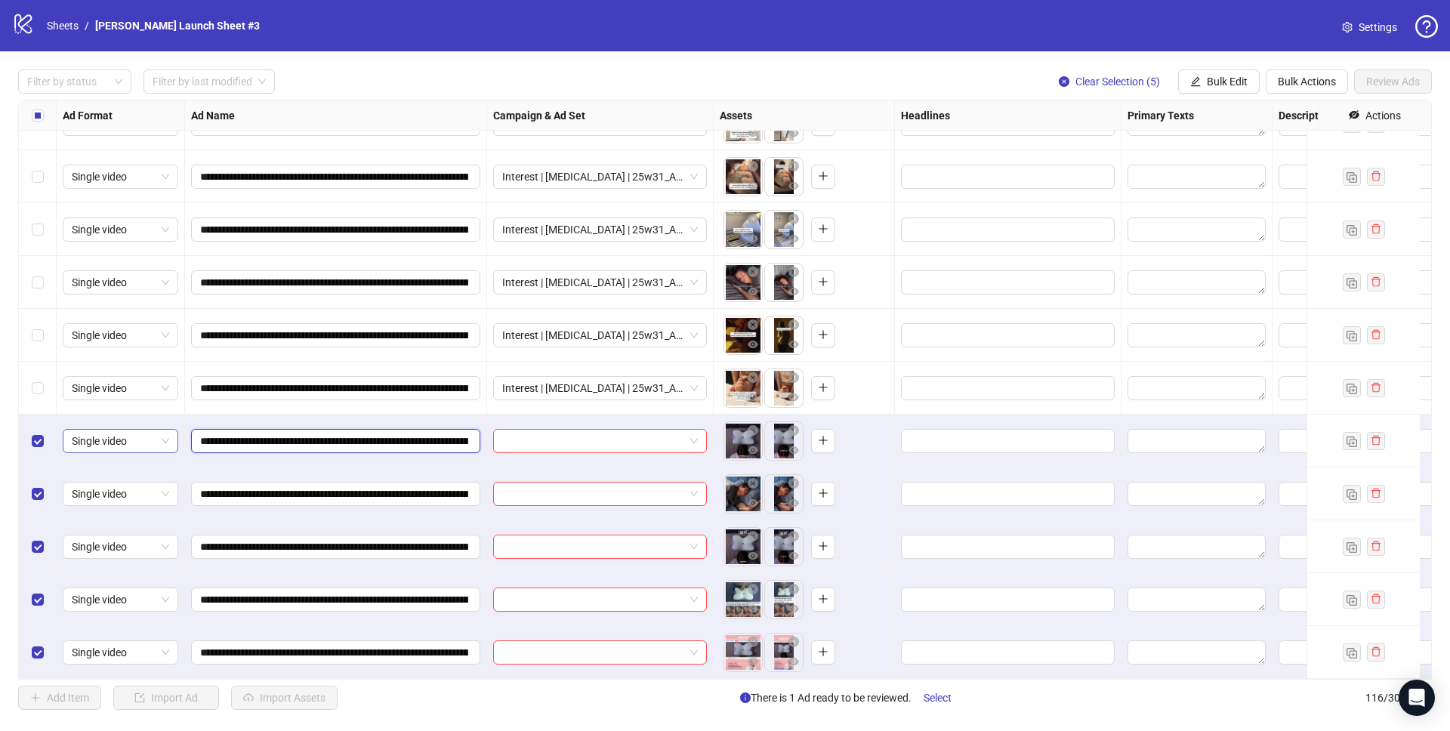
drag, startPoint x: 369, startPoint y: 430, endPoint x: 121, endPoint y: 425, distance: 248.5
click at [588, 430] on input "search" at bounding box center [593, 441] width 182 height 23
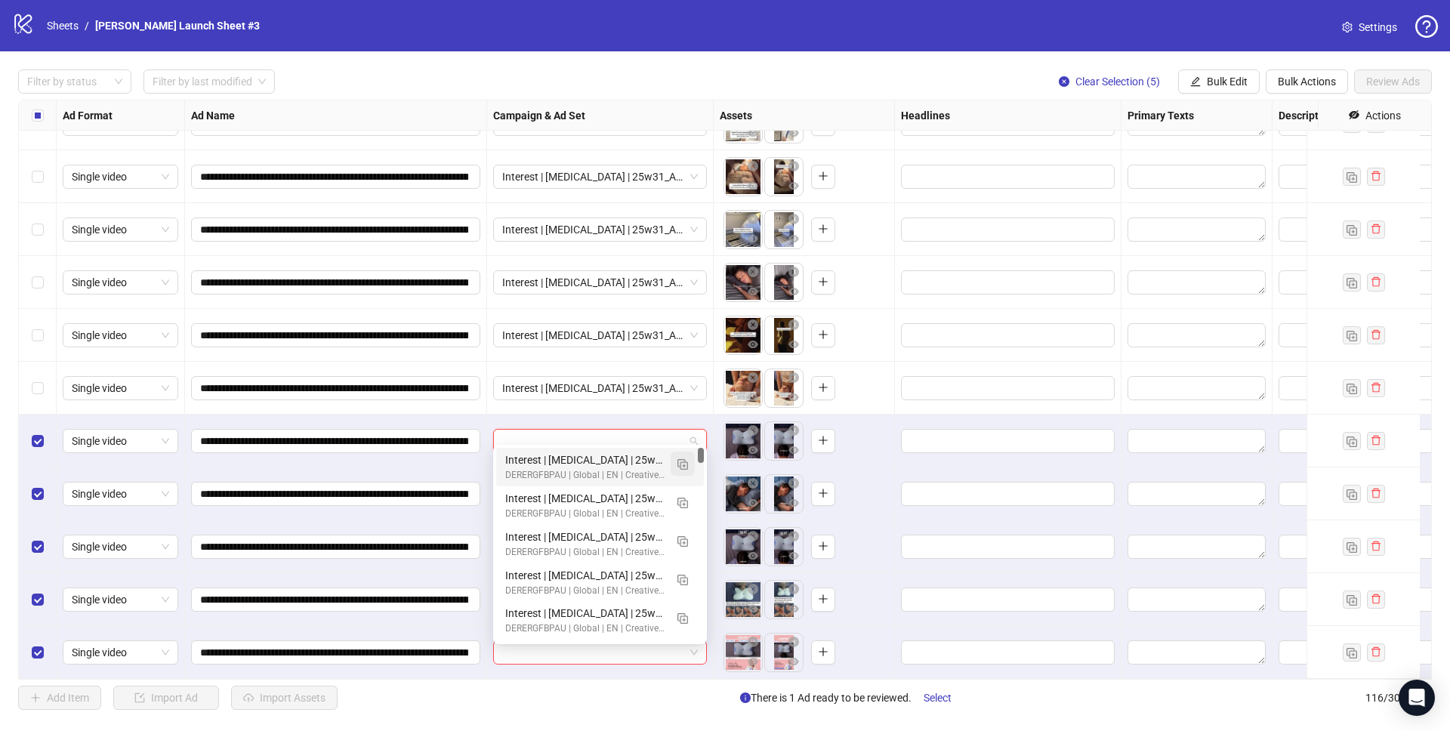
click at [680, 463] on img "button" at bounding box center [682, 464] width 11 height 11
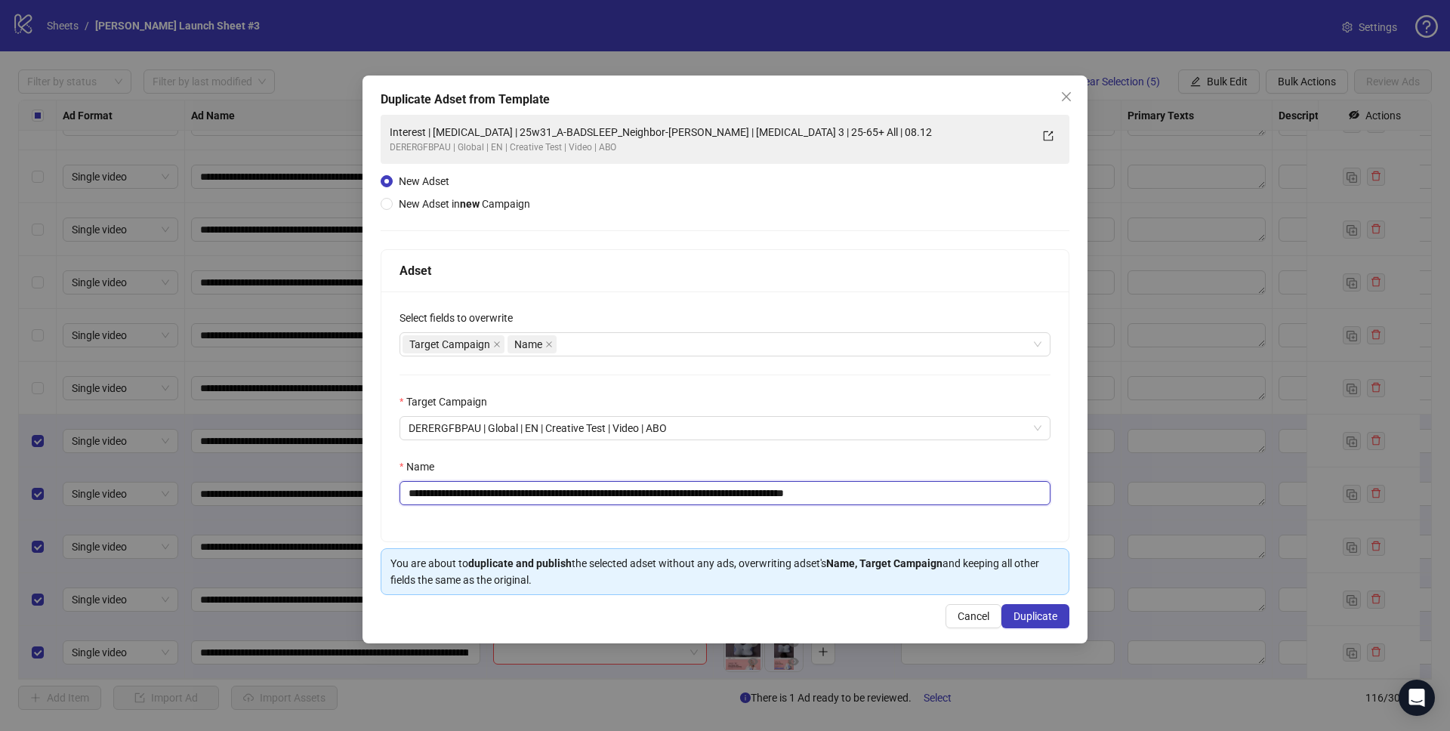
drag, startPoint x: 528, startPoint y: 493, endPoint x: 697, endPoint y: 492, distance: 169.1
click at [697, 492] on input "**********" at bounding box center [724, 493] width 651 height 24
paste input "**"
drag, startPoint x: 866, startPoint y: 495, endPoint x: 1073, endPoint y: 507, distance: 207.3
click at [1062, 507] on div "**********" at bounding box center [724, 416] width 687 height 250
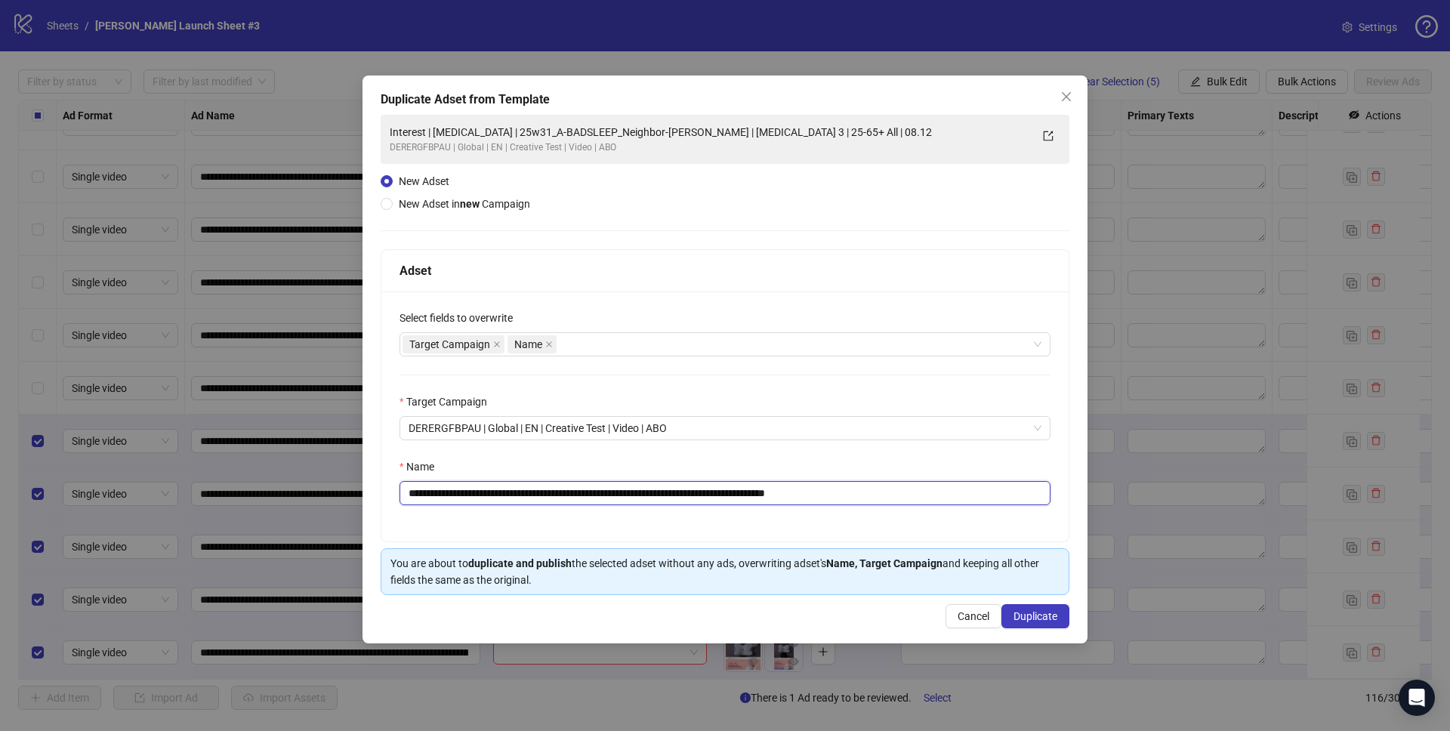
type input "**********"
click at [1026, 455] on div "**********" at bounding box center [724, 416] width 687 height 250
click at [1019, 615] on span "Duplicate" at bounding box center [1035, 616] width 44 height 12
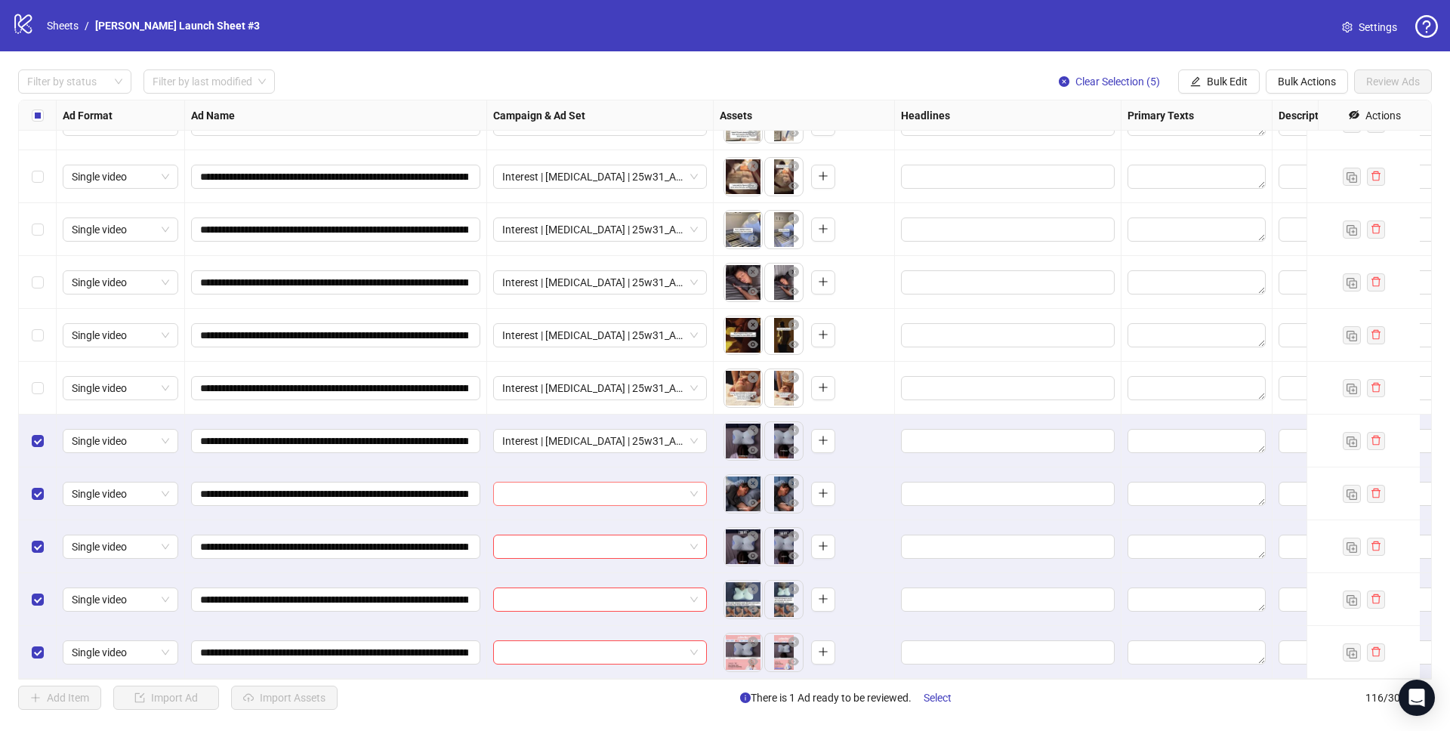
click at [564, 482] on input "search" at bounding box center [593, 493] width 182 height 23
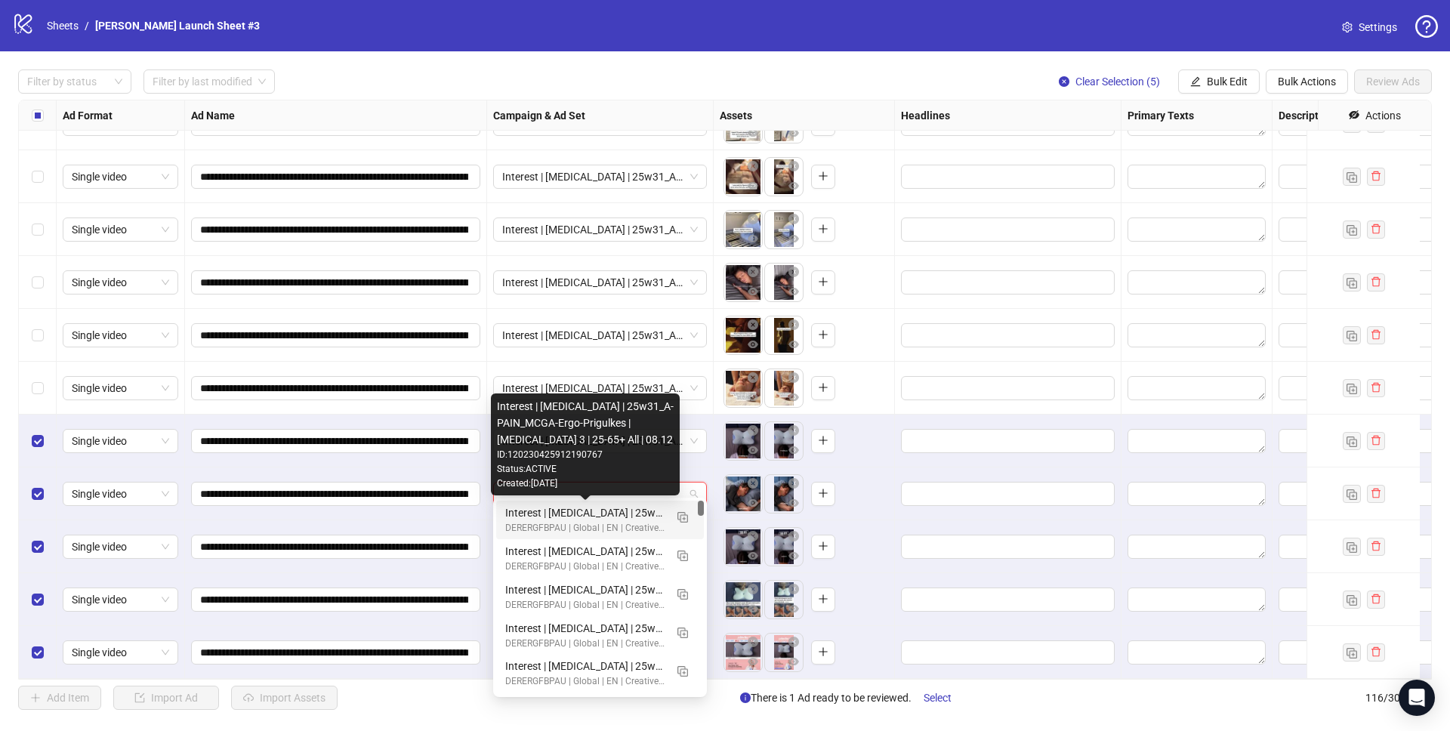
click at [591, 519] on div "Interest | Memory foam | 25w31_A-PAIN_MCGA-Ergo-Prigulkes | Sleep apnea 3 | 25-…" at bounding box center [584, 512] width 159 height 17
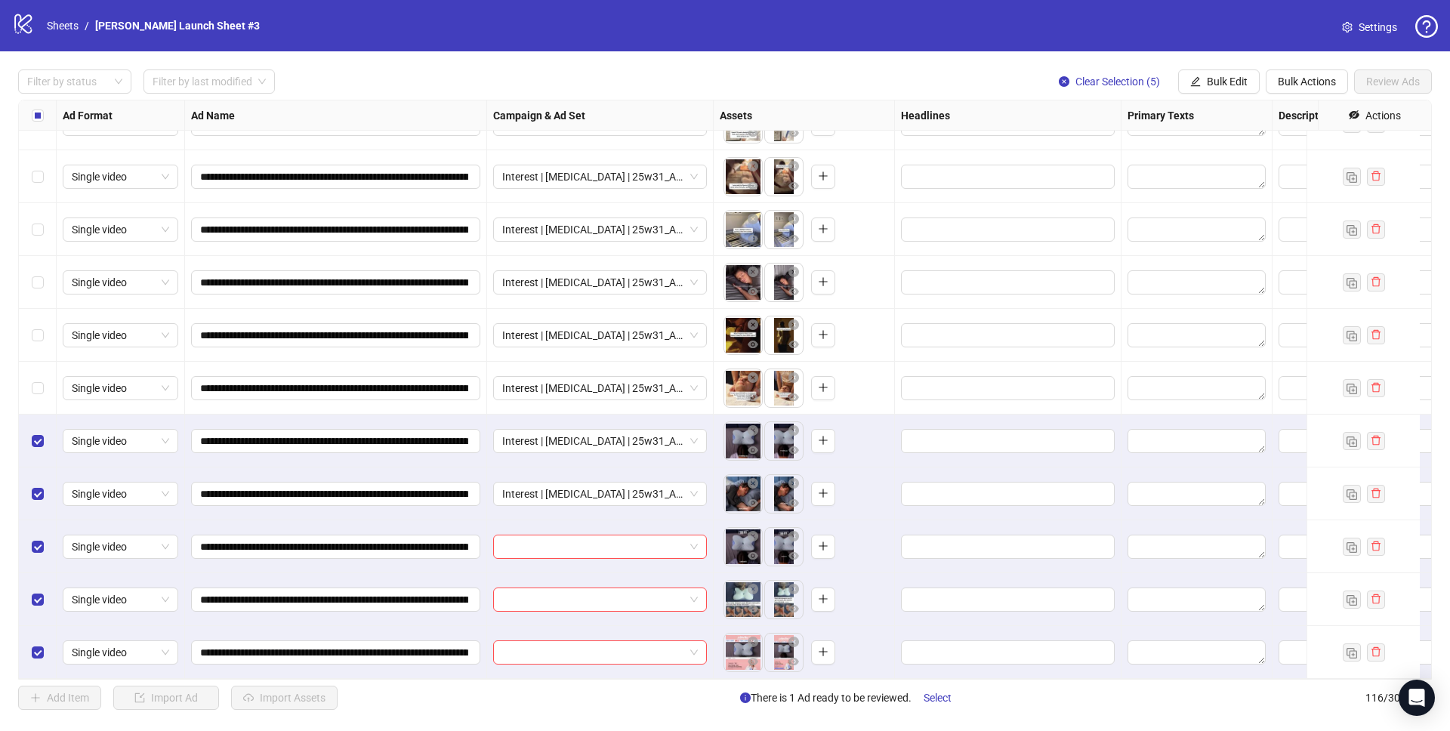
click at [609, 550] on div at bounding box center [600, 546] width 227 height 53
click at [609, 535] on input "search" at bounding box center [593, 546] width 182 height 23
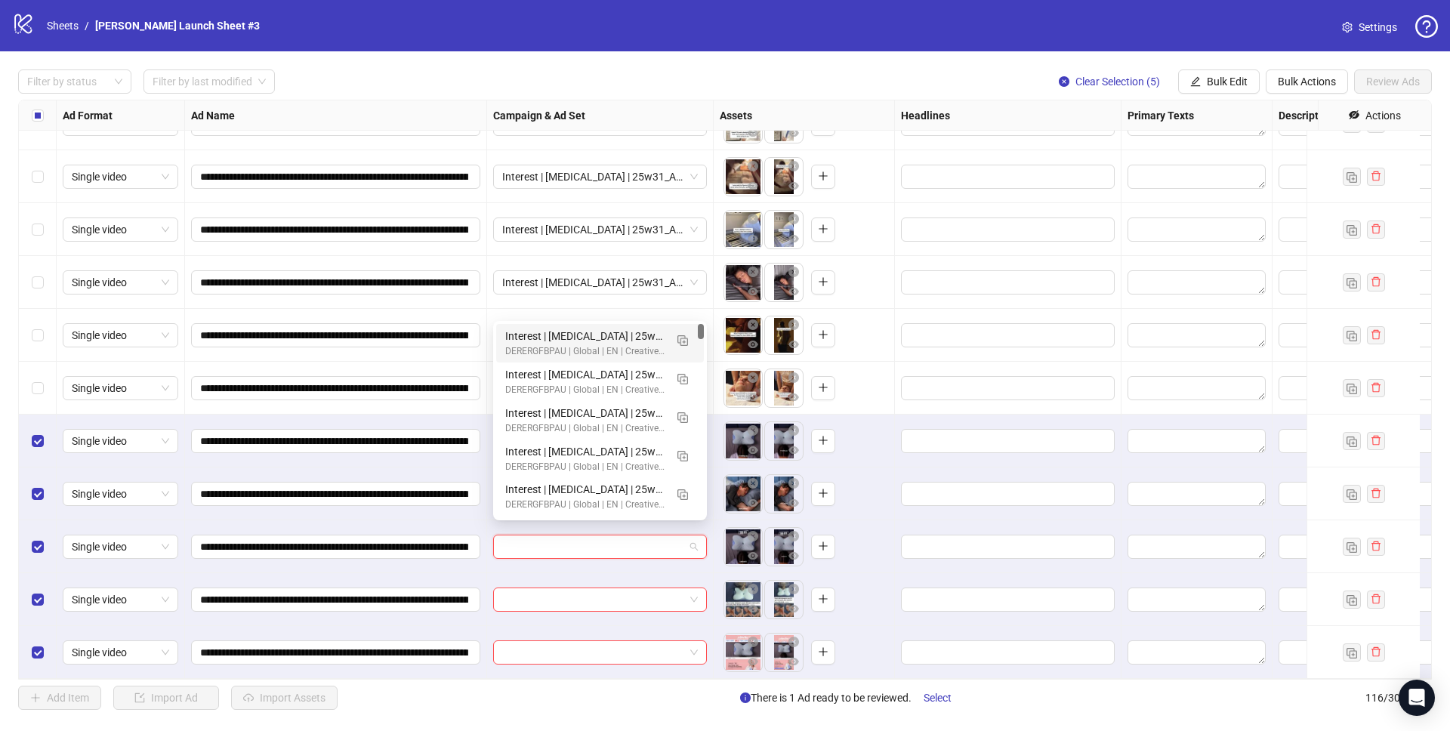
click at [582, 338] on div "Interest | Memory foam | 25w31_A-PAIN_MCGA-Ergo-Prigulkes | Sleep apnea 3 | 25-…" at bounding box center [584, 336] width 159 height 17
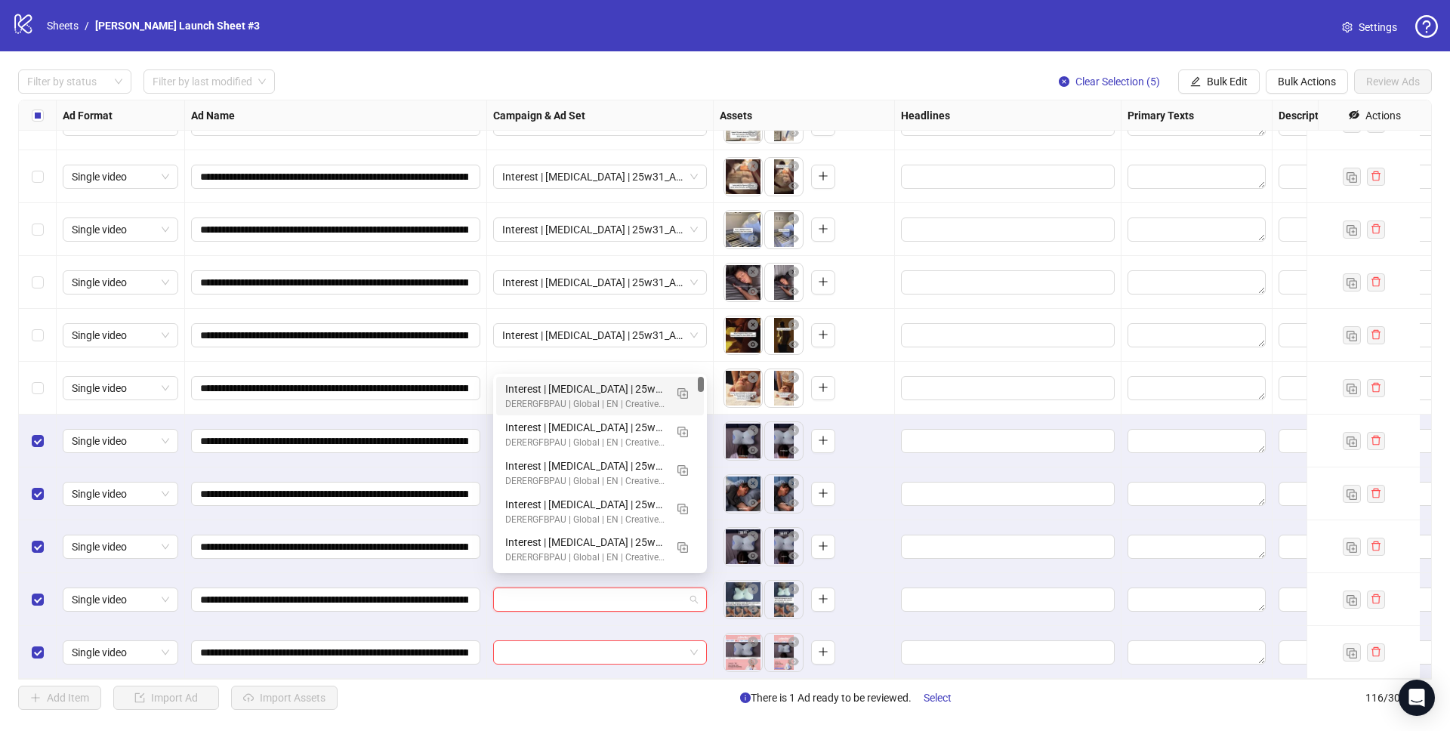
drag, startPoint x: 613, startPoint y: 598, endPoint x: 614, endPoint y: 587, distance: 11.4
click at [614, 598] on input "search" at bounding box center [593, 599] width 182 height 23
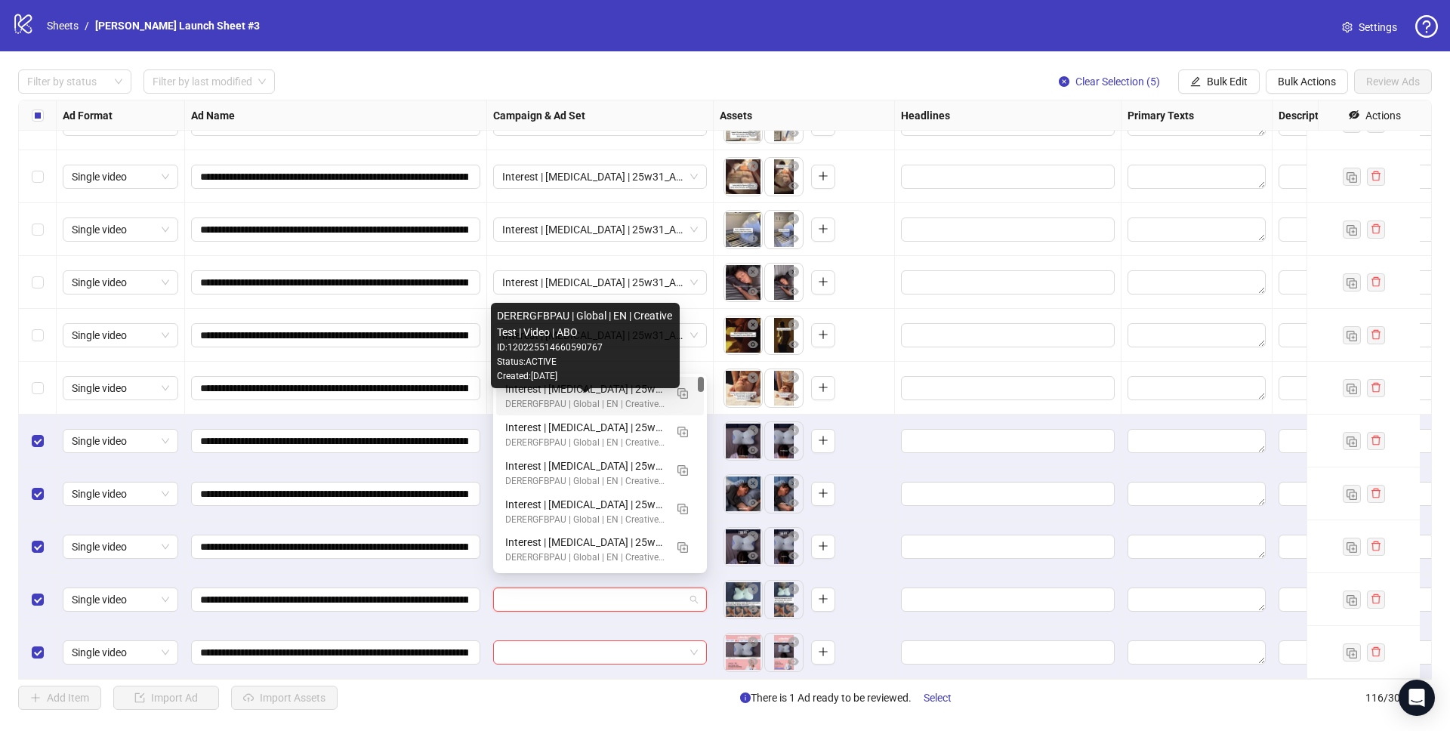
click at [606, 387] on div "DERERGFBPAU | Global | EN | Creative Test | Video | ABO ID: 120225514660590767 …" at bounding box center [585, 345] width 189 height 85
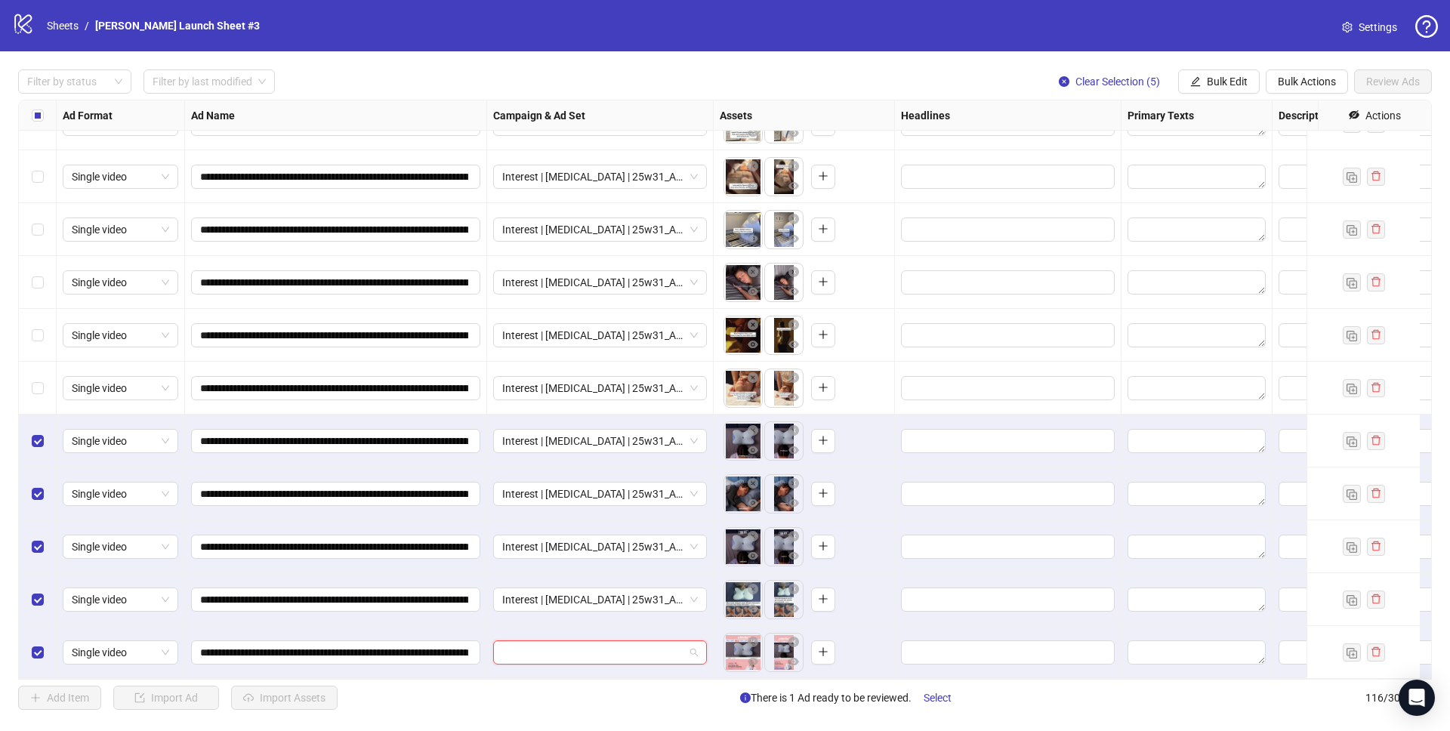
click at [613, 641] on input "search" at bounding box center [593, 652] width 182 height 23
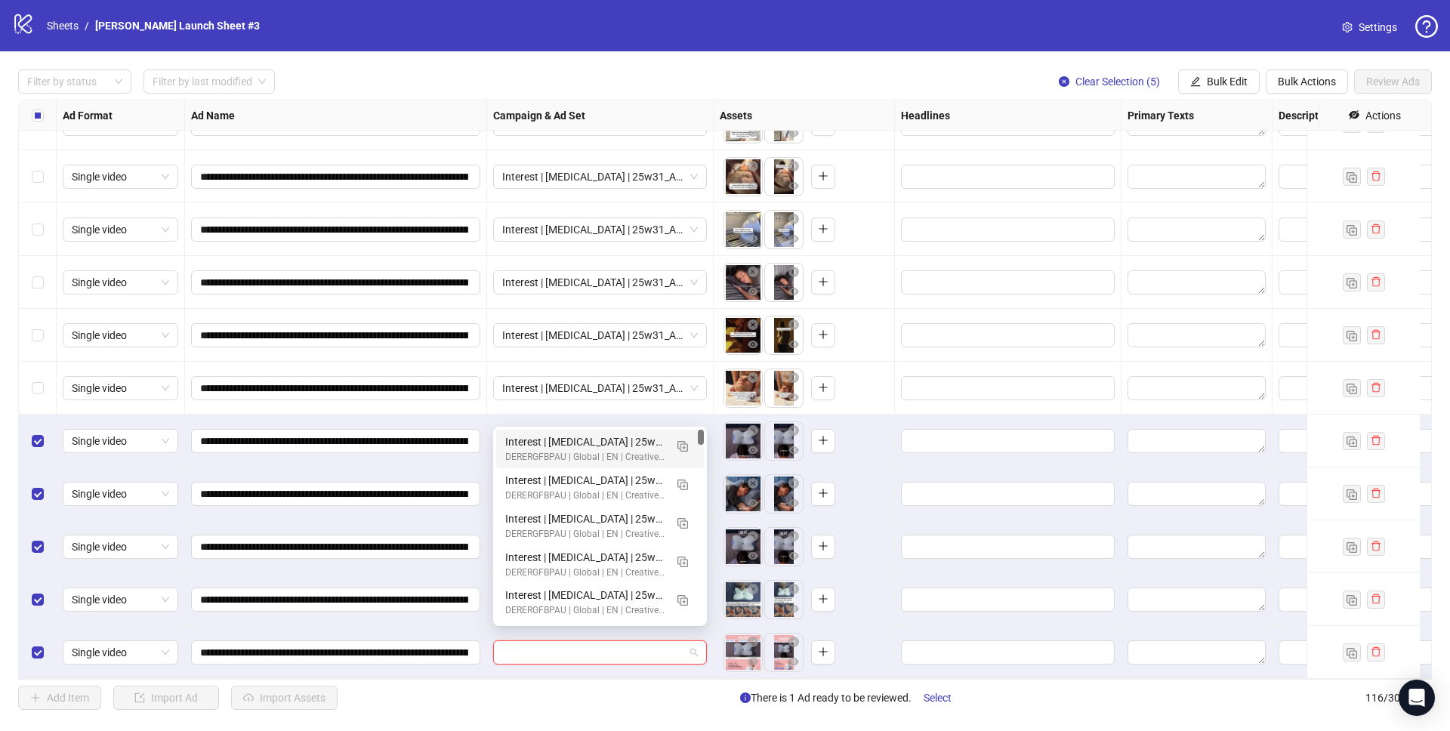
click at [620, 442] on div "Interest | Memory foam | 25w31_A-PAIN_MCGA-Ergo-Prigulkes | Sleep apnea 3 | 25-…" at bounding box center [584, 441] width 159 height 17
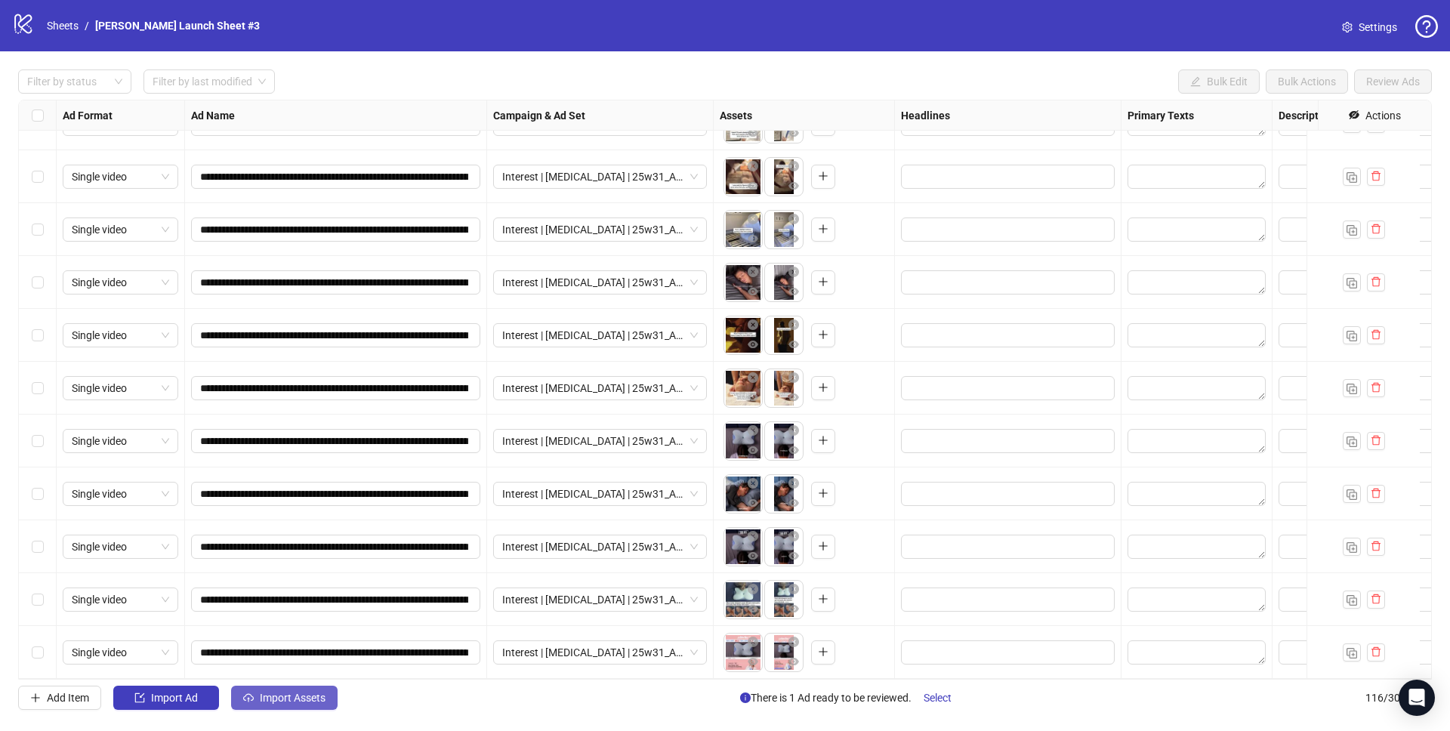
click at [279, 698] on span "Import Assets" at bounding box center [293, 698] width 66 height 12
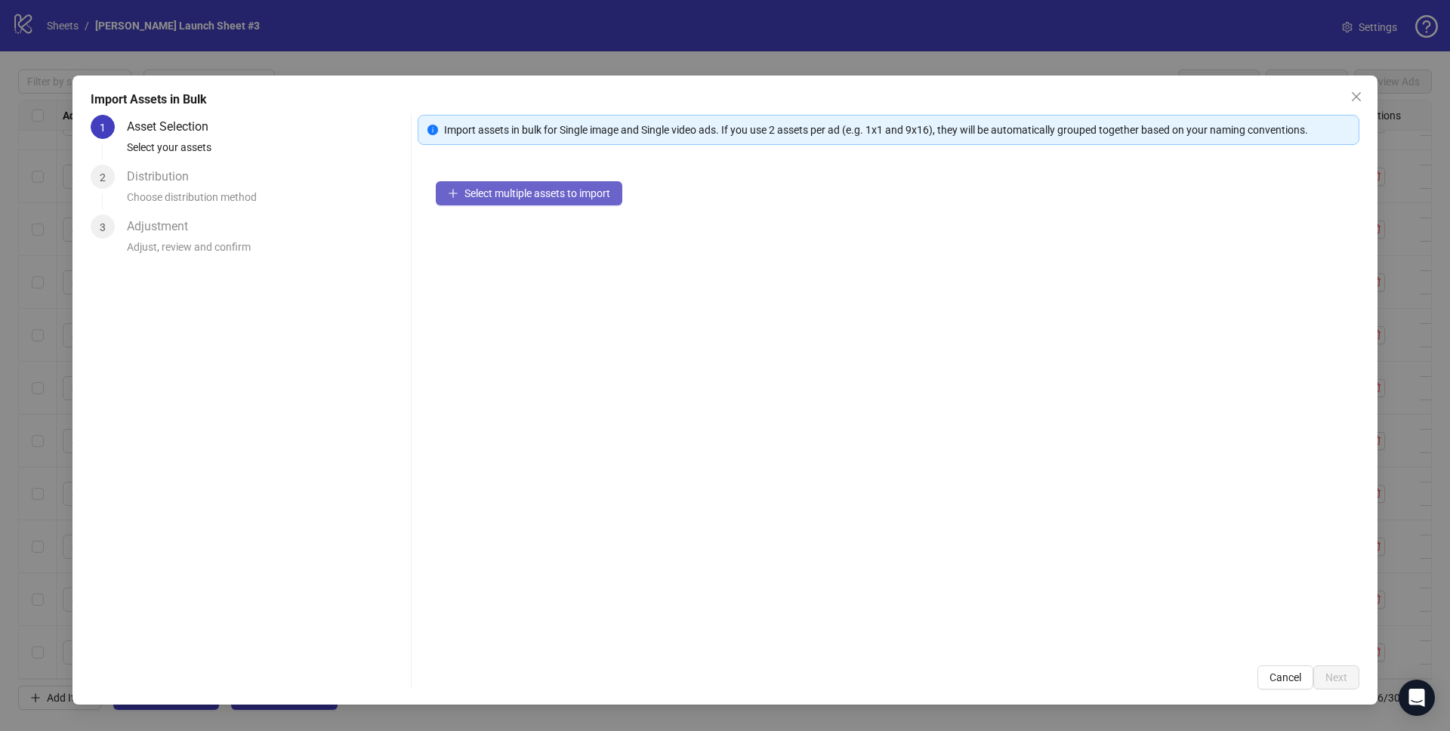
click at [517, 188] on span "Select multiple assets to import" at bounding box center [537, 193] width 146 height 12
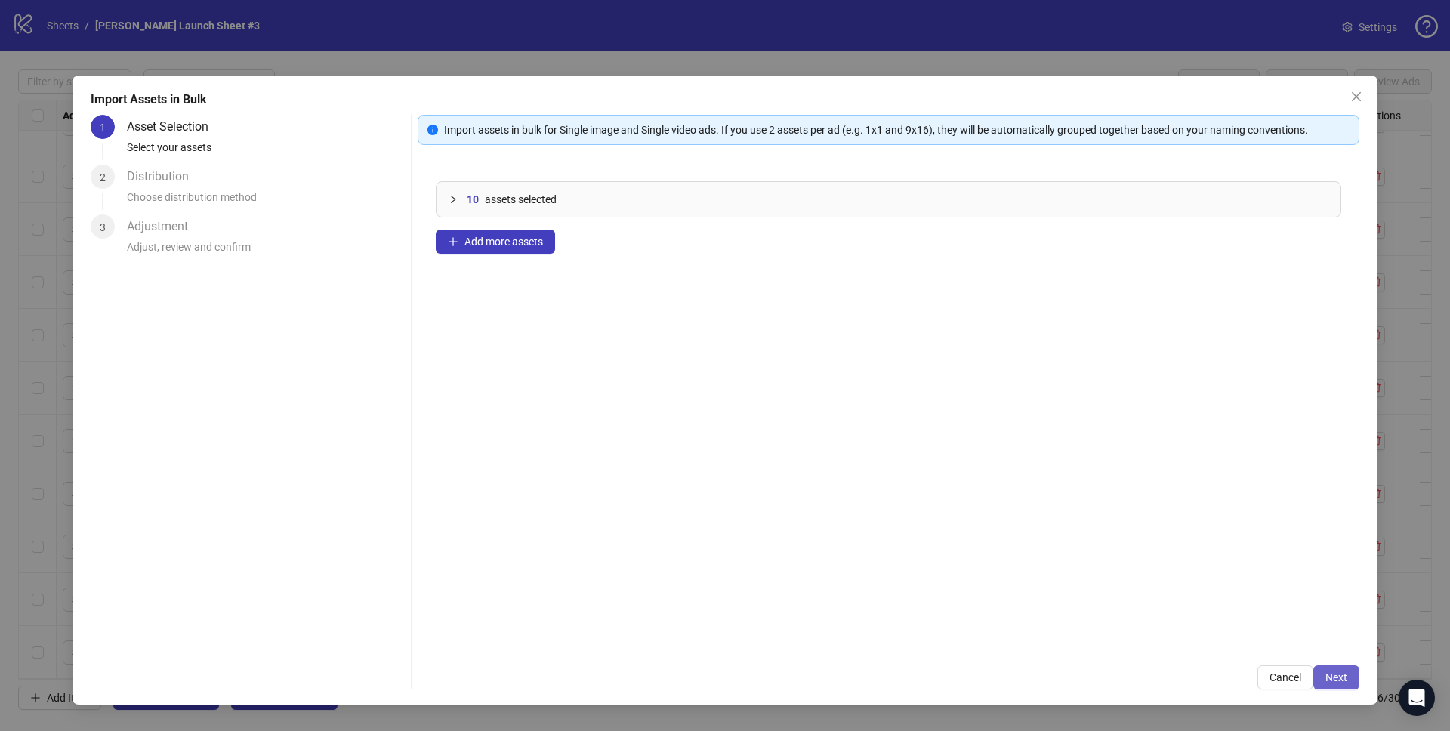
click at [1332, 671] on span "Next" at bounding box center [1336, 677] width 22 height 12
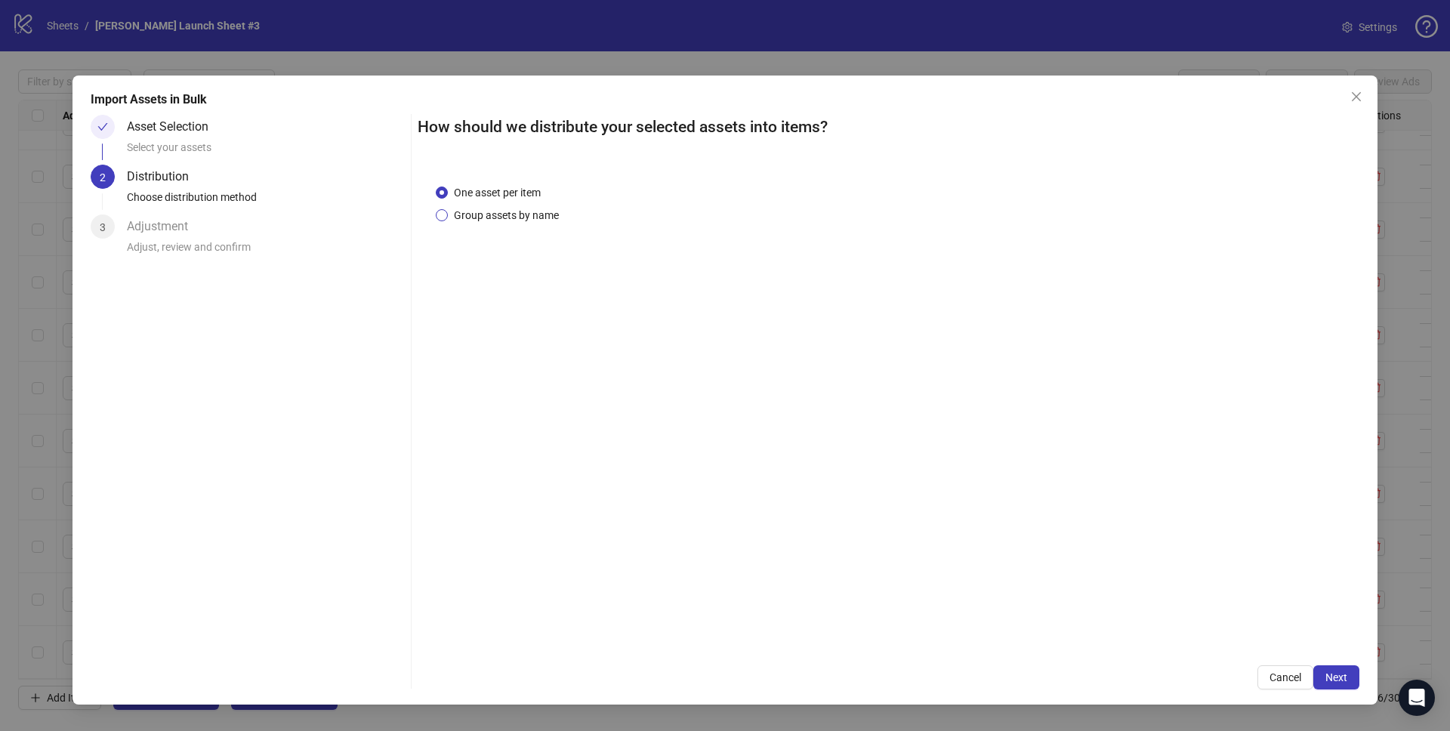
click at [511, 214] on span "Group assets by name" at bounding box center [506, 215] width 117 height 17
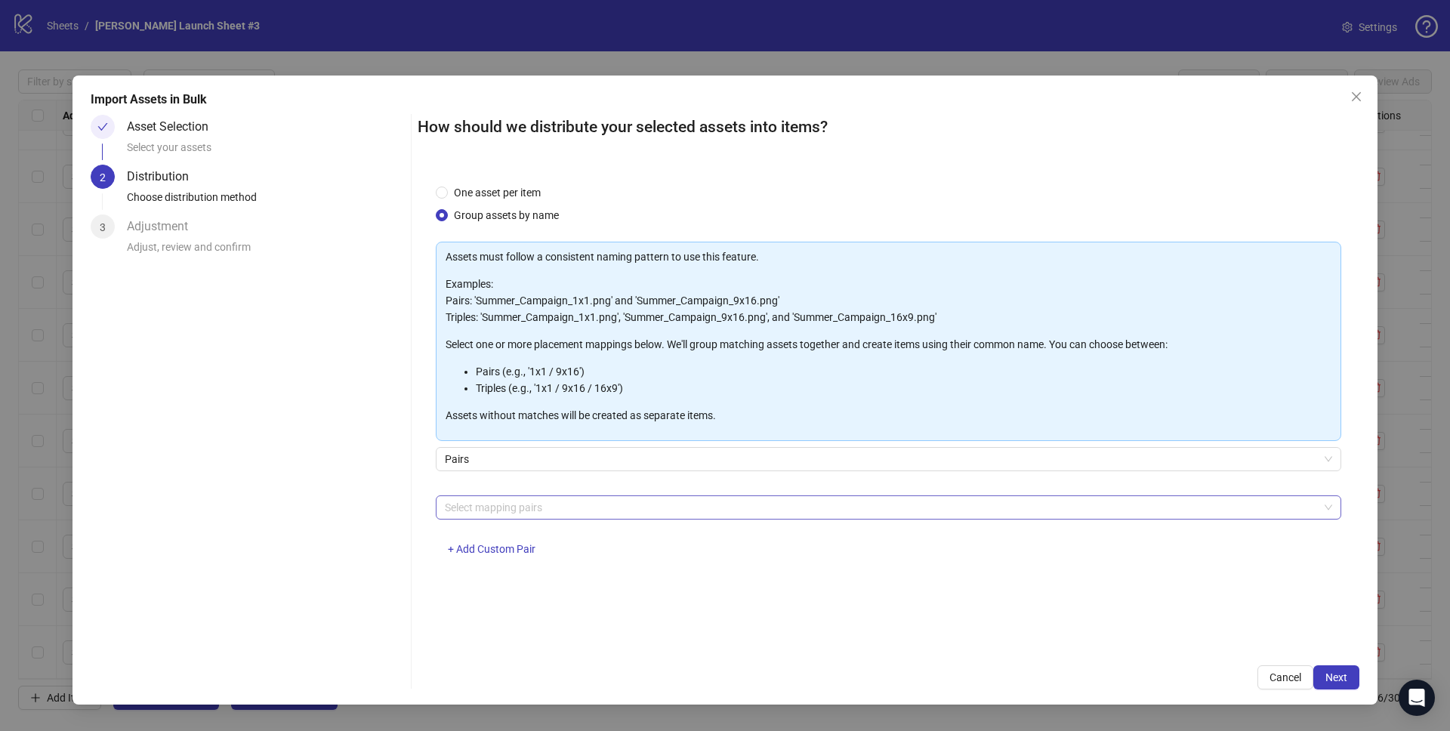
click at [517, 498] on div at bounding box center [880, 507] width 883 height 21
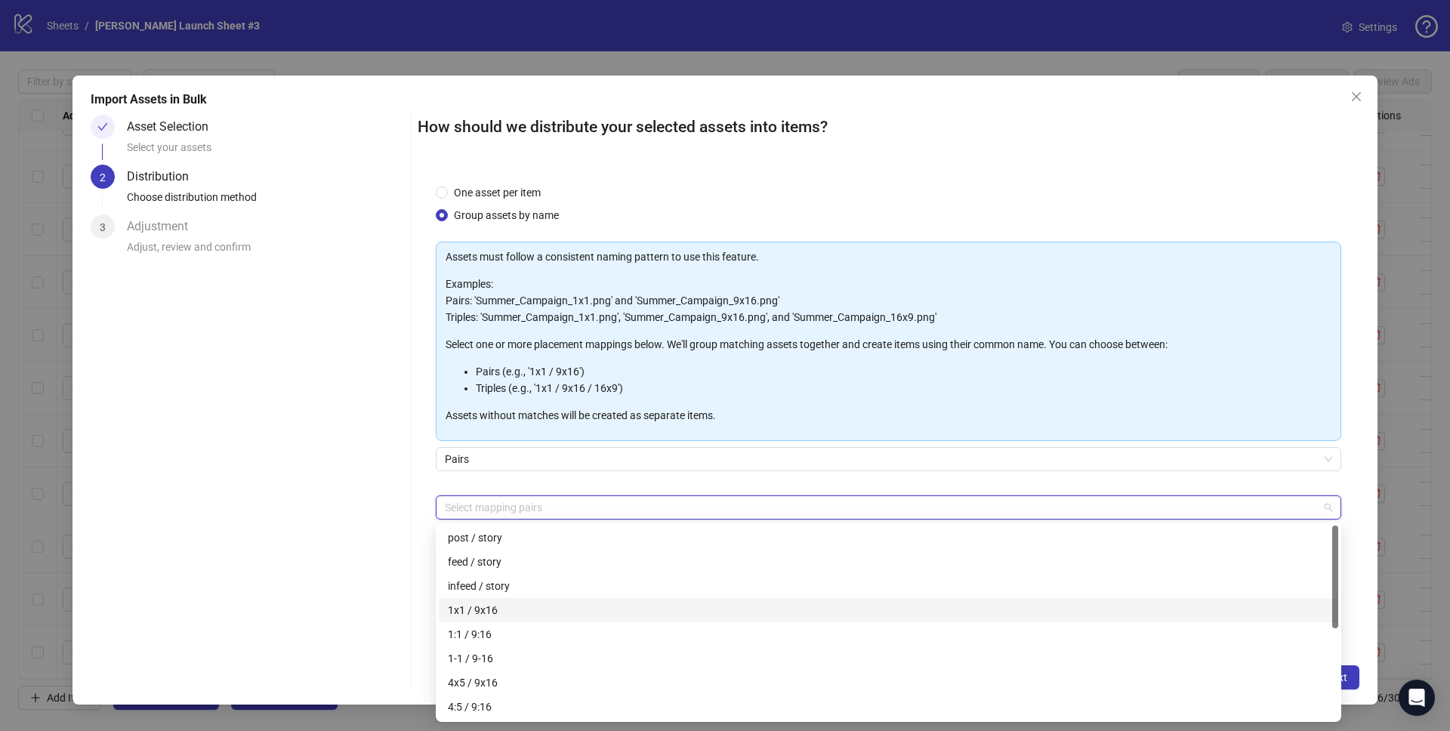
click at [489, 609] on div "1x1 / 9x16" at bounding box center [888, 610] width 881 height 17
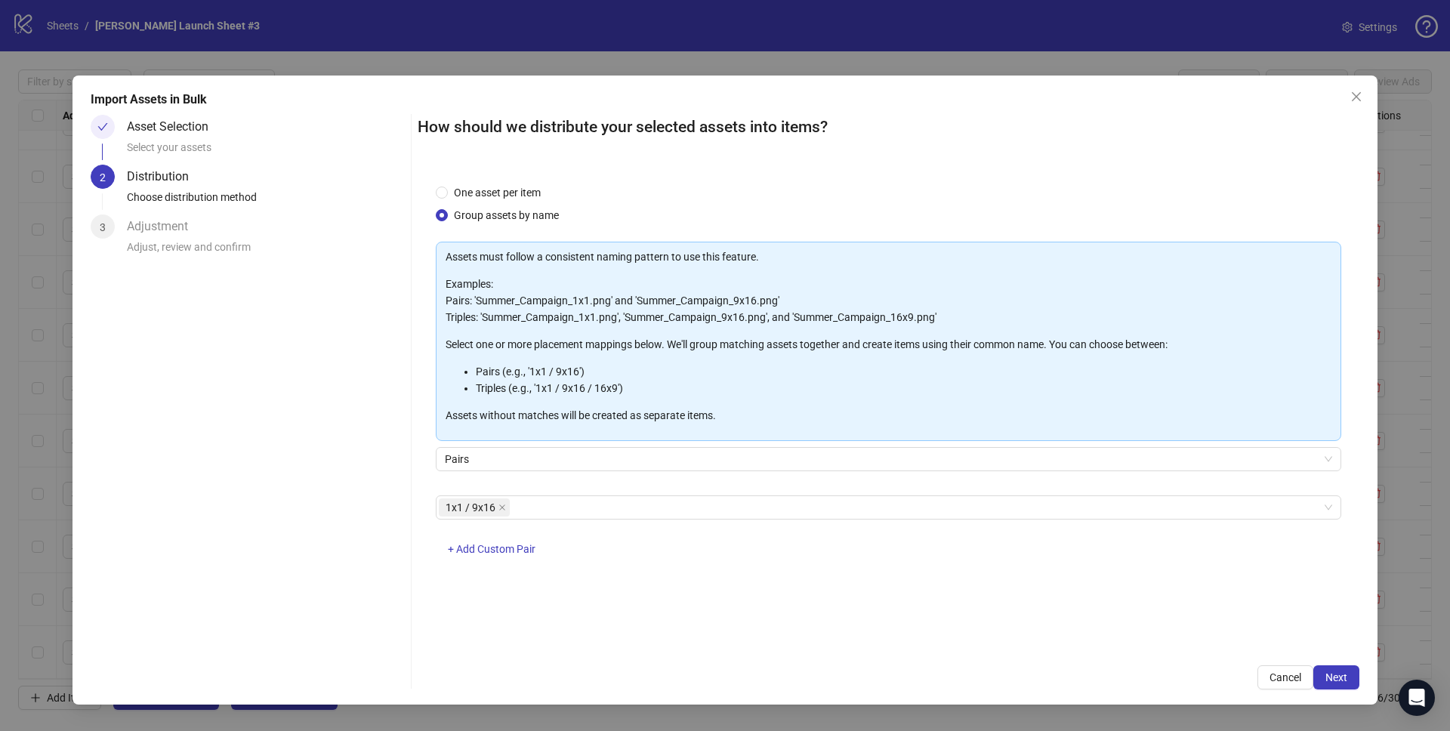
click at [429, 480] on div "One asset per item Group assets by name Assets must follow a consistent naming …" at bounding box center [889, 407] width 942 height 482
click at [1326, 675] on span "Next" at bounding box center [1336, 677] width 22 height 12
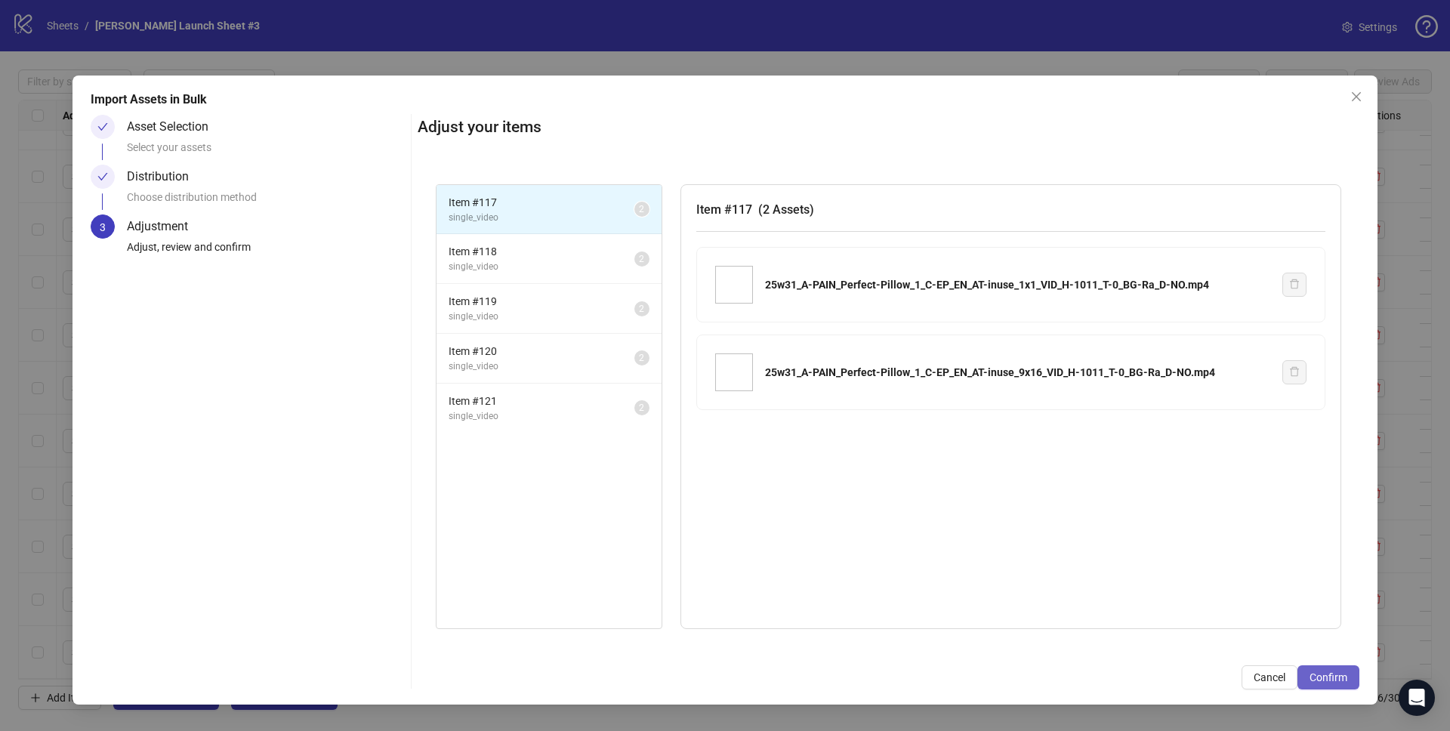
click at [1330, 680] on span "Confirm" at bounding box center [1328, 677] width 38 height 12
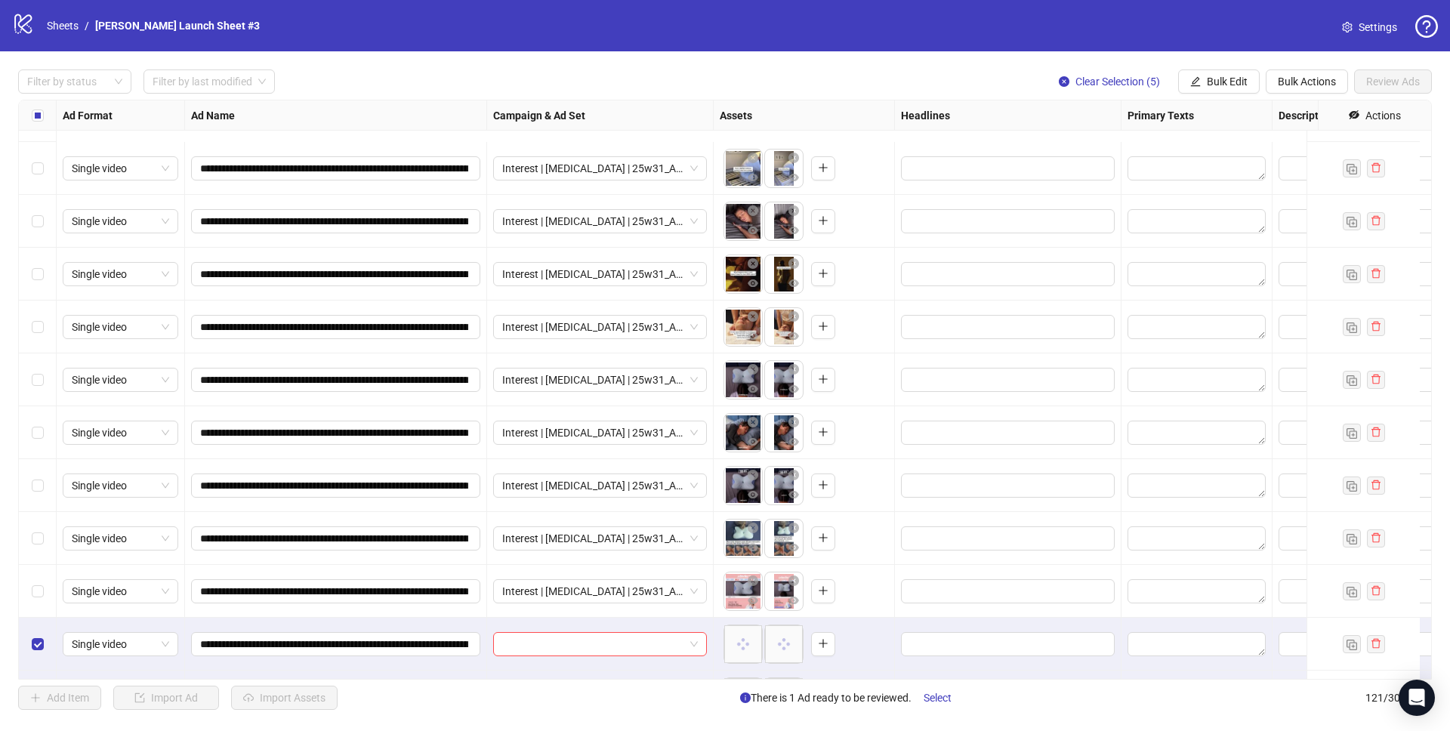
scroll to position [5858, 0]
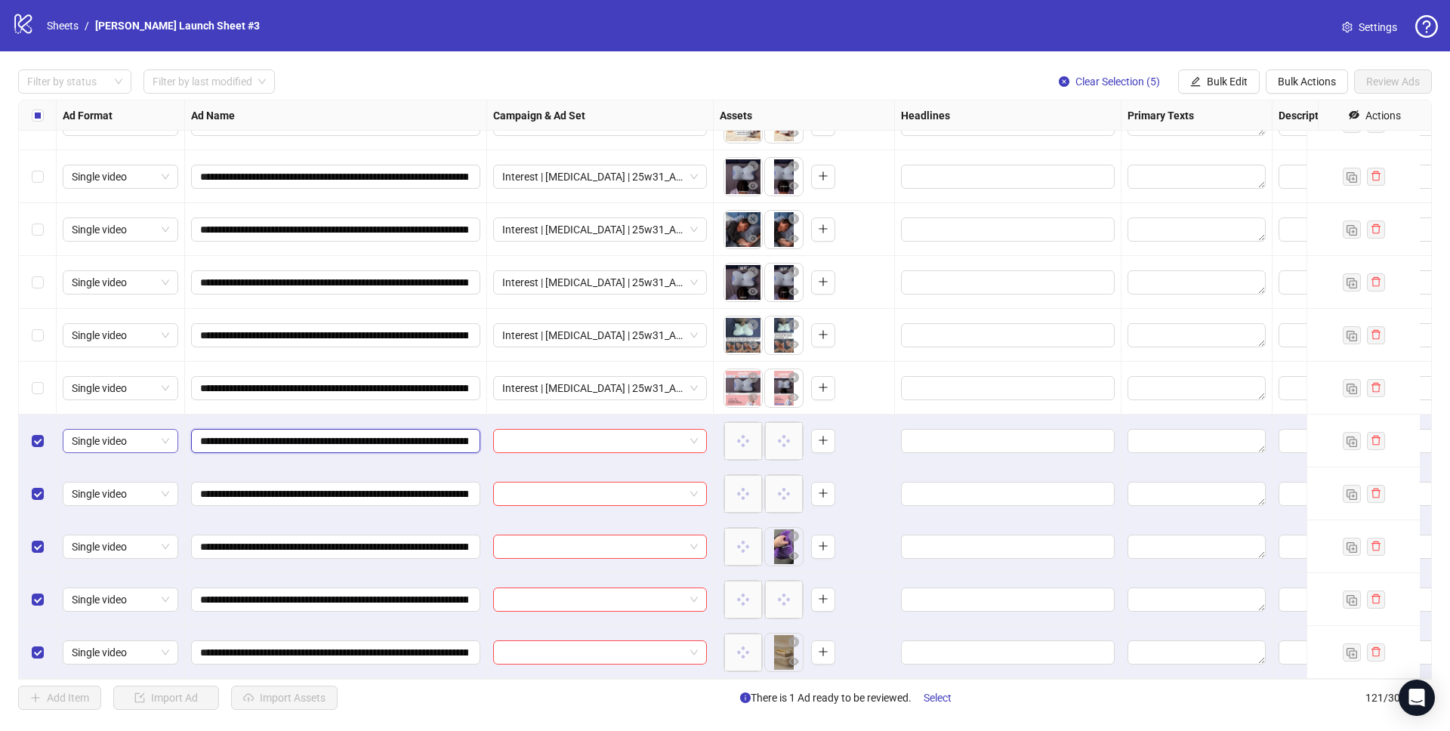
drag, startPoint x: 339, startPoint y: 429, endPoint x: 127, endPoint y: 433, distance: 212.2
click at [529, 416] on div at bounding box center [600, 441] width 227 height 53
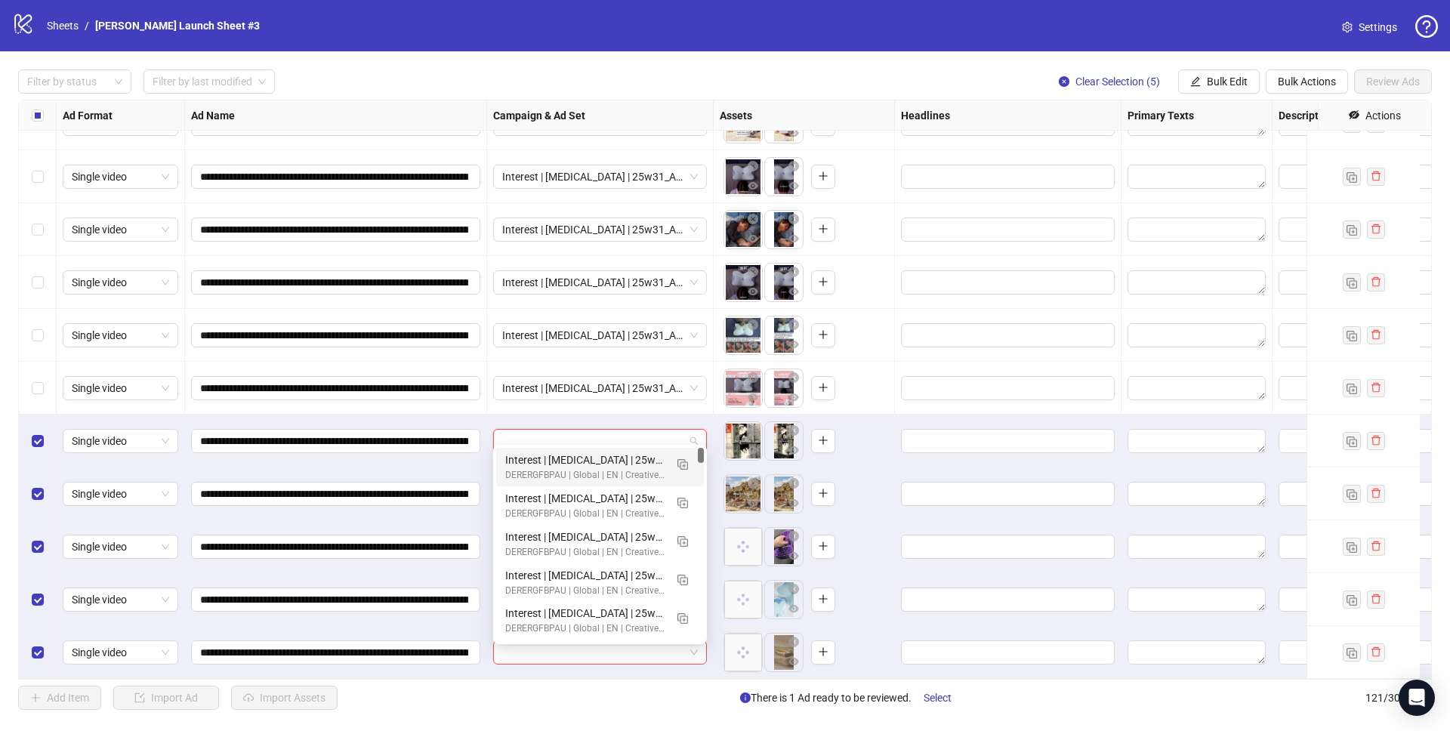
click at [534, 430] on input "search" at bounding box center [593, 441] width 182 height 23
click at [691, 465] on button "button" at bounding box center [682, 464] width 24 height 24
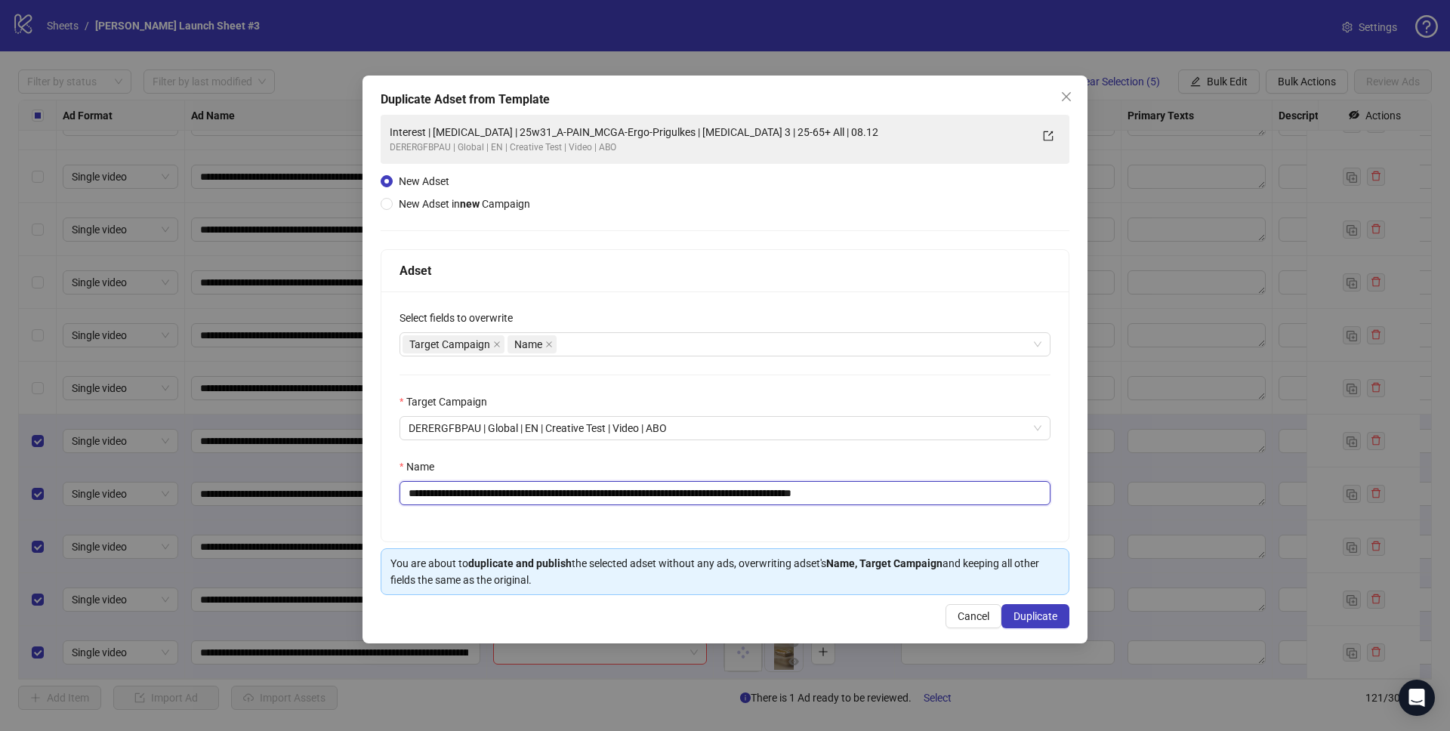
drag, startPoint x: 526, startPoint y: 492, endPoint x: 701, endPoint y: 487, distance: 174.5
click at [701, 487] on input "**********" at bounding box center [724, 493] width 651 height 24
paste input "text"
drag, startPoint x: 830, startPoint y: 493, endPoint x: 982, endPoint y: 510, distance: 152.8
click at [979, 510] on div "**********" at bounding box center [724, 416] width 687 height 250
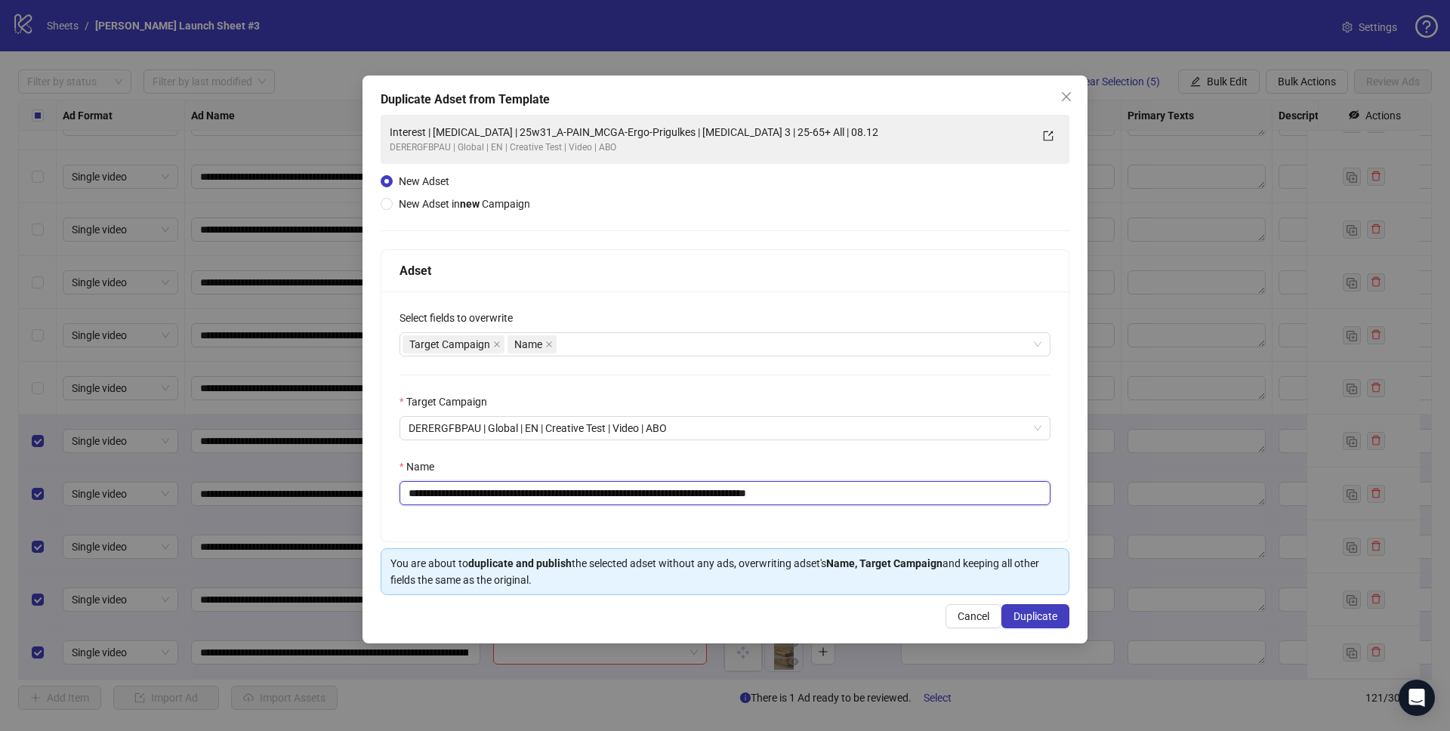
type input "**********"
drag, startPoint x: 939, startPoint y: 465, endPoint x: 950, endPoint y: 476, distance: 14.9
click at [939, 465] on div "Name" at bounding box center [724, 469] width 651 height 23
click at [1034, 633] on div "**********" at bounding box center [724, 360] width 725 height 568
click at [1033, 620] on span "Duplicate" at bounding box center [1035, 616] width 44 height 12
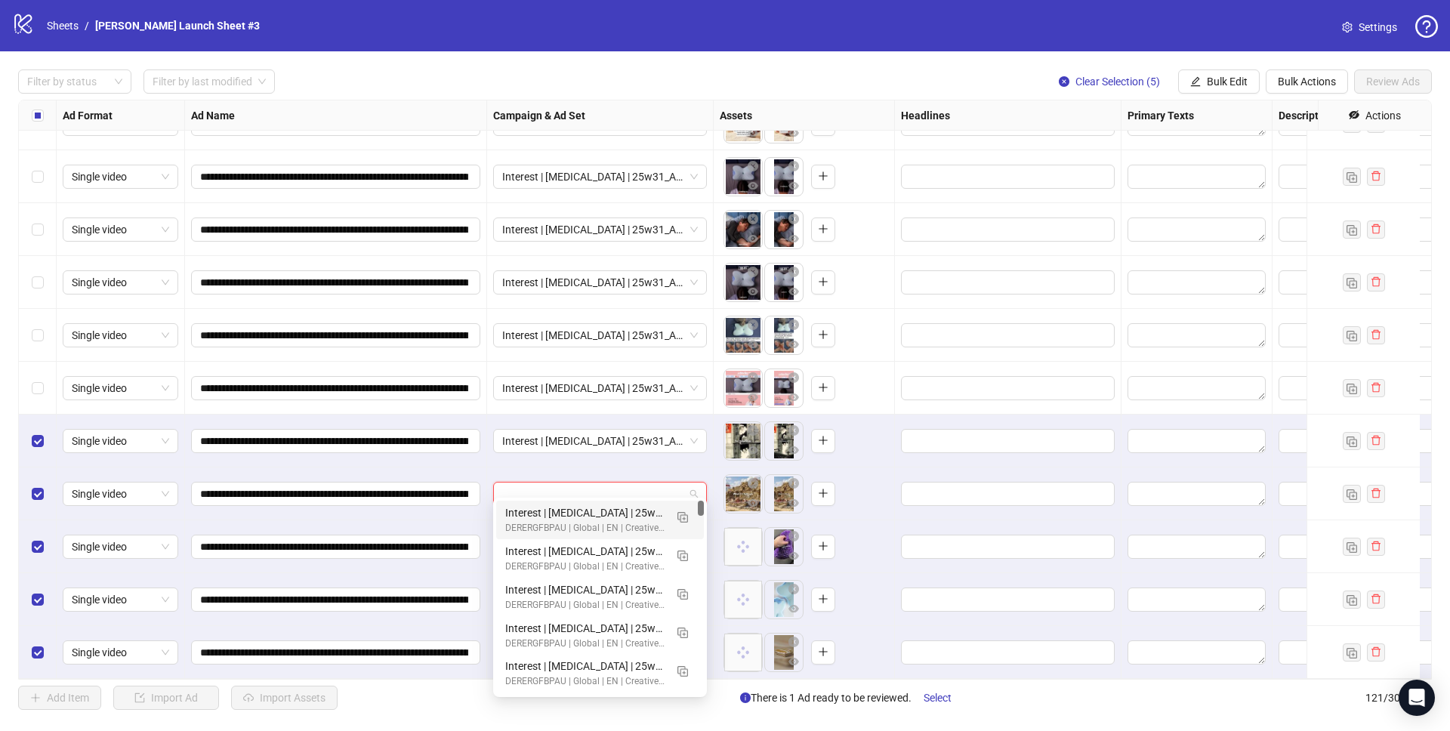
click at [616, 482] on input "search" at bounding box center [593, 493] width 182 height 23
click at [565, 527] on div "DERERGFBPAU | Global | EN | Creative Test | Video | ABO" at bounding box center [584, 528] width 159 height 14
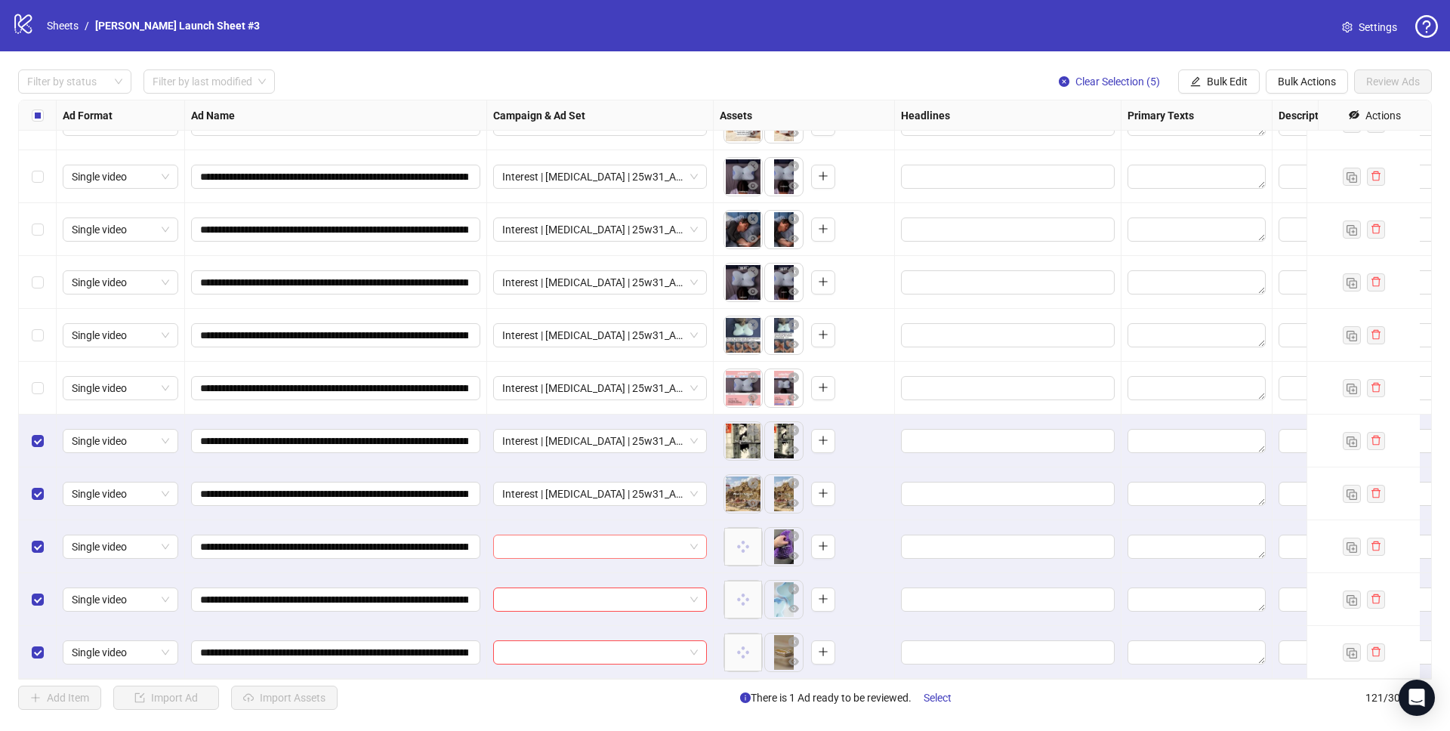
click at [564, 538] on input "search" at bounding box center [593, 546] width 182 height 23
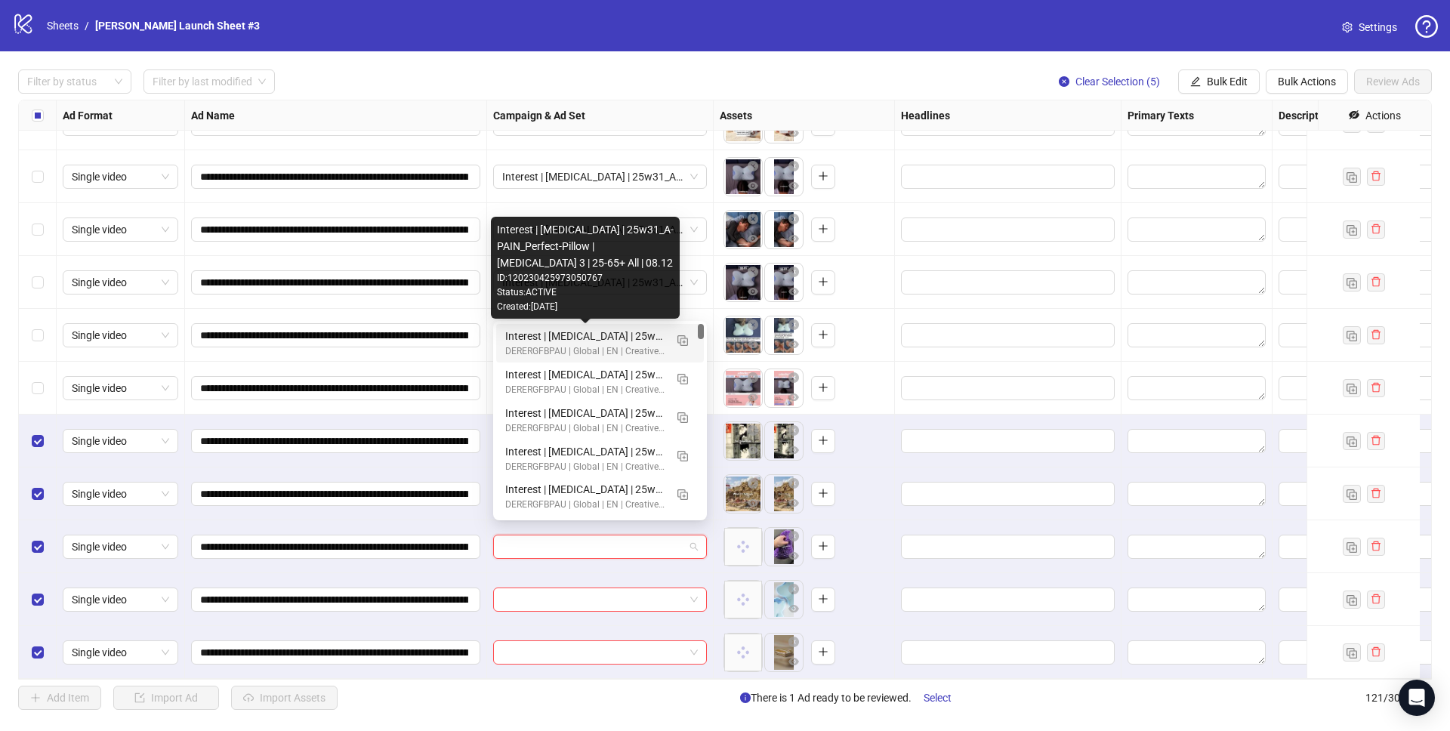
click at [559, 340] on div "Interest | Memory foam | 25w31_A-PAIN_Perfect-Pillow | Sleep apnea 3 | 25-65+ A…" at bounding box center [584, 336] width 159 height 17
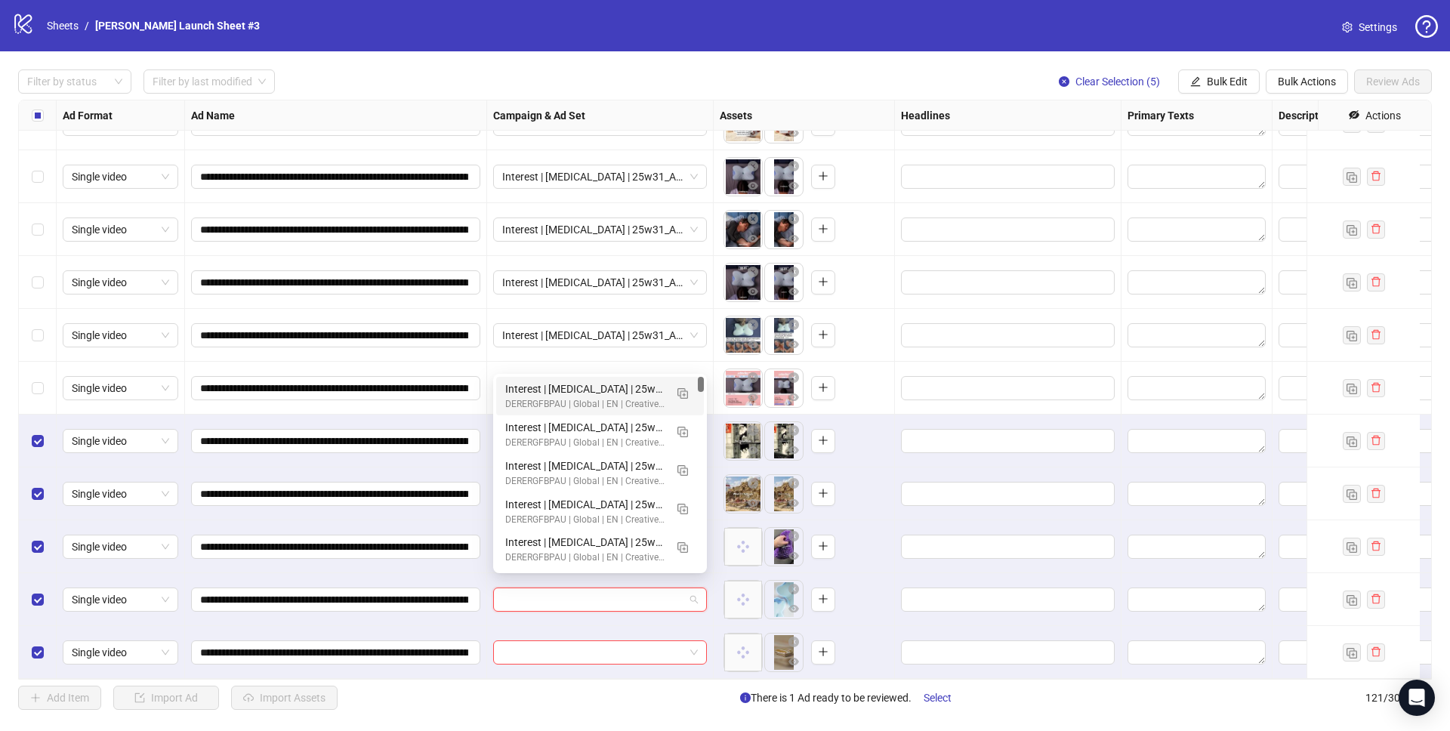
click at [566, 588] on input "search" at bounding box center [593, 599] width 182 height 23
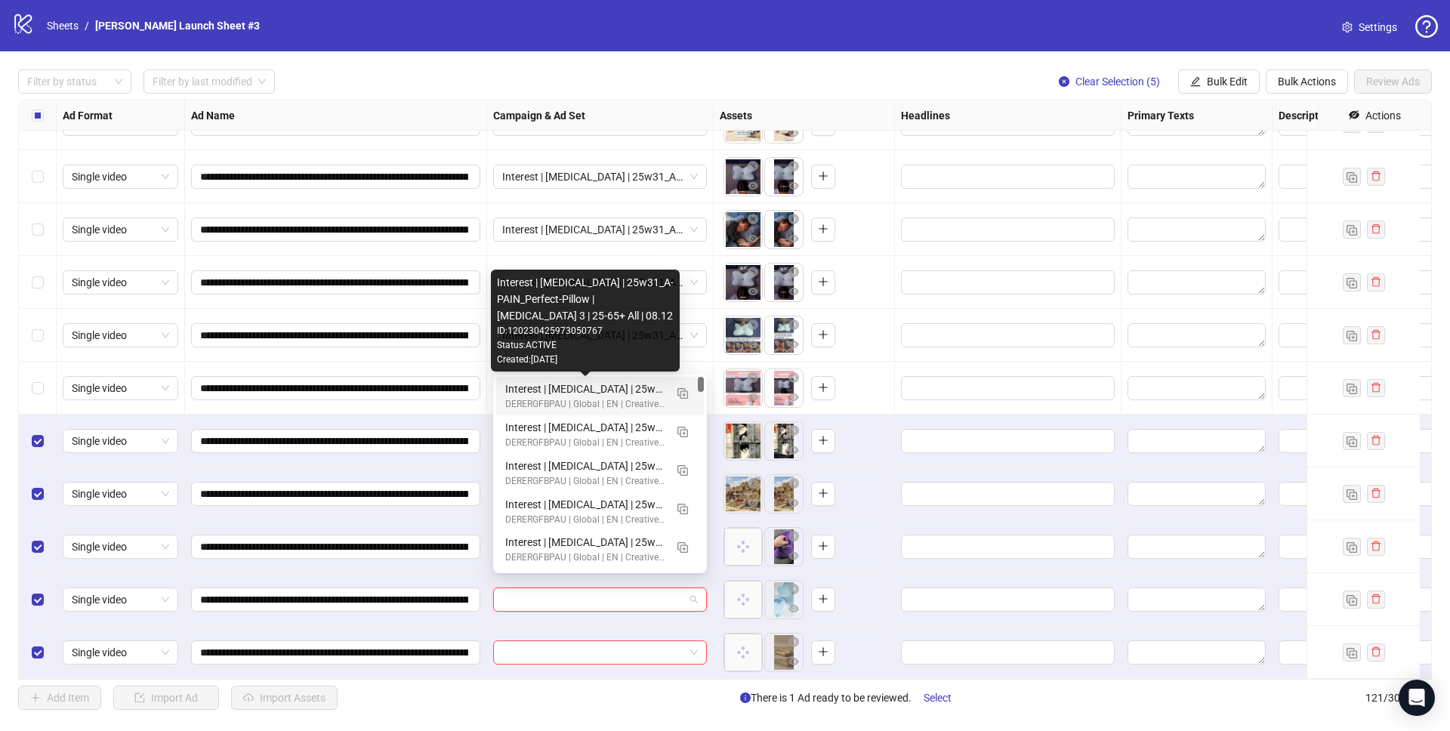
drag, startPoint x: 563, startPoint y: 390, endPoint x: 581, endPoint y: 553, distance: 164.1
click at [563, 390] on div "Interest | Memory foam | 25w31_A-PAIN_Perfect-Pillow | Sleep apnea 3 | 25-65+ A…" at bounding box center [584, 389] width 159 height 17
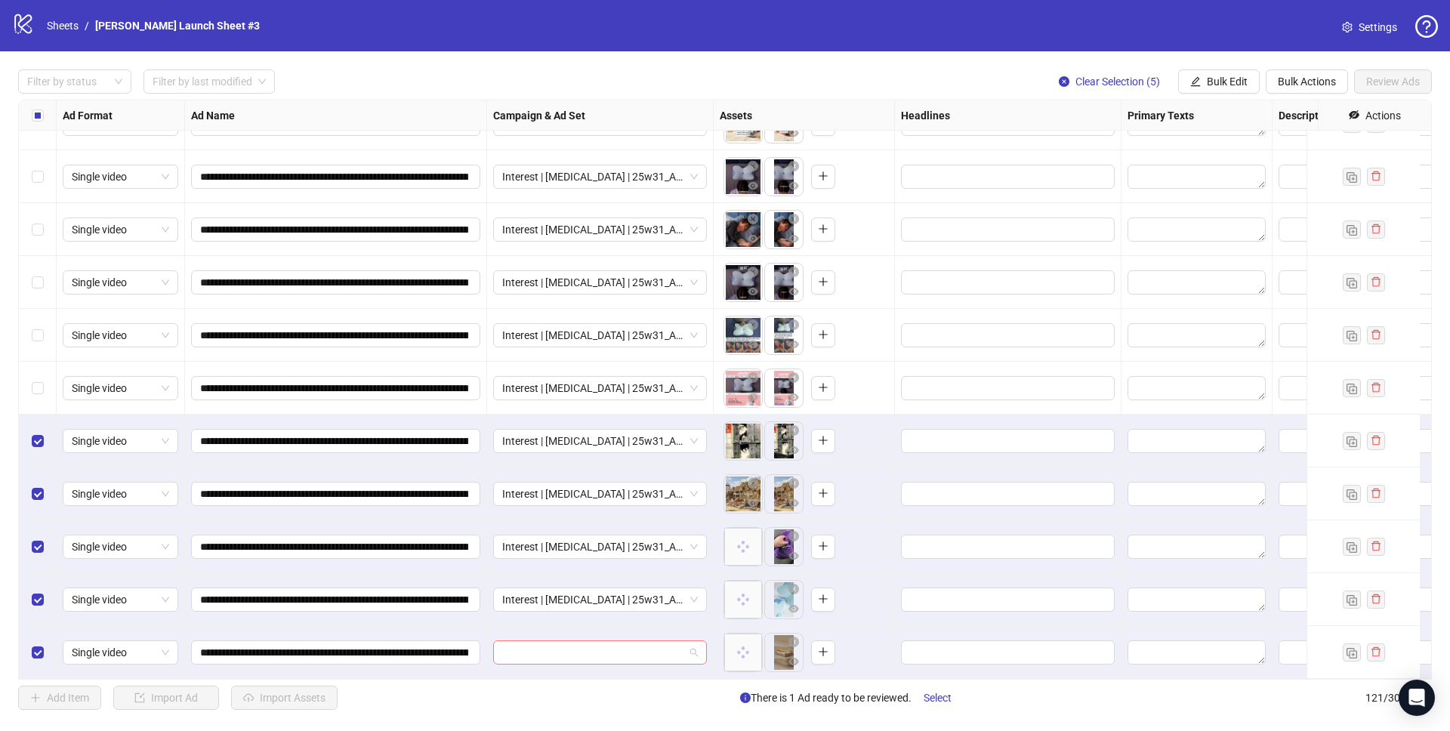
click at [558, 642] on input "search" at bounding box center [593, 652] width 182 height 23
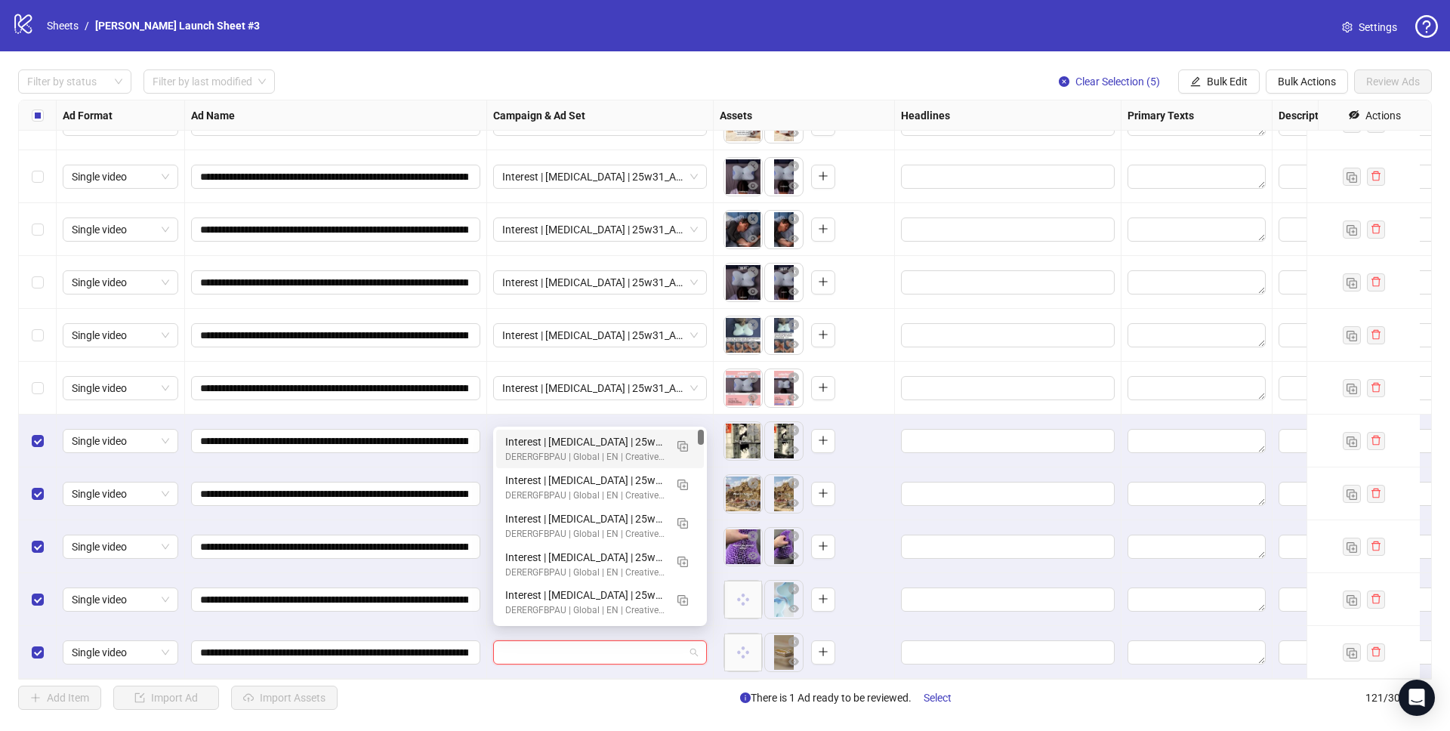
click at [577, 441] on div "Interest | Memory foam | 25w31_A-PAIN_Perfect-Pillow | Sleep apnea 3 | 25-65+ A…" at bounding box center [584, 441] width 159 height 17
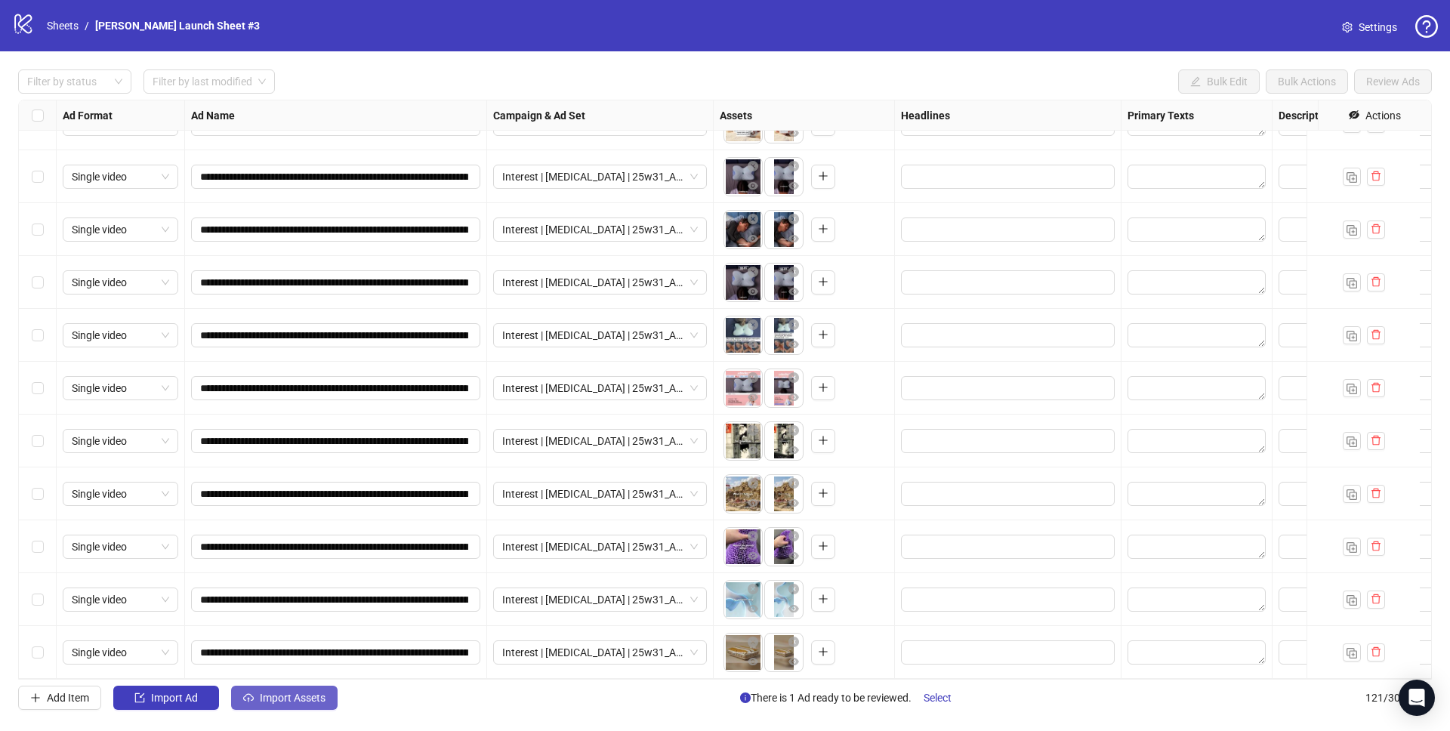
click at [270, 705] on button "Import Assets" at bounding box center [284, 698] width 106 height 24
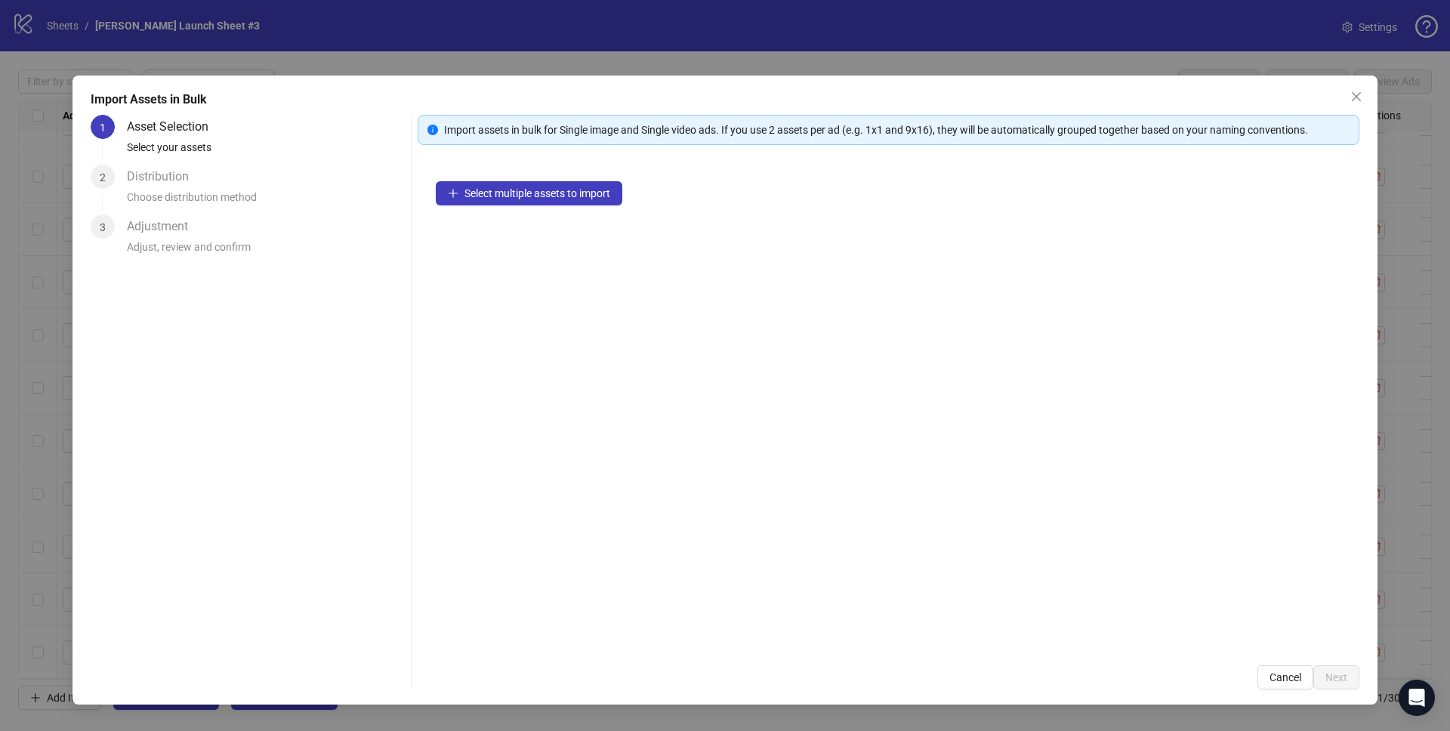
click at [516, 205] on div "Select multiple assets to import" at bounding box center [889, 405] width 942 height 484
click at [504, 197] on span "Select multiple assets to import" at bounding box center [537, 193] width 146 height 12
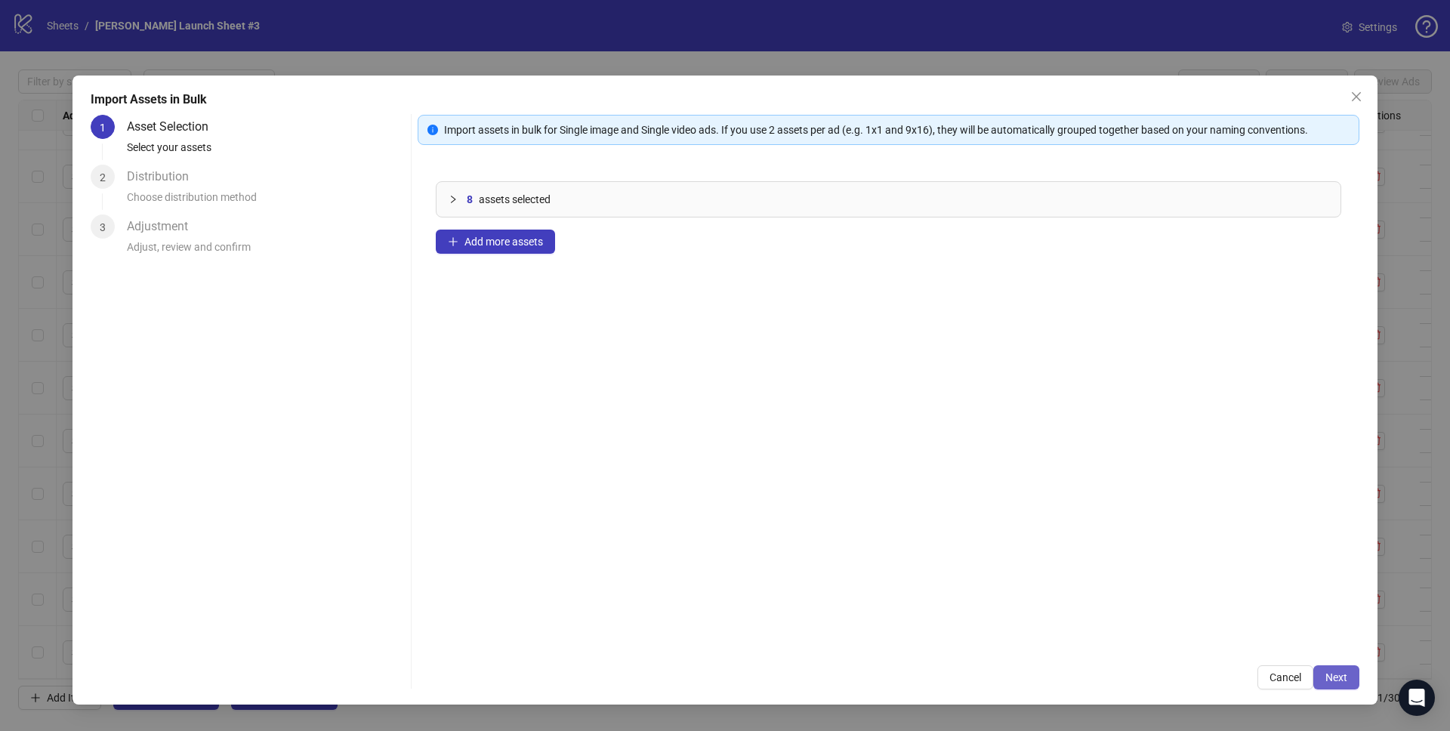
click at [1336, 677] on span "Next" at bounding box center [1336, 677] width 22 height 12
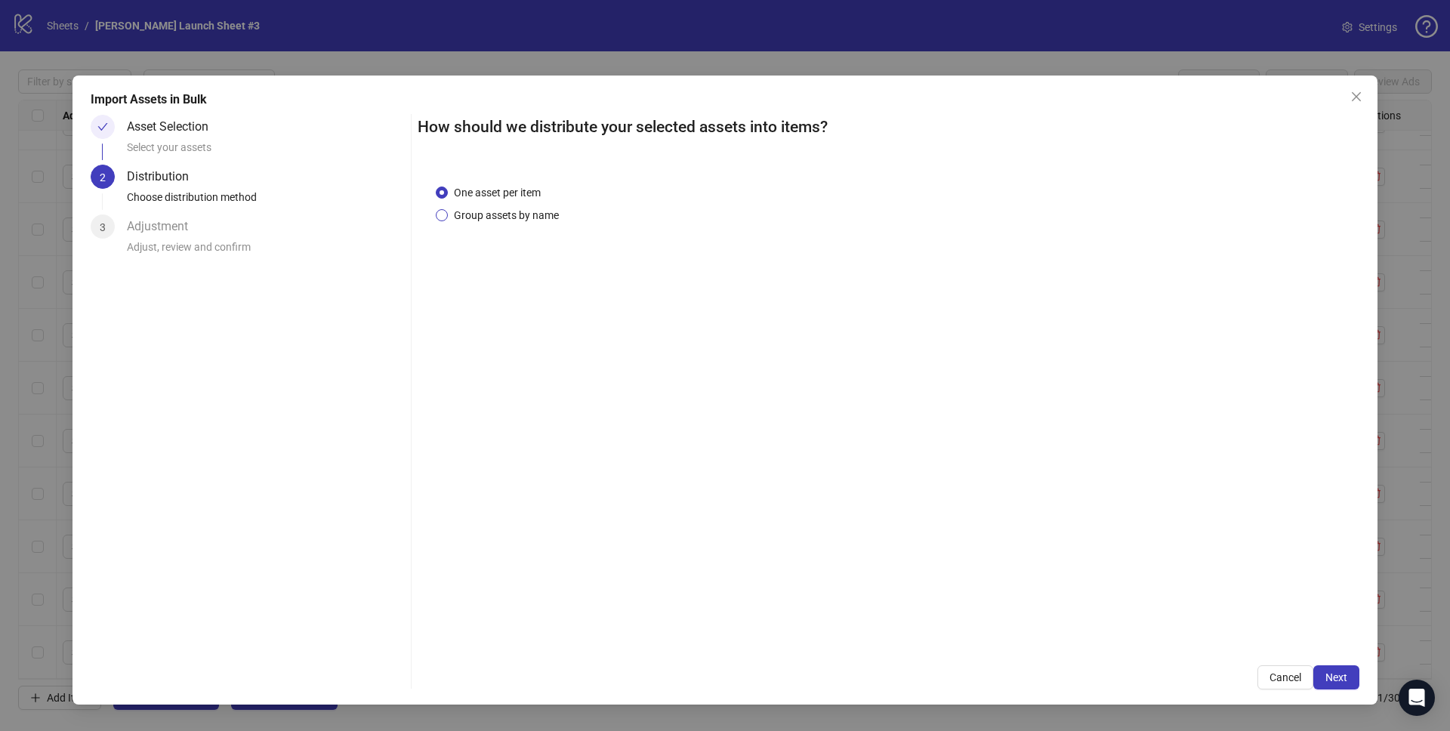
click at [528, 212] on span "Group assets by name" at bounding box center [506, 215] width 117 height 17
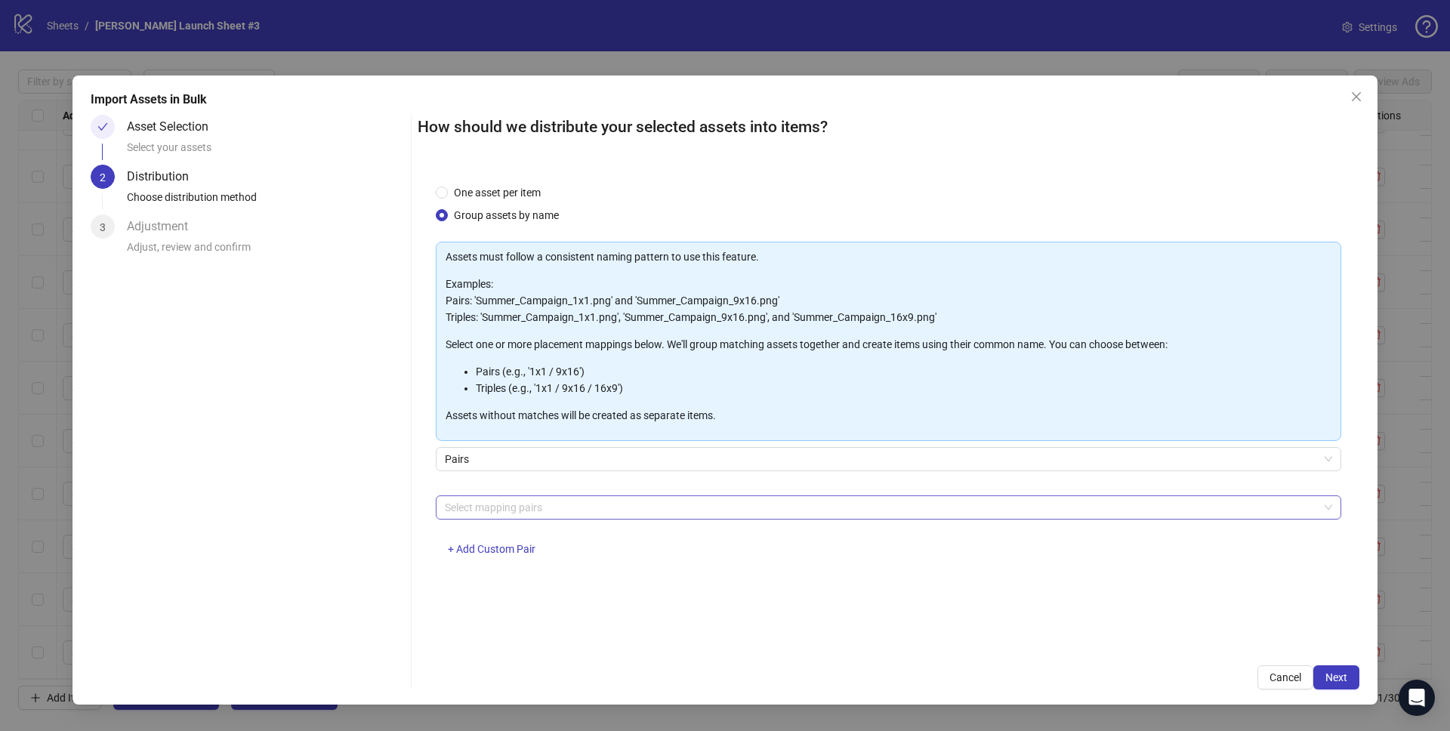
click at [547, 499] on div at bounding box center [880, 507] width 883 height 21
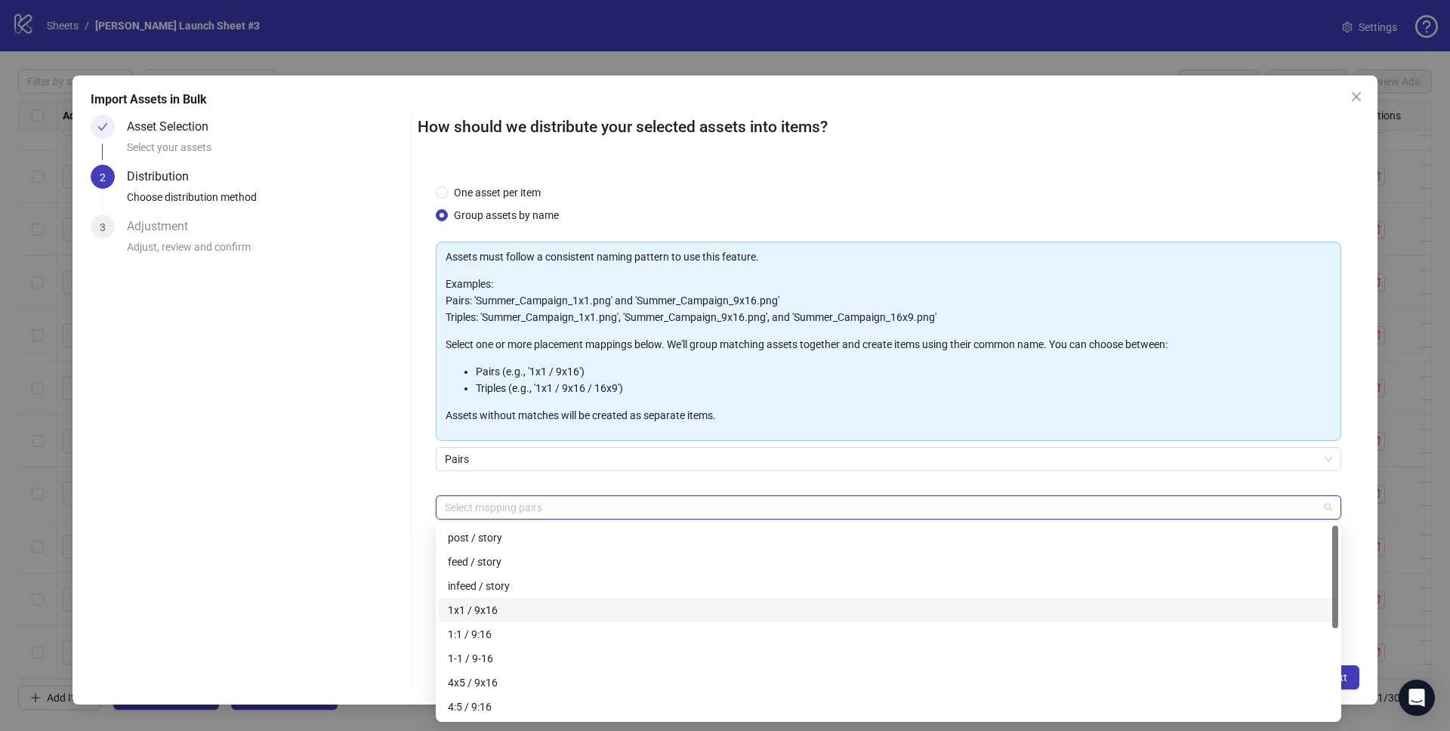
drag, startPoint x: 494, startPoint y: 605, endPoint x: 514, endPoint y: 611, distance: 21.3
click at [494, 605] on div "1x1 / 9x16" at bounding box center [888, 610] width 881 height 17
click at [1367, 678] on div "Import Assets in Bulk Asset Selection Select your assets 2 Distribution Choose …" at bounding box center [724, 390] width 1305 height 629
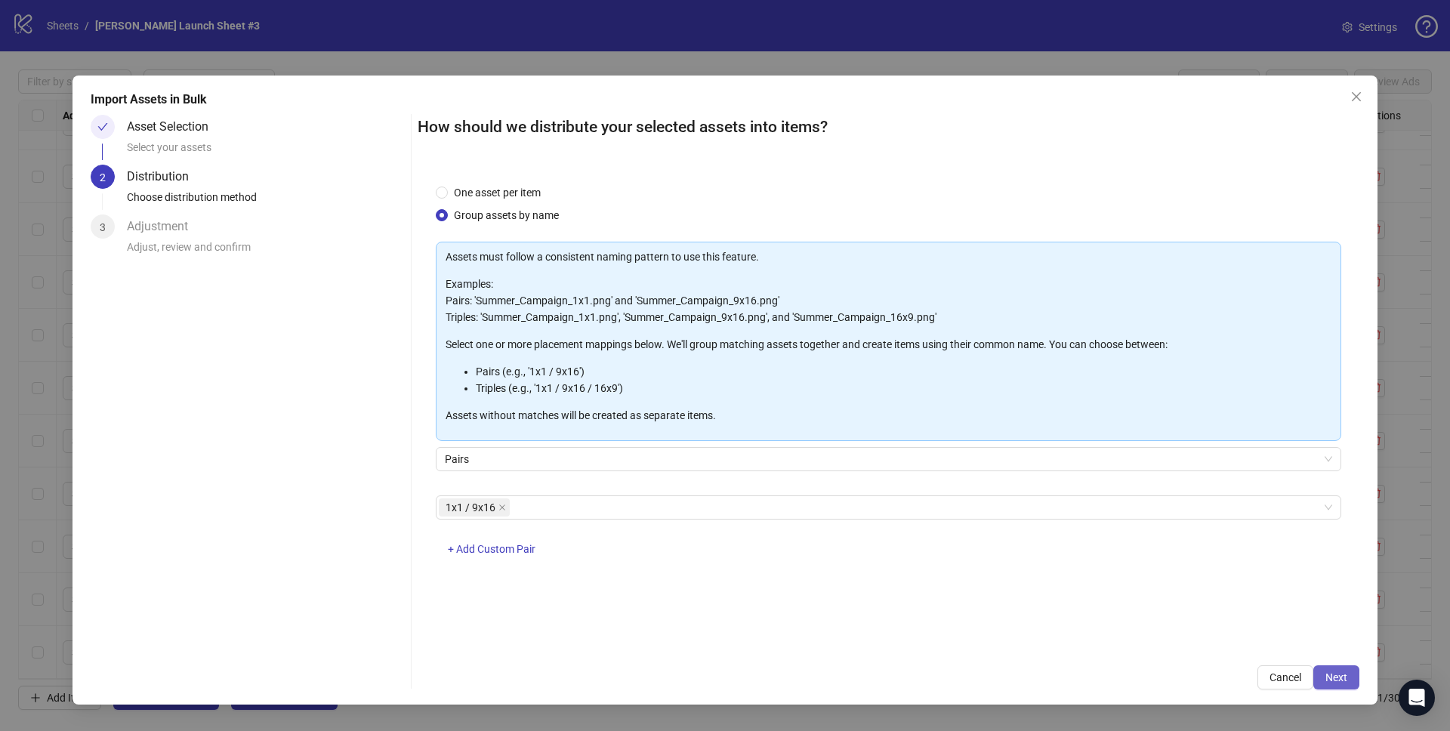
click at [1349, 677] on button "Next" at bounding box center [1336, 677] width 46 height 24
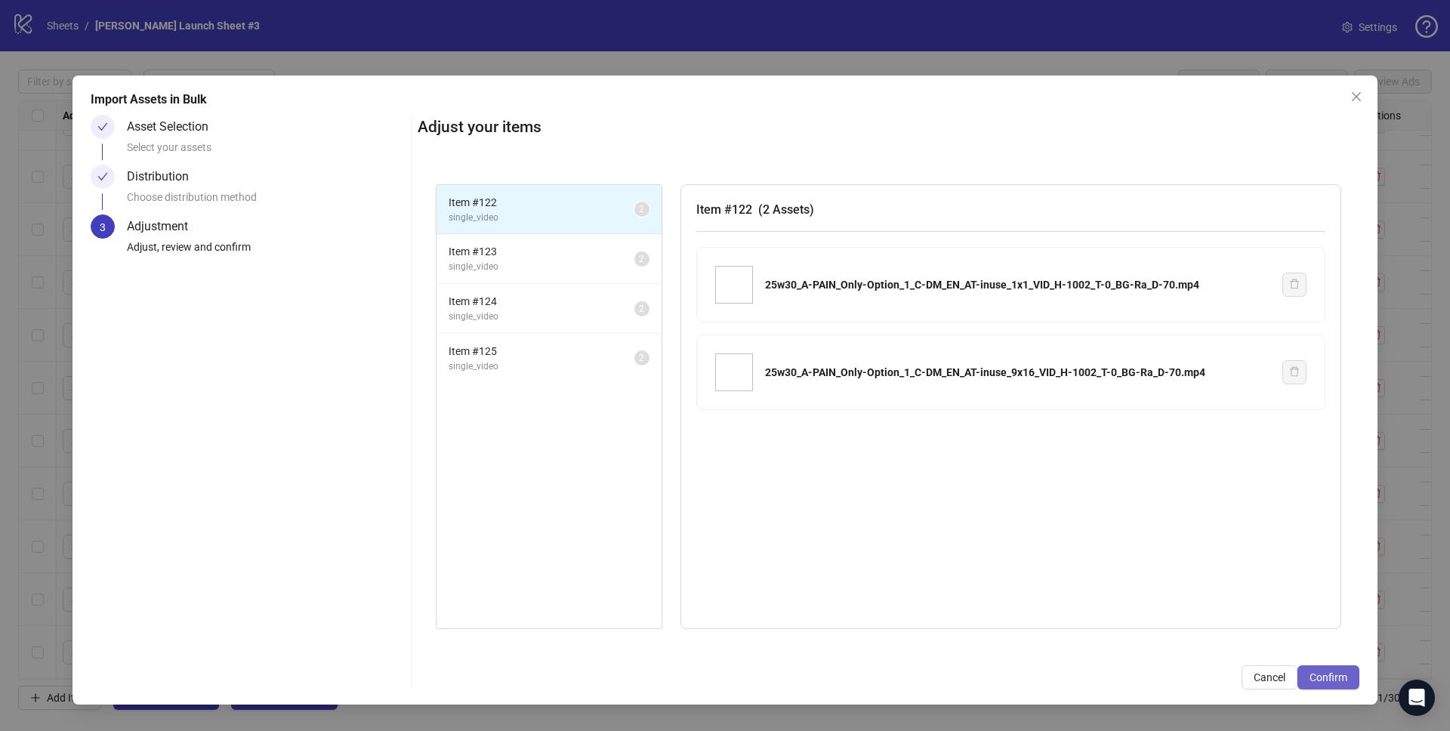
click at [1339, 673] on span "Confirm" at bounding box center [1328, 677] width 38 height 12
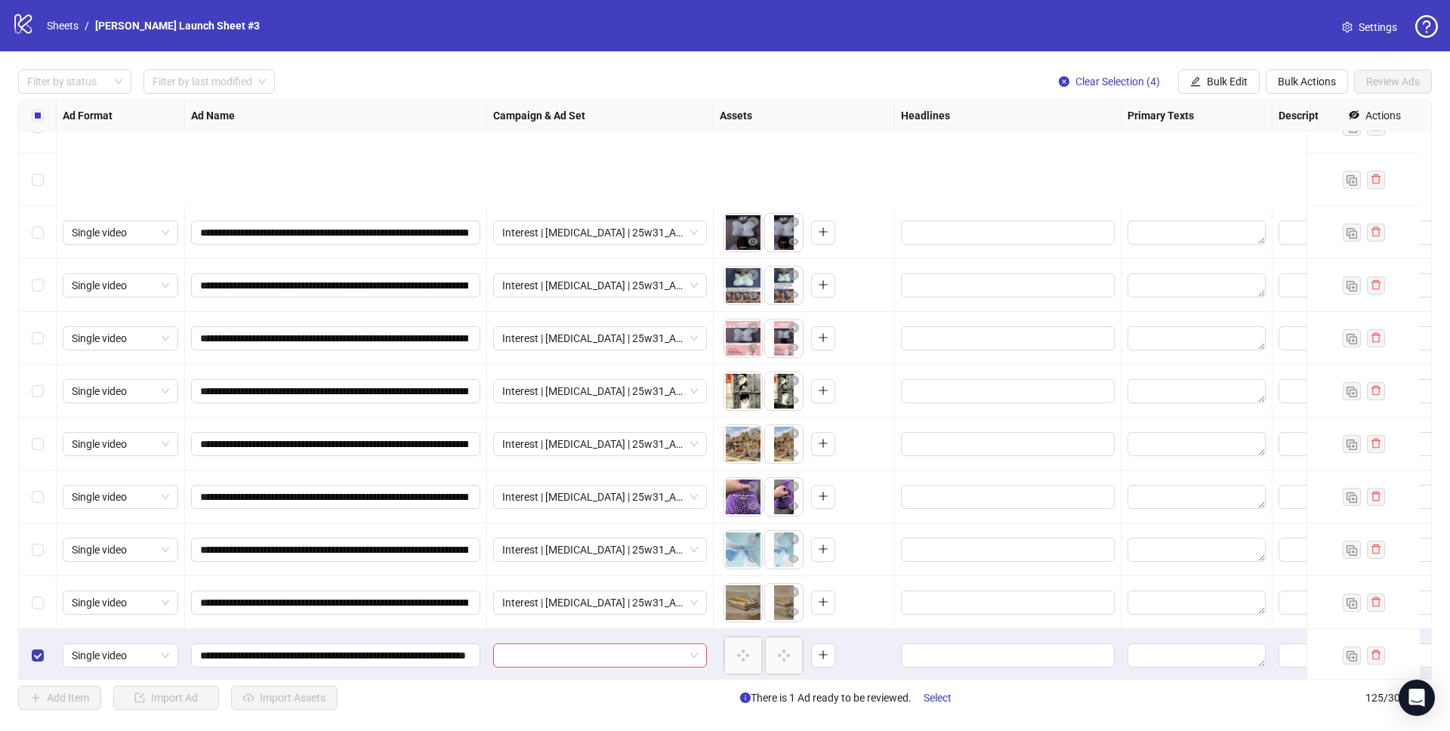
scroll to position [6070, 0]
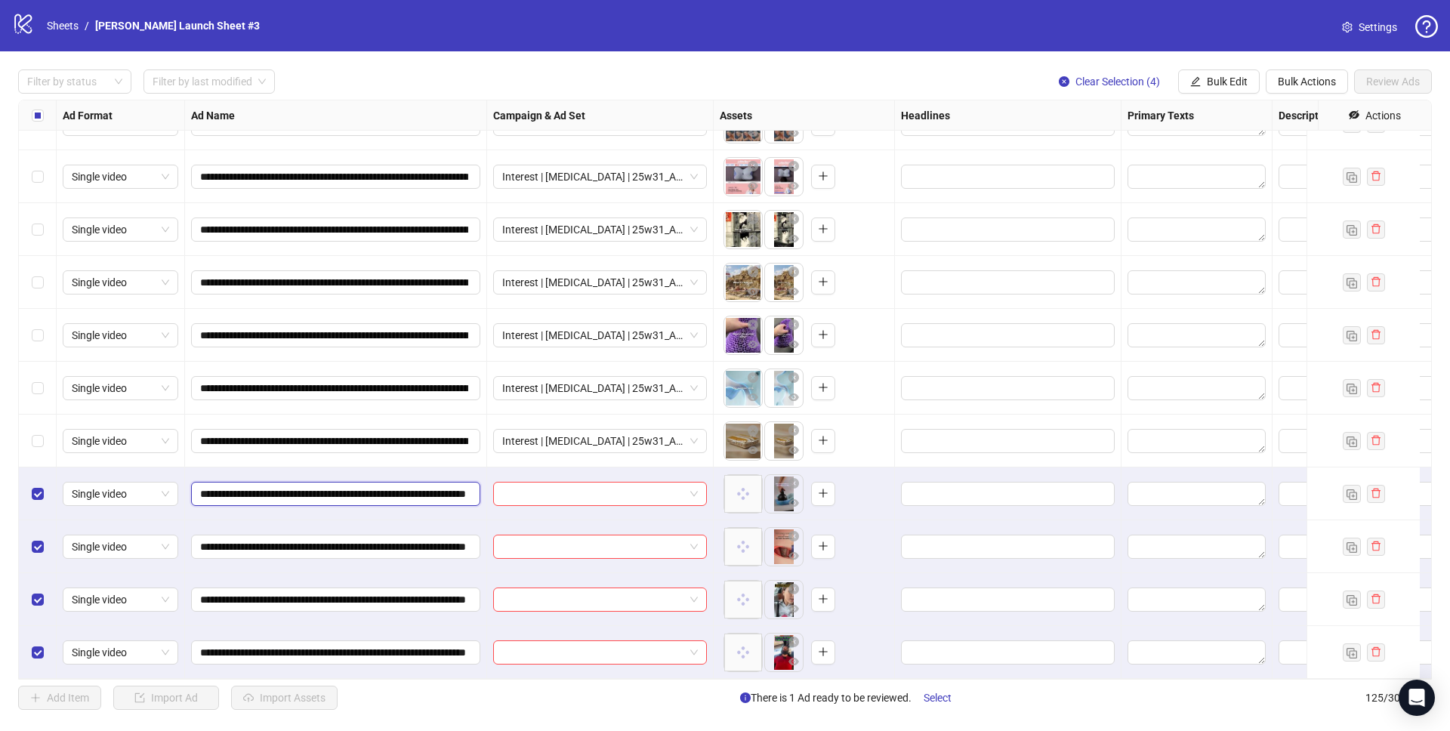
drag, startPoint x: 325, startPoint y: 482, endPoint x: 190, endPoint y: 489, distance: 135.3
click at [188, 490] on div "**********" at bounding box center [336, 493] width 302 height 53
click at [326, 486] on input "**********" at bounding box center [334, 494] width 268 height 17
drag, startPoint x: 328, startPoint y: 482, endPoint x: 162, endPoint y: 486, distance: 166.9
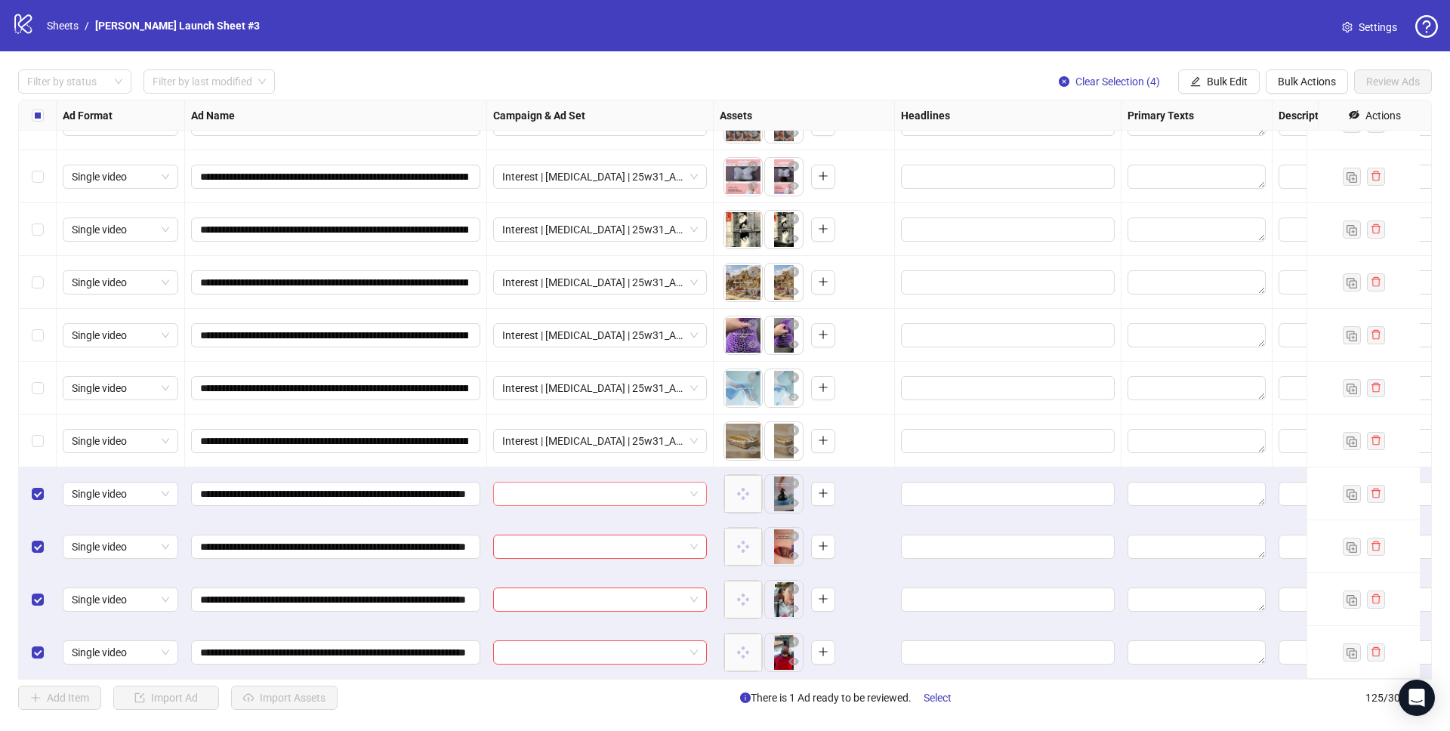
click at [530, 491] on input "search" at bounding box center [593, 493] width 182 height 23
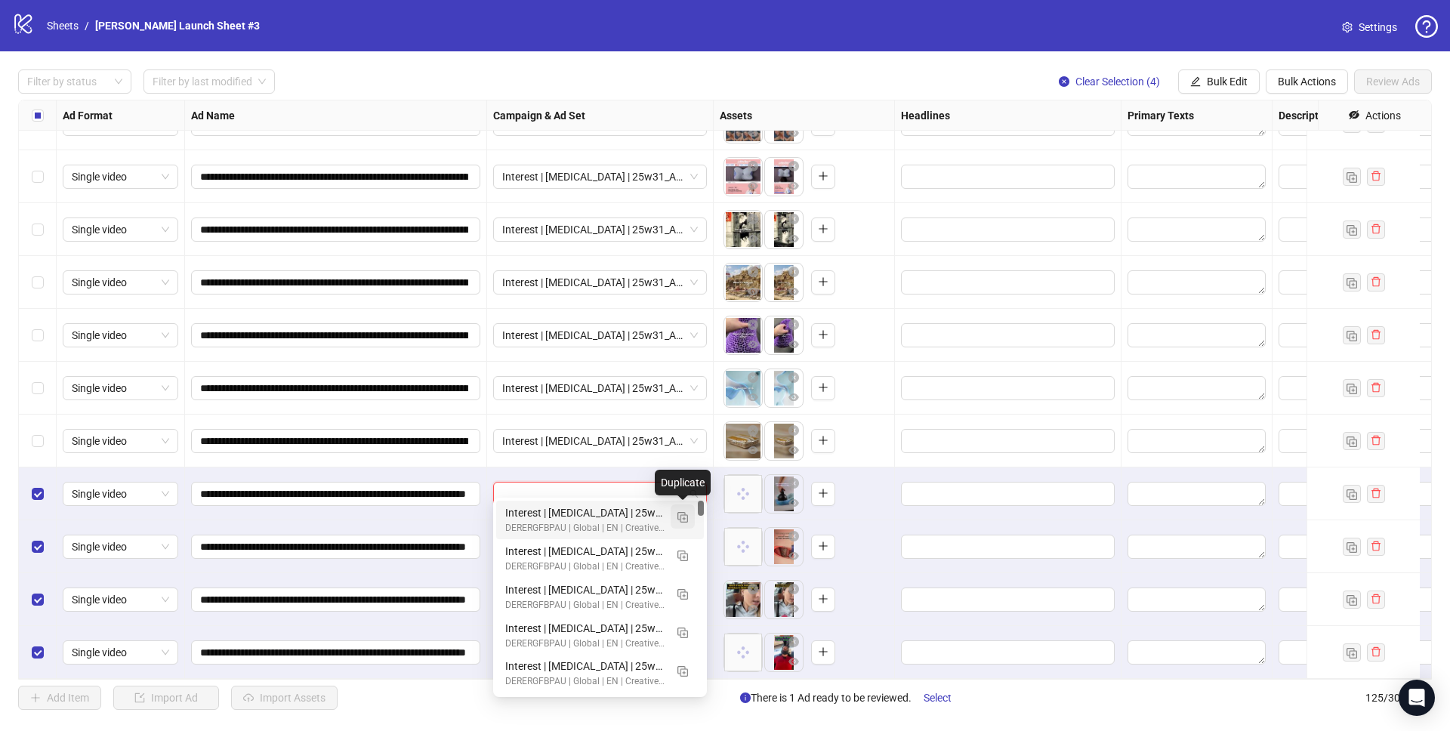
click at [685, 512] on img "button" at bounding box center [682, 517] width 11 height 11
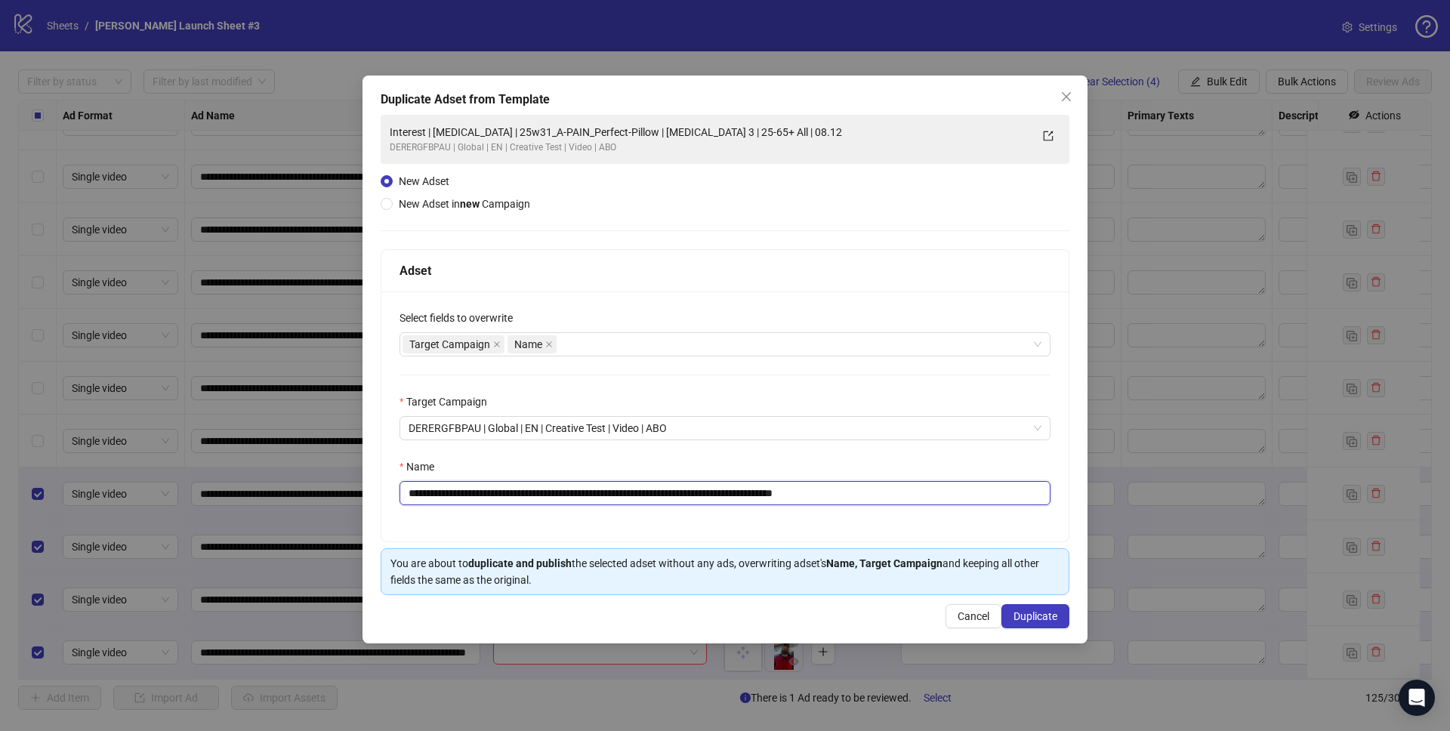
drag, startPoint x: 531, startPoint y: 492, endPoint x: 664, endPoint y: 491, distance: 133.6
click at [664, 491] on input "**********" at bounding box center [724, 493] width 651 height 24
paste input "text"
drag, startPoint x: 824, startPoint y: 494, endPoint x: 1087, endPoint y: 513, distance: 263.5
click at [1040, 518] on div "**********" at bounding box center [724, 416] width 687 height 250
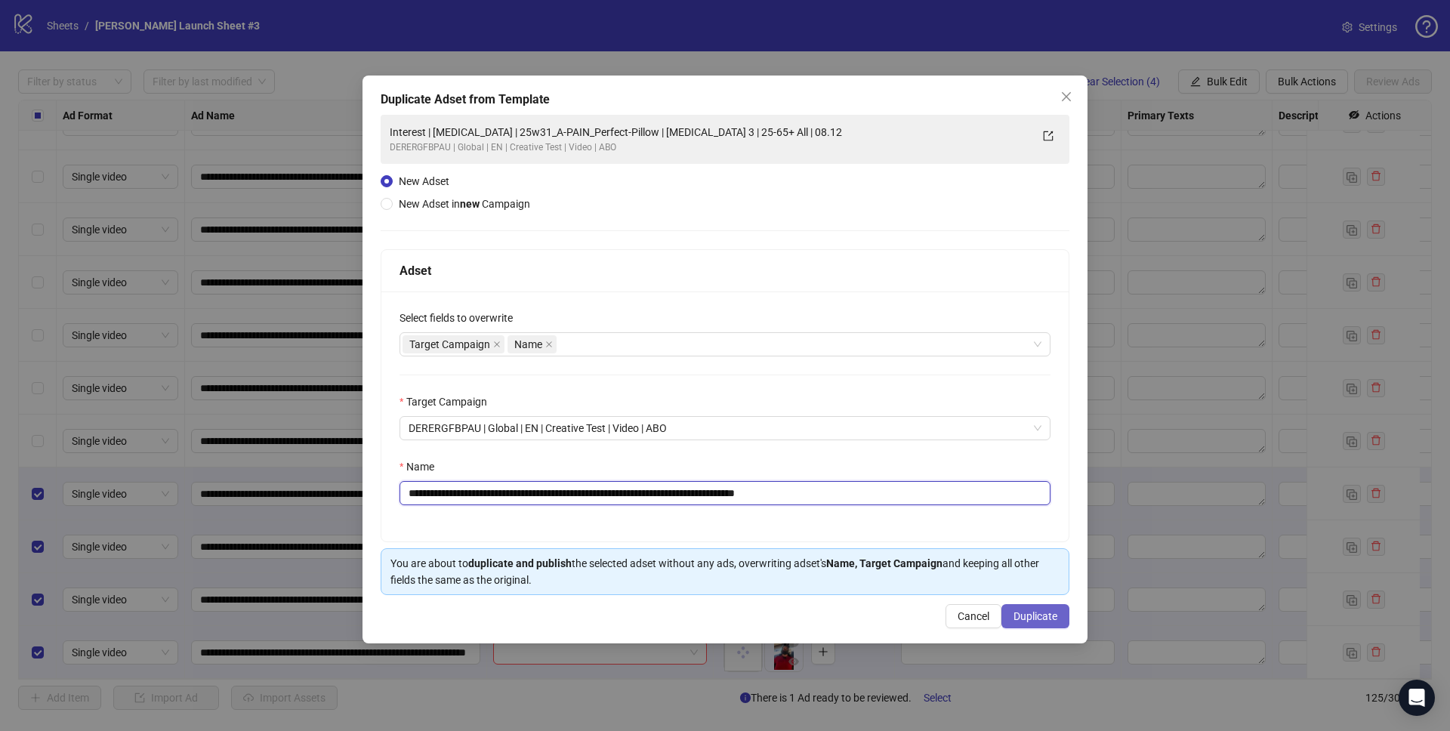
type input "**********"
click at [1051, 618] on span "Duplicate" at bounding box center [1035, 616] width 44 height 12
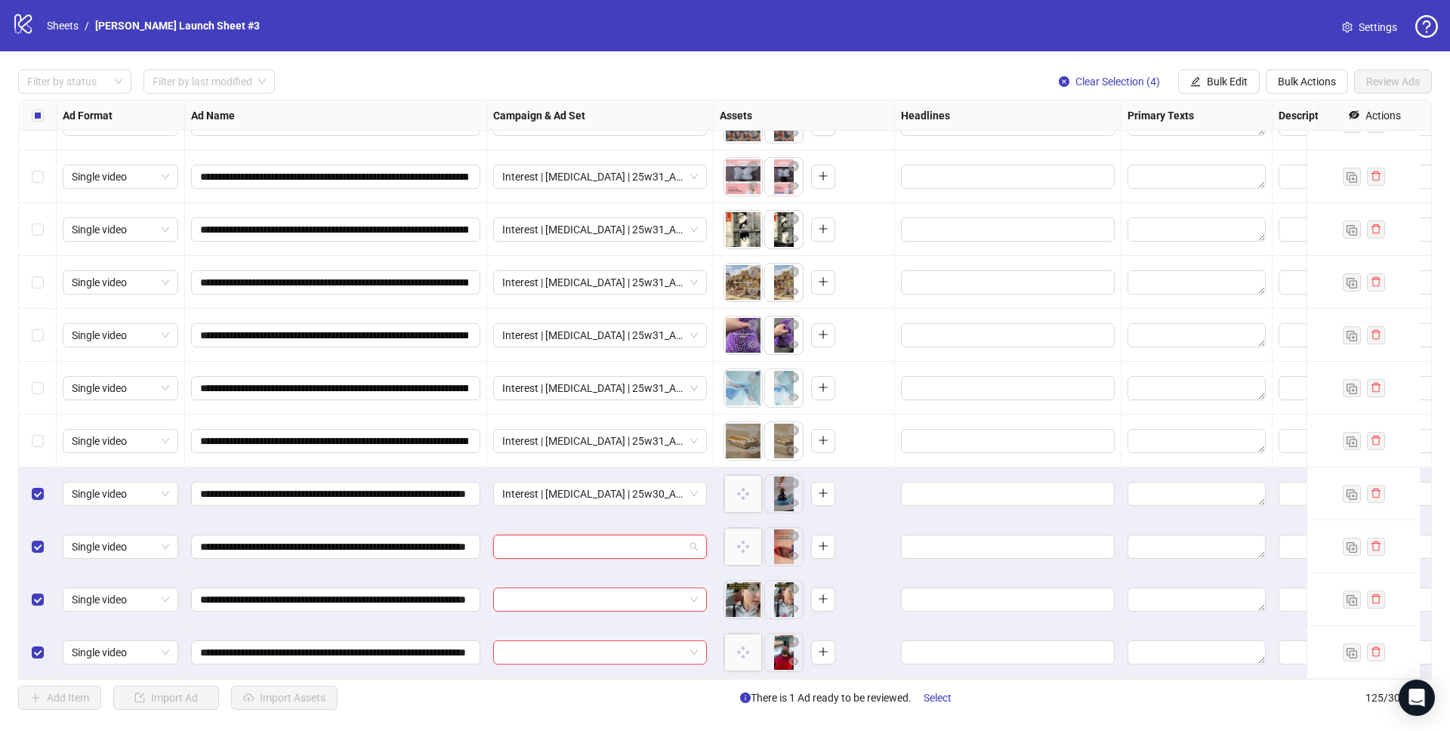
click at [602, 535] on input "search" at bounding box center [593, 546] width 182 height 23
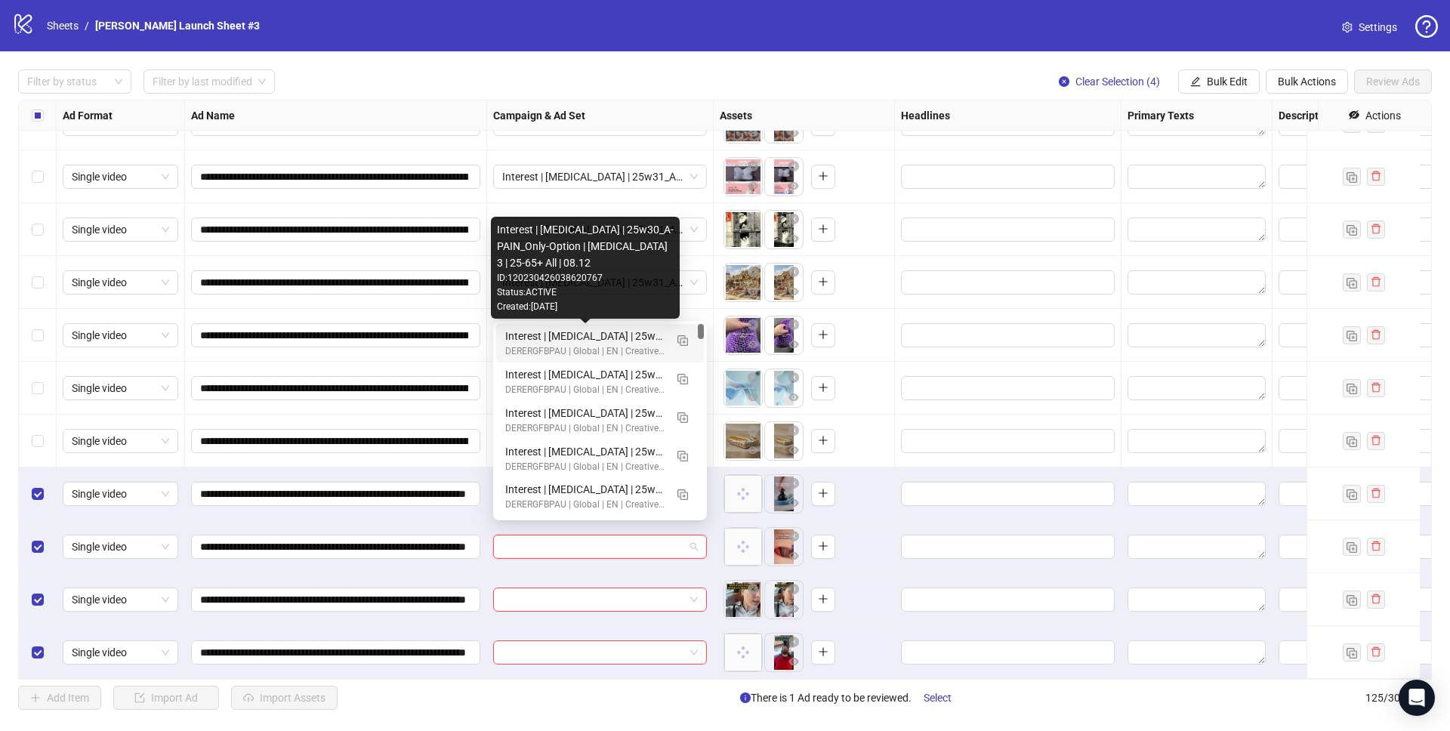
click at [564, 335] on div "Interest | Memory foam | 25w30_A-PAIN_Only-Option | Sleep apnea 3 | 25-65+ All …" at bounding box center [584, 336] width 159 height 17
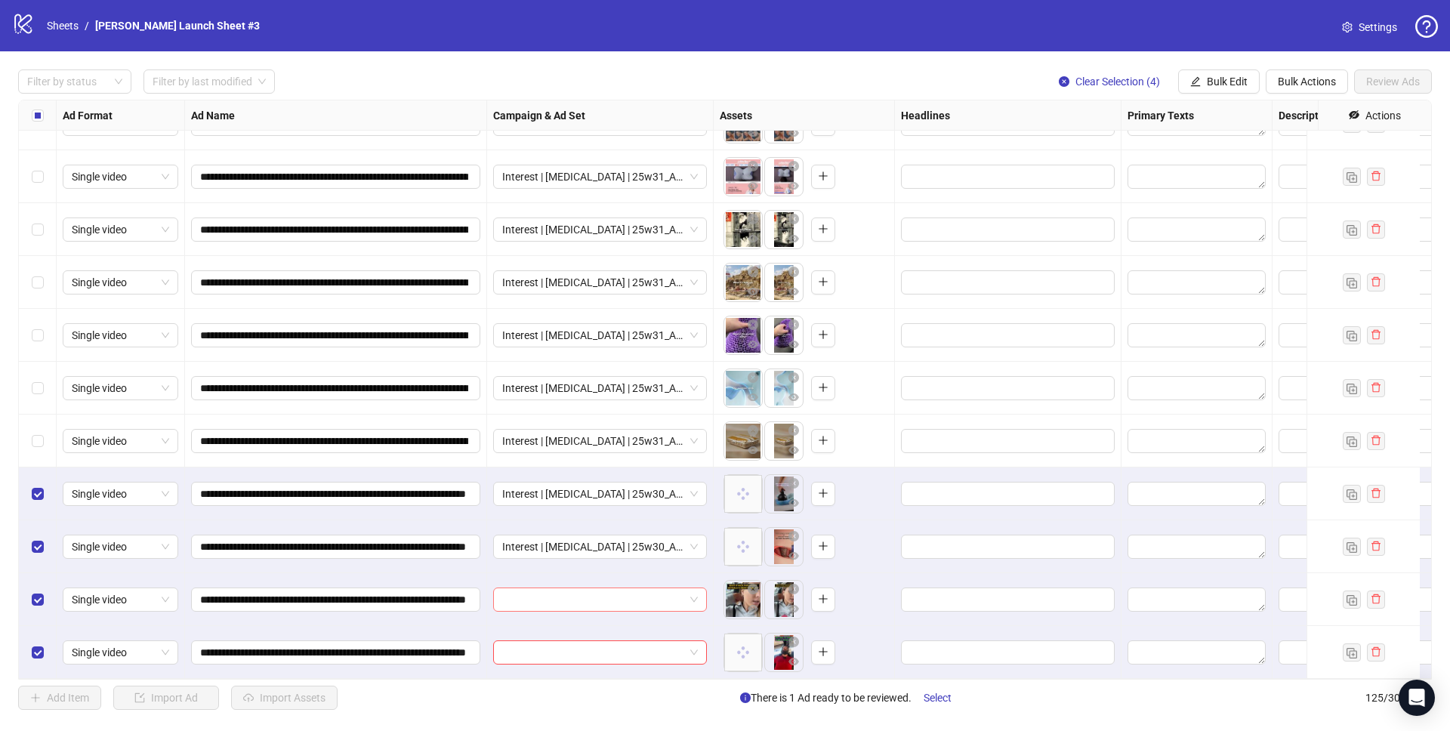
click at [583, 593] on input "search" at bounding box center [593, 599] width 182 height 23
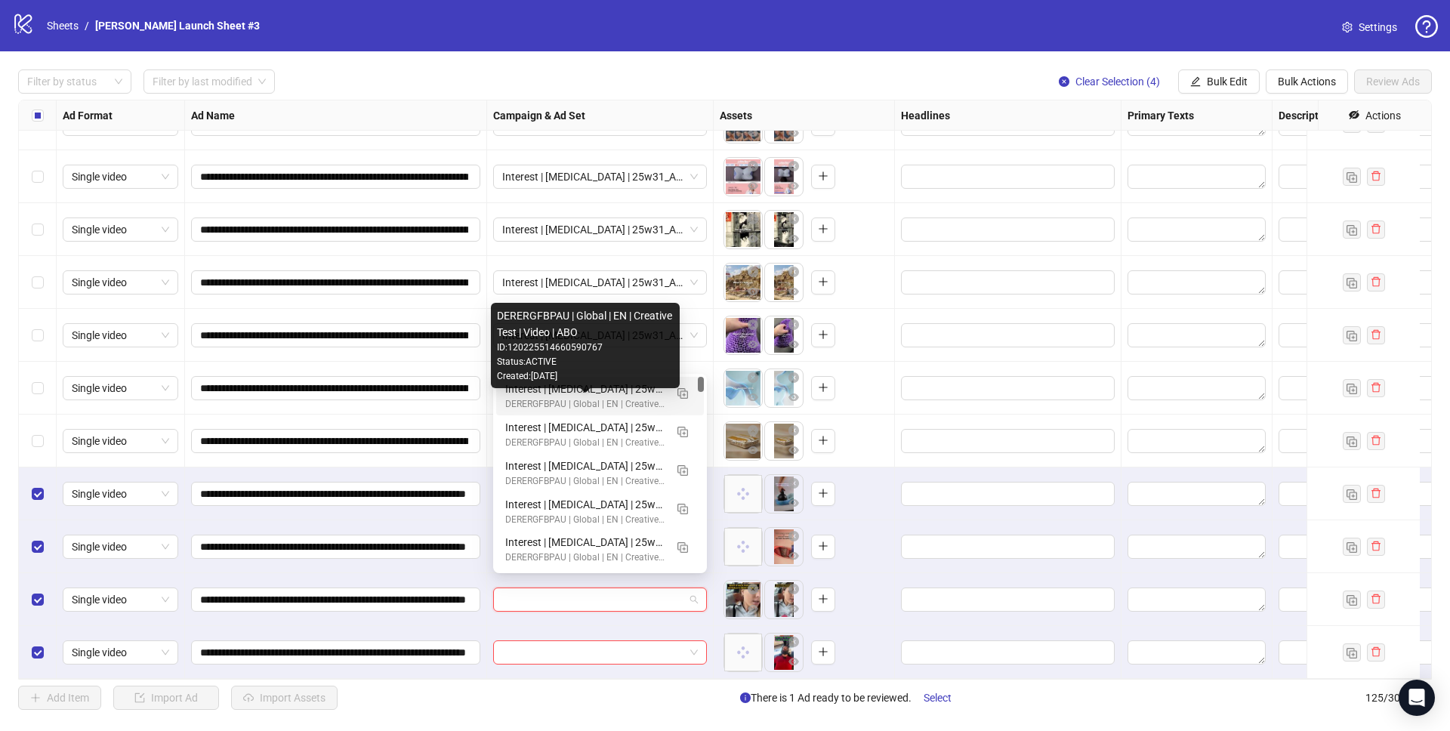
click at [577, 391] on div "Interest | Memory foam | 25w30_A-PAIN_Only-Option | Sleep apnea 3 | 25-65+ All …" at bounding box center [584, 389] width 159 height 17
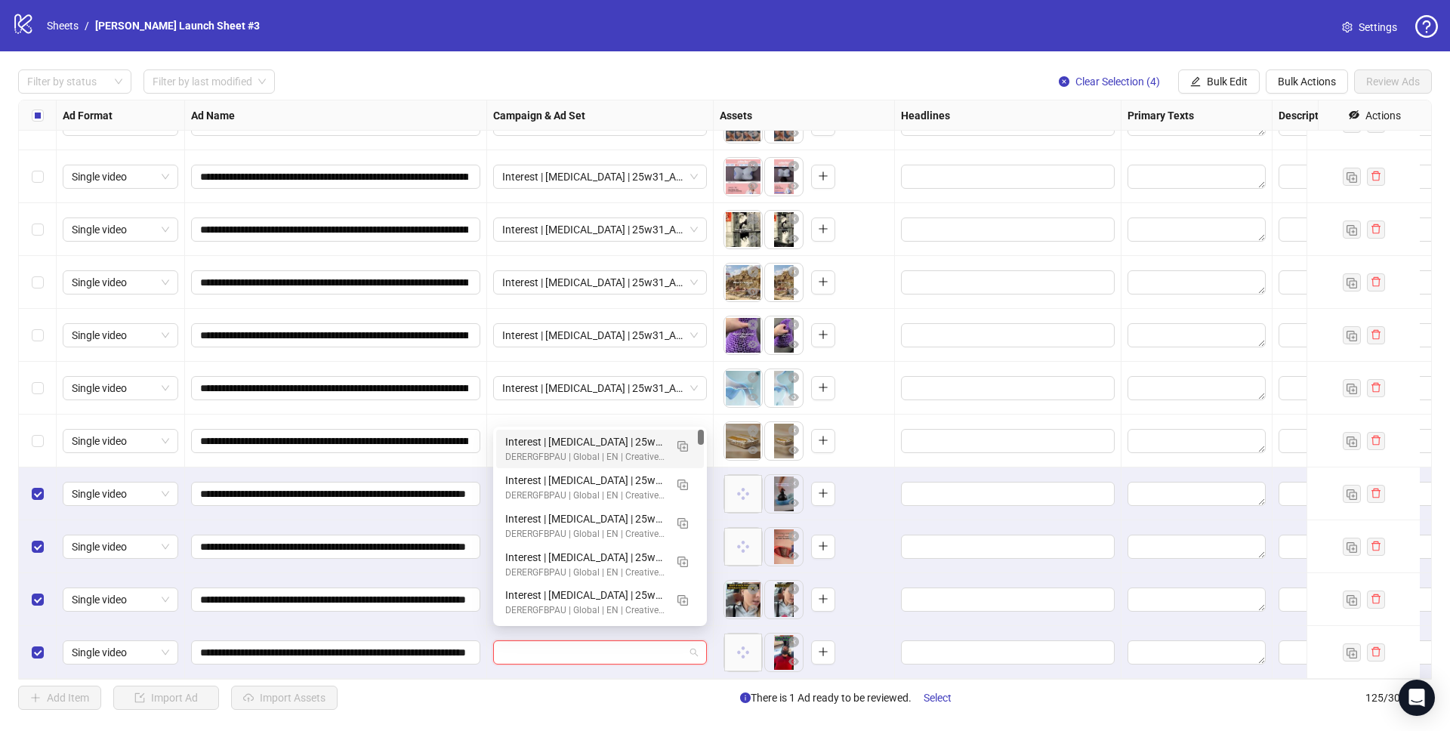
click at [570, 641] on input "search" at bounding box center [593, 652] width 182 height 23
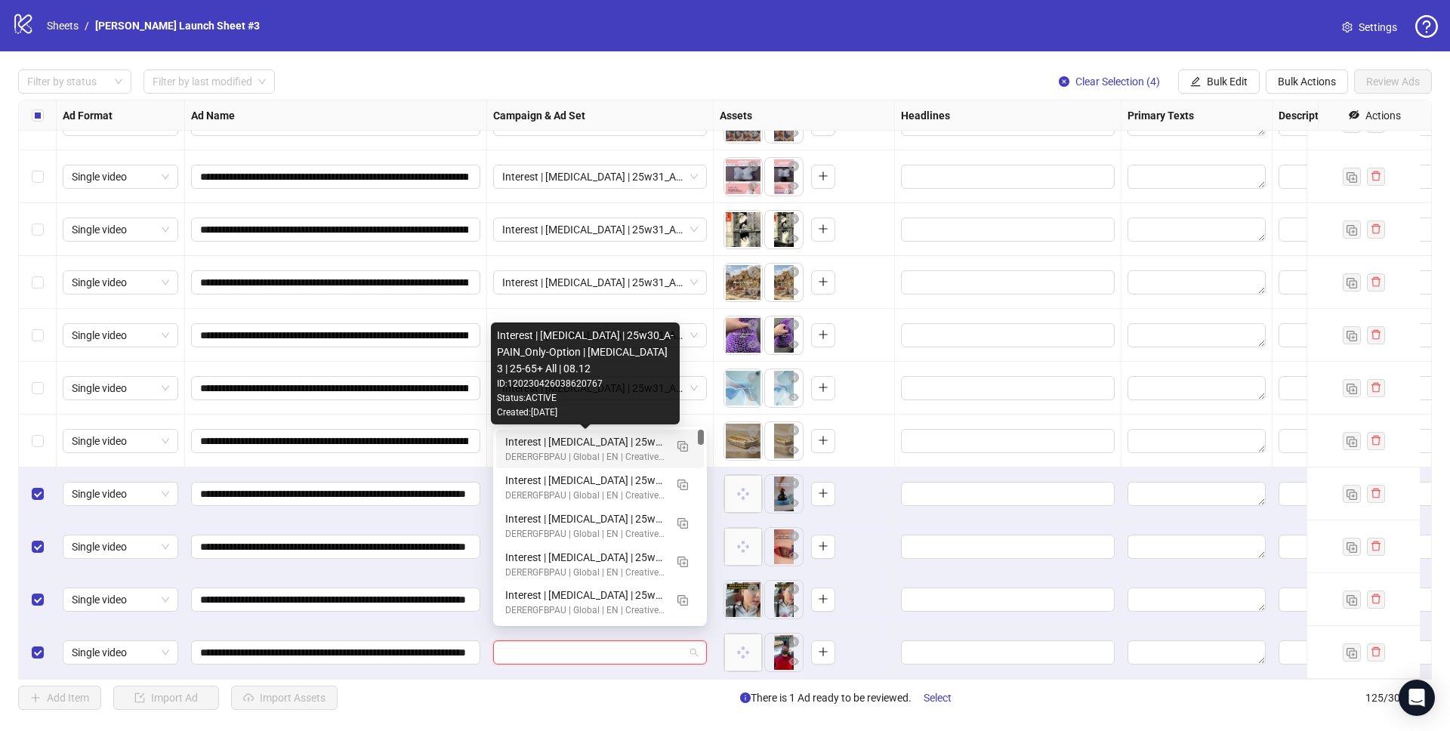
click at [593, 441] on div "Interest | Memory foam | 25w30_A-PAIN_Only-Option | Sleep apnea 3 | 25-65+ All …" at bounding box center [584, 441] width 159 height 17
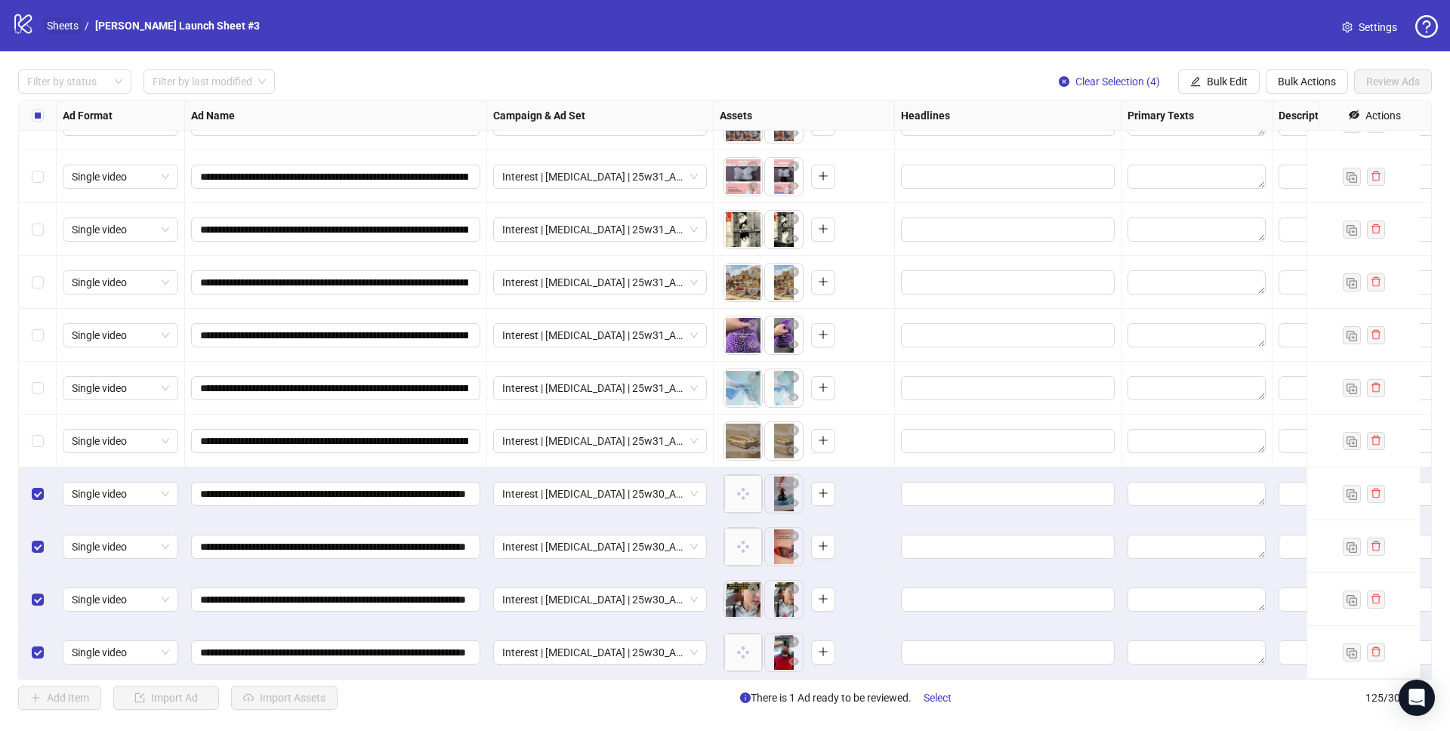
click at [63, 22] on link "Sheets" at bounding box center [63, 25] width 38 height 17
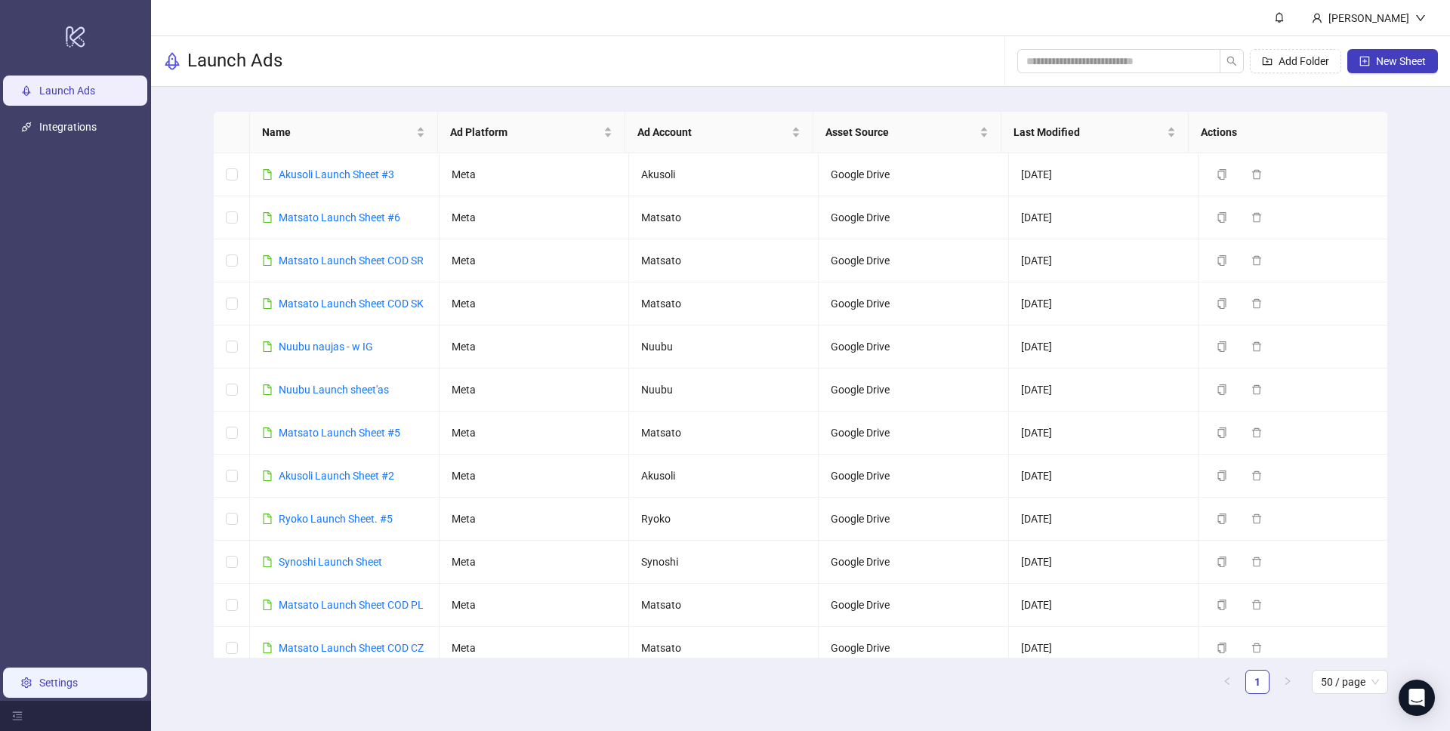
click at [62, 680] on link "Settings" at bounding box center [58, 683] width 39 height 12
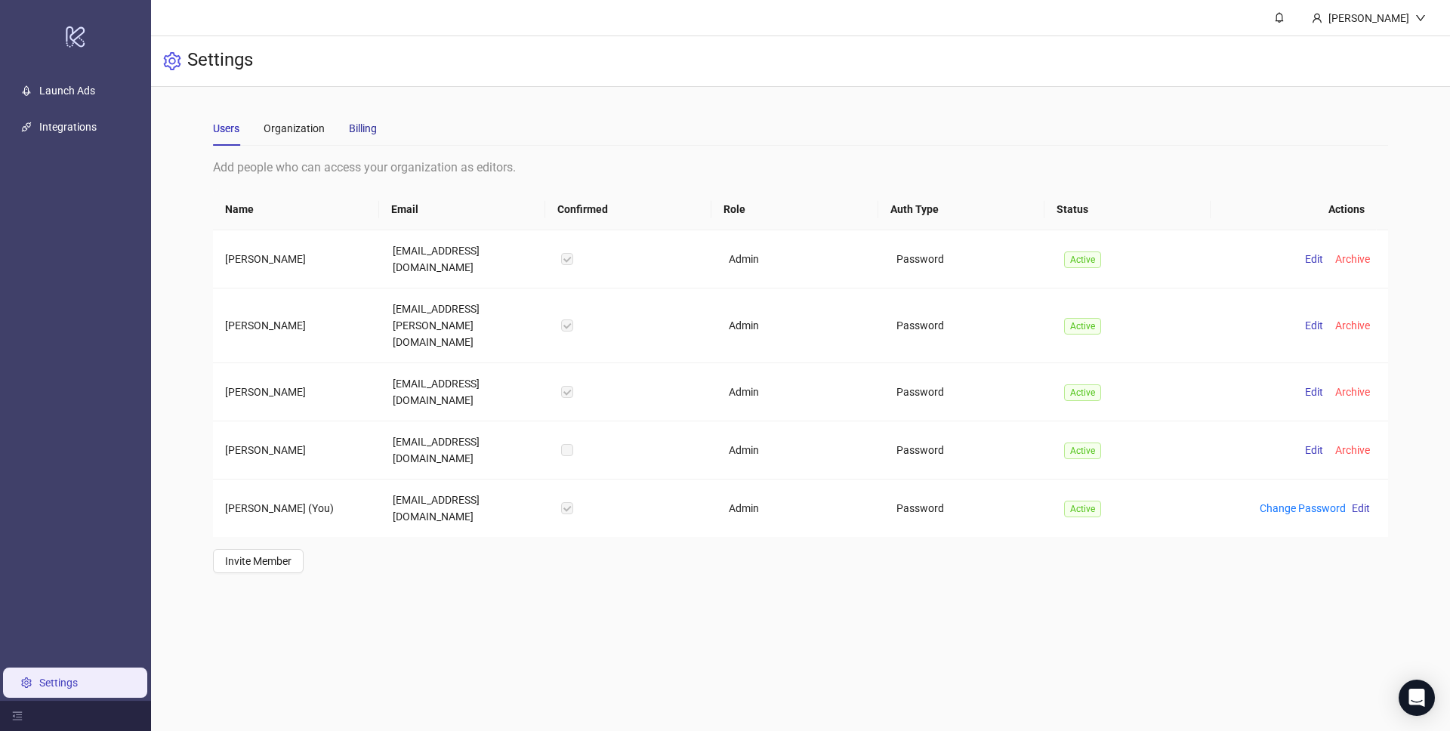
click at [368, 129] on div "Billing" at bounding box center [363, 128] width 28 height 17
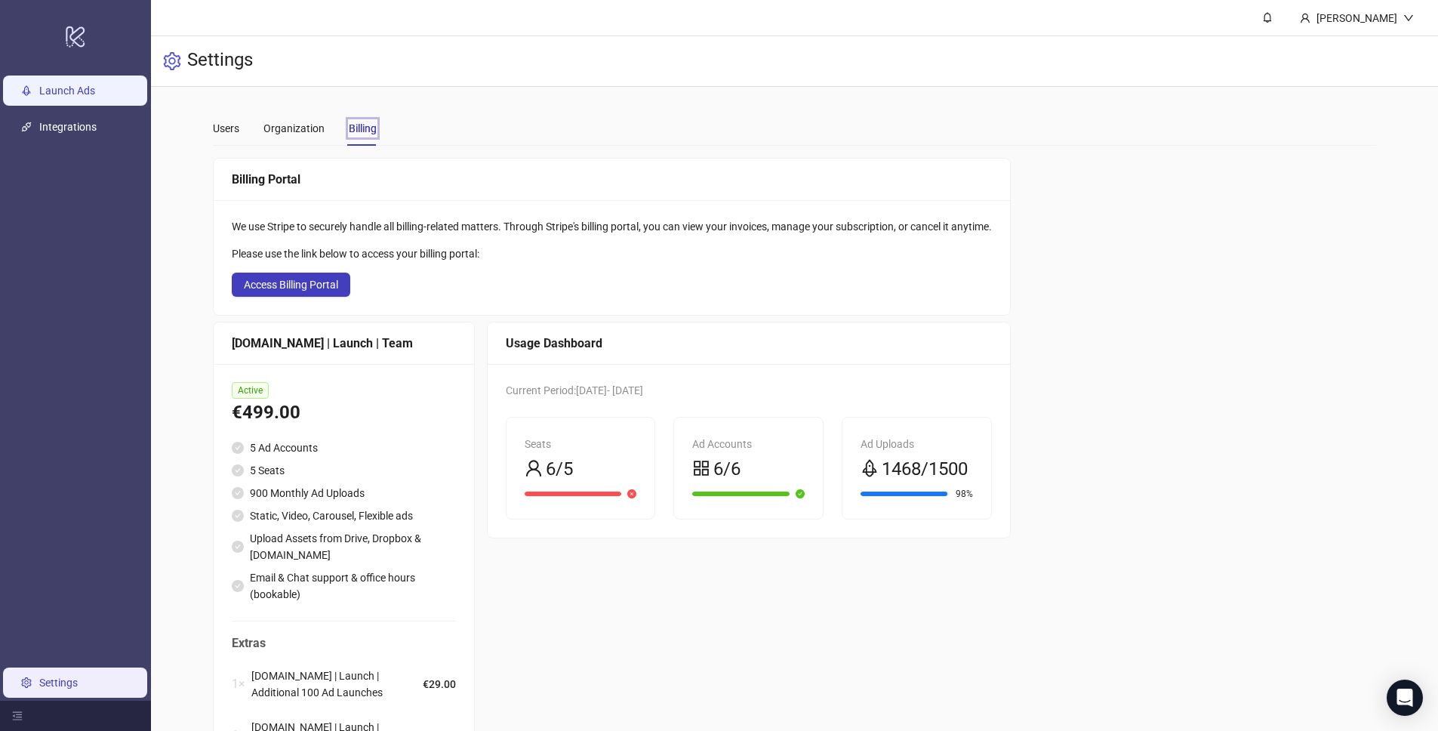
click at [75, 89] on link "Launch Ads" at bounding box center [67, 91] width 56 height 12
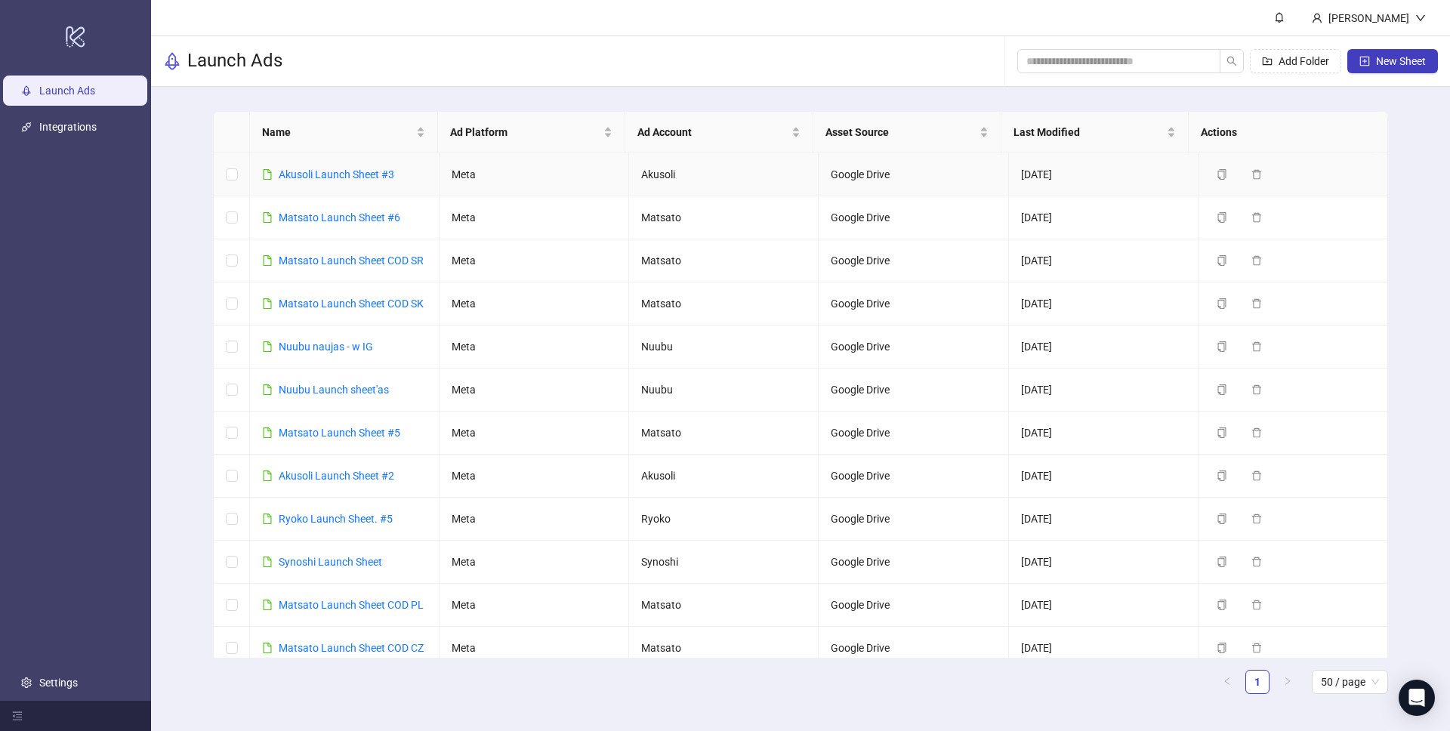
scroll to position [285, 0]
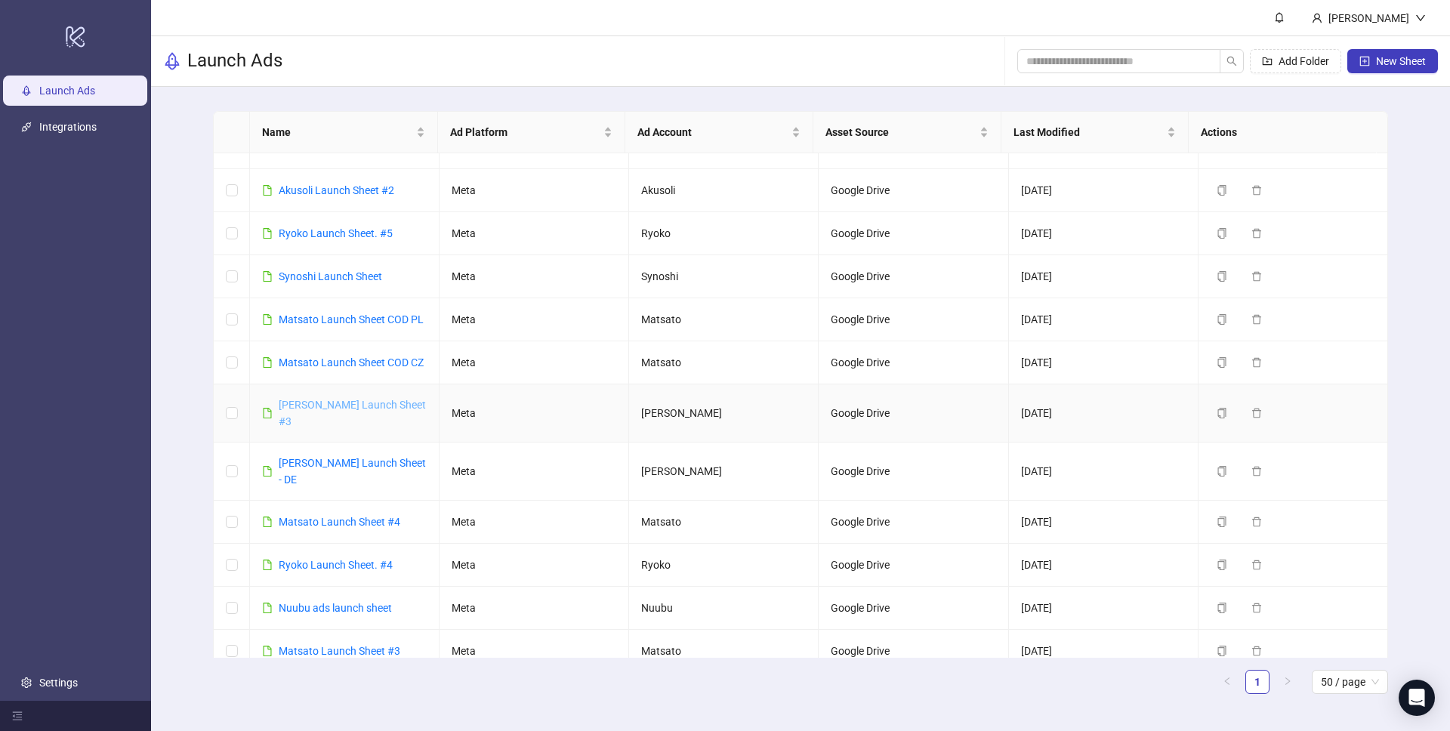
click at [360, 405] on link "Derila Ergo Launch Sheet #3" at bounding box center [352, 413] width 147 height 29
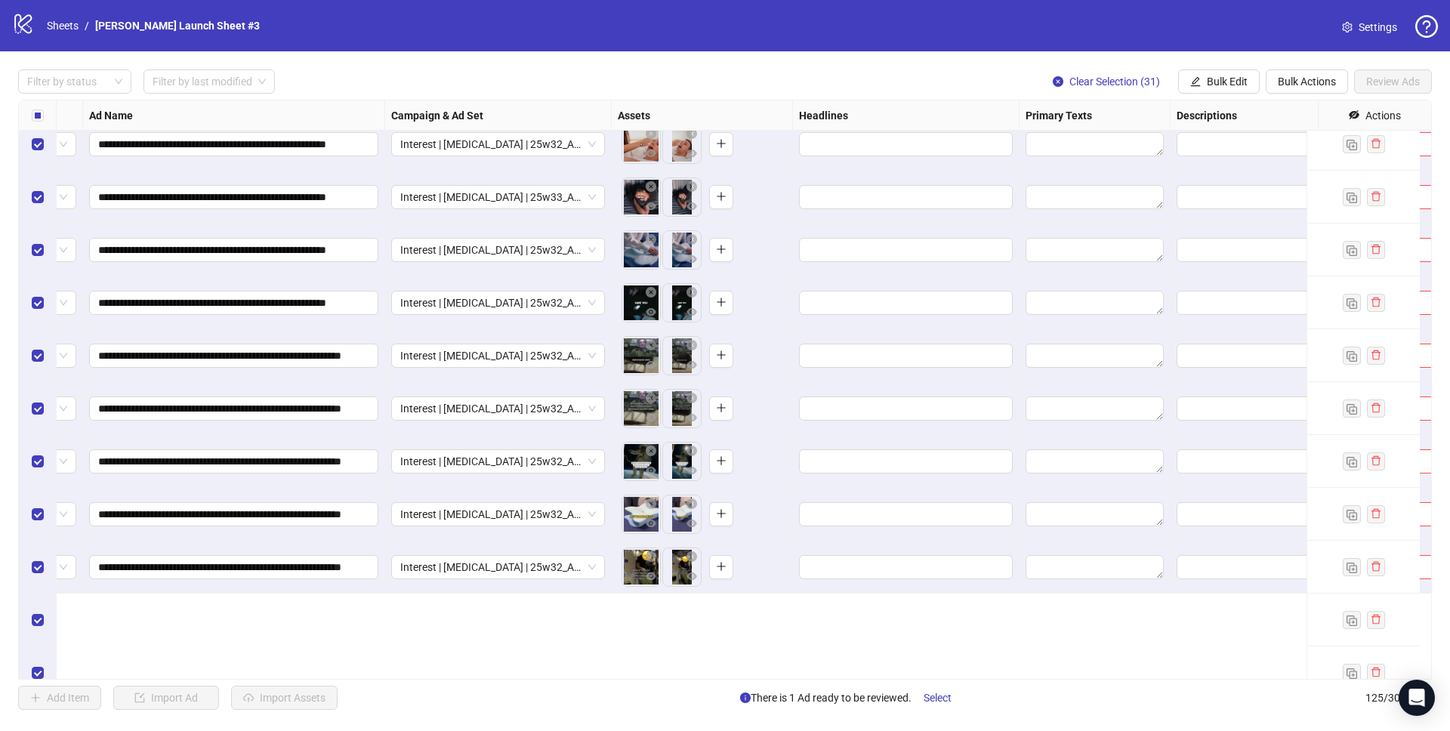
scroll to position [4747, 102]
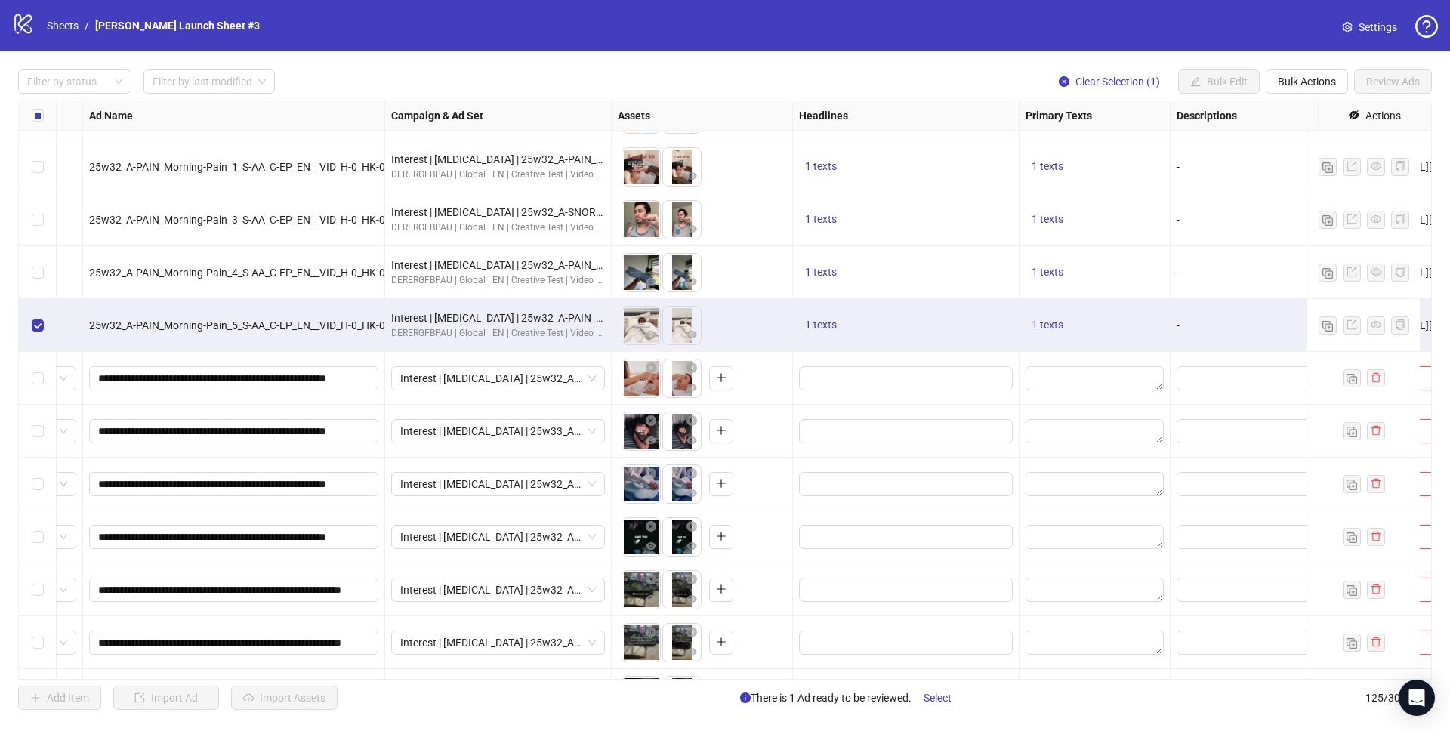
click at [30, 320] on div "Select row 94" at bounding box center [38, 325] width 38 height 53
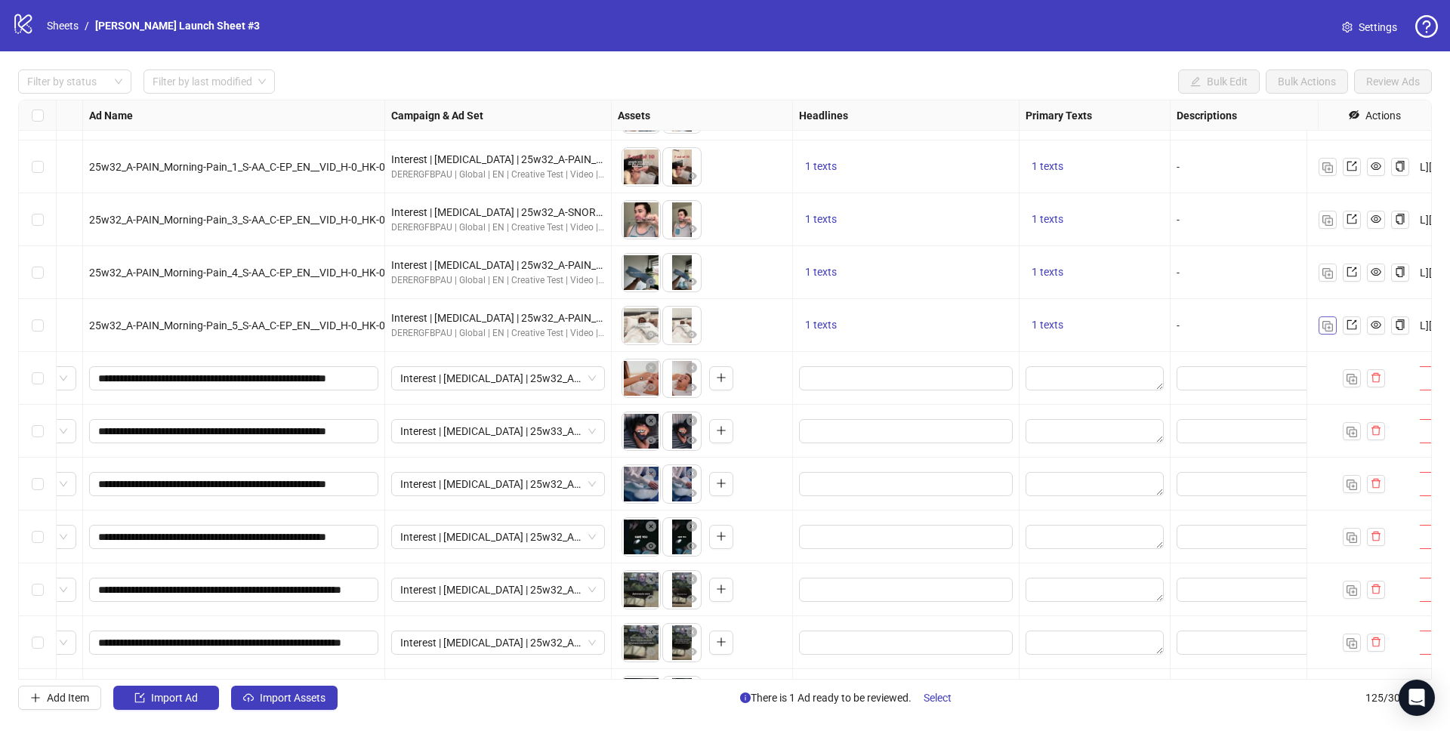
click at [1324, 326] on img "button" at bounding box center [1327, 326] width 11 height 11
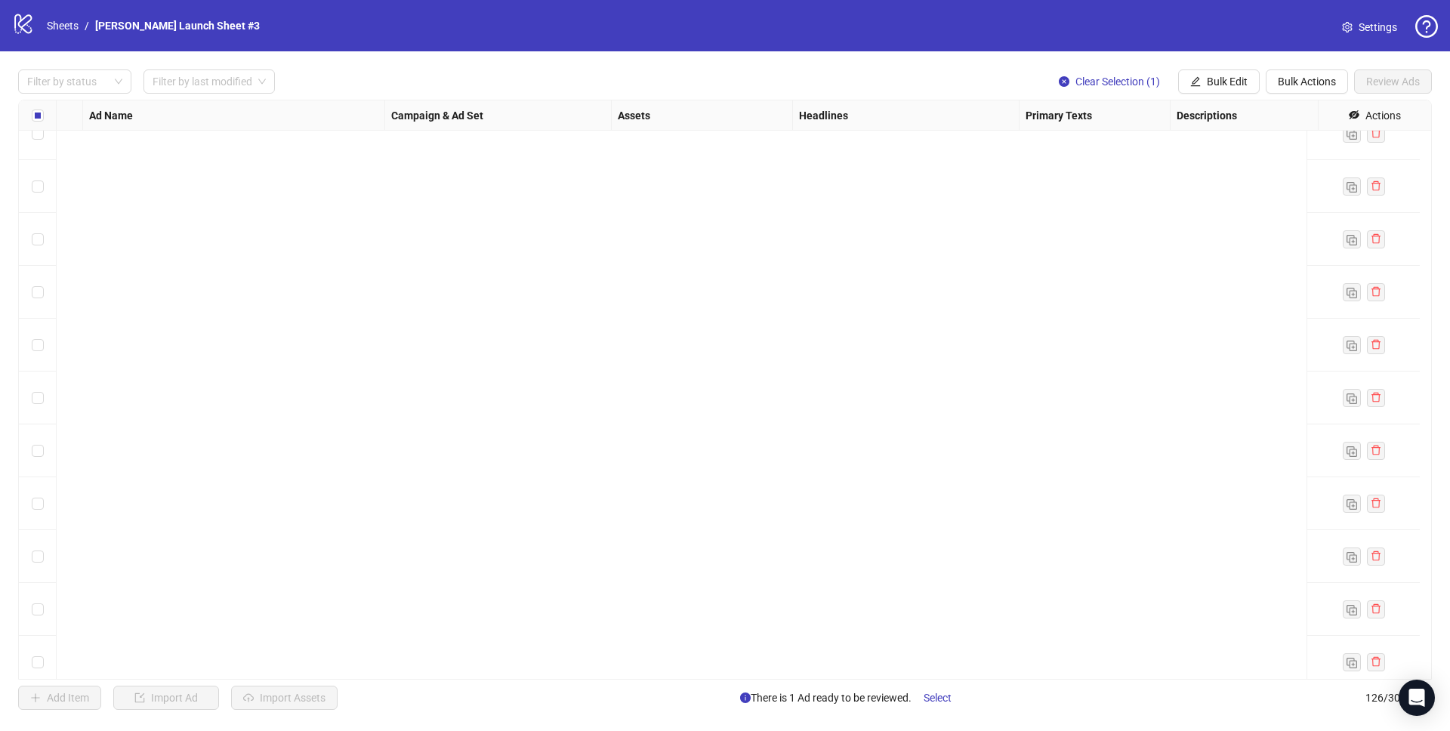
scroll to position [4530, 102]
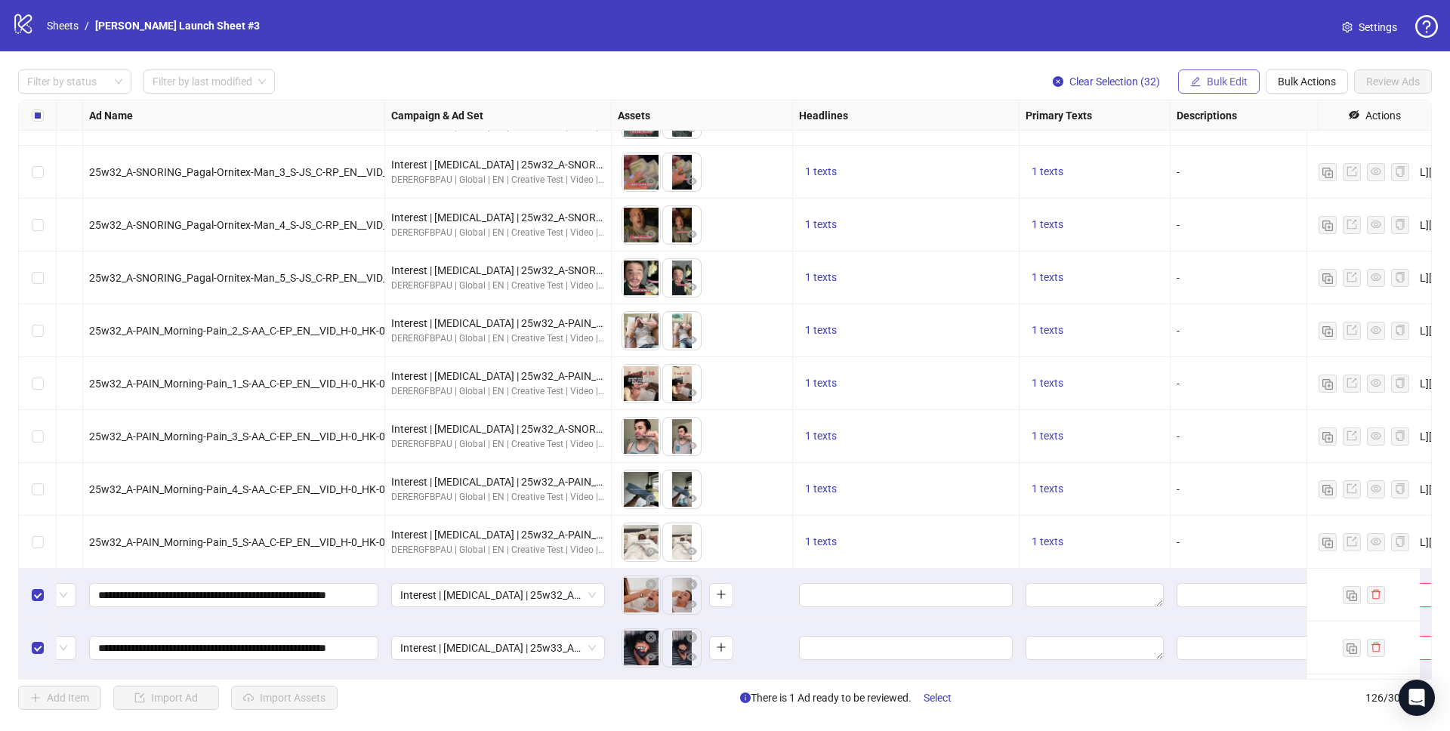
click at [1221, 82] on span "Bulk Edit" at bounding box center [1227, 82] width 41 height 12
click at [1220, 190] on span "Headlines" at bounding box center [1233, 185] width 90 height 17
click at [1142, 142] on input "text" at bounding box center [1176, 147] width 227 height 24
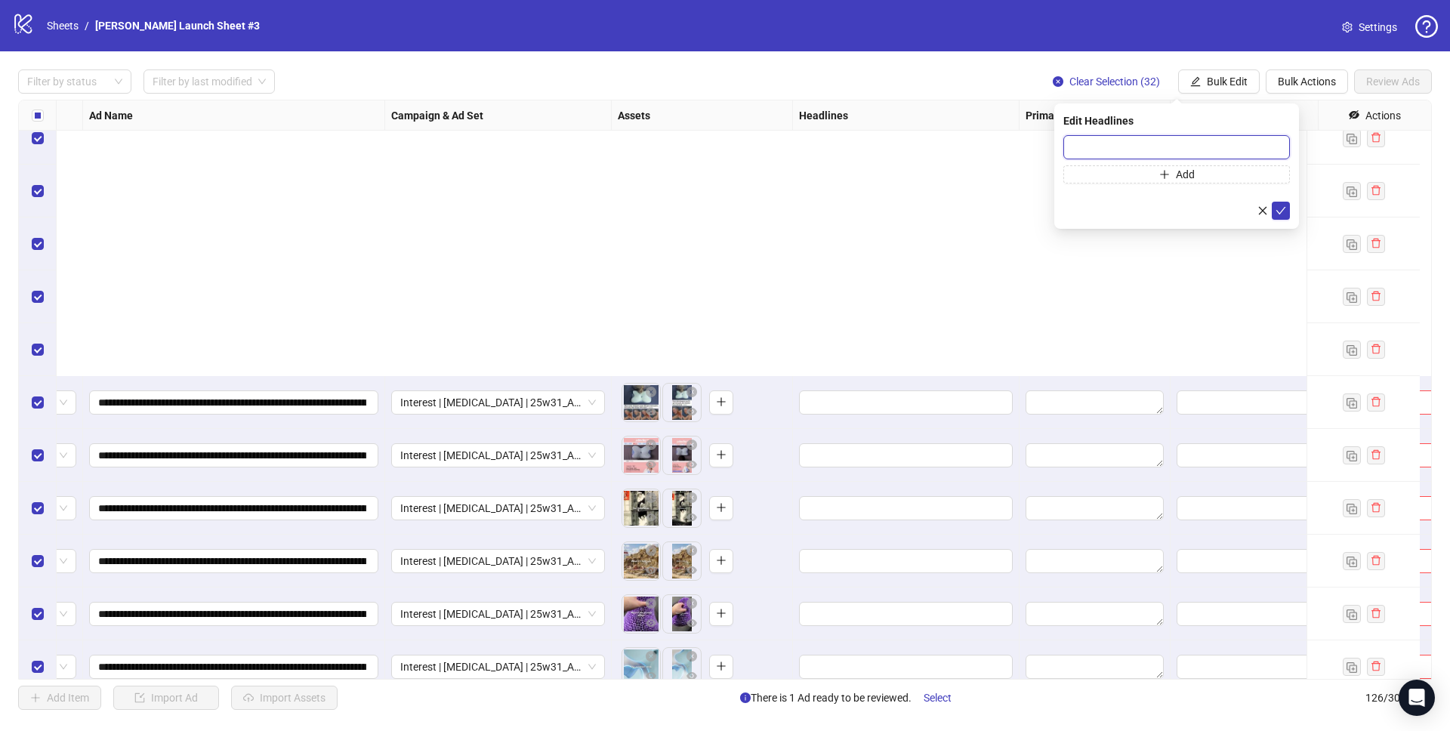
scroll to position [6123, 102]
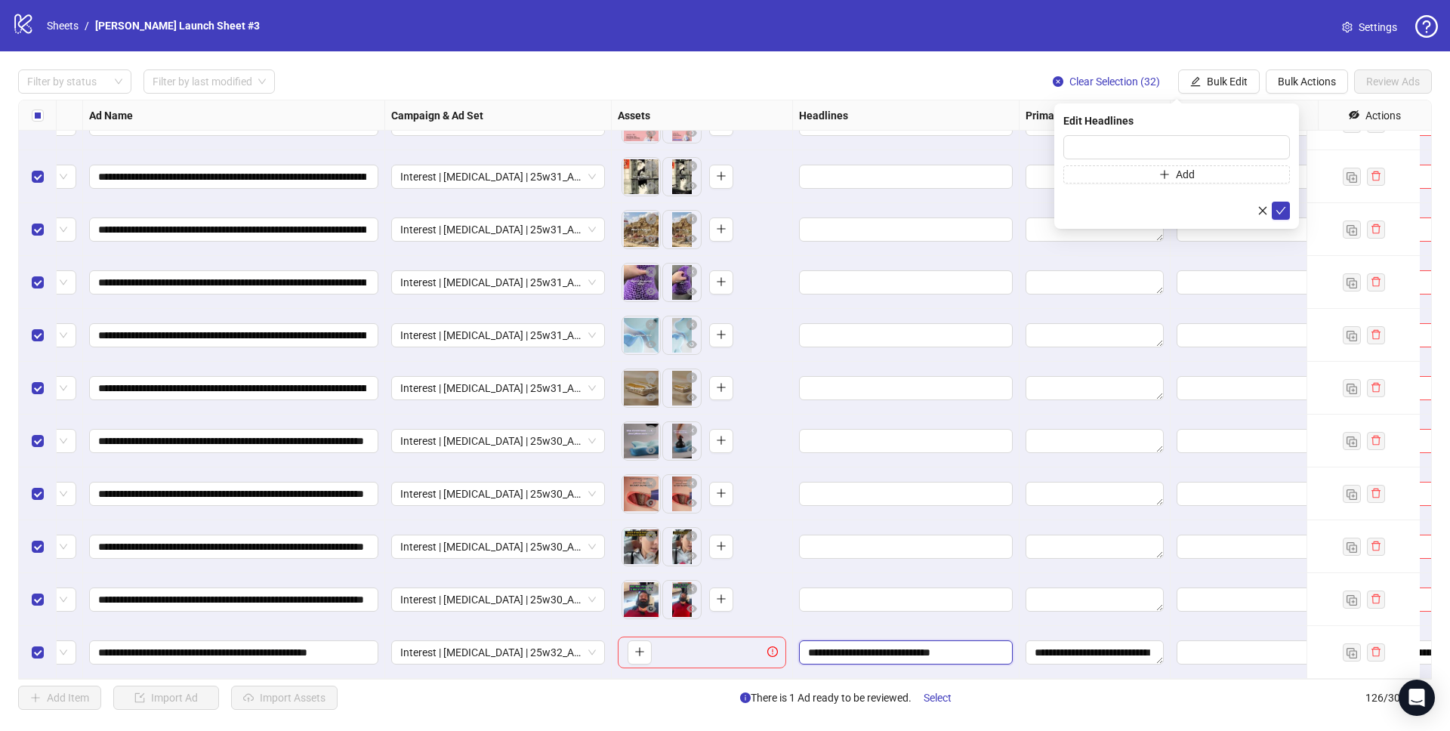
click at [945, 646] on input "**********" at bounding box center [904, 652] width 193 height 17
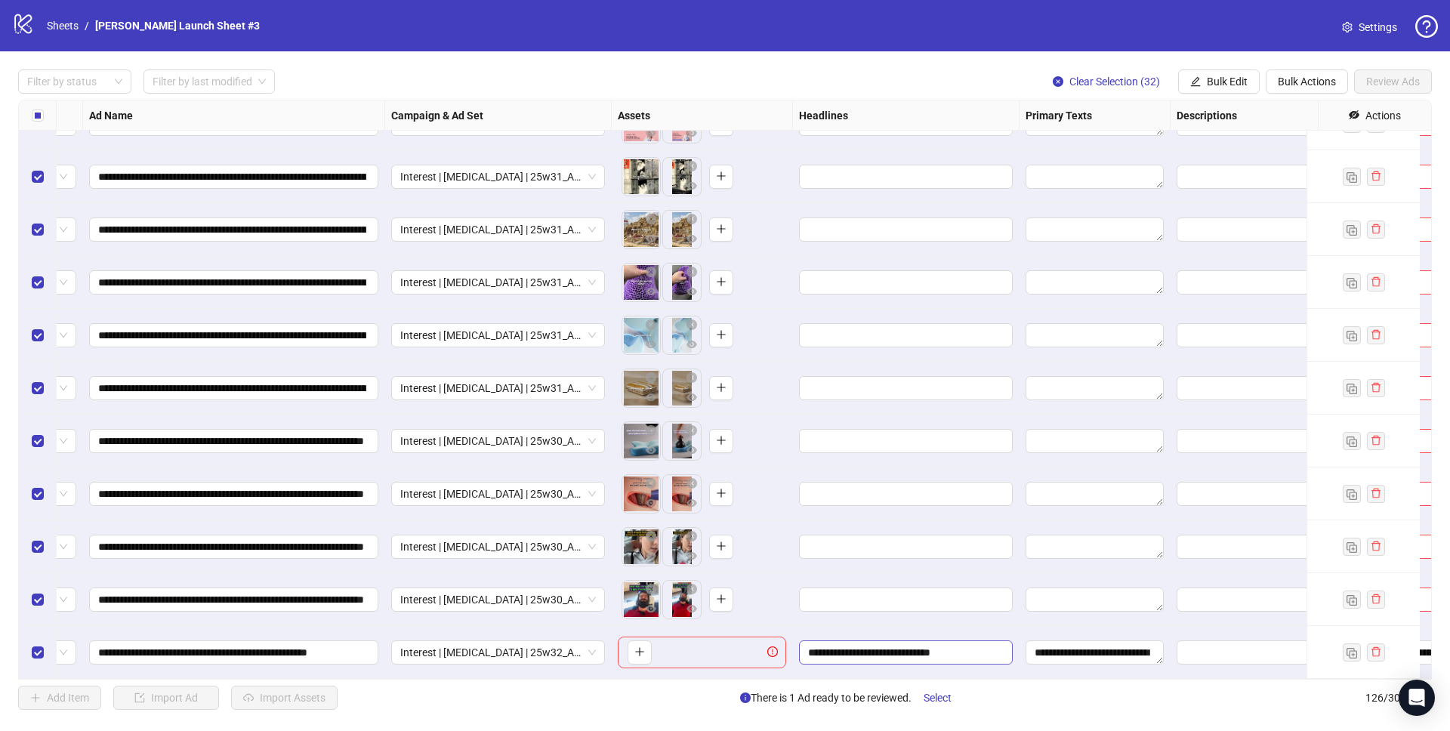
click at [945, 646] on input "**********" at bounding box center [904, 652] width 193 height 17
click at [988, 646] on input "**********" at bounding box center [904, 652] width 193 height 17
click at [1203, 79] on button "Bulk Edit" at bounding box center [1219, 81] width 82 height 24
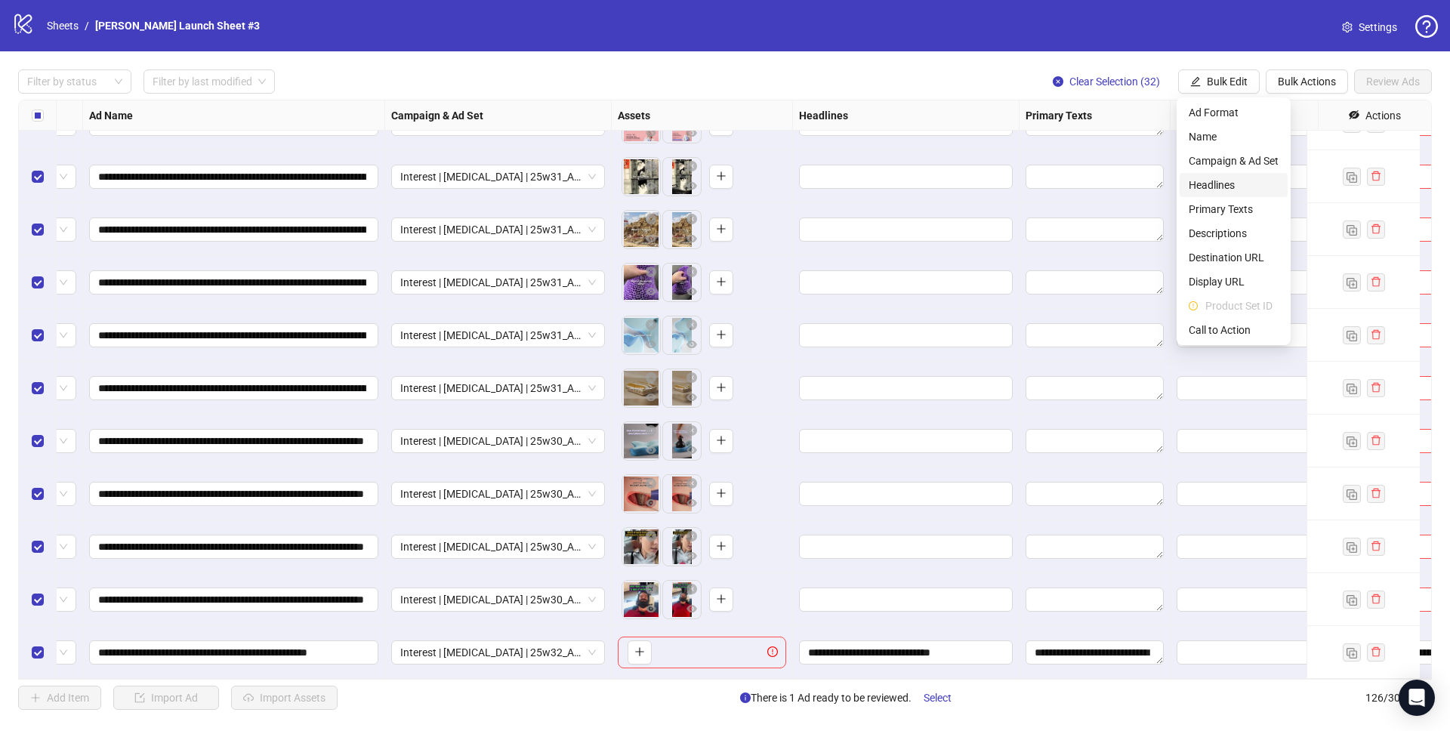
click at [1222, 185] on span "Headlines" at bounding box center [1233, 185] width 90 height 17
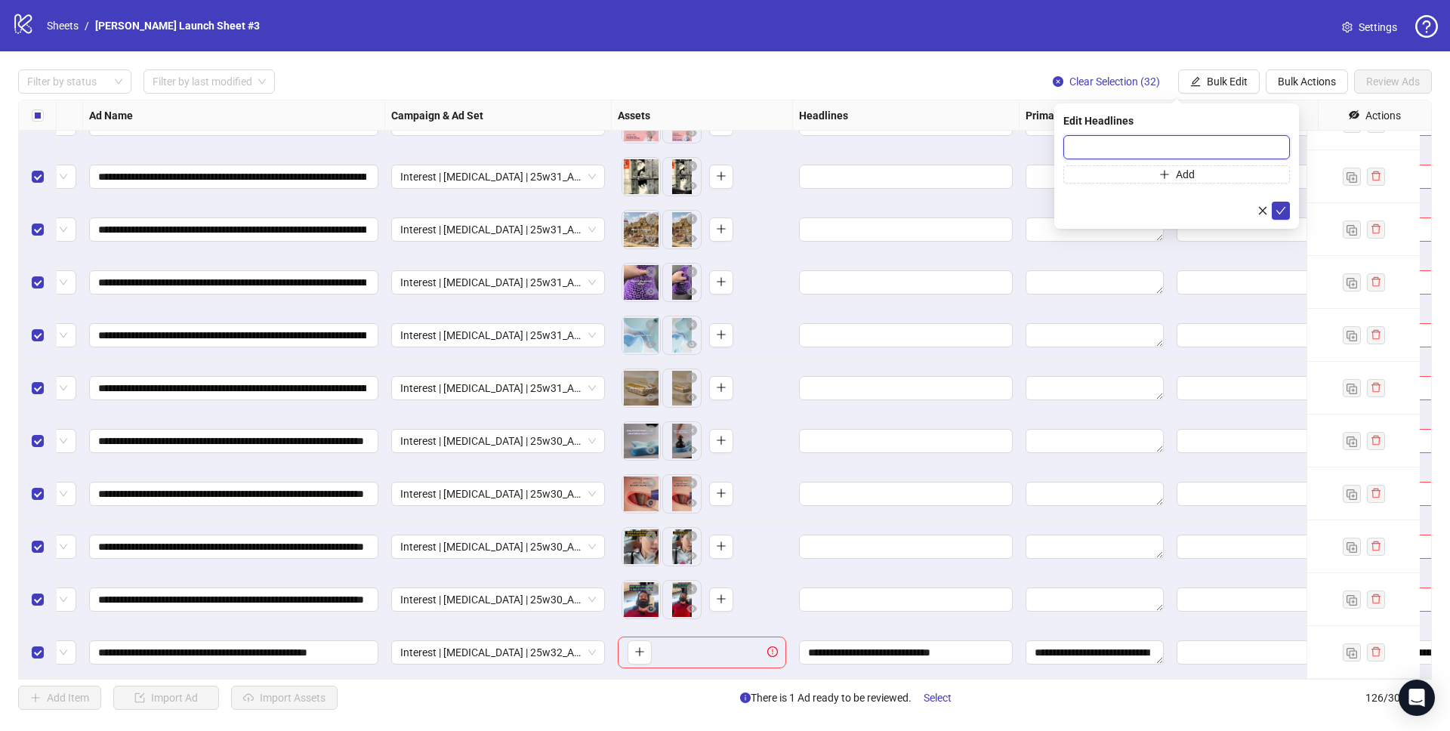
click at [1177, 145] on input "text" at bounding box center [1176, 147] width 227 height 24
paste input "**********"
type input "**********"
click at [1280, 211] on icon "check" at bounding box center [1280, 210] width 11 height 11
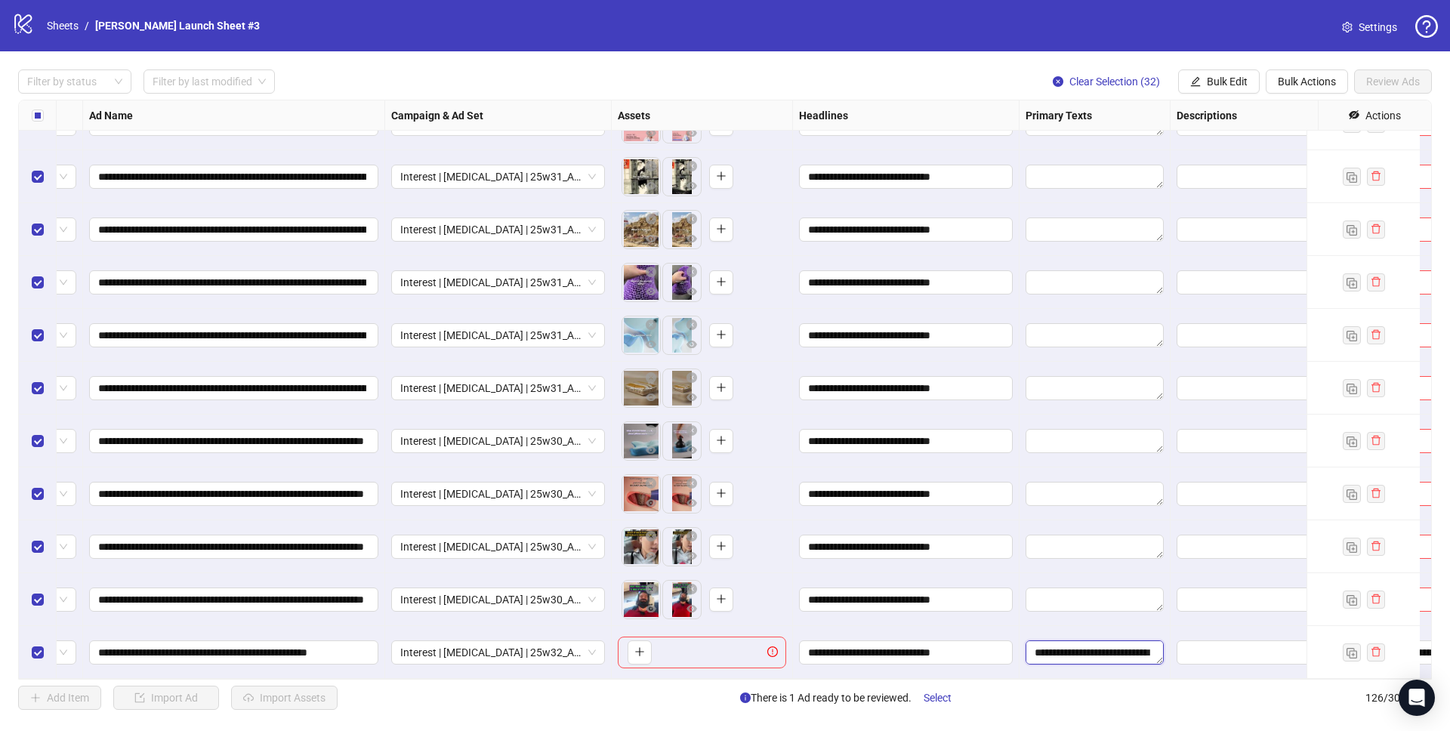
click at [1106, 640] on textarea "**********" at bounding box center [1094, 652] width 138 height 24
click at [1236, 80] on span "Bulk Edit" at bounding box center [1227, 82] width 41 height 12
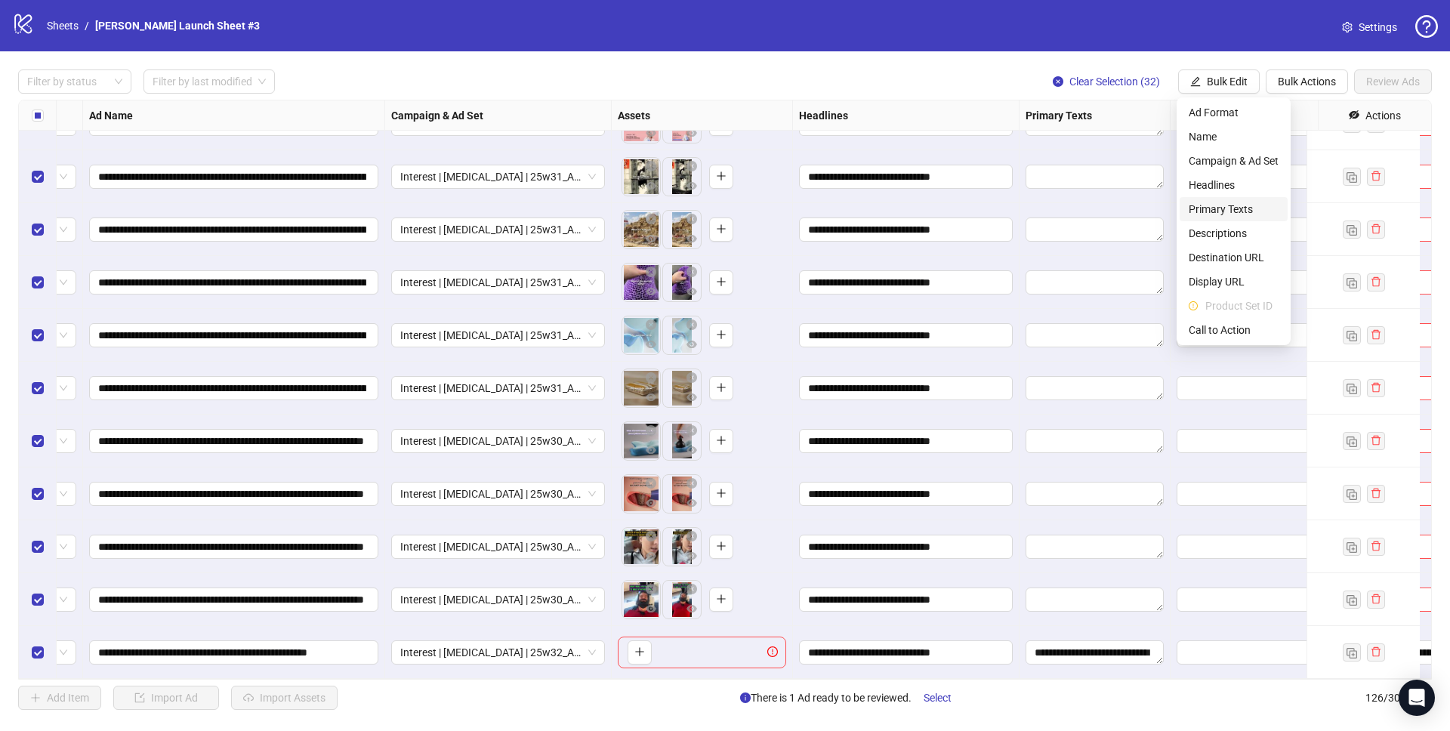
click at [1229, 210] on span "Primary Texts" at bounding box center [1233, 209] width 90 height 17
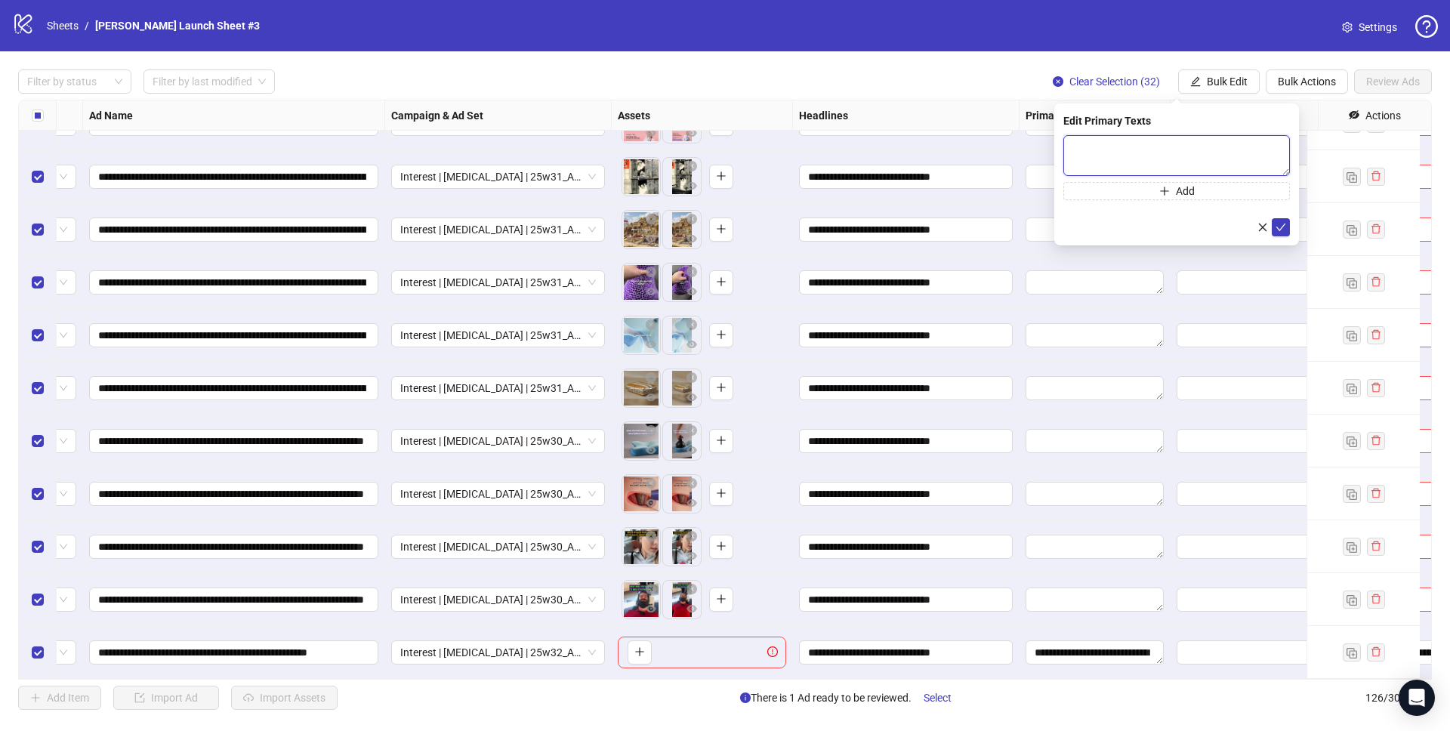
click at [1172, 150] on textarea at bounding box center [1176, 155] width 227 height 41
paste textarea "**********"
type textarea "**********"
click at [1280, 222] on icon "check" at bounding box center [1280, 227] width 11 height 11
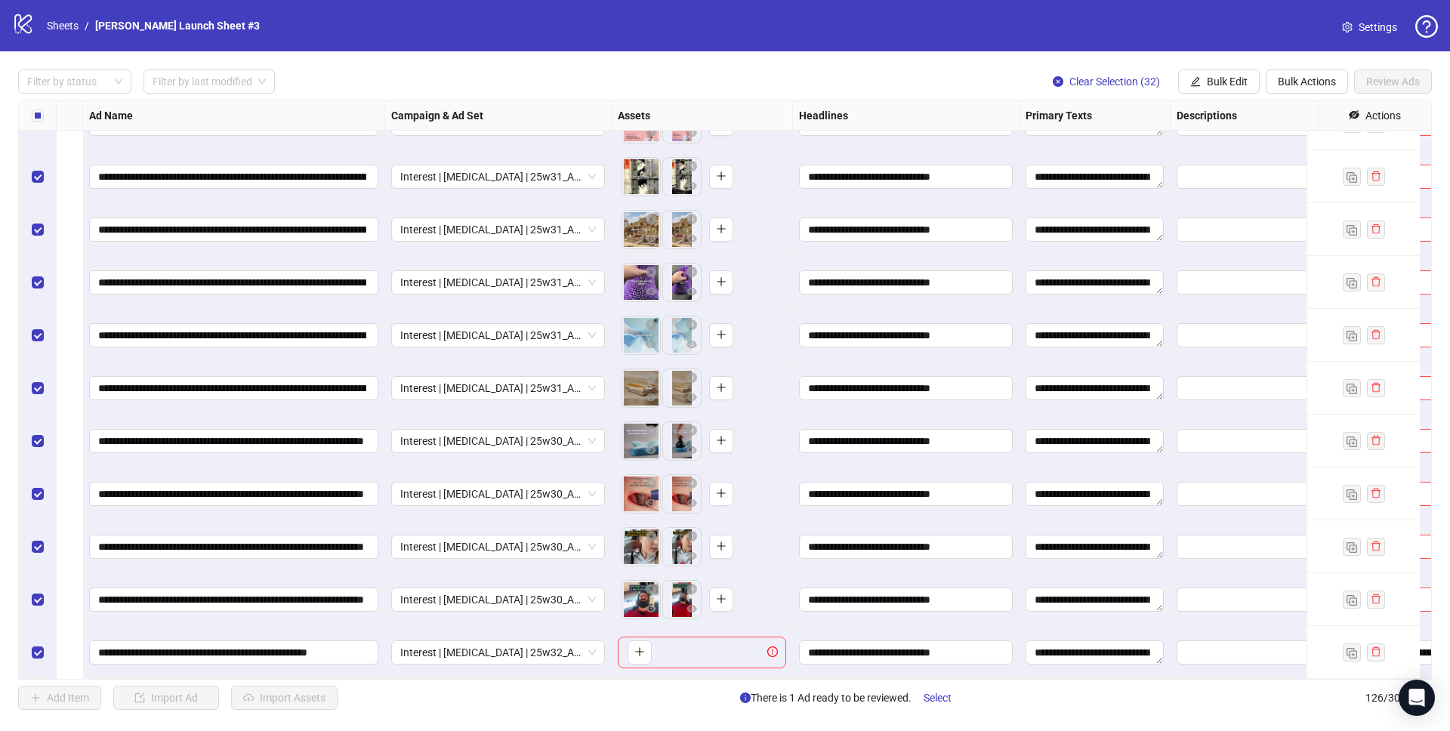
scroll to position [6123, 557]
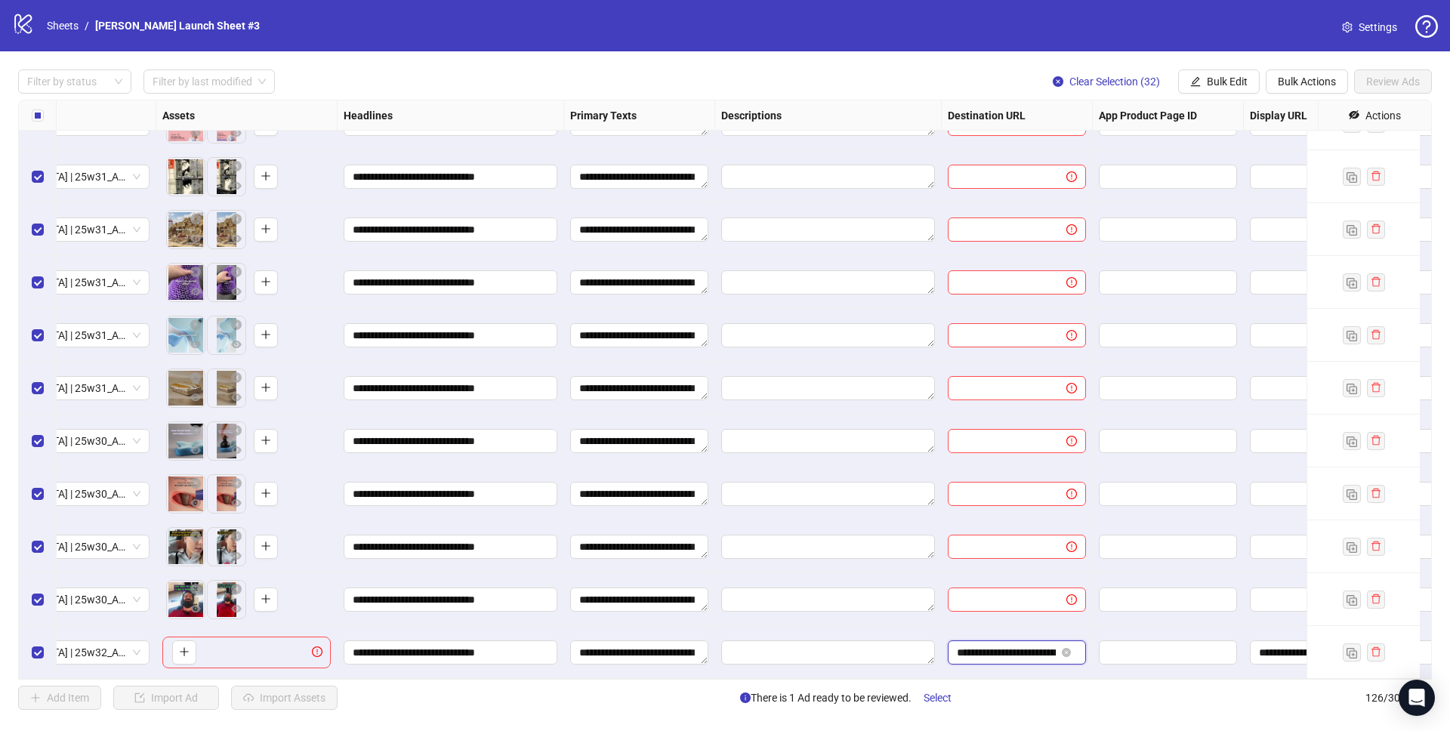
click at [1010, 645] on input "**********" at bounding box center [1006, 652] width 99 height 17
click at [1214, 82] on span "Bulk Edit" at bounding box center [1227, 82] width 41 height 12
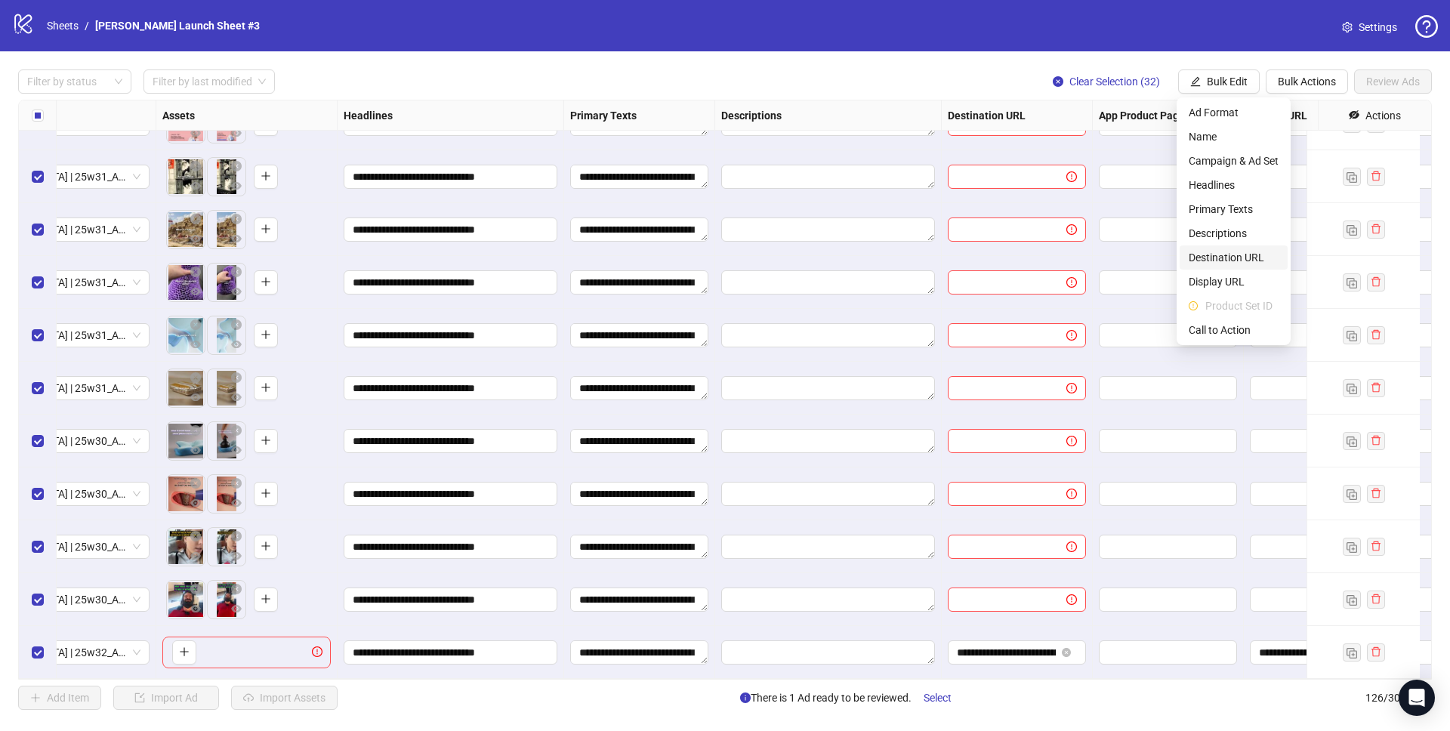
click at [1226, 260] on span "Destination URL" at bounding box center [1233, 257] width 90 height 17
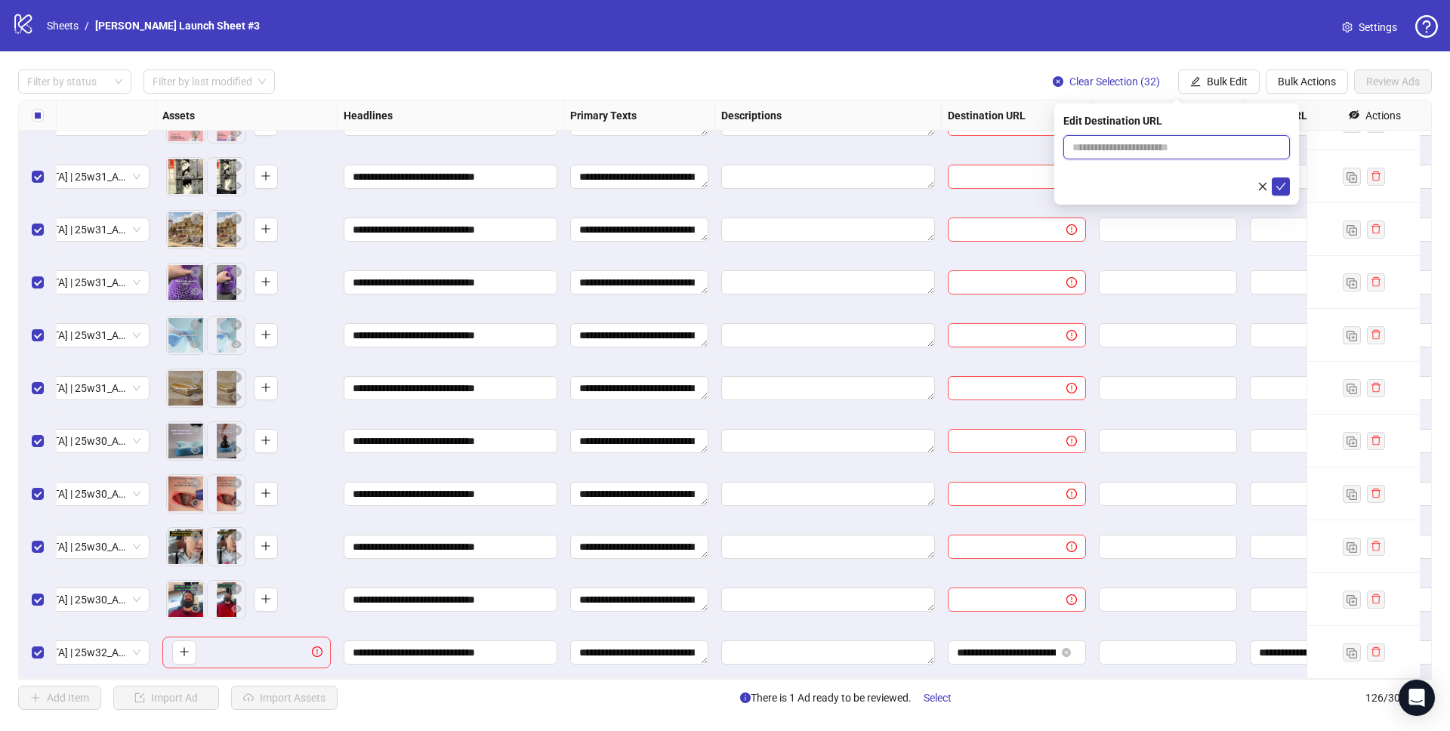
click at [1130, 141] on input "text" at bounding box center [1170, 147] width 196 height 17
paste input "**********"
click at [1182, 148] on input "**********" at bounding box center [1170, 147] width 196 height 17
paste input "*"
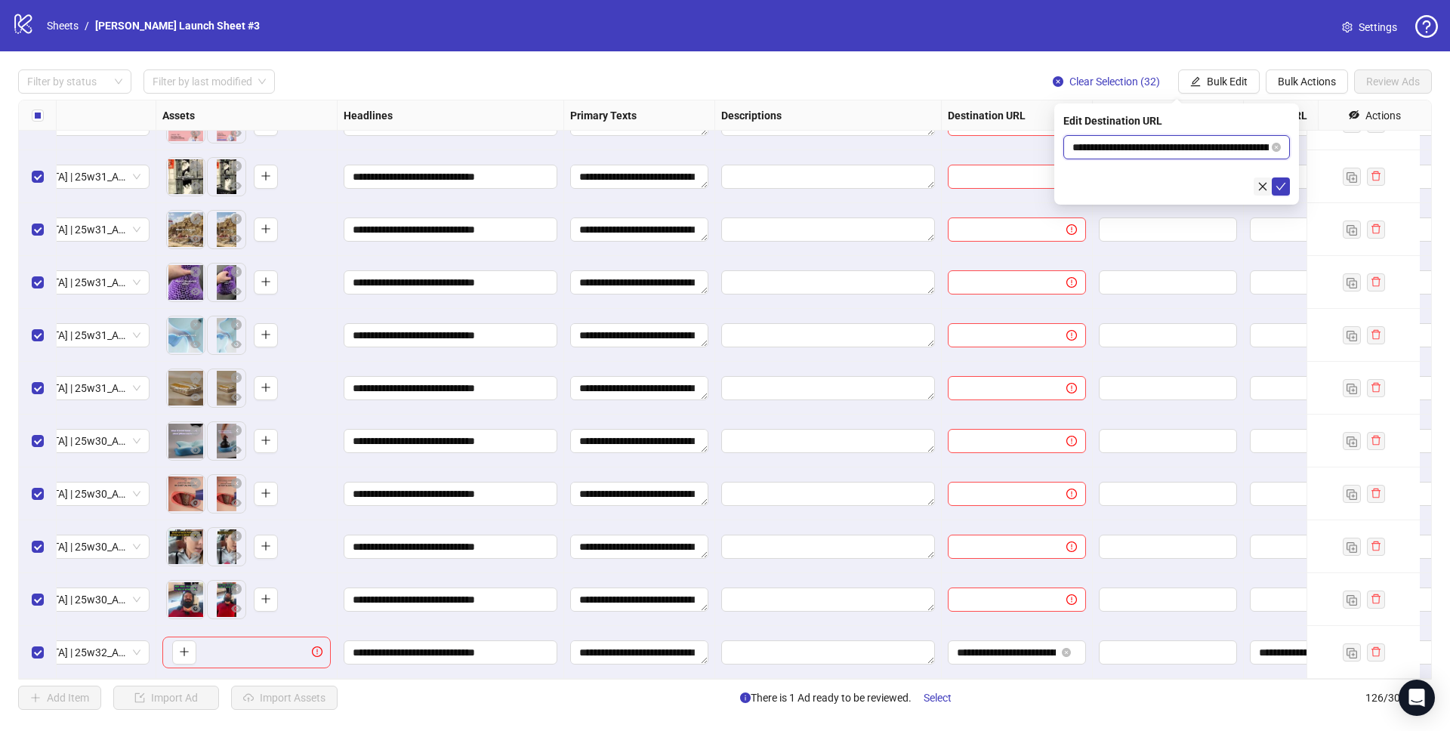
scroll to position [0, 183]
type input "**********"
click at [1108, 177] on div at bounding box center [1176, 186] width 227 height 18
click at [1282, 186] on icon "check" at bounding box center [1280, 186] width 11 height 11
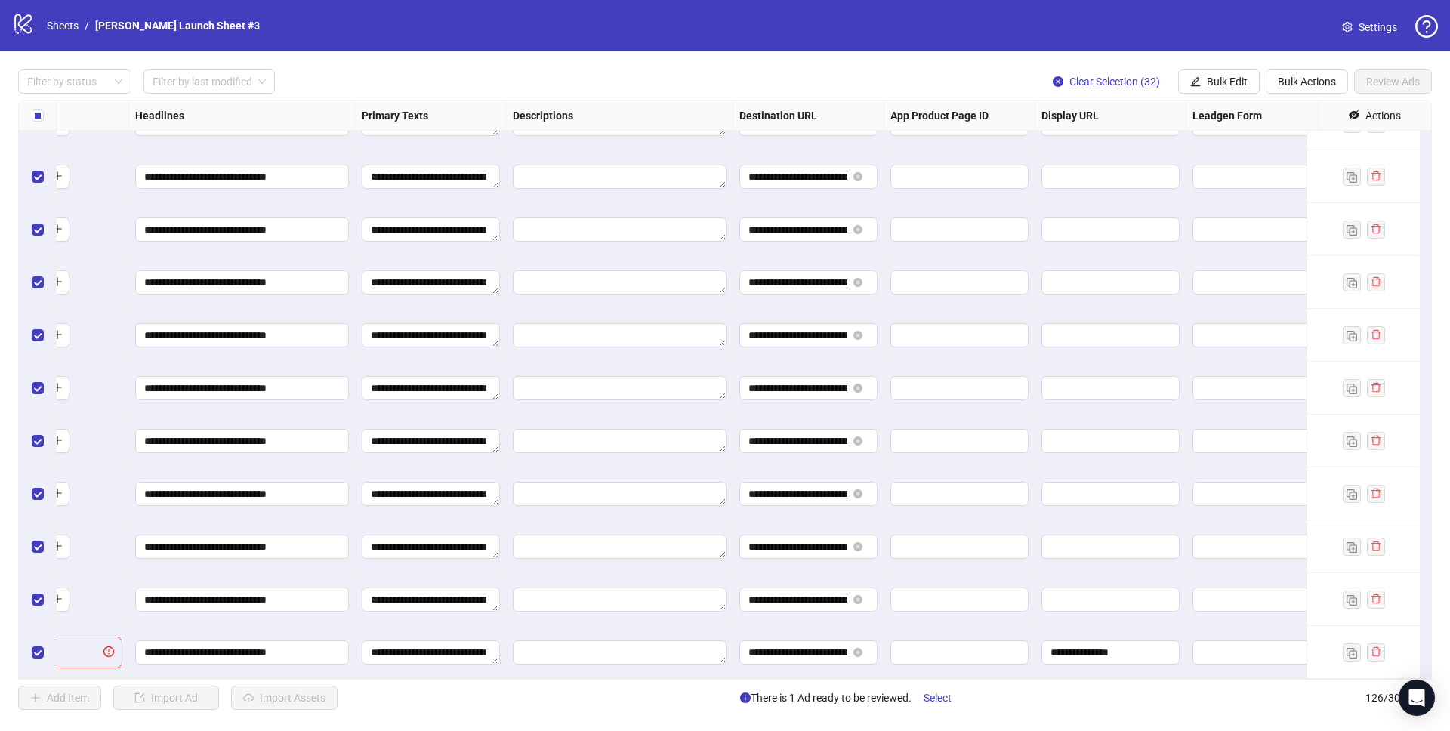
scroll to position [6123, 768]
click at [1121, 644] on input "**********" at bounding box center [1106, 652] width 117 height 17
click at [1207, 78] on span "Bulk Edit" at bounding box center [1227, 82] width 41 height 12
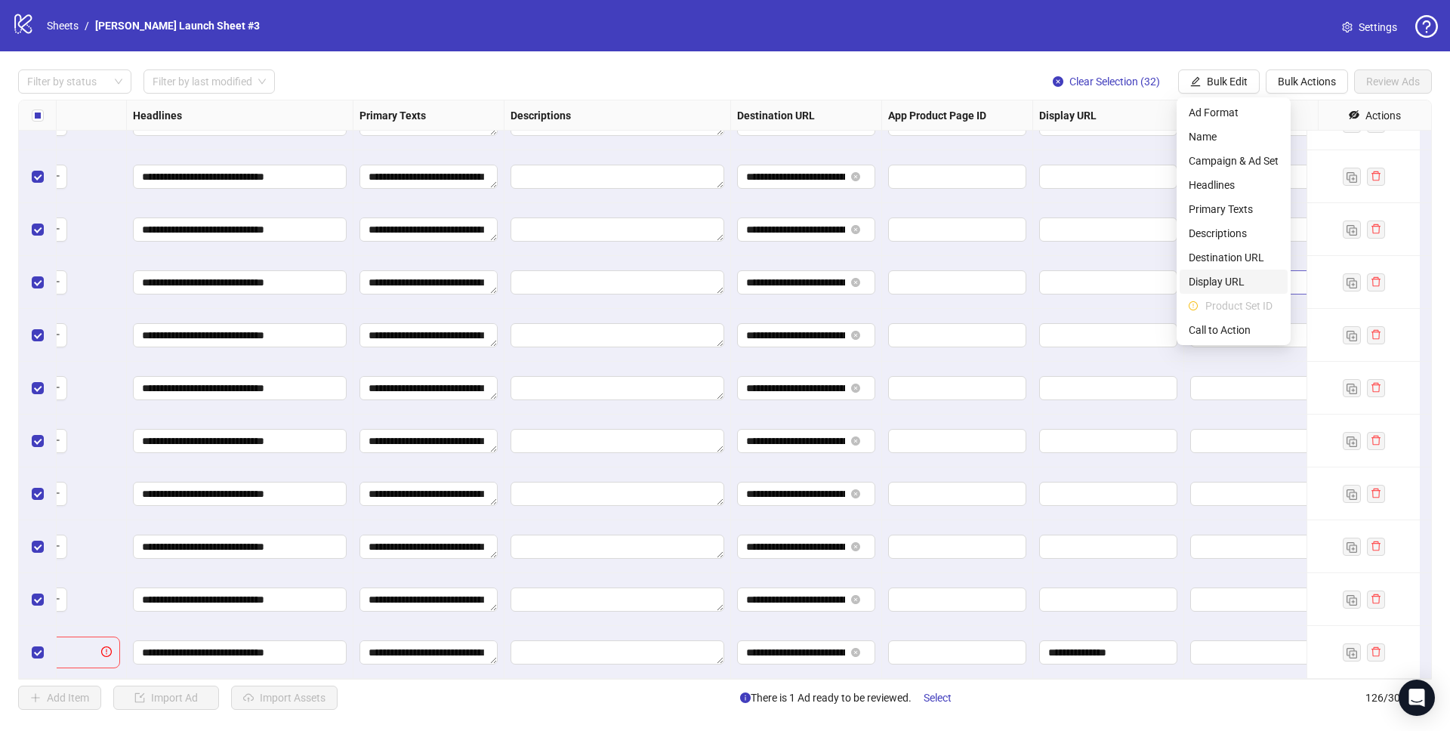
click at [1232, 280] on span "Display URL" at bounding box center [1233, 281] width 90 height 17
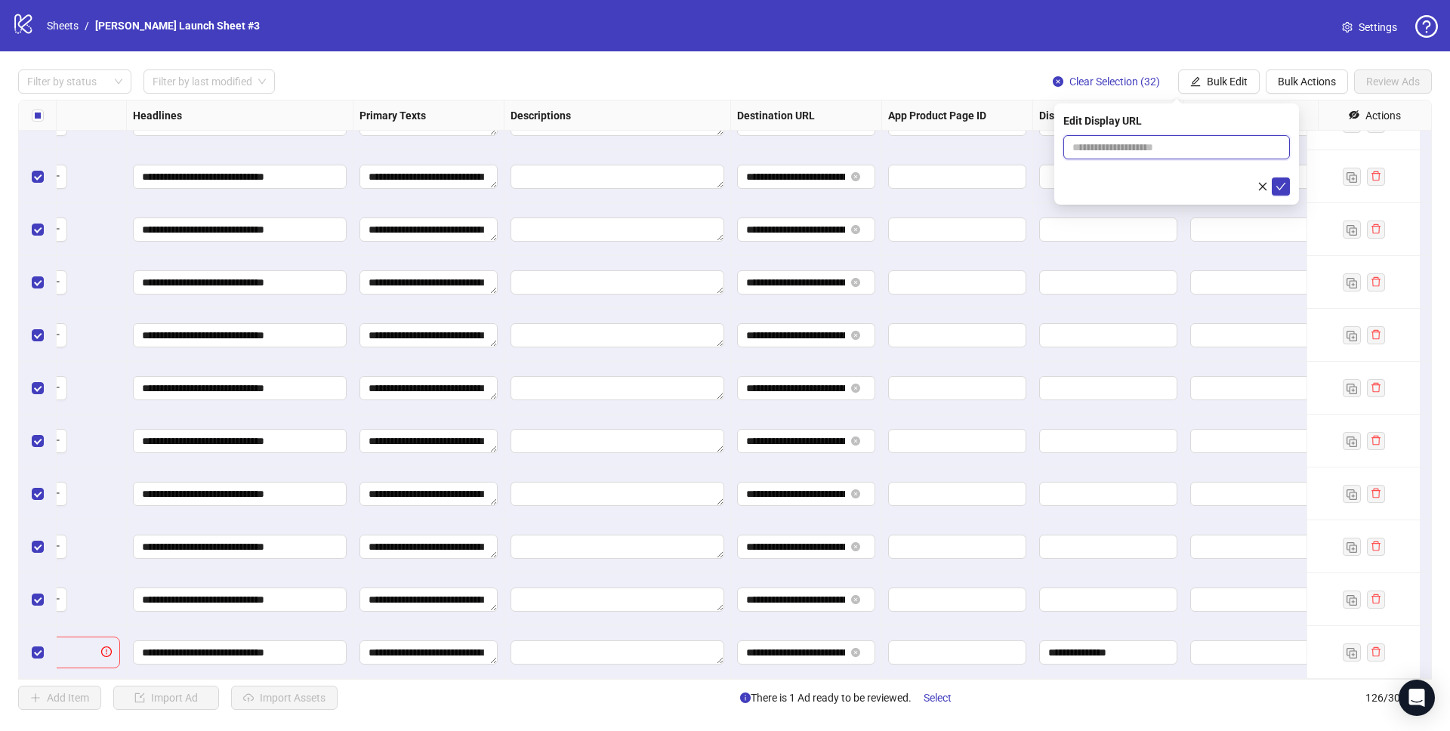
click at [1161, 146] on input "text" at bounding box center [1176, 147] width 227 height 24
paste input "**********"
type input "**********"
click at [1287, 189] on button "submit" at bounding box center [1281, 186] width 18 height 18
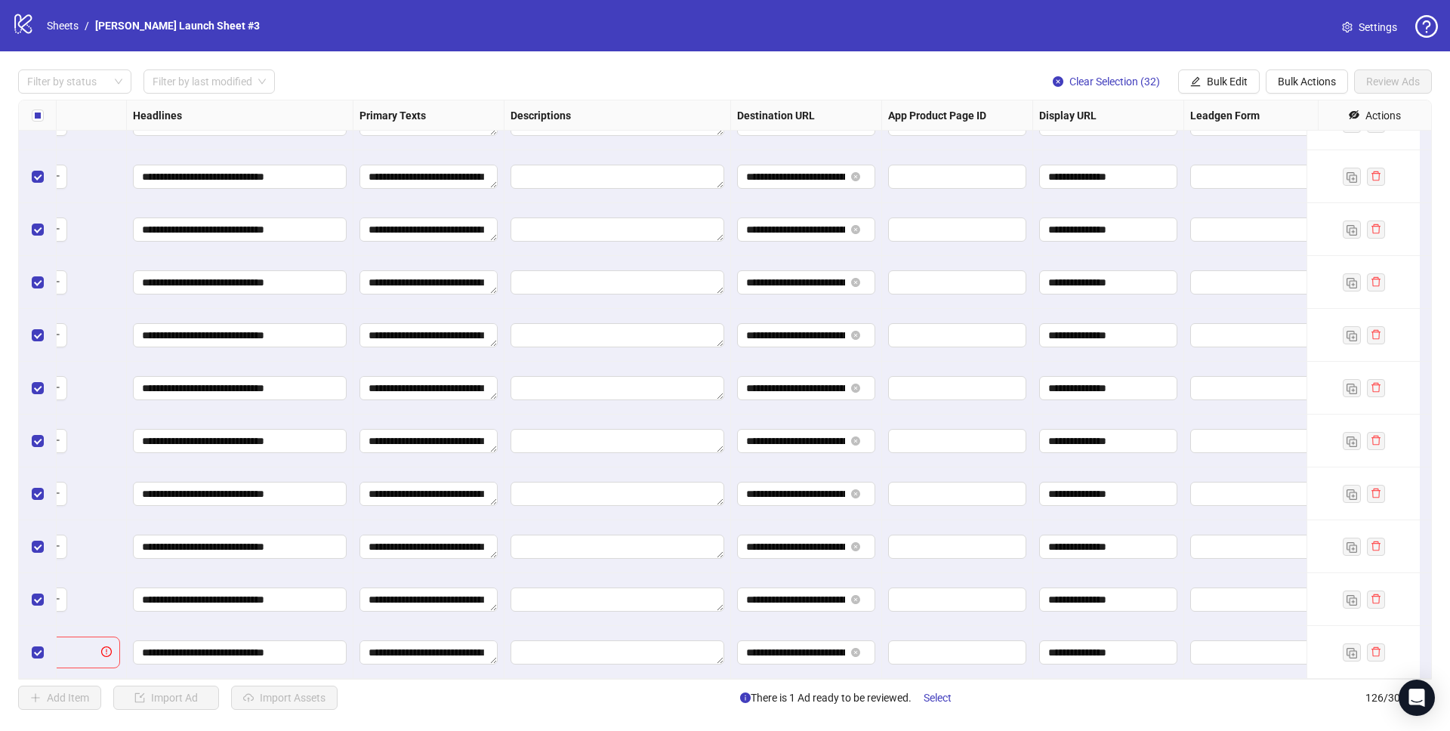
scroll to position [6123, 1068]
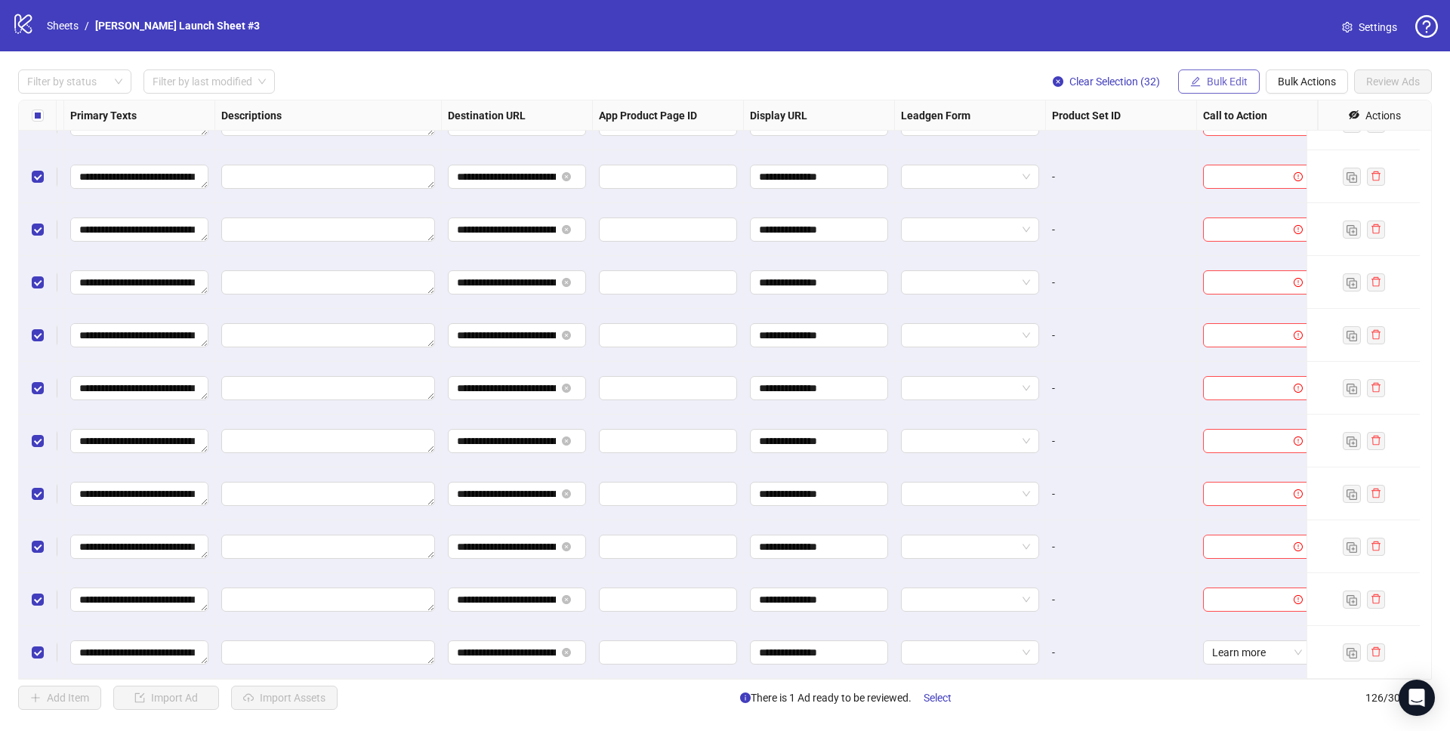
click at [1222, 79] on span "Bulk Edit" at bounding box center [1227, 82] width 41 height 12
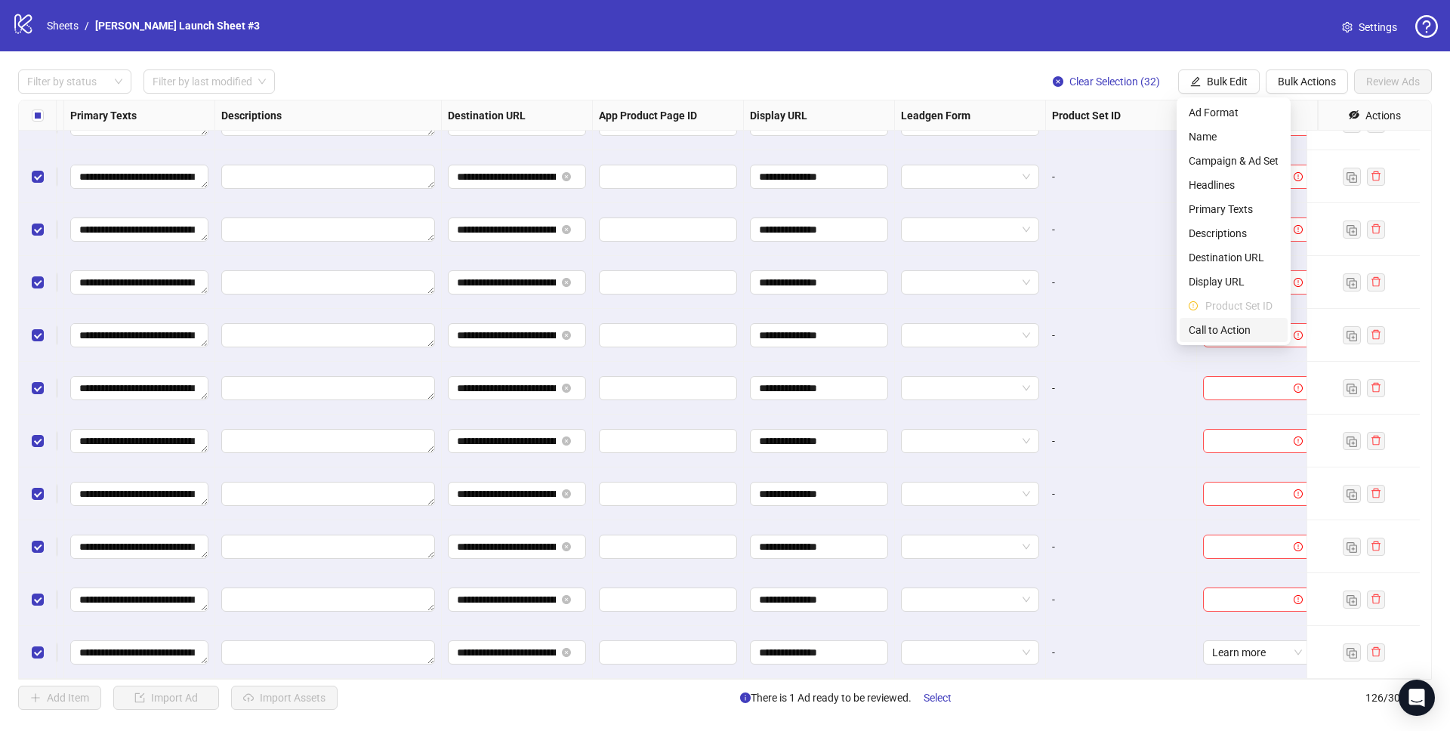
click at [1227, 327] on span "Call to Action" at bounding box center [1233, 330] width 90 height 17
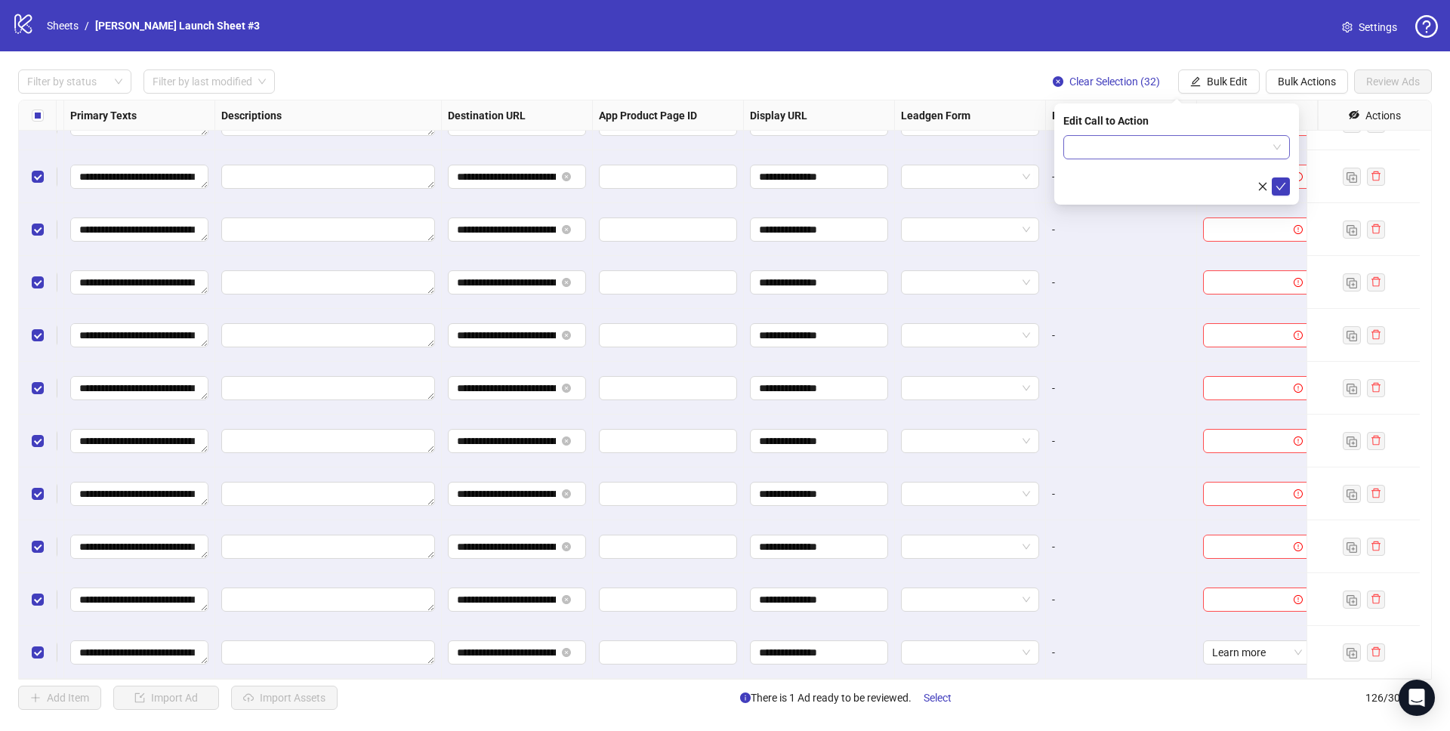
click at [1128, 137] on input "search" at bounding box center [1169, 147] width 195 height 23
type input "****"
click at [1143, 175] on div "Learn more" at bounding box center [1176, 177] width 202 height 17
click at [1278, 186] on icon "check" at bounding box center [1280, 186] width 11 height 11
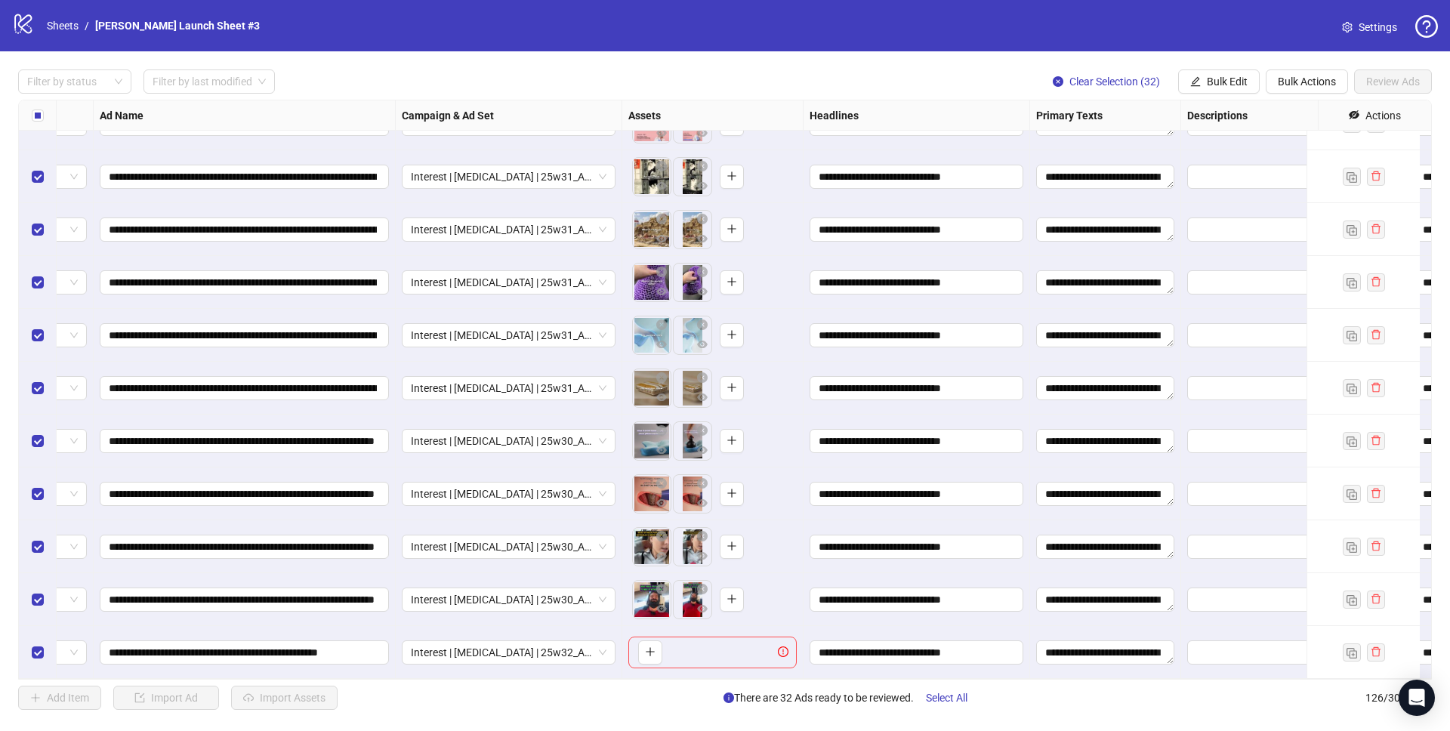
scroll to position [6123, 0]
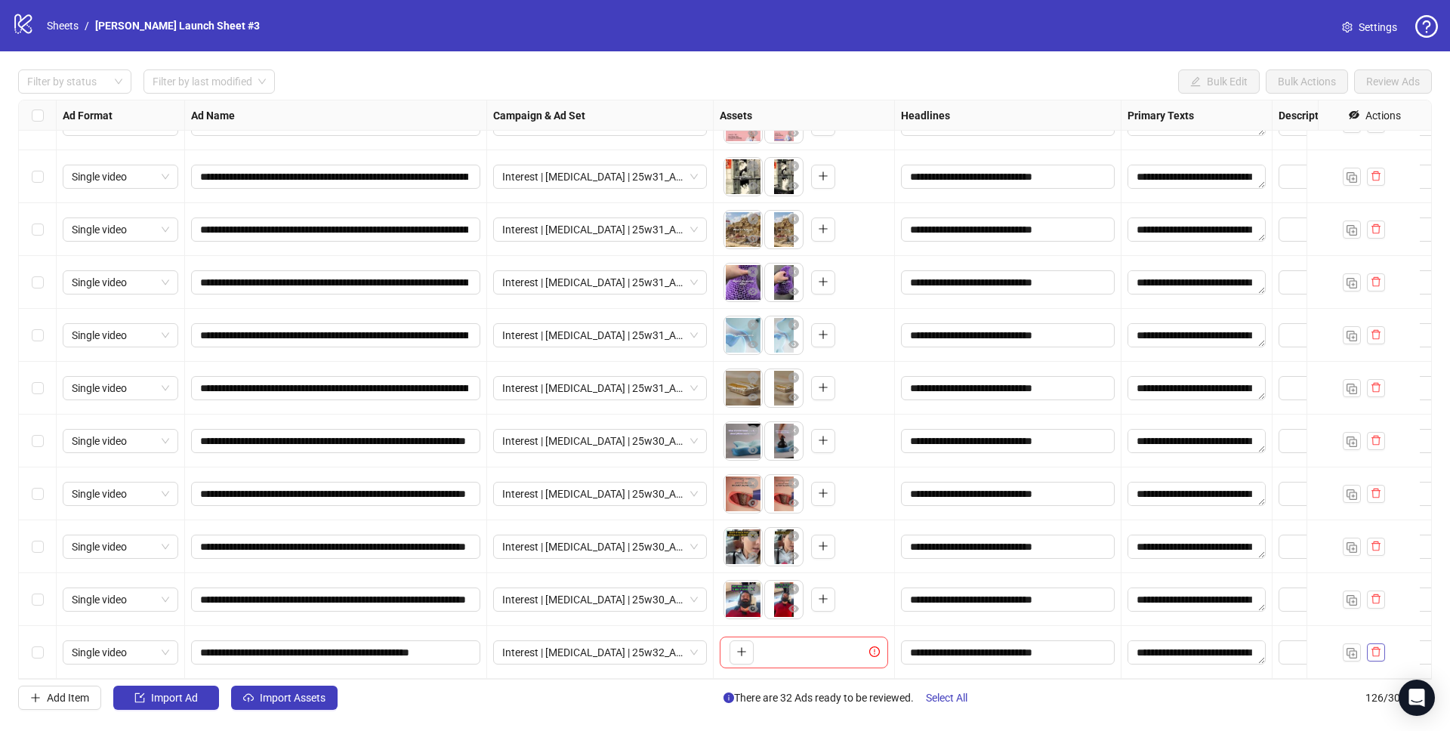
click at [1372, 646] on icon "delete" at bounding box center [1375, 651] width 11 height 11
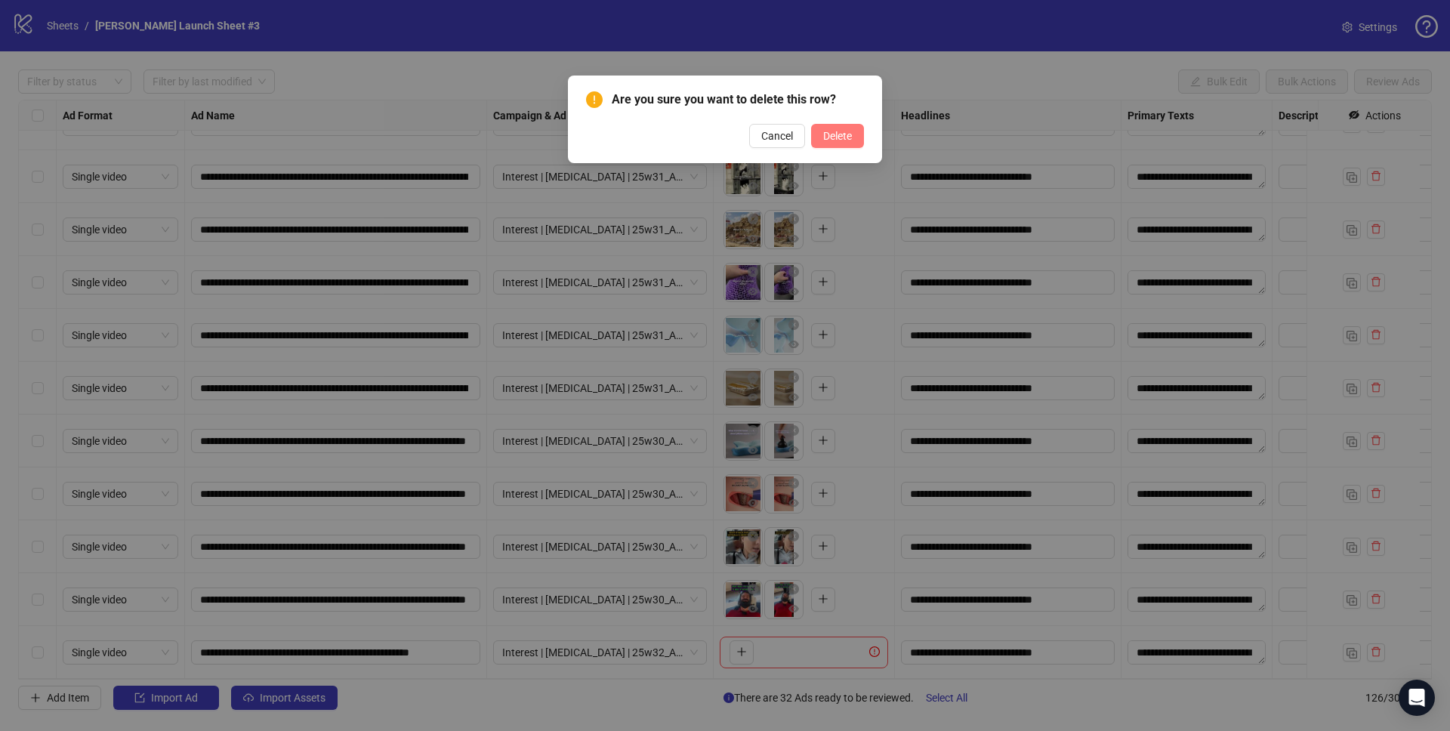
click at [852, 136] on button "Delete" at bounding box center [837, 136] width 53 height 24
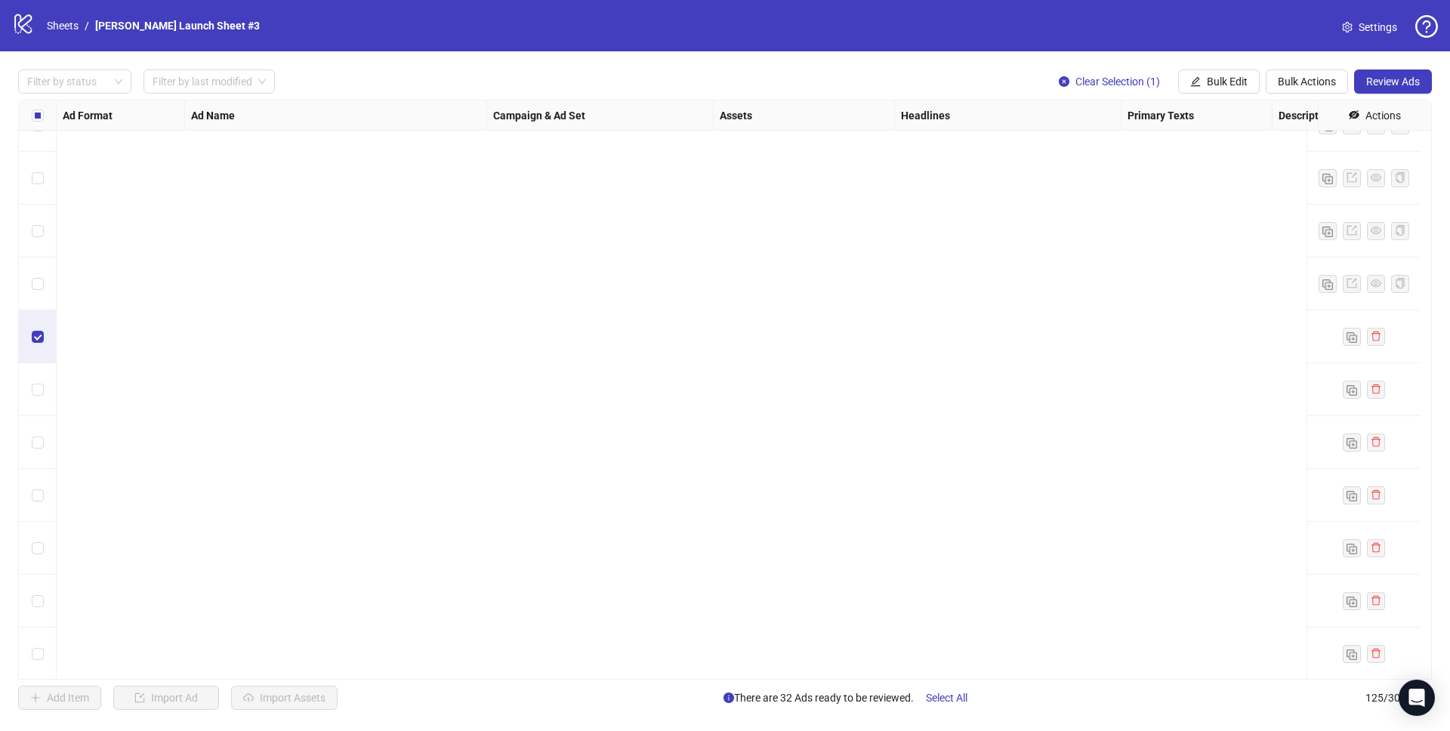
scroll to position [6070, 0]
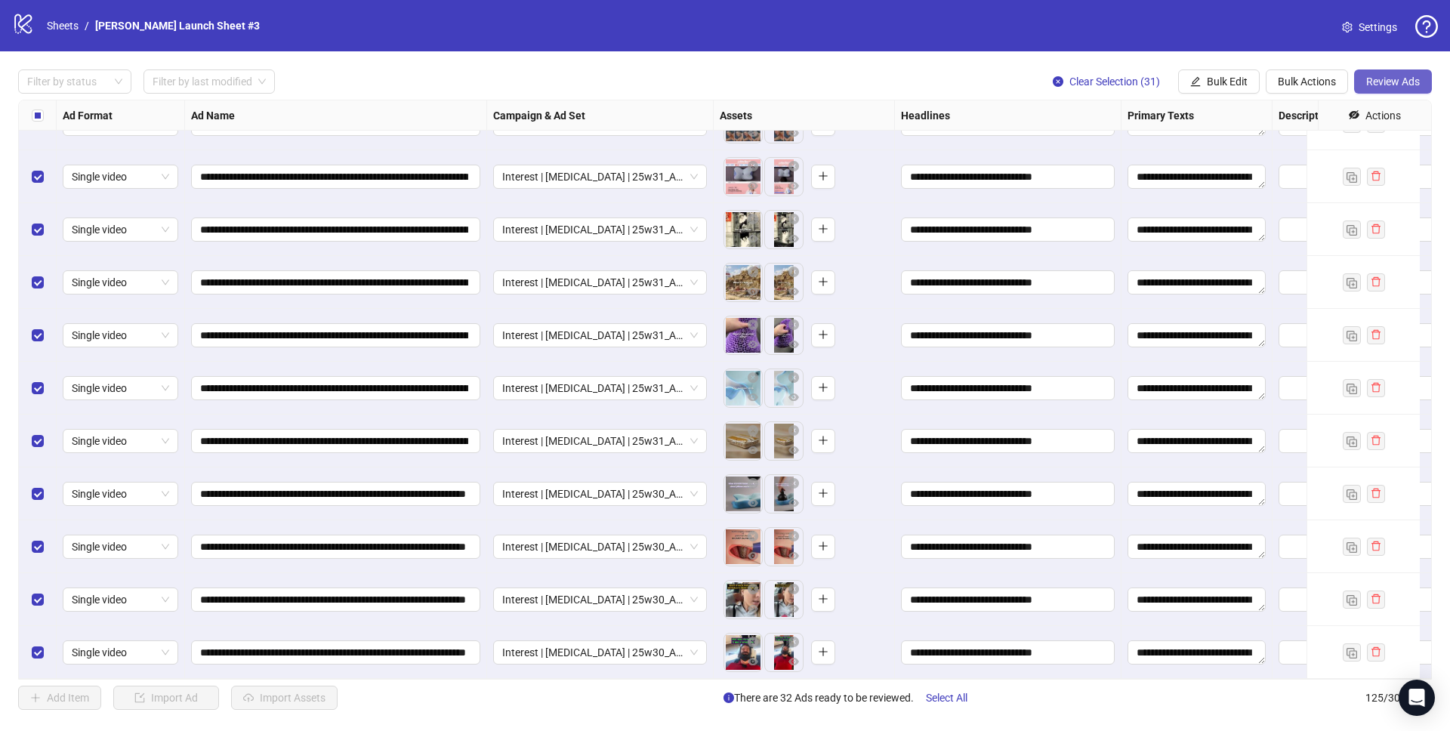
click at [1384, 82] on span "Review Ads" at bounding box center [1393, 82] width 54 height 12
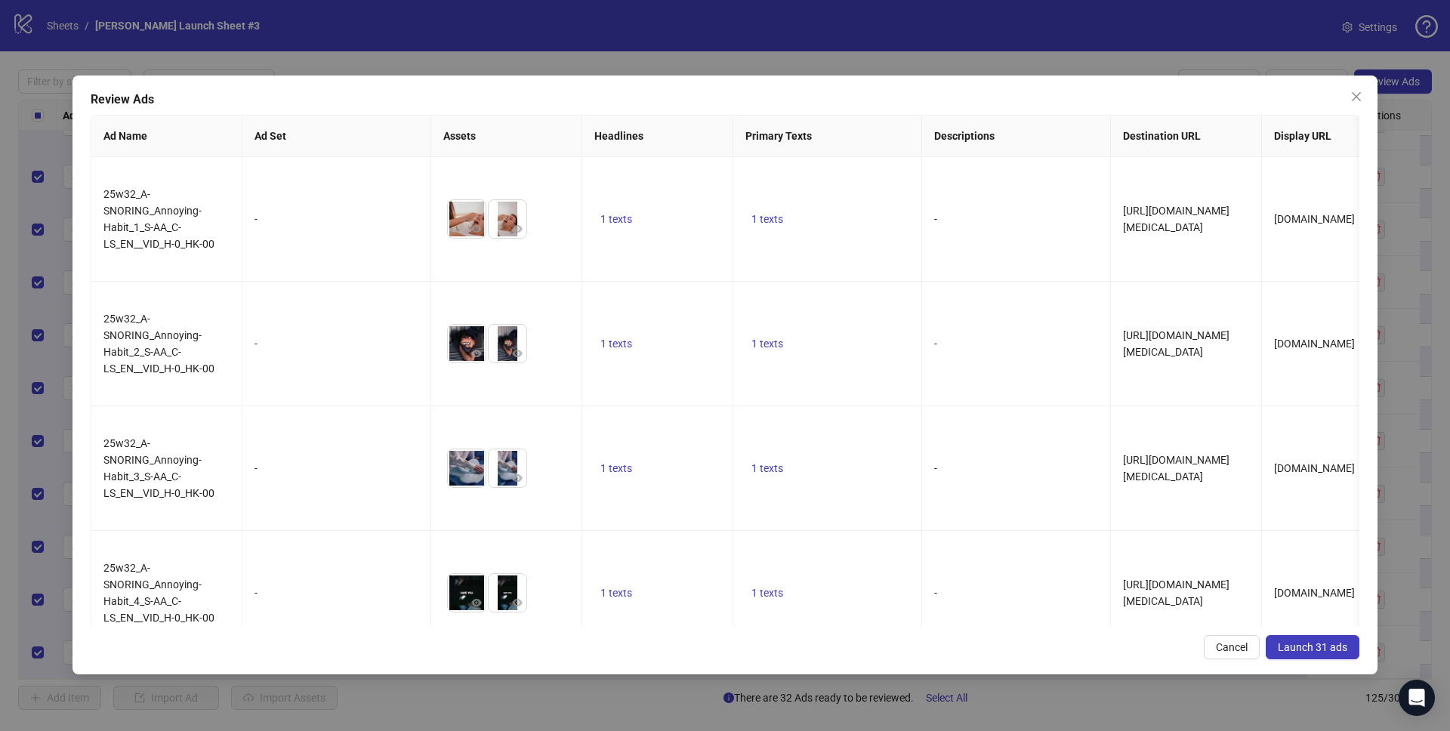
click at [1305, 645] on span "Launch 31 ads" at bounding box center [1312, 647] width 69 height 12
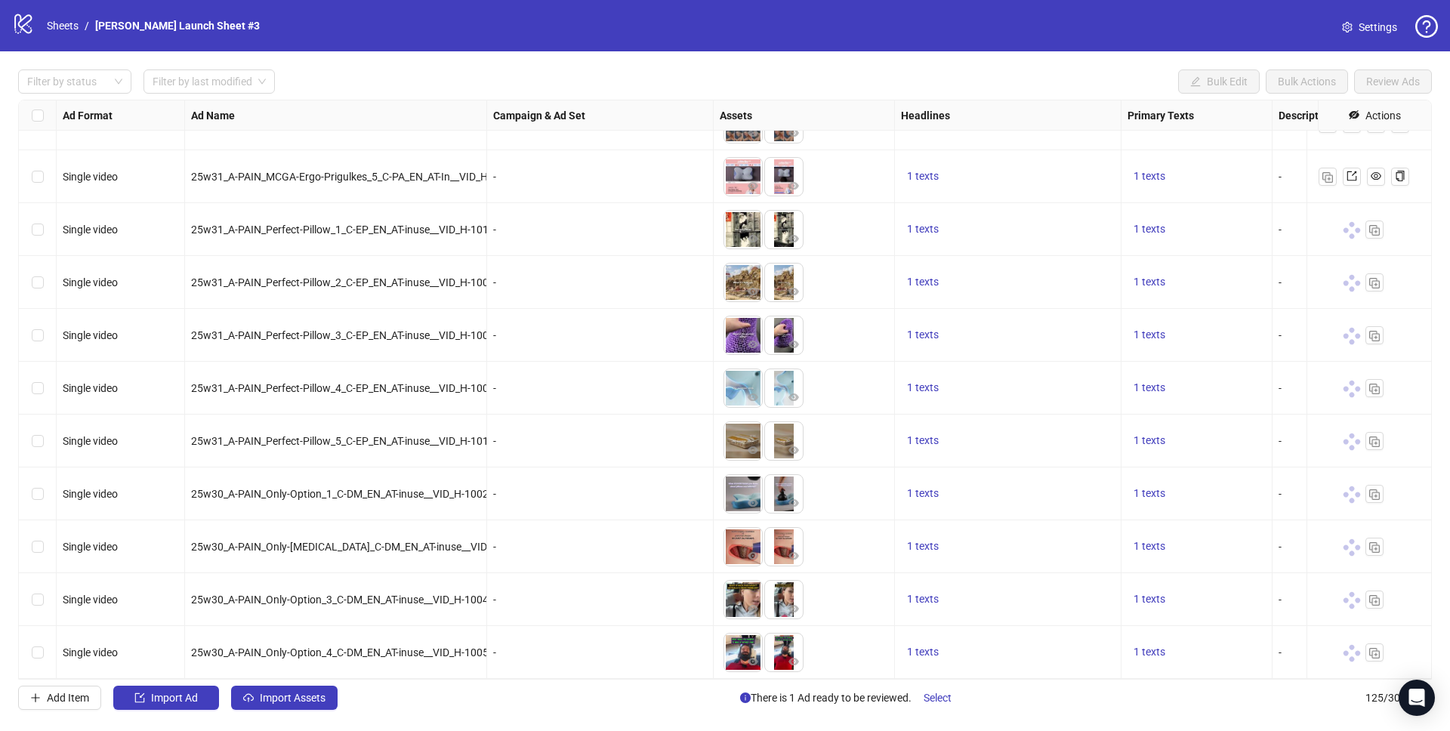
click at [1249, 667] on div "1 texts" at bounding box center [1196, 652] width 151 height 53
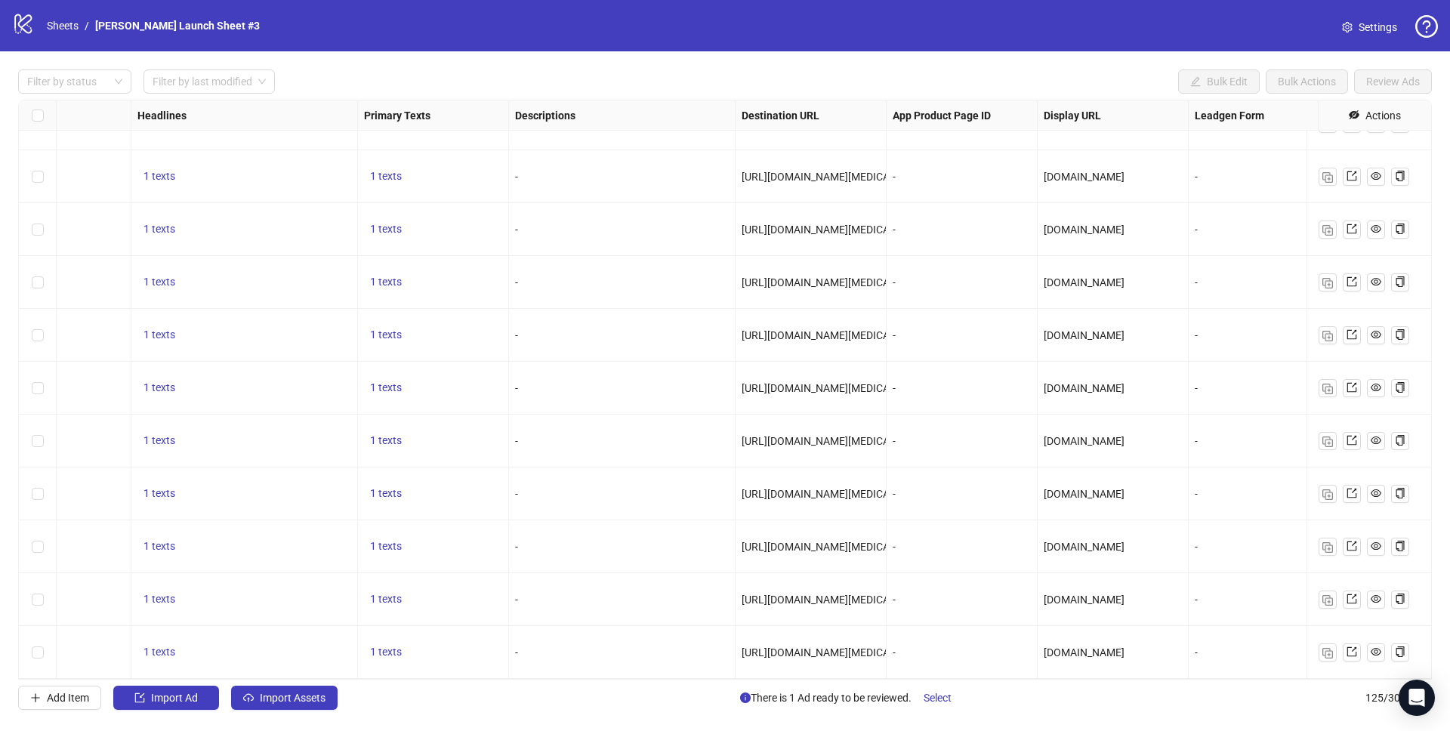
scroll to position [6070, 1068]
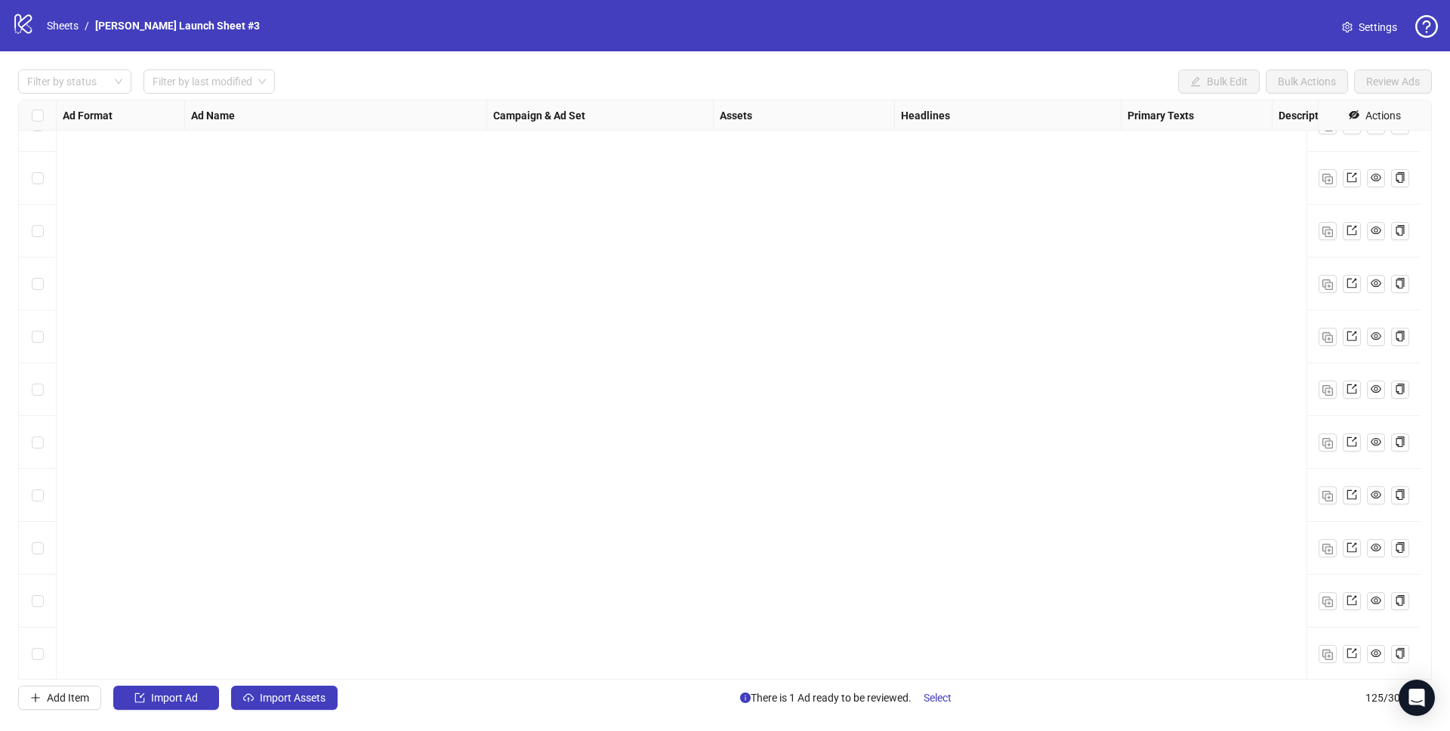
scroll to position [6070, 0]
